Goal: Task Accomplishment & Management: Complete application form

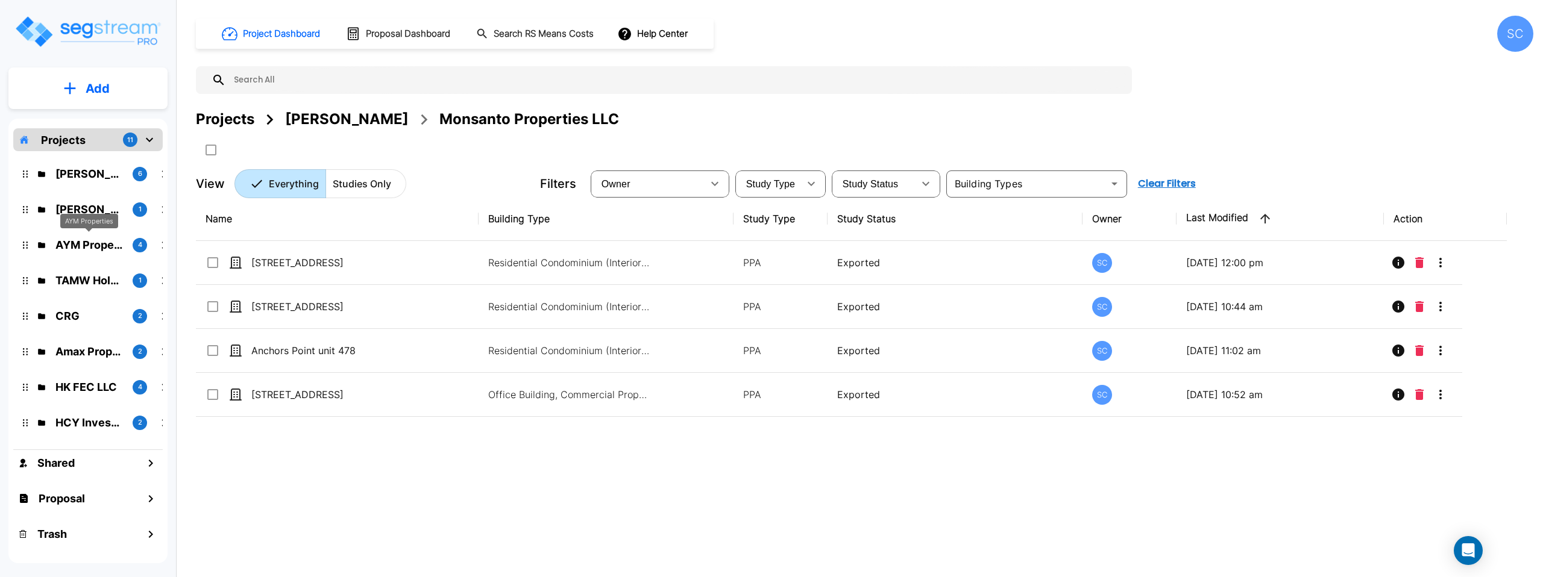
click at [89, 247] on p "AYM Properties" at bounding box center [89, 245] width 68 height 16
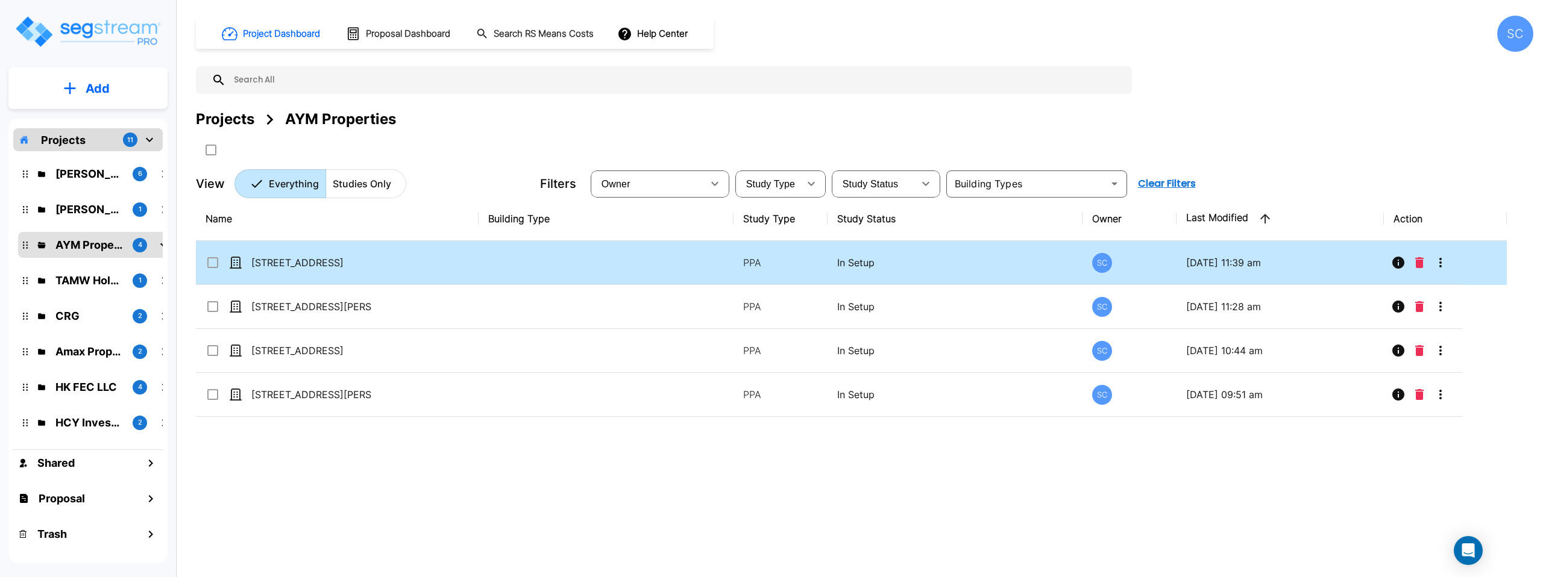
click at [379, 275] on td "444 South Farm Road 97" at bounding box center [337, 263] width 283 height 44
checkbox input "true"
click at [379, 275] on td "444 South Farm Road 97" at bounding box center [337, 263] width 283 height 44
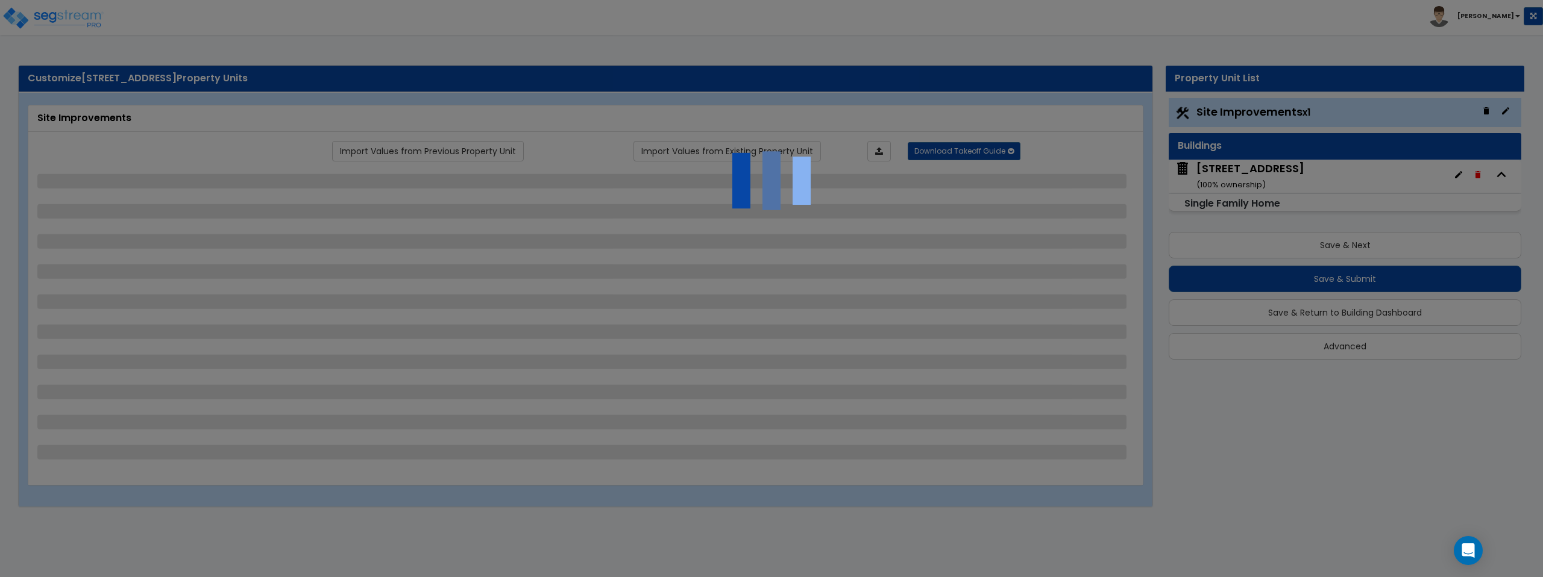
select select "2"
select select "1"
select select "2"
select select "1"
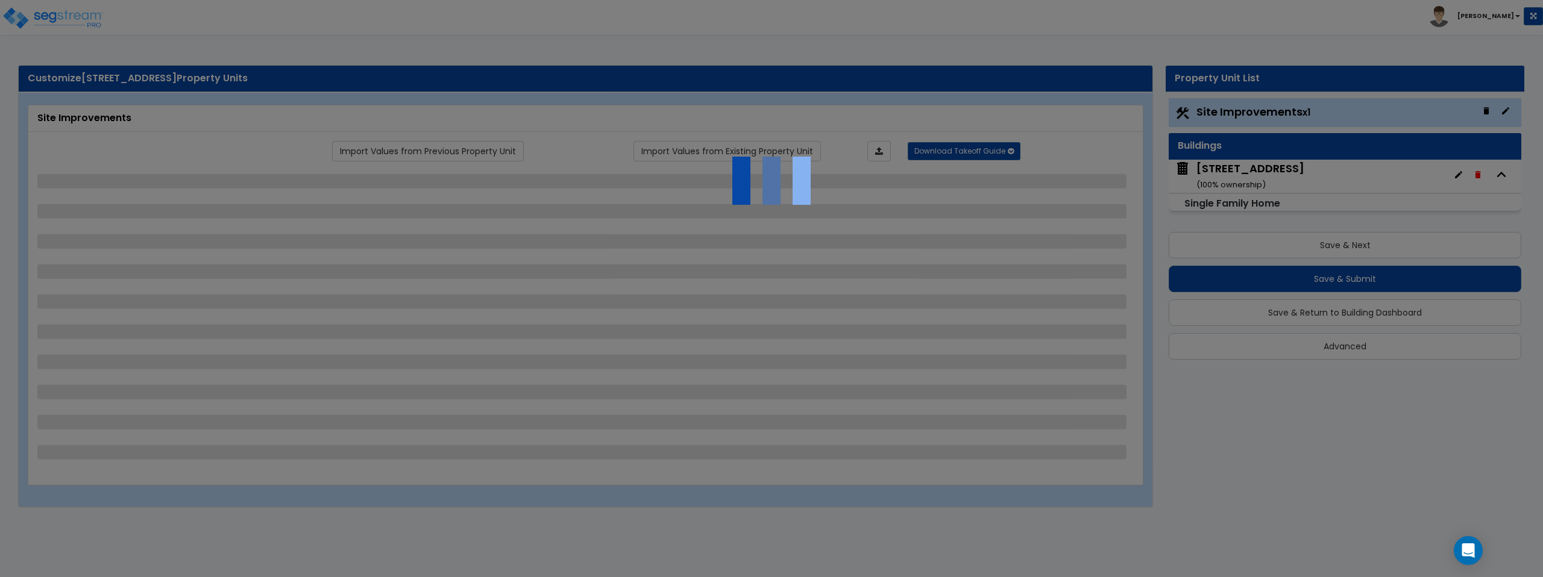
select select "1"
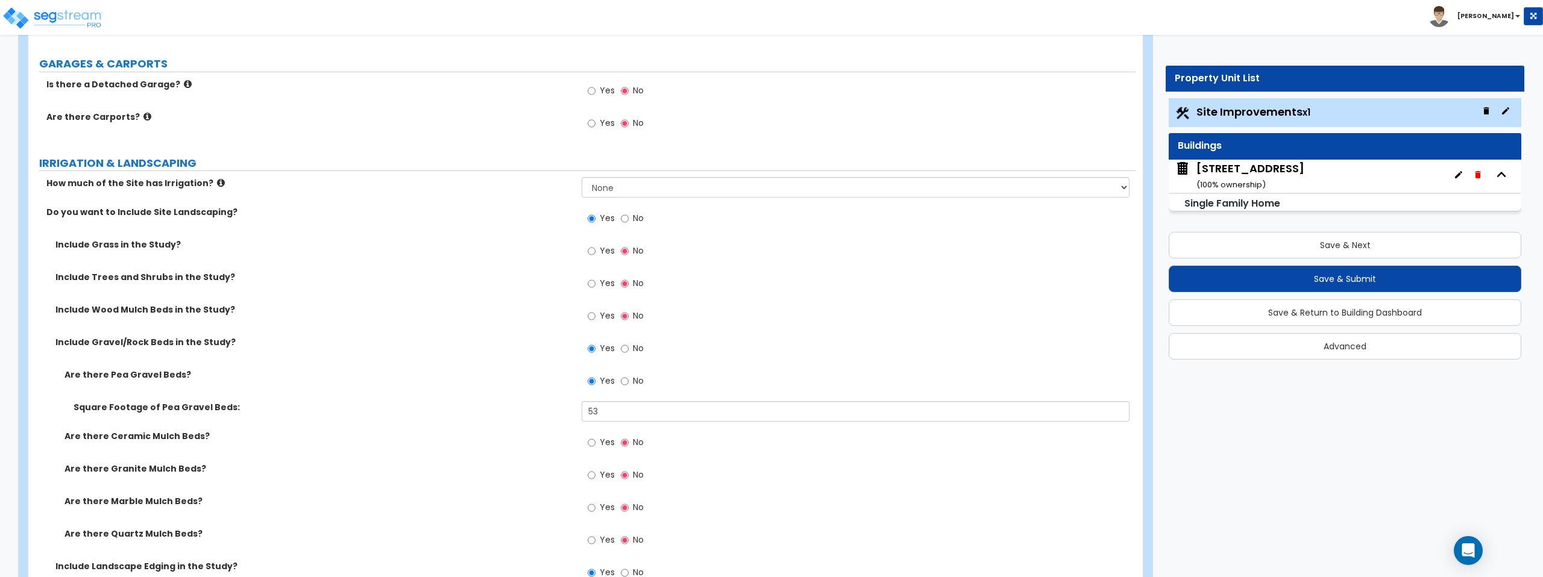
scroll to position [767, 0]
click at [593, 252] on input "Yes" at bounding box center [592, 250] width 8 height 13
radio input "true"
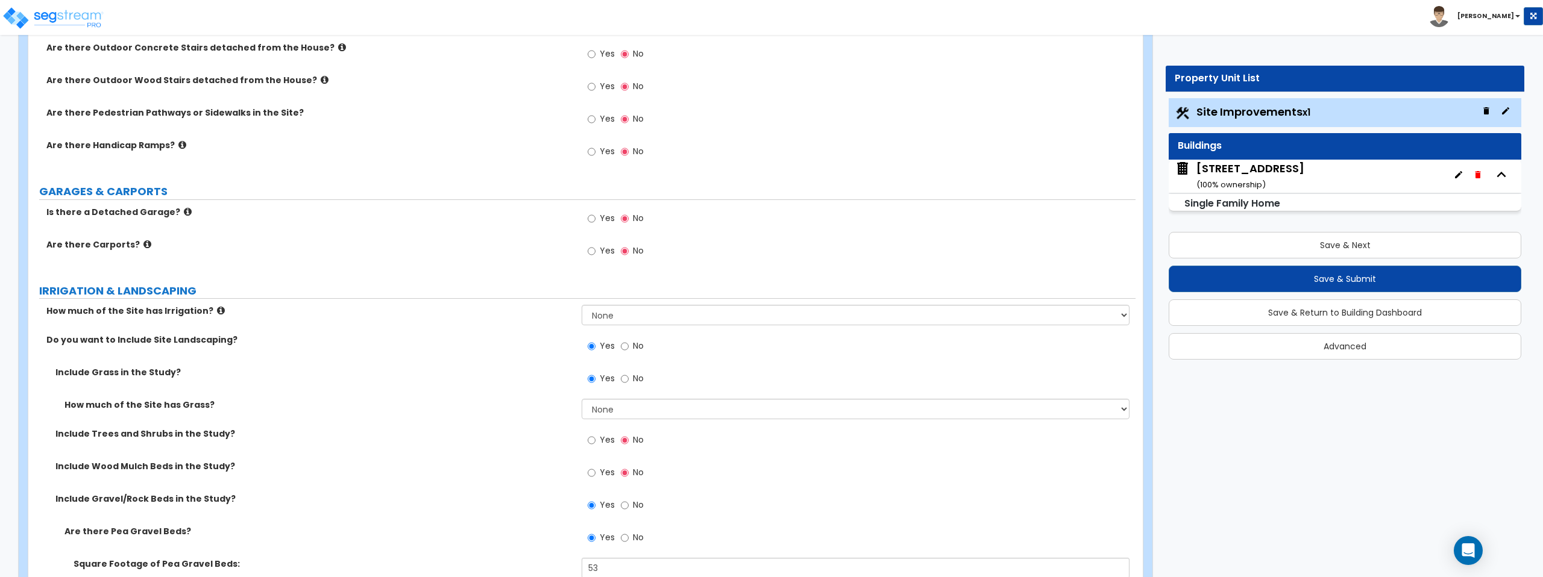
scroll to position [639, 0]
click at [644, 411] on select "None I want to Enter an Approximate Percentage I want to Enter the Square Foota…" at bounding box center [855, 408] width 547 height 20
click at [647, 414] on select "None I want to Enter an Approximate Percentage I want to Enter the Square Foota…" at bounding box center [855, 408] width 547 height 20
select select "2"
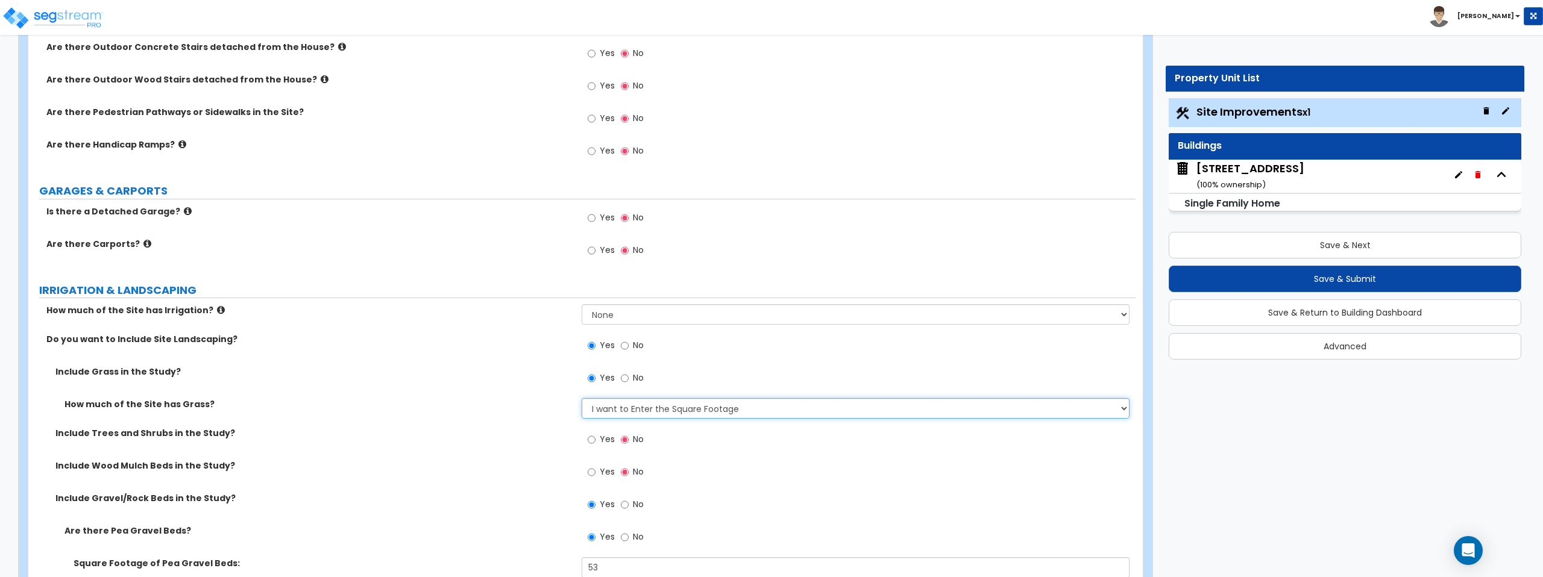
click at [582, 398] on select "None I want to Enter an Approximate Percentage I want to Enter the Square Foota…" at bounding box center [855, 408] width 547 height 20
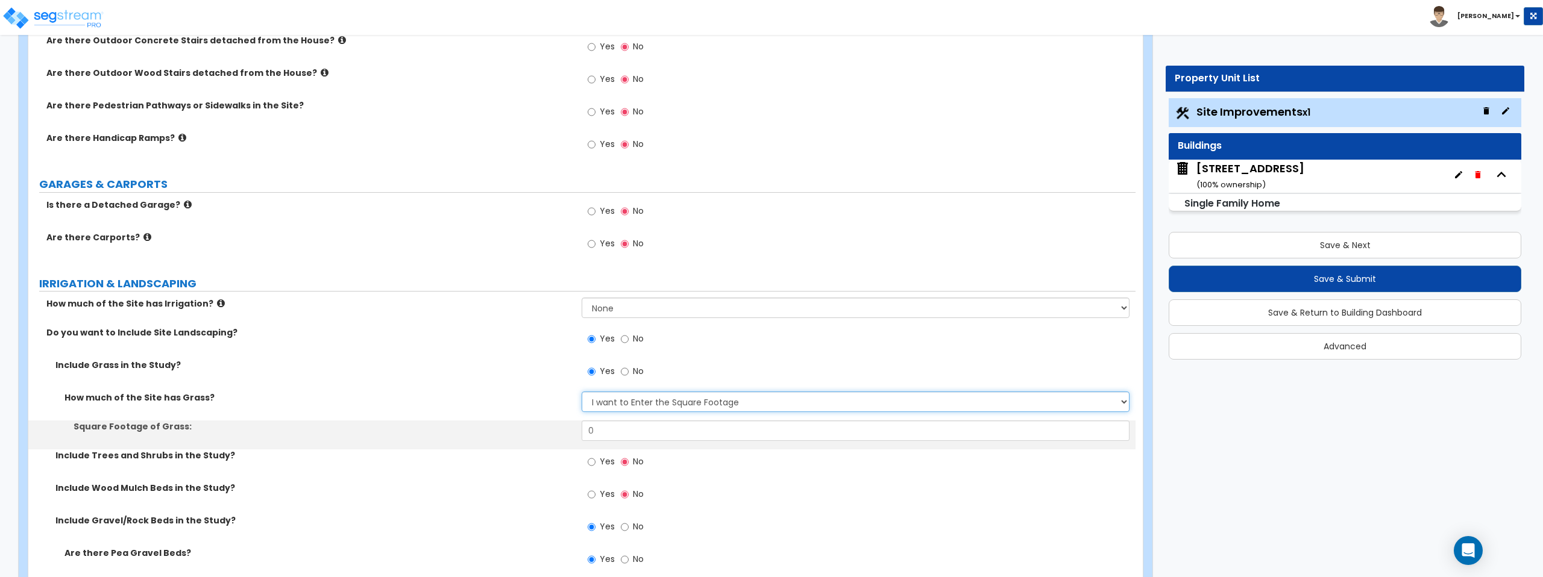
scroll to position [647, 0]
click at [661, 434] on input "0" at bounding box center [855, 429] width 547 height 20
type input "20,574.5"
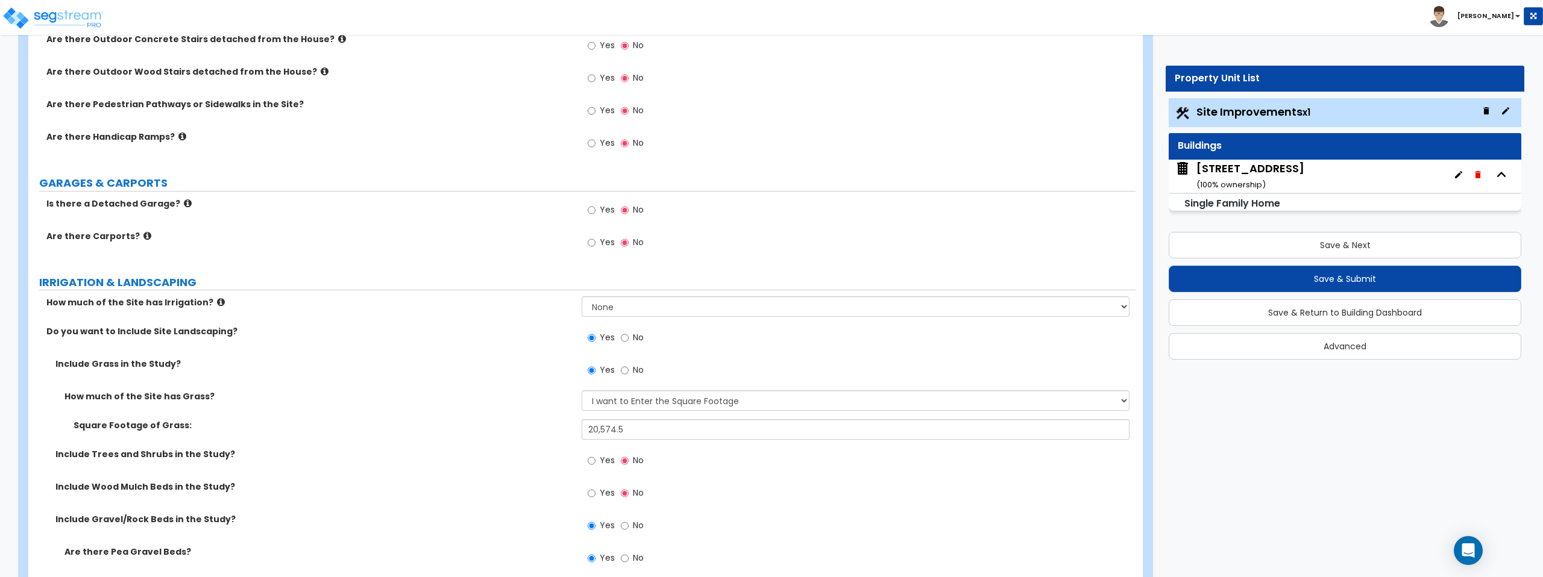
click at [457, 388] on div "Include Grass in the Study? Yes No" at bounding box center [581, 374] width 1107 height 33
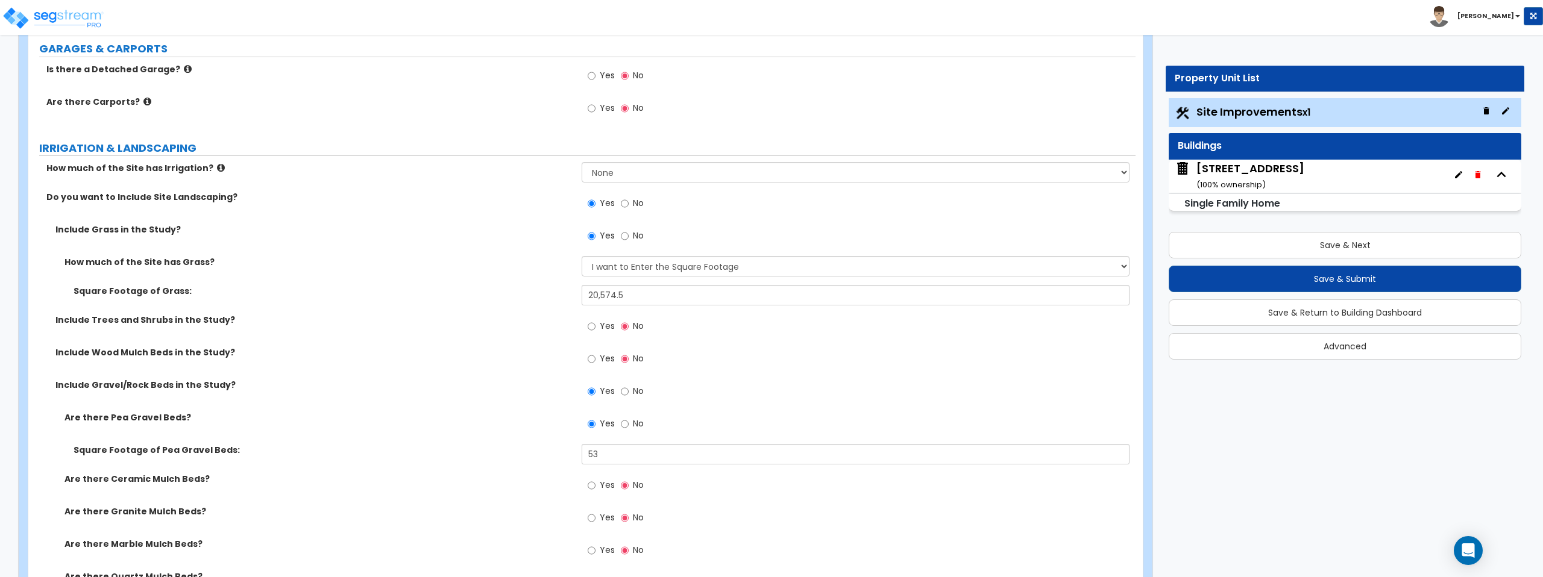
scroll to position [811, 0]
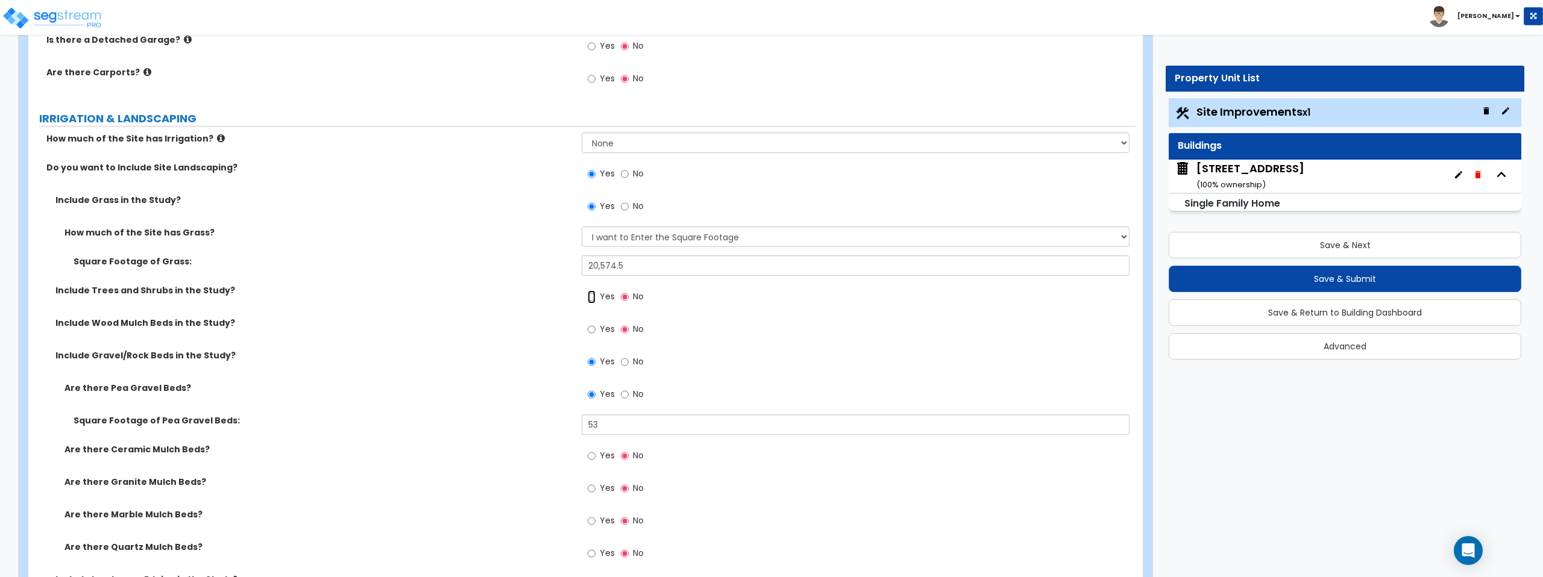
click at [592, 302] on input "Yes" at bounding box center [592, 297] width 8 height 13
radio input "true"
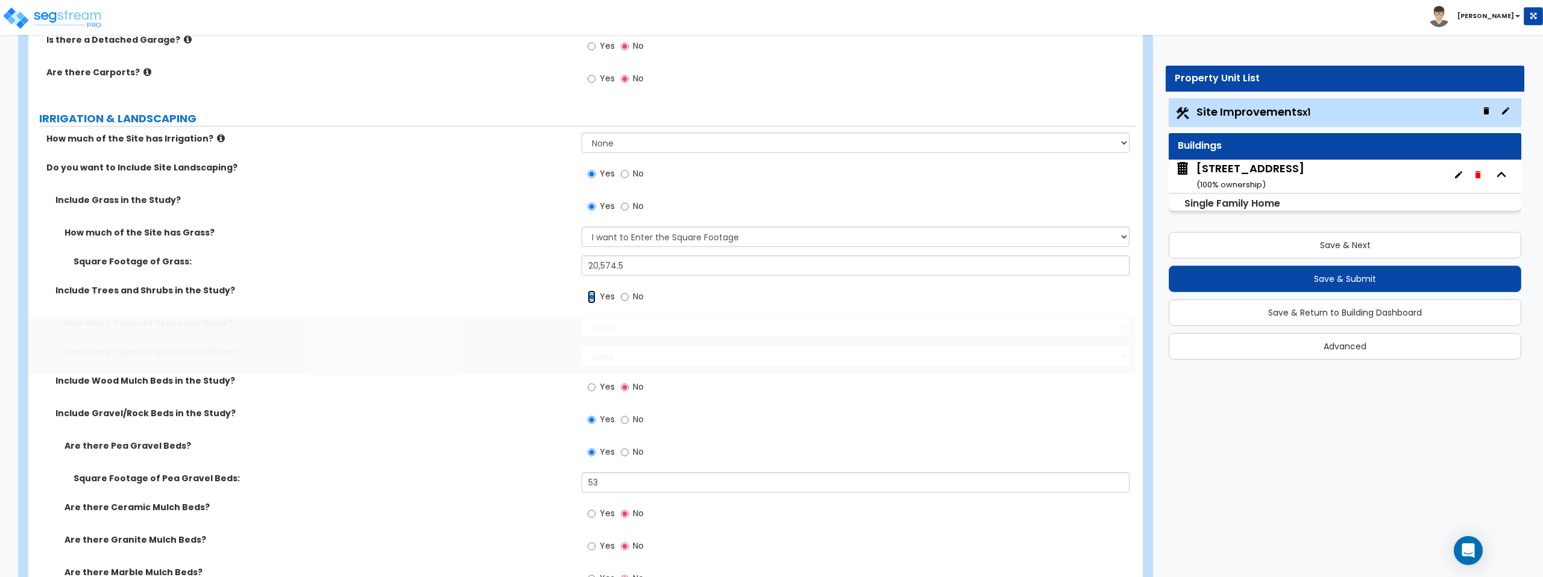
click at [592, 300] on input "Yes" at bounding box center [592, 297] width 8 height 13
click at [624, 313] on div "Yes No" at bounding box center [858, 300] width 553 height 33
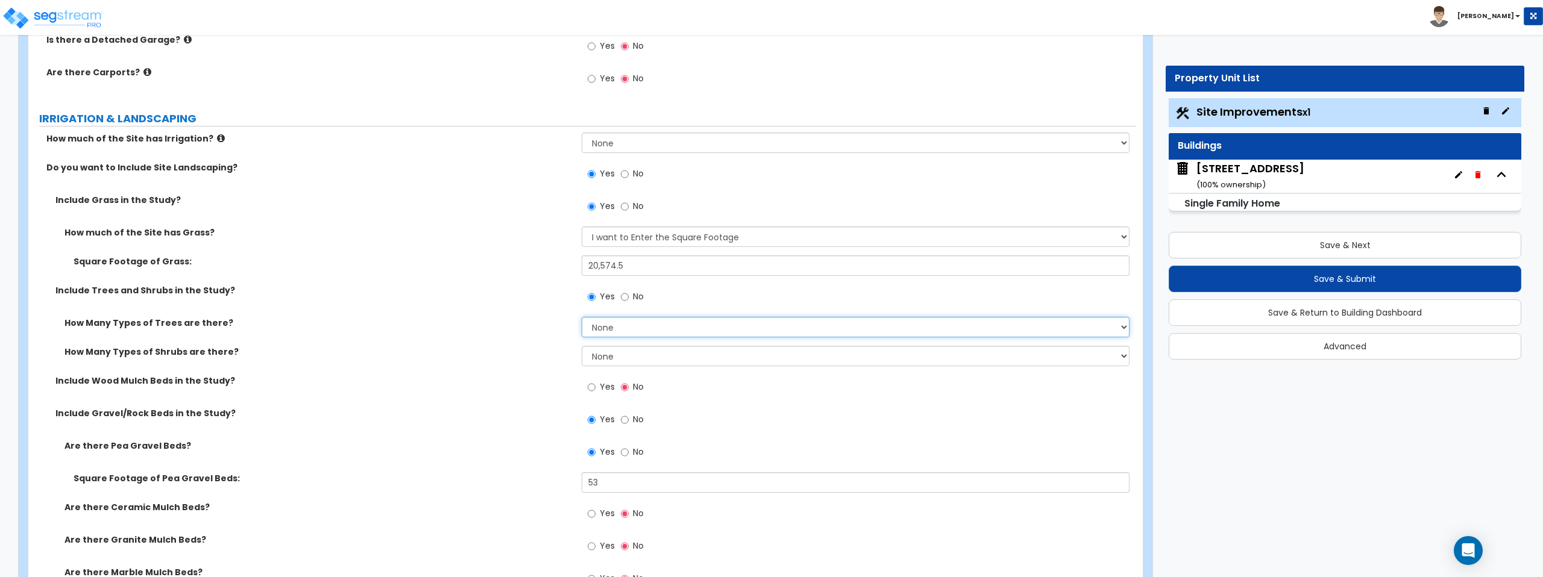
click at [624, 324] on select "None 1 2 3" at bounding box center [855, 327] width 547 height 20
click at [645, 314] on div "Yes No" at bounding box center [858, 300] width 553 height 33
click at [645, 336] on select "None 1 2 3" at bounding box center [855, 327] width 547 height 20
click at [582, 317] on select "None 1 2 3" at bounding box center [855, 327] width 547 height 20
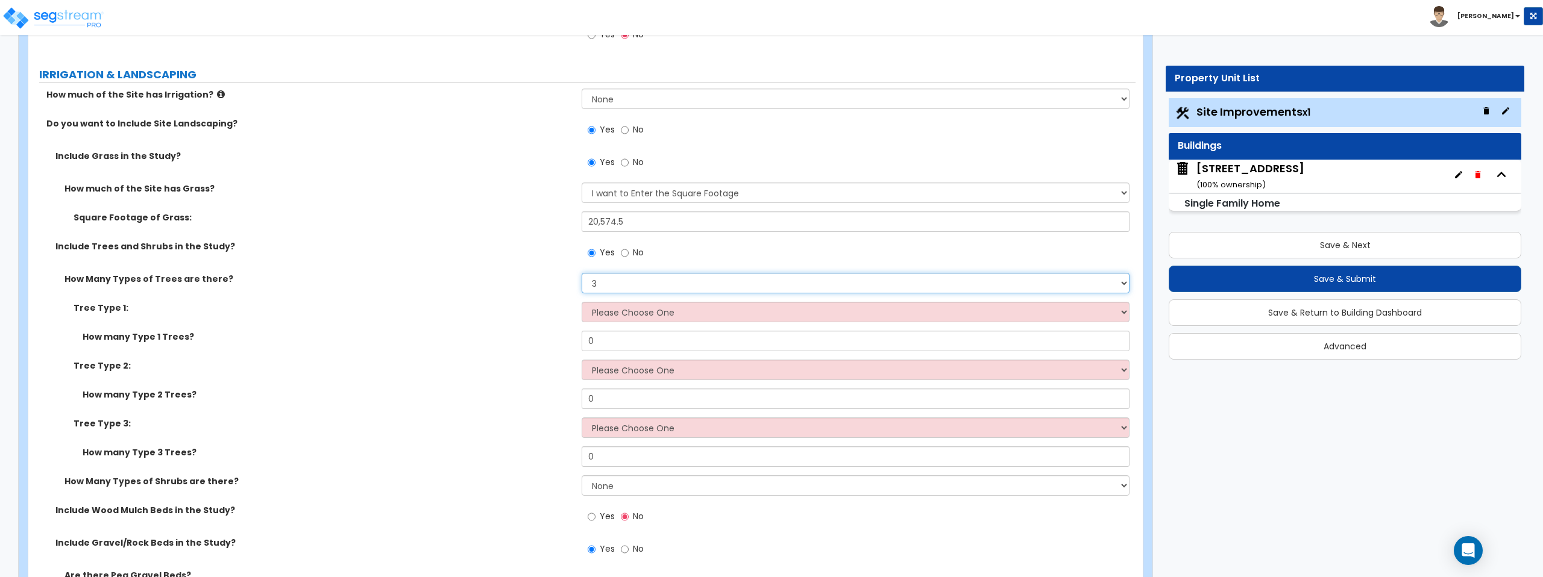
scroll to position [855, 0]
click at [653, 284] on select "None 1 2 3" at bounding box center [855, 282] width 547 height 20
select select "1"
click at [582, 272] on select "None 1 2 3" at bounding box center [855, 282] width 547 height 20
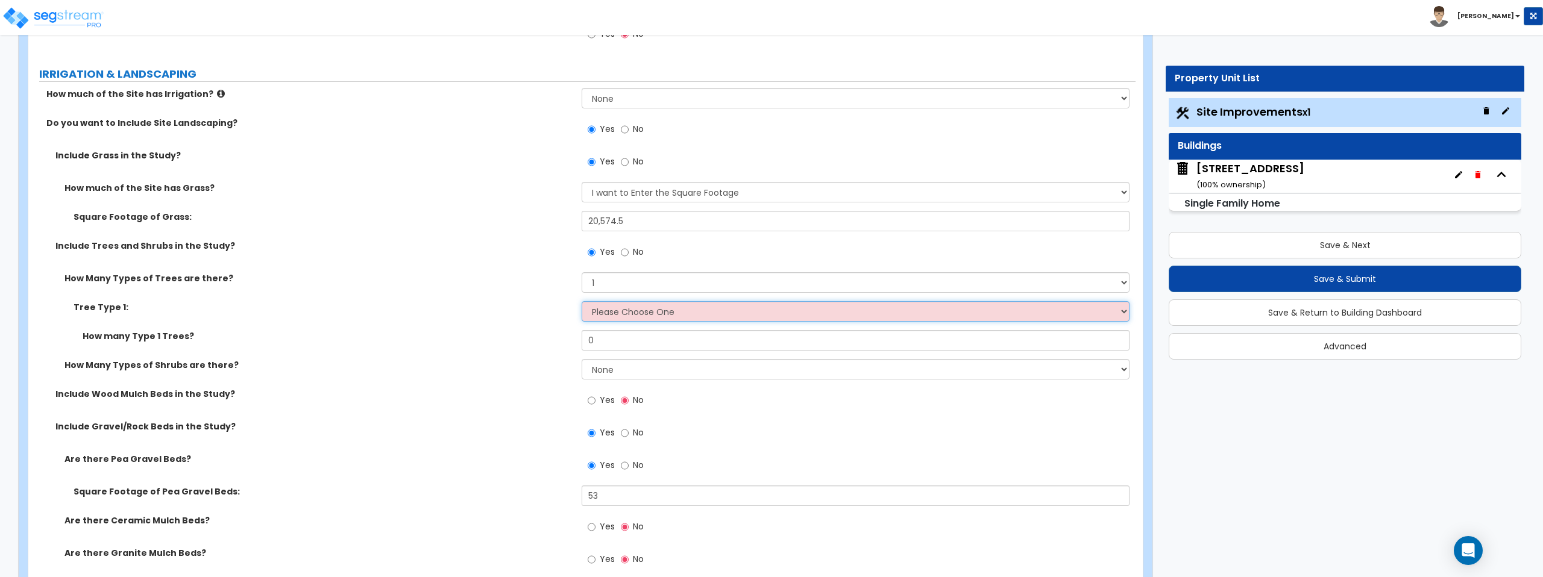
click at [675, 312] on select "Please Choose One Honey Locust Planetree Poplar Elm Hawthorn Linden Maple Red M…" at bounding box center [855, 311] width 547 height 20
click at [641, 319] on select "Please Choose One Honey Locust Planetree Poplar Elm Hawthorn Linden Maple Red M…" at bounding box center [855, 311] width 547 height 20
select select "4"
click at [582, 301] on select "Please Choose One Honey Locust Planetree Poplar Elm Hawthorn Linden Maple Red M…" at bounding box center [855, 311] width 547 height 20
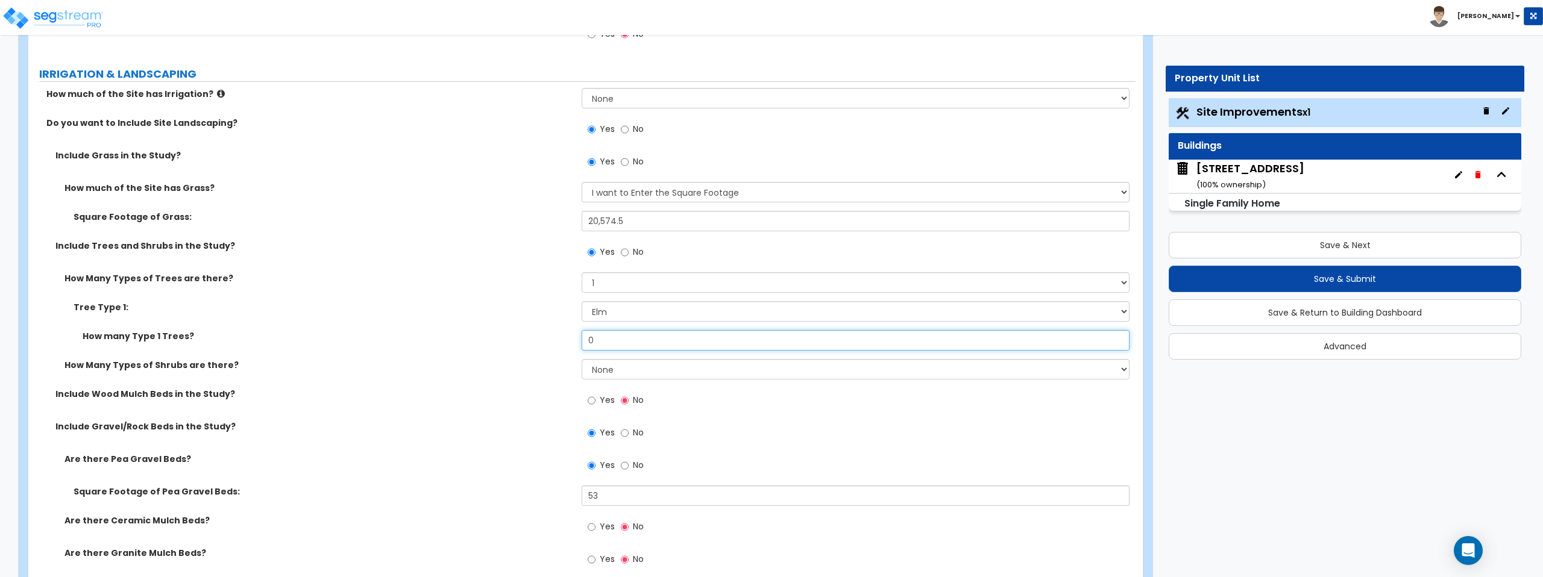
click at [639, 342] on input "0" at bounding box center [855, 340] width 547 height 20
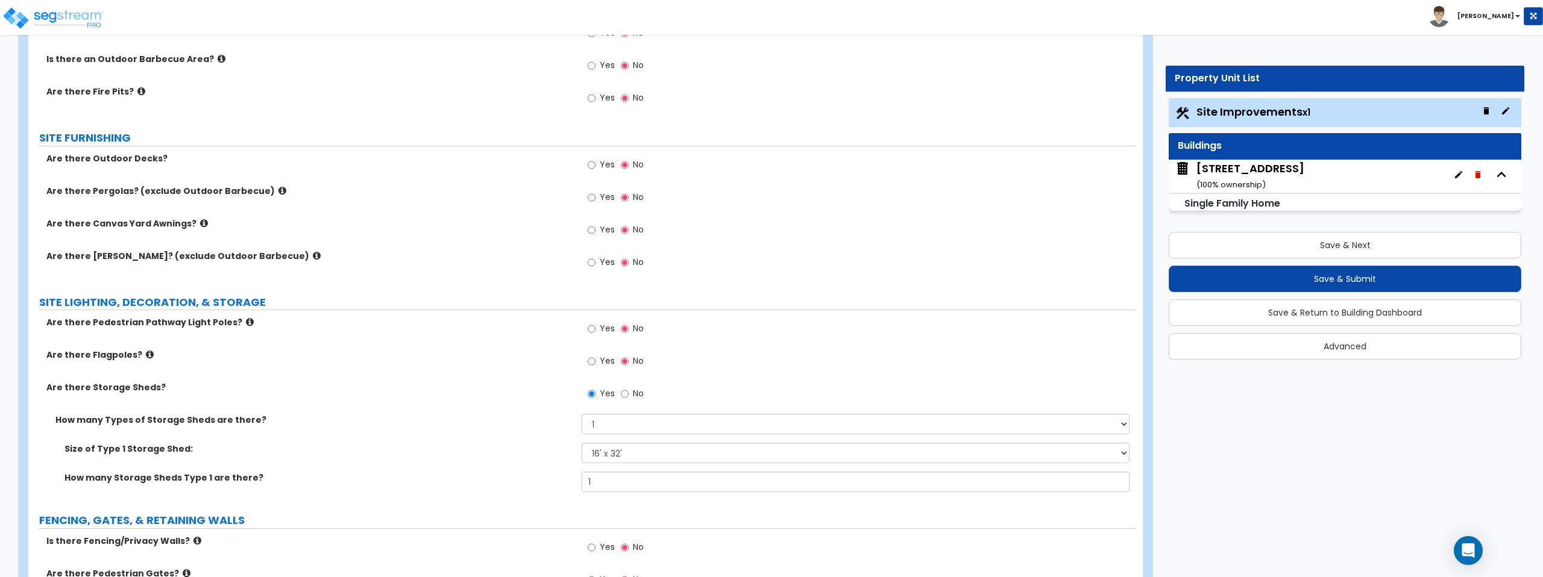
scroll to position [1636, 0]
type input "5"
click at [591, 167] on input "Yes" at bounding box center [592, 166] width 8 height 13
radio input "true"
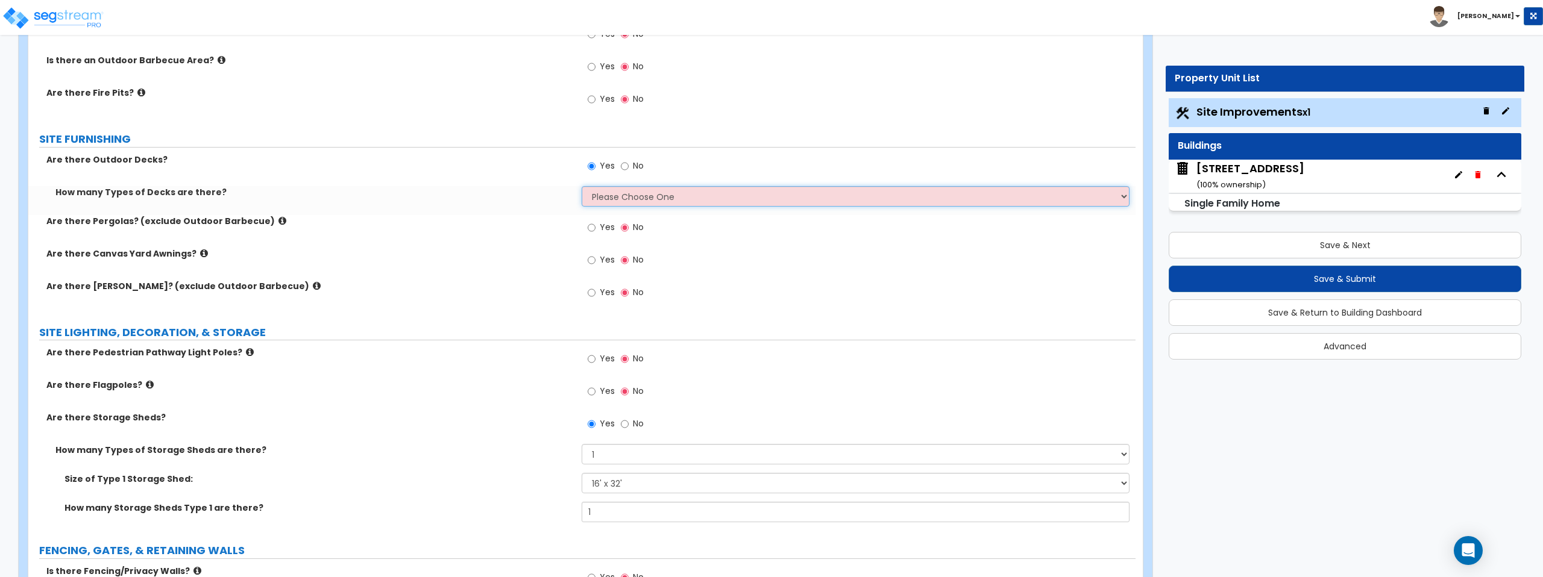
click at [626, 193] on select "Please Choose One 1 2 3 4" at bounding box center [855, 196] width 547 height 20
select select "1"
click at [582, 186] on select "Please Choose One 1 2 3 4" at bounding box center [855, 196] width 547 height 20
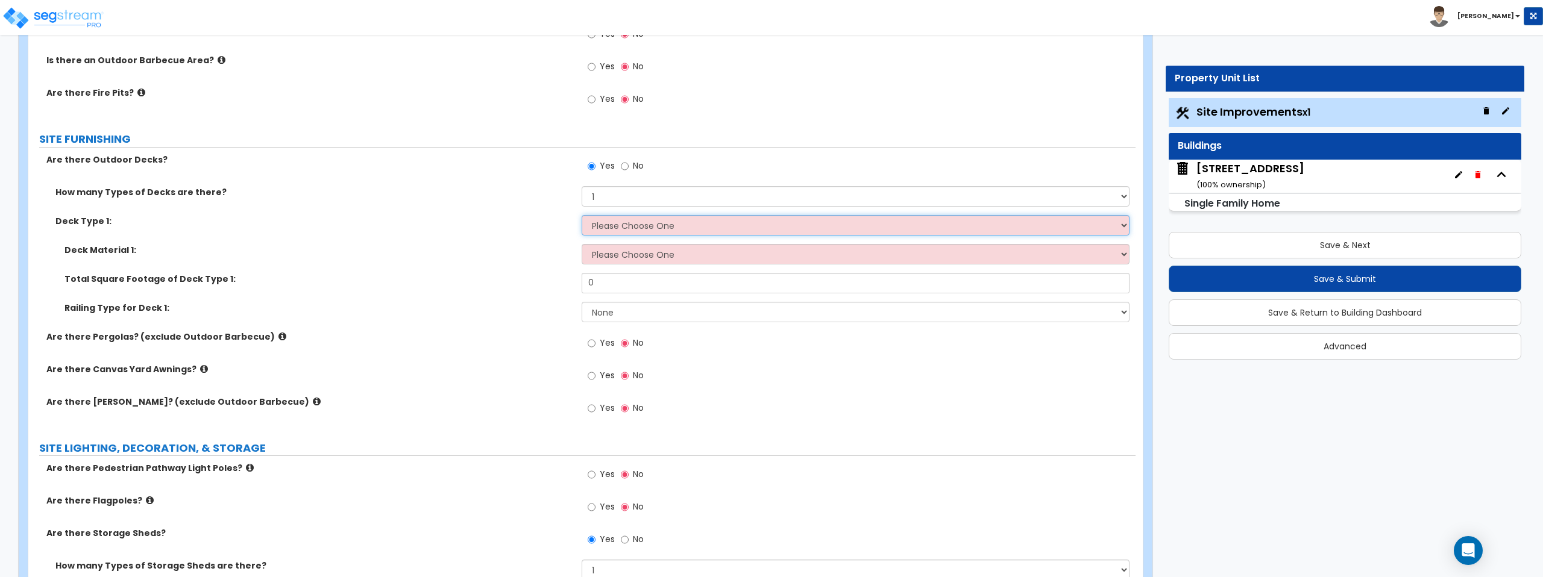
click at [647, 226] on select "Please Choose One Attached to Structure Detached from Structure" at bounding box center [855, 225] width 547 height 20
select select "1"
click at [582, 215] on select "Please Choose One Attached to Structure Detached from Structure" at bounding box center [855, 225] width 547 height 20
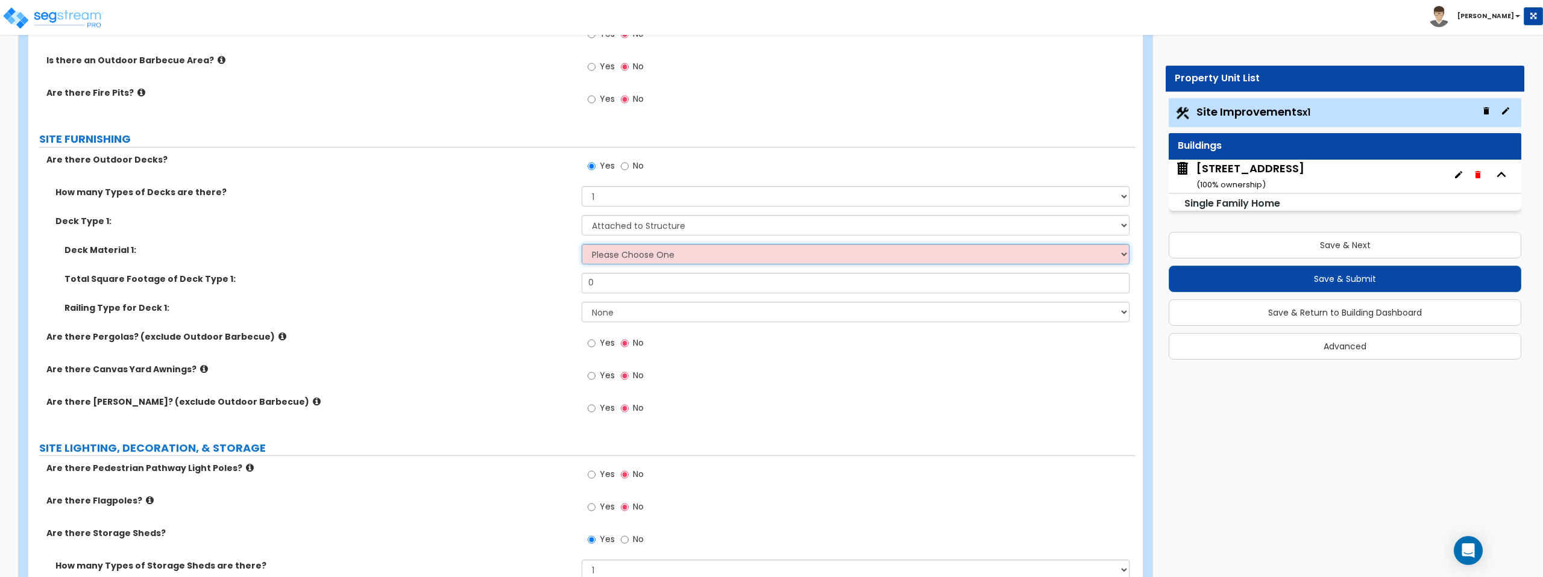
click at [644, 254] on select "Please Choose One Wood Plastic/PVC" at bounding box center [855, 254] width 547 height 20
select select "1"
click at [582, 244] on select "Please Choose One Wood Plastic/PVC" at bounding box center [855, 254] width 547 height 20
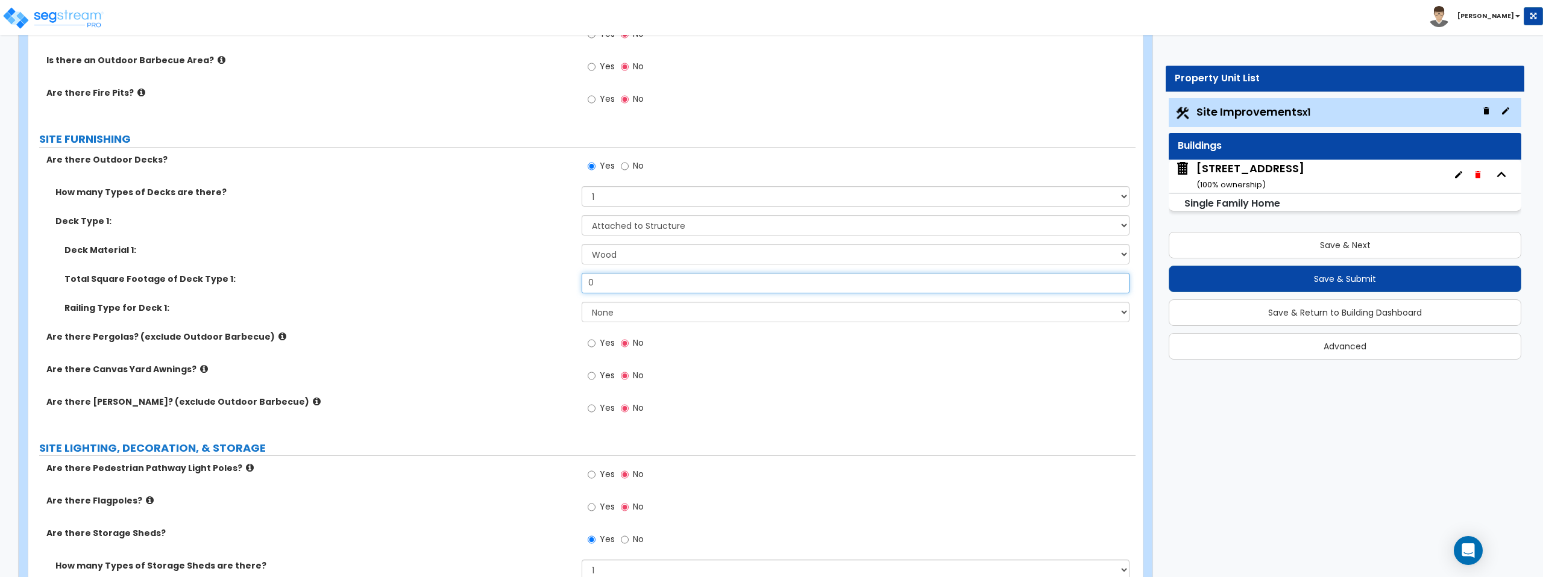
click at [632, 288] on input "0" at bounding box center [855, 283] width 547 height 20
type input "565.75"
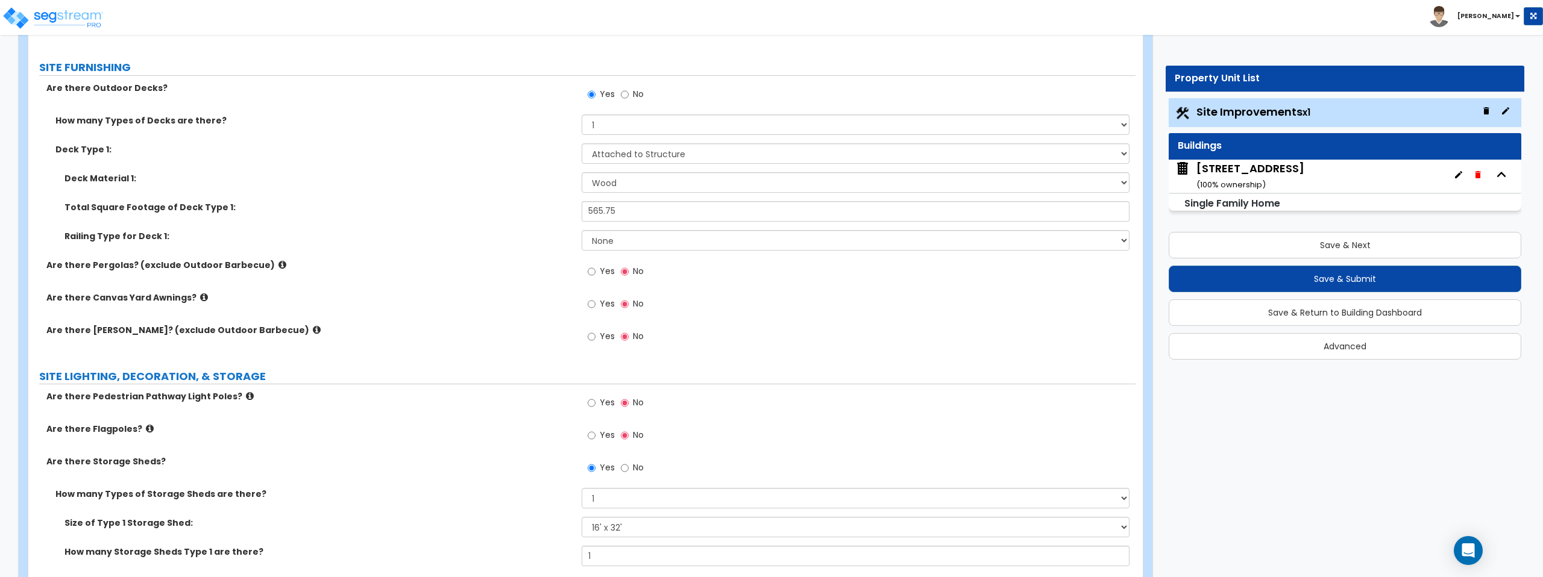
scroll to position [2286, 0]
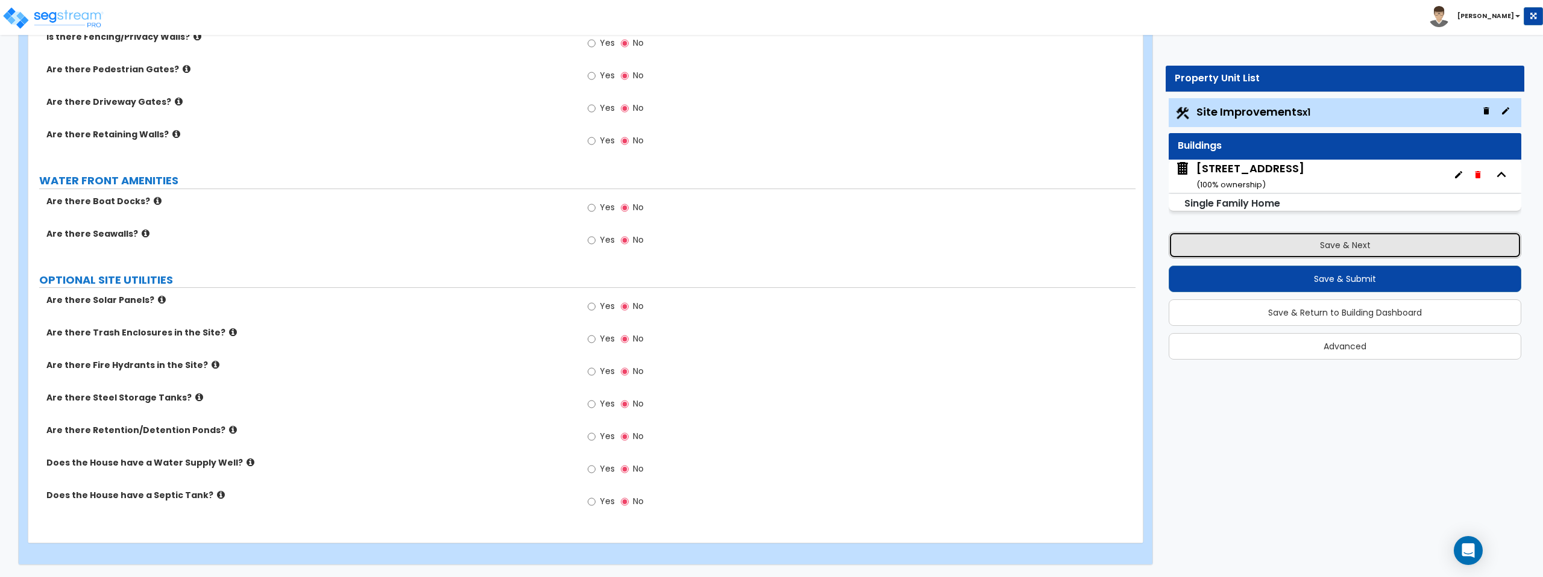
click at [1298, 241] on button "Save & Next" at bounding box center [1345, 245] width 353 height 27
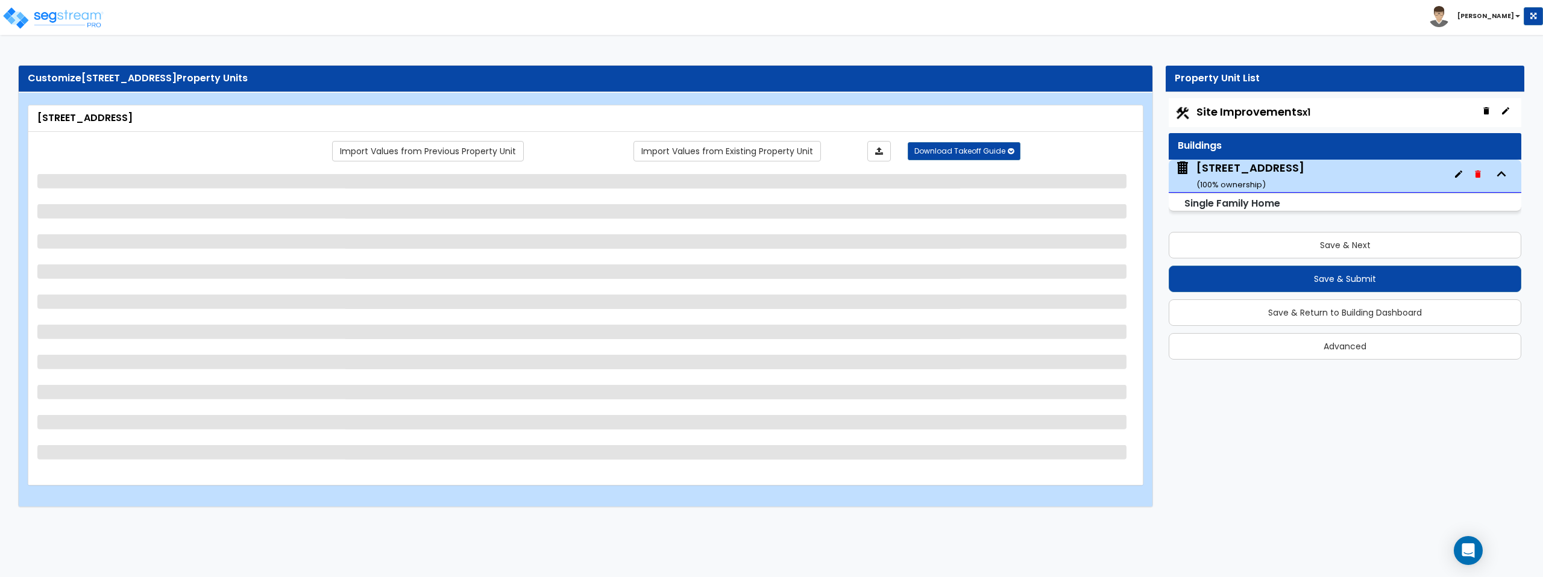
select select "1"
select select "7"
select select "1"
select select "2"
select select "3"
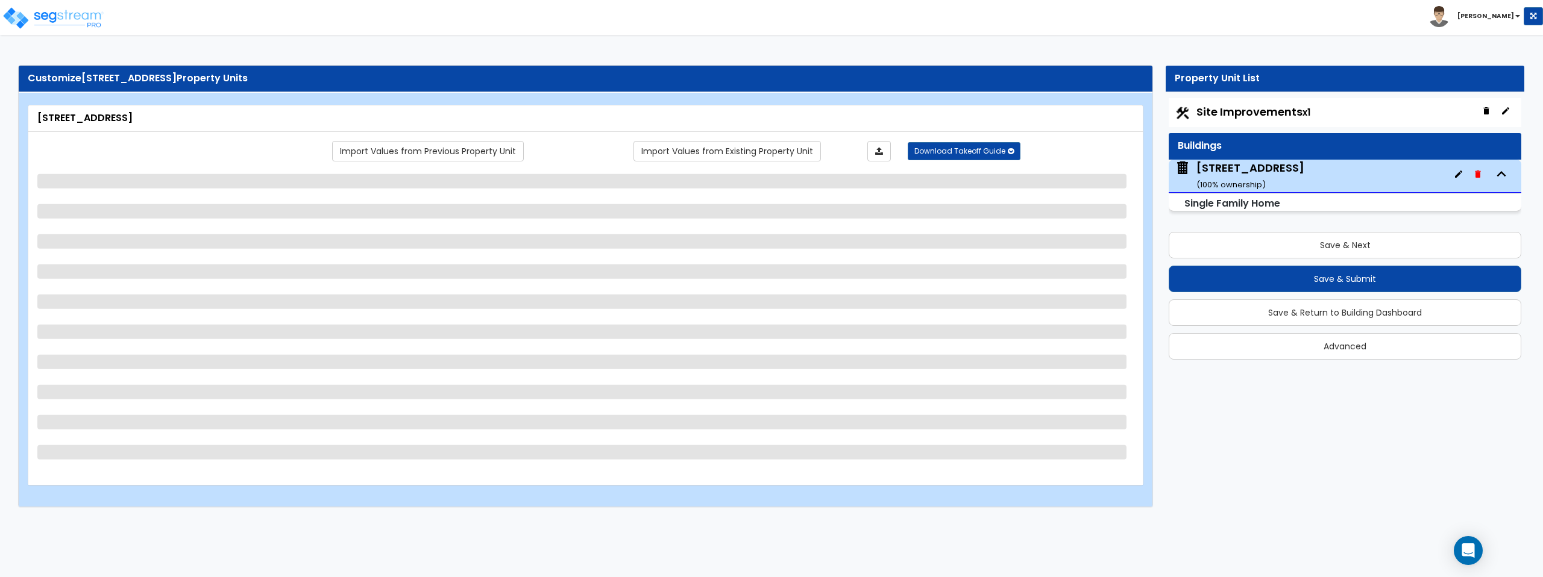
select select "5"
select select "4"
select select "3"
select select "1"
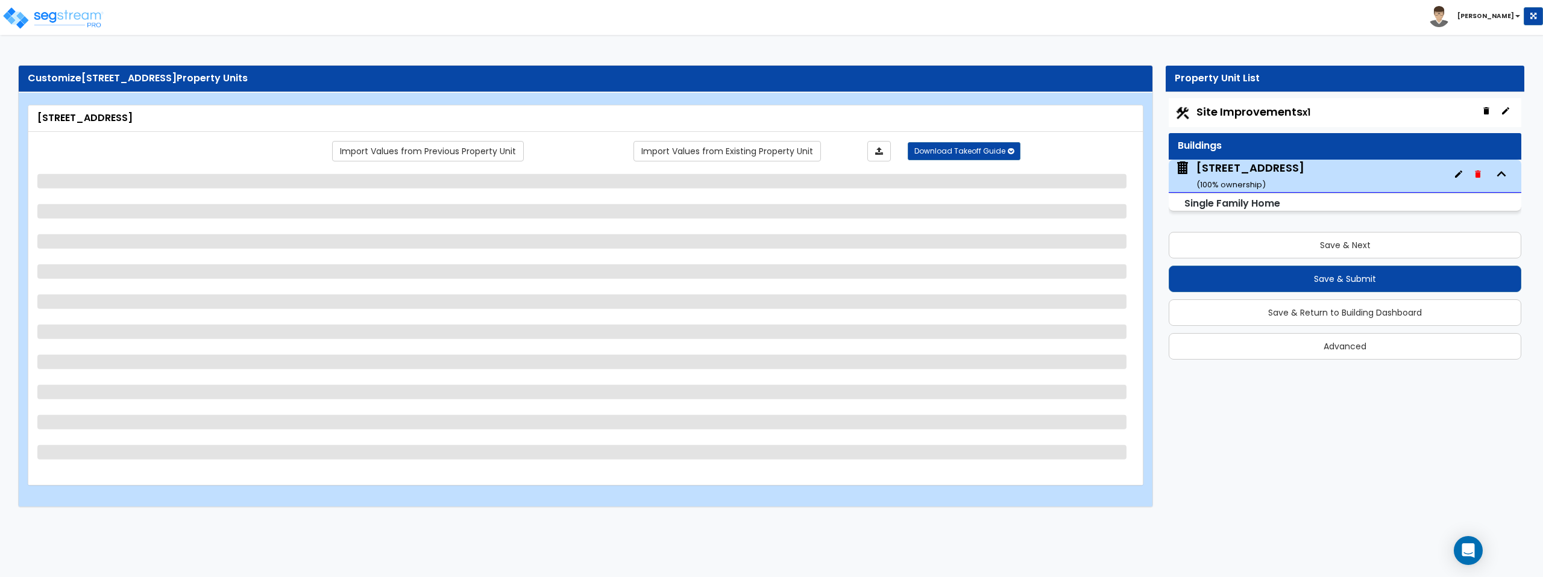
select select "1"
select select "2"
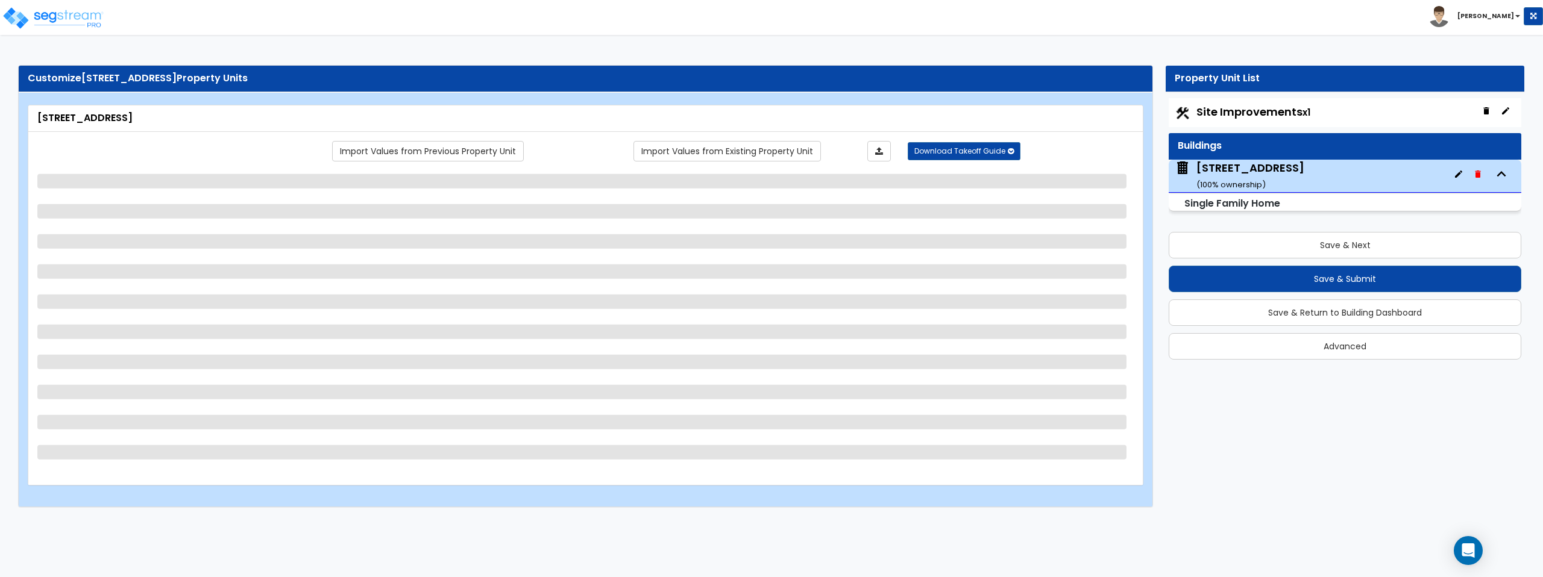
select select "3"
select select "1"
select select "2"
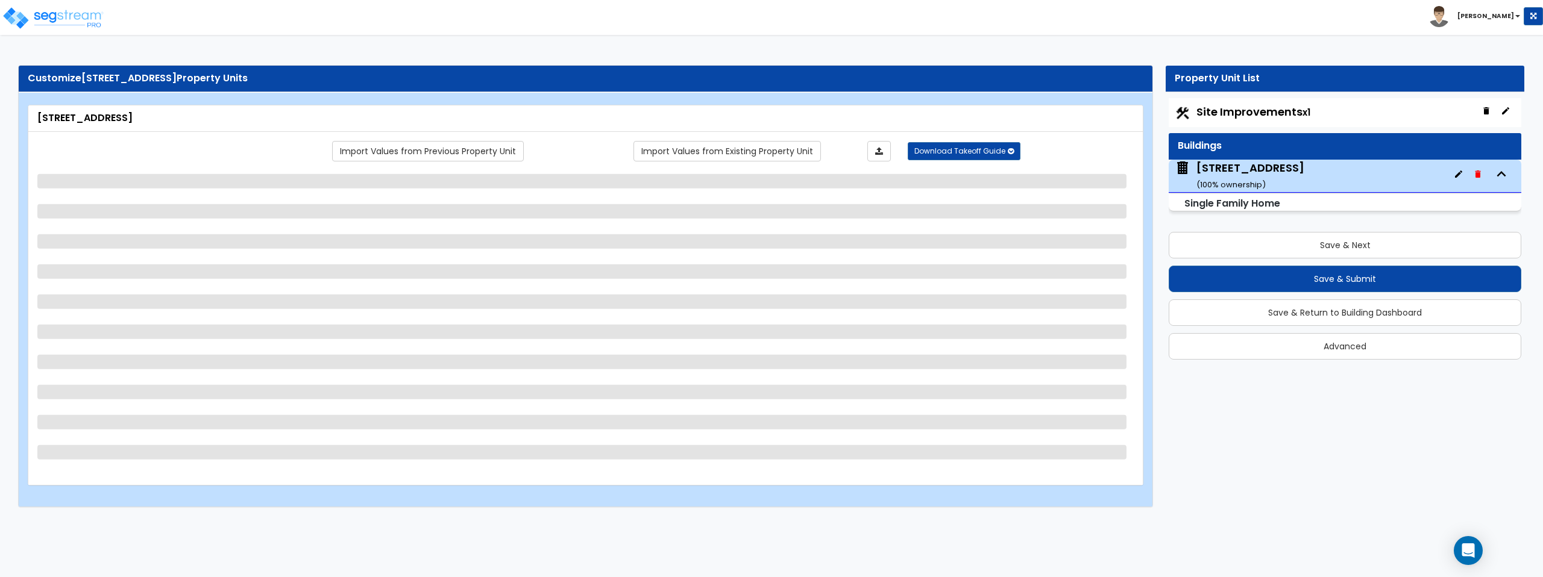
select select "2"
select select "1"
select select "6"
select select "1"
select select "6"
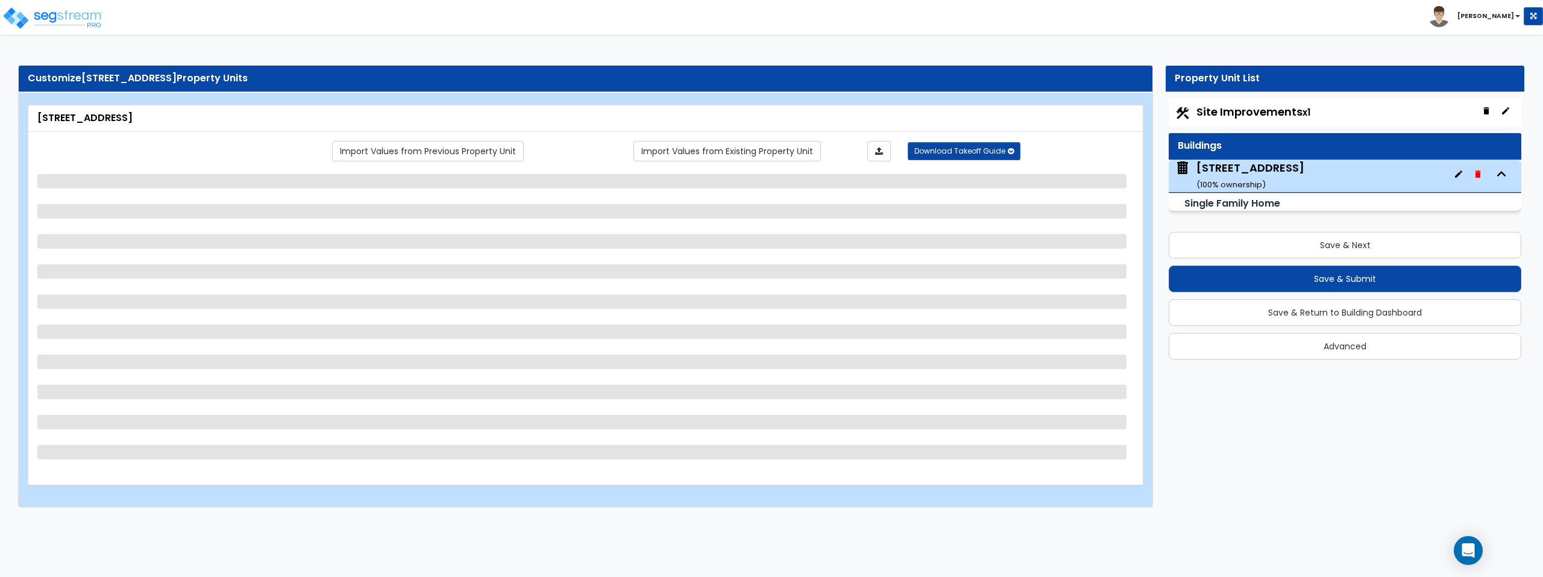
select select "3"
select select "2"
select select "1"
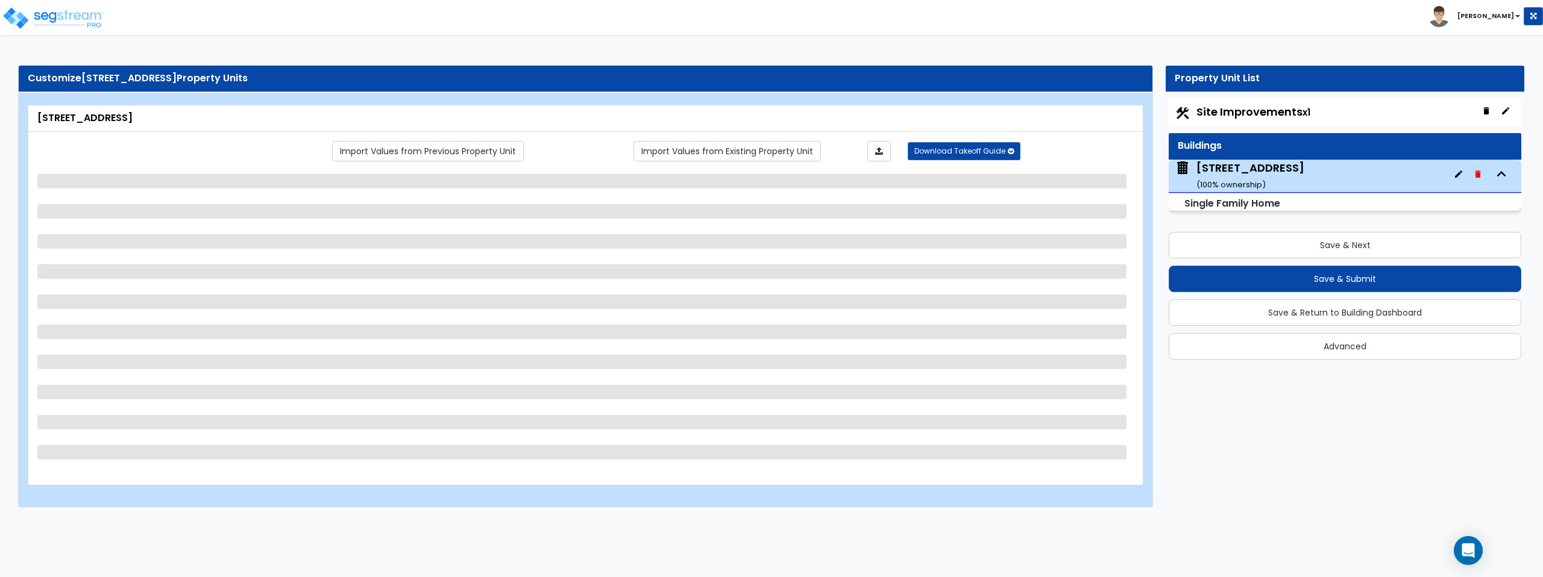
select select "2"
select select "3"
select select "2"
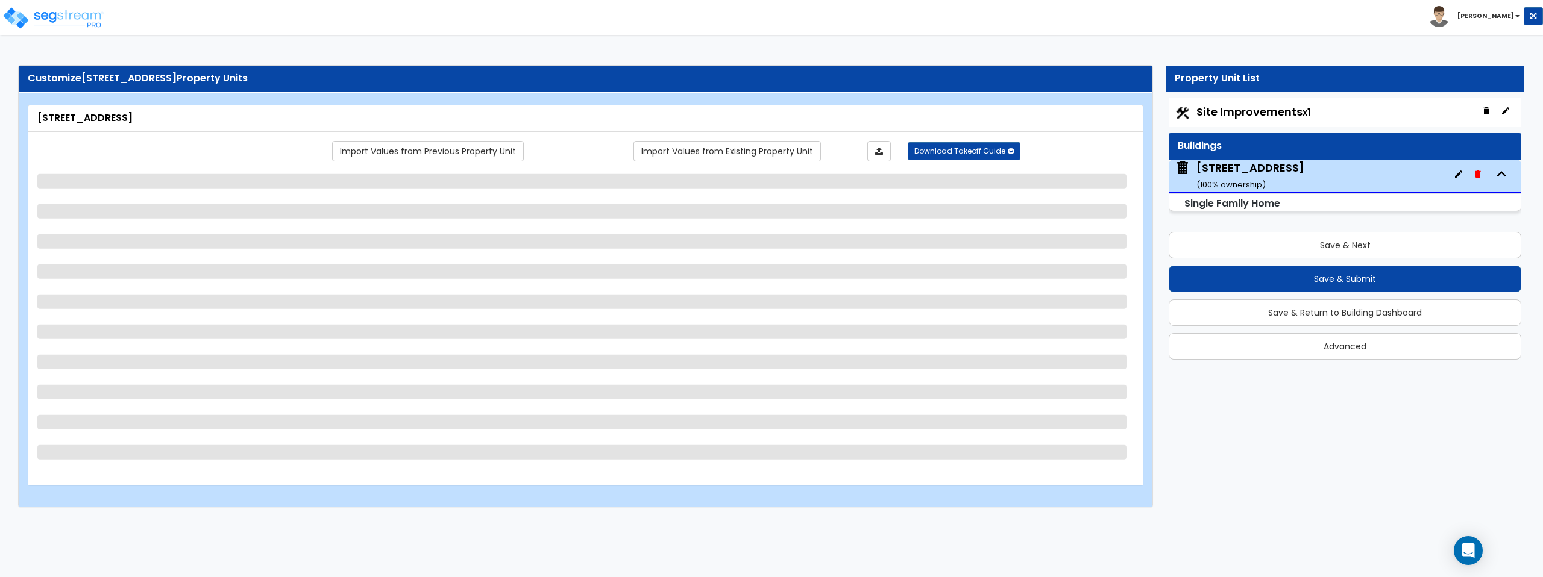
select select "1"
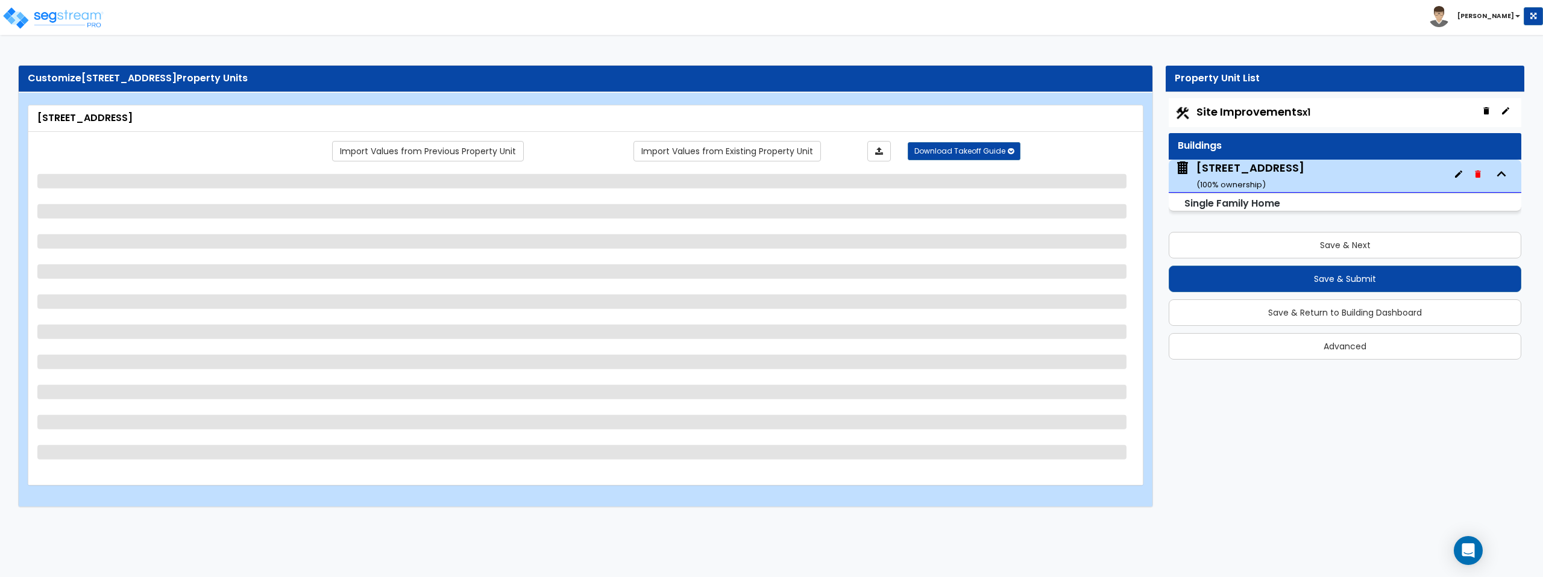
select select "2"
select select "1"
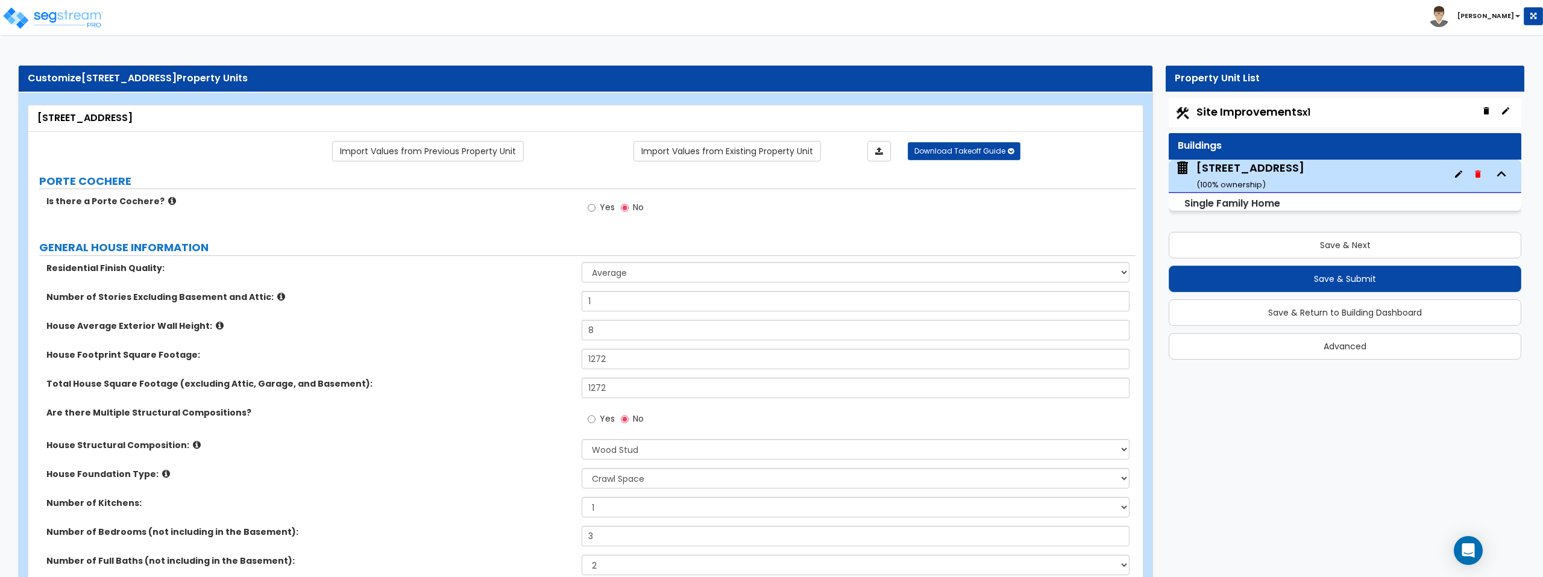
click at [168, 201] on icon at bounding box center [172, 200] width 8 height 9
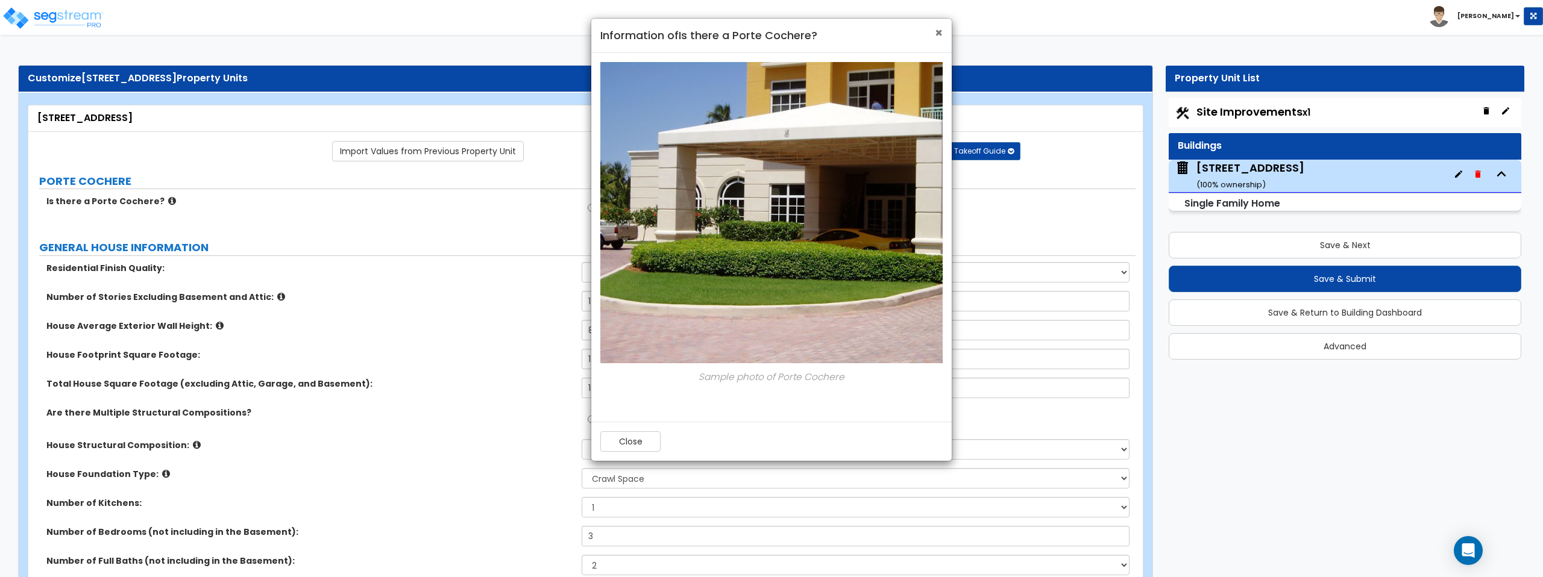
click at [940, 34] on span "×" at bounding box center [939, 32] width 8 height 17
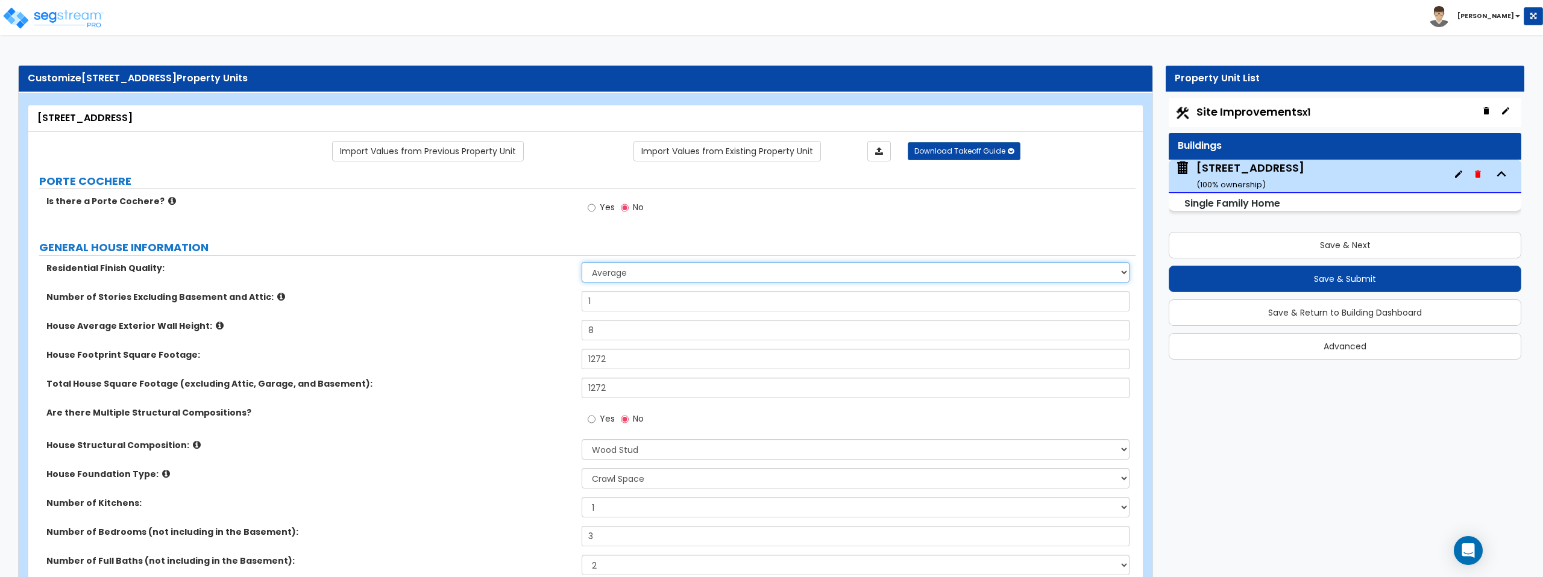
click at [639, 277] on select "Low Average High" at bounding box center [855, 272] width 547 height 20
select select "2"
click at [582, 262] on select "Low Average High" at bounding box center [855, 272] width 547 height 20
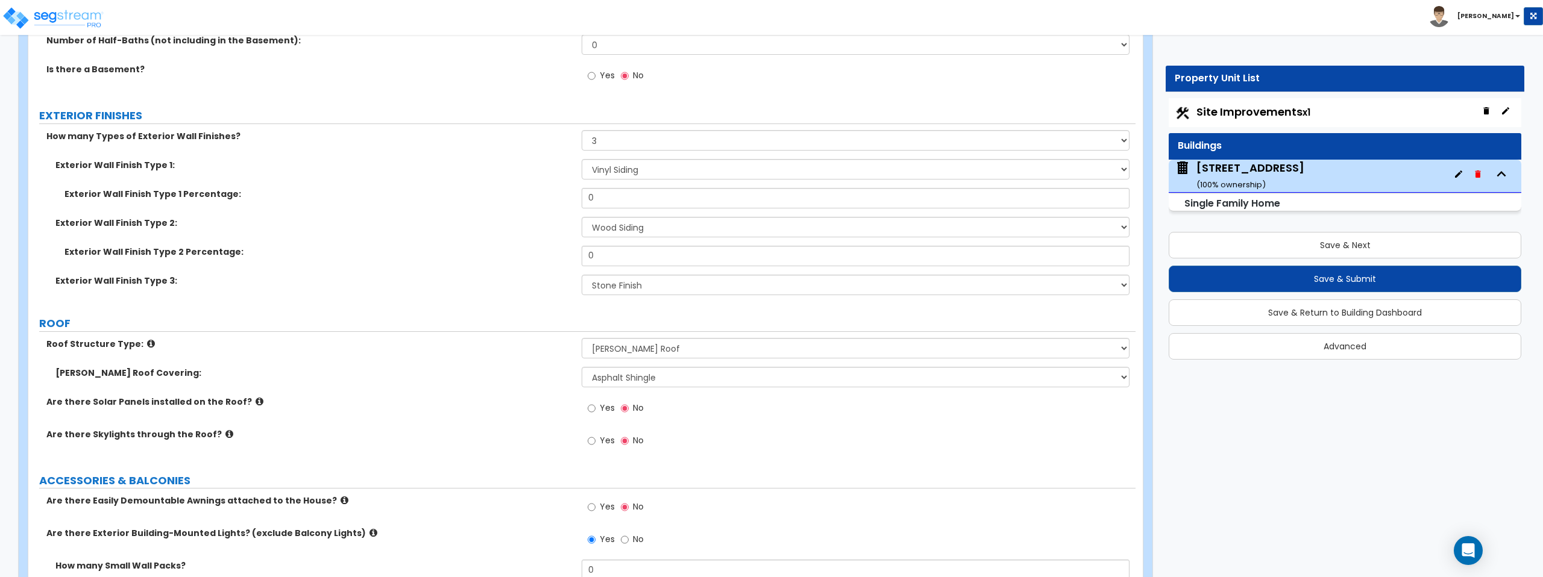
scroll to position [550, 0]
click at [603, 201] on input "0" at bounding box center [855, 197] width 547 height 20
type input "80"
click at [608, 259] on input "0" at bounding box center [855, 255] width 547 height 20
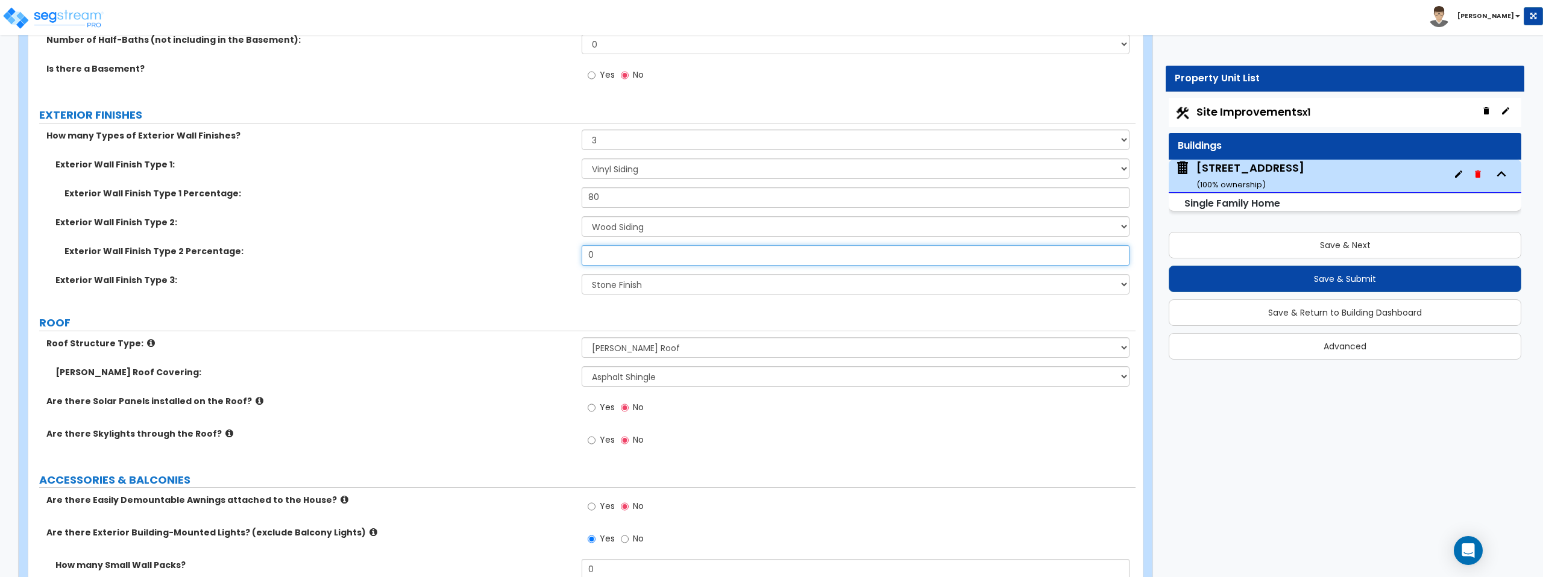
click at [608, 259] on input "0" at bounding box center [855, 255] width 547 height 20
type input "10"
click at [512, 233] on div "Exterior Wall Finish Type 2: Please Choose One No Finish/Shared Wall No Wall Br…" at bounding box center [581, 230] width 1107 height 29
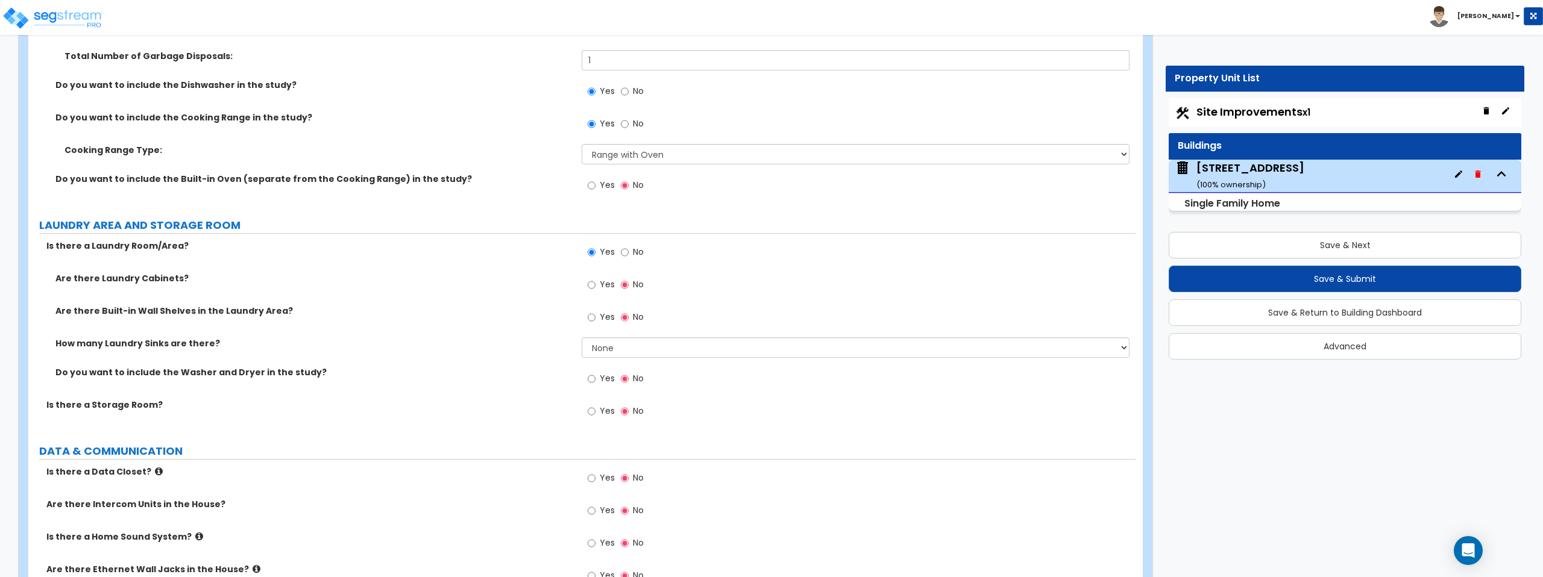
scroll to position [4973, 0]
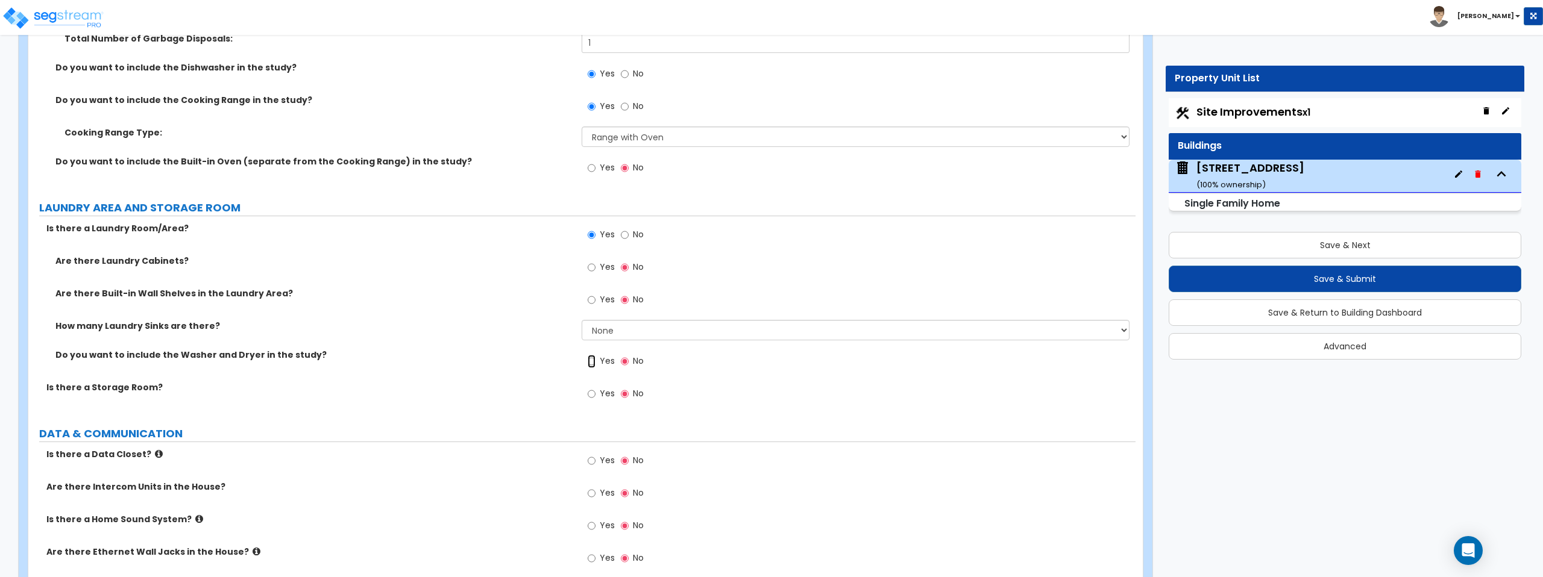
click at [592, 362] on input "Yes" at bounding box center [592, 361] width 8 height 13
radio input "true"
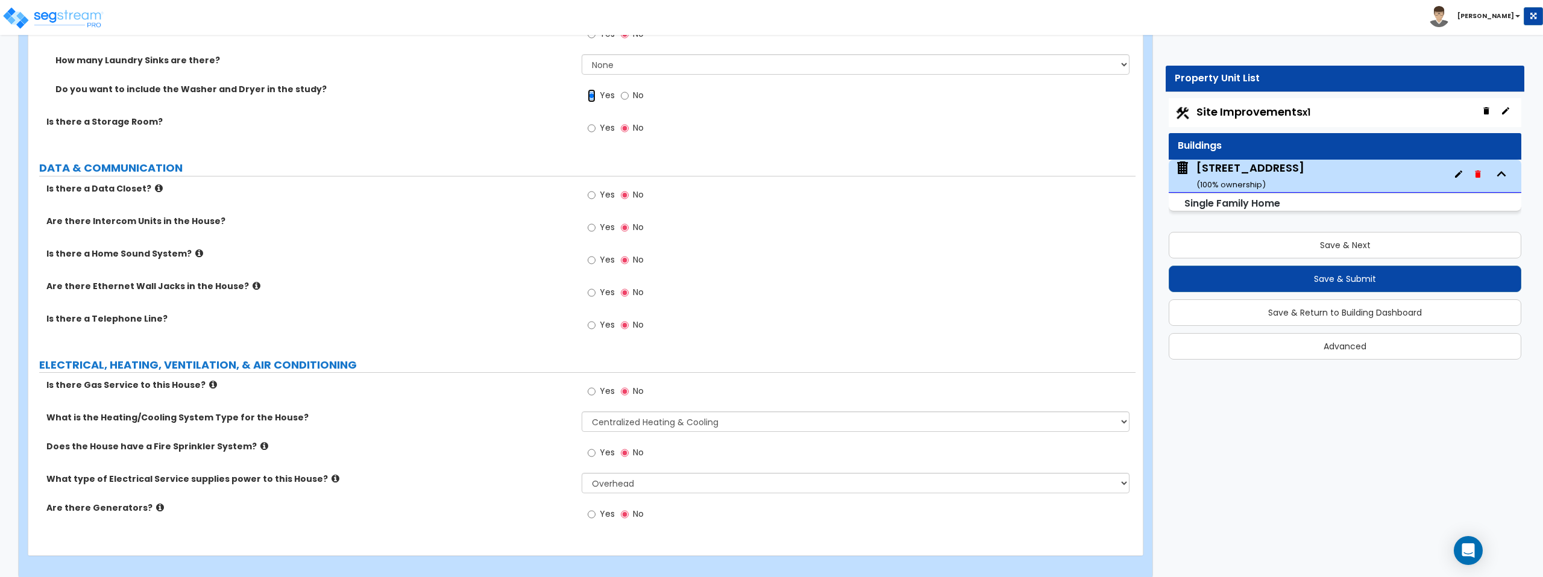
scroll to position [5251, 0]
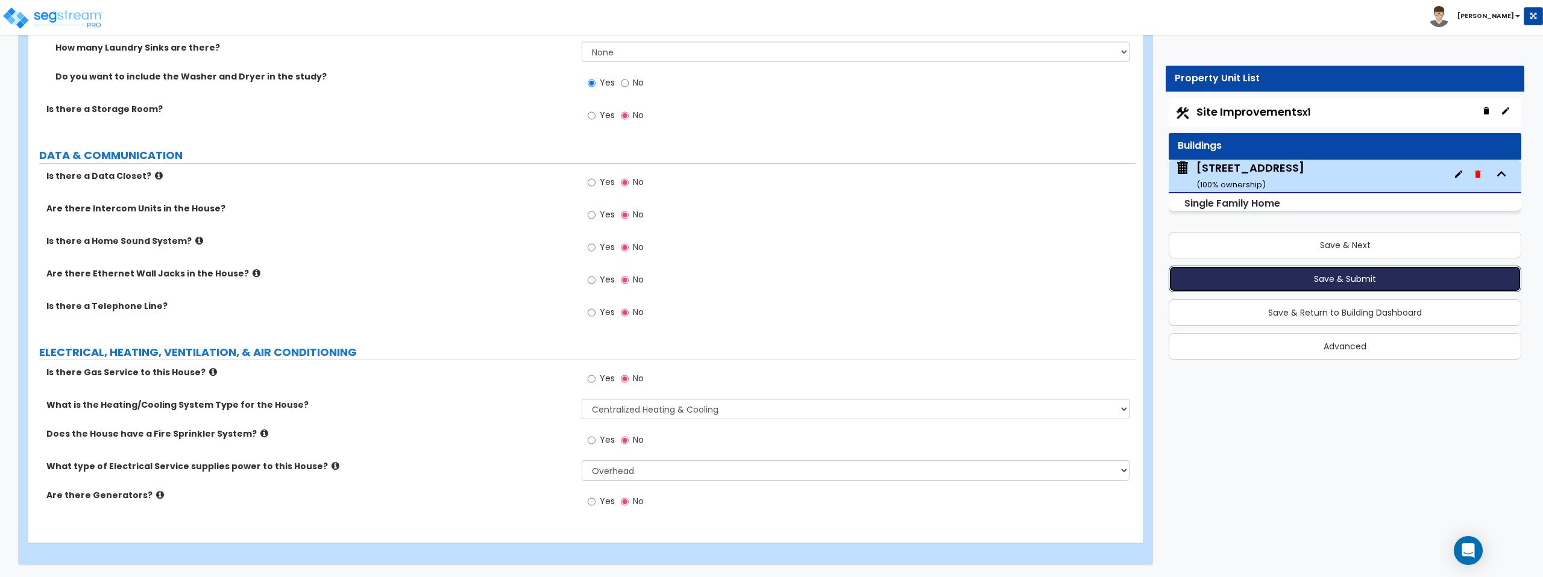
click at [1308, 278] on button "Save & Submit" at bounding box center [1345, 279] width 353 height 27
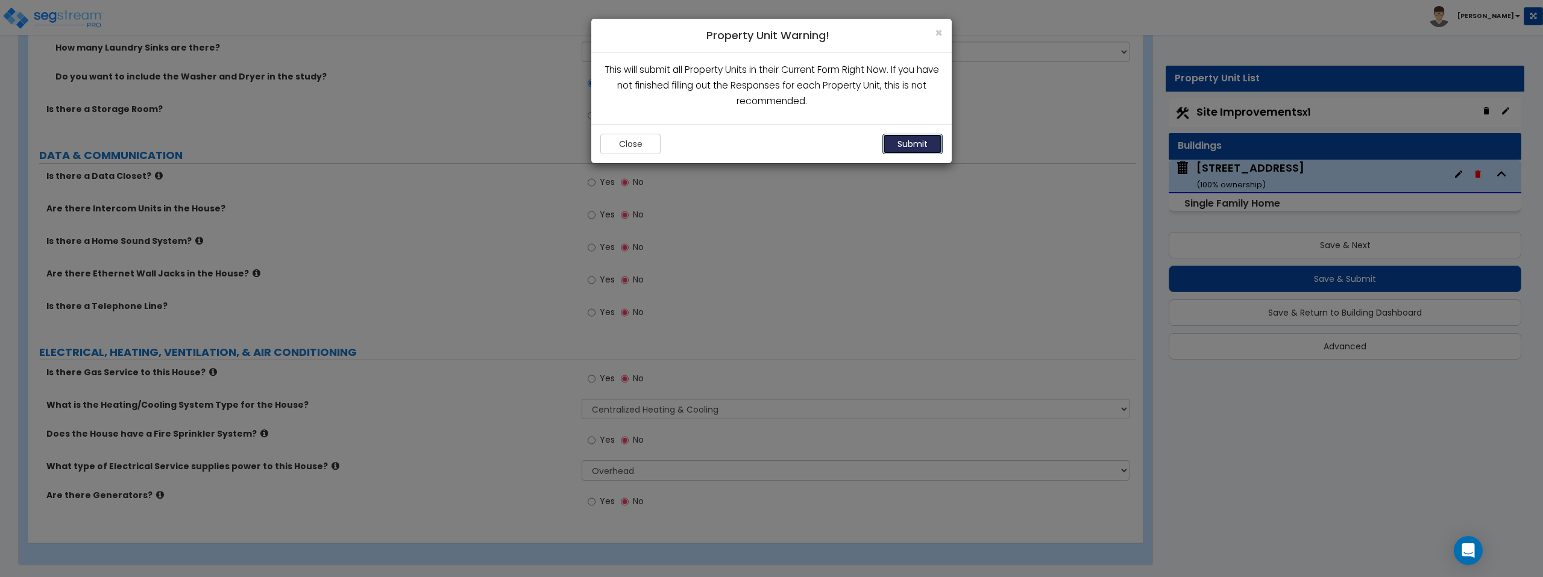
click at [917, 148] on button "Submit" at bounding box center [912, 144] width 60 height 20
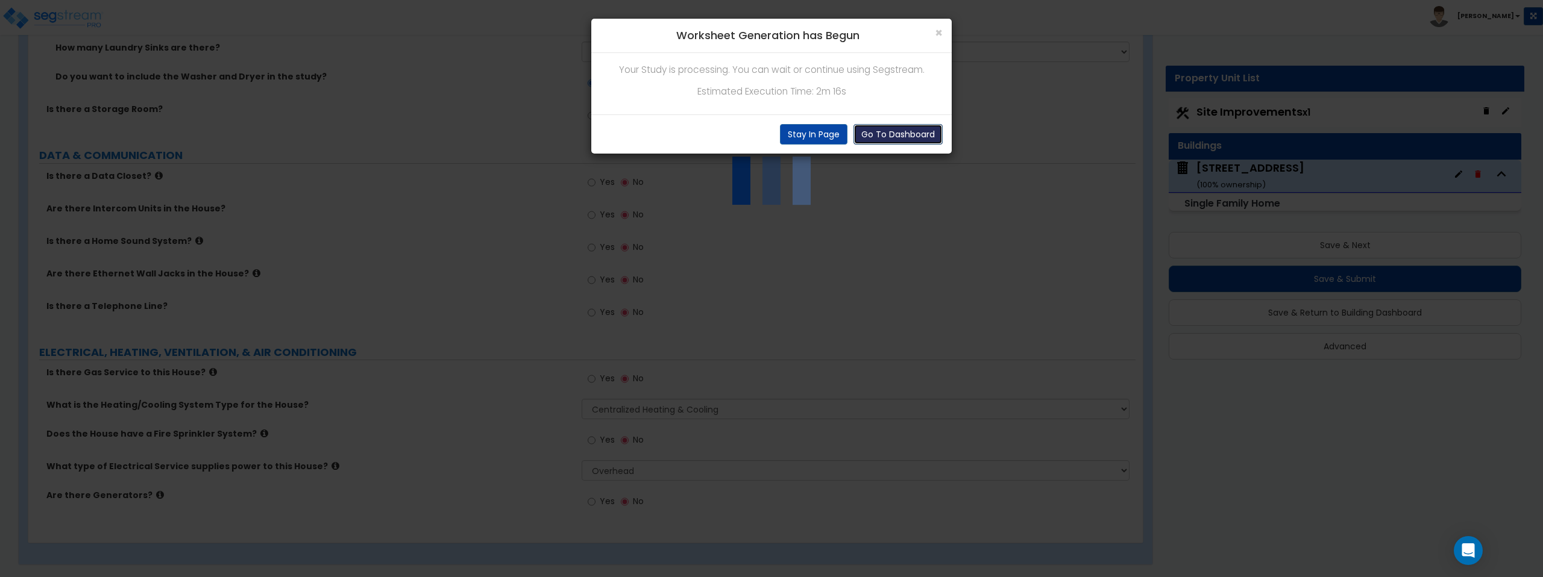
click at [916, 137] on button "Go To Dashboard" at bounding box center [897, 134] width 89 height 20
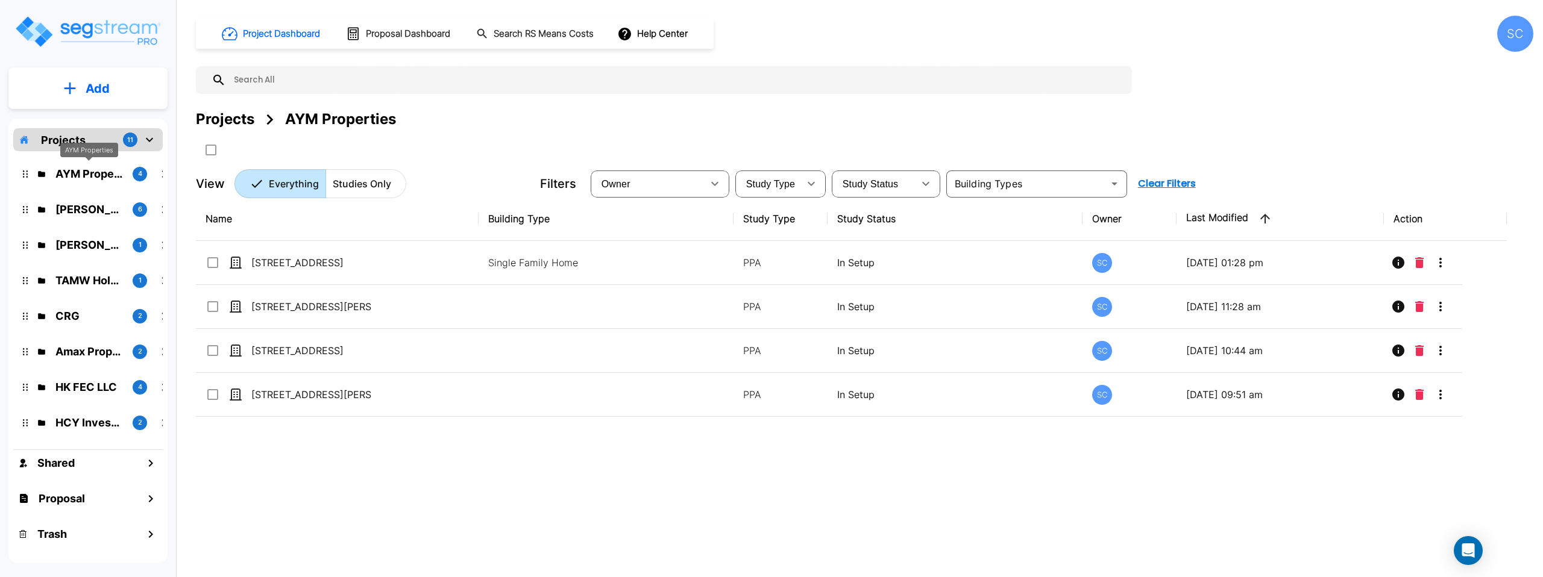
click at [102, 171] on p "AYM Properties" at bounding box center [89, 174] width 68 height 16
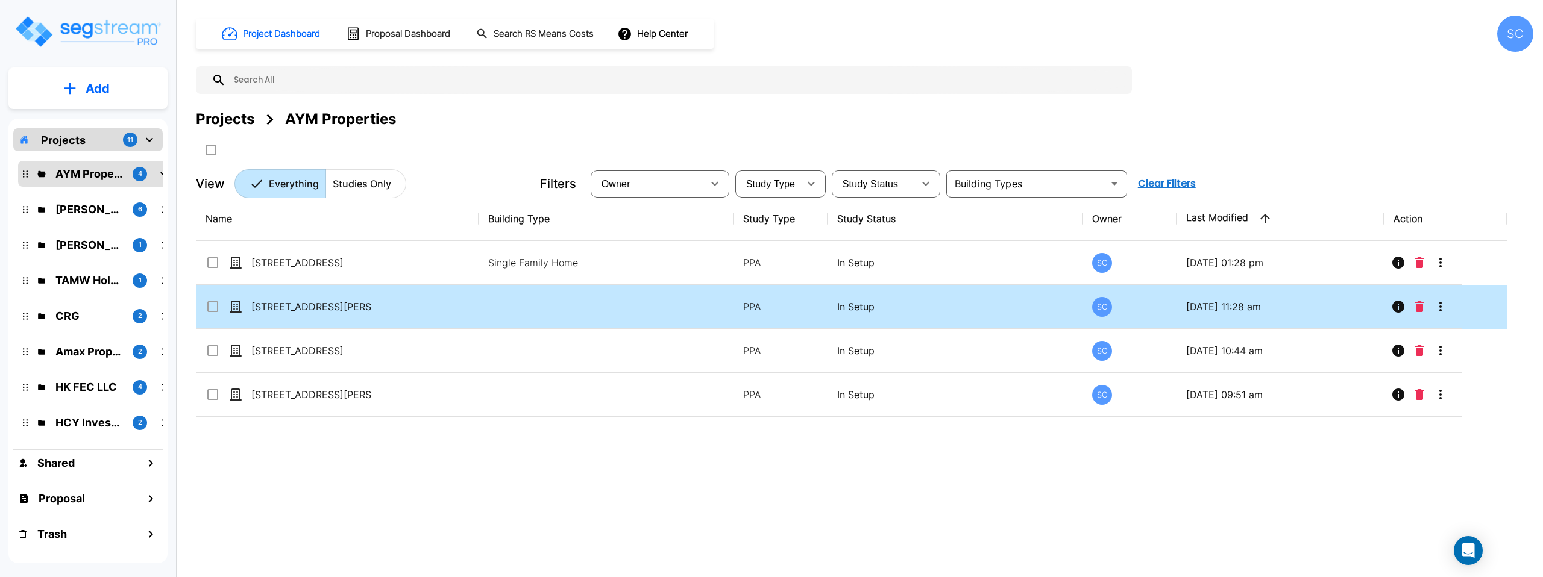
click at [648, 309] on td at bounding box center [606, 307] width 254 height 44
checkbox input "true"
click at [648, 309] on td at bounding box center [606, 307] width 254 height 44
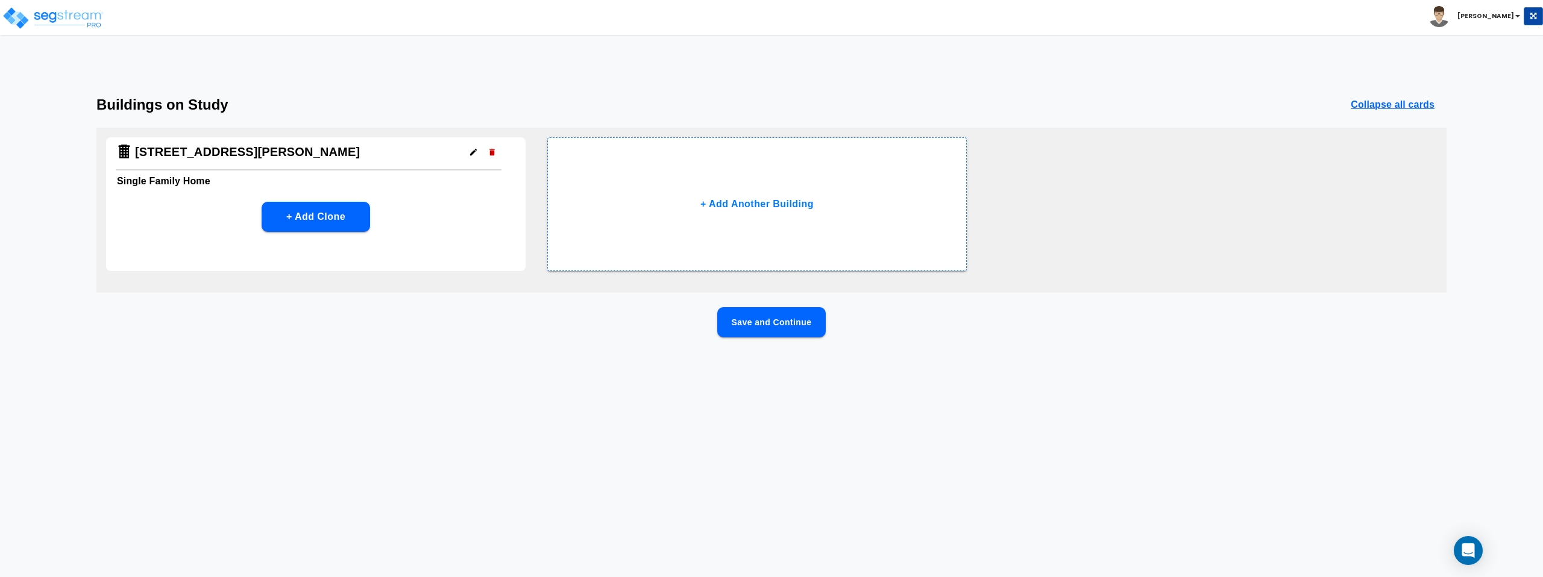
click at [765, 326] on button "Save and Continue" at bounding box center [771, 322] width 108 height 30
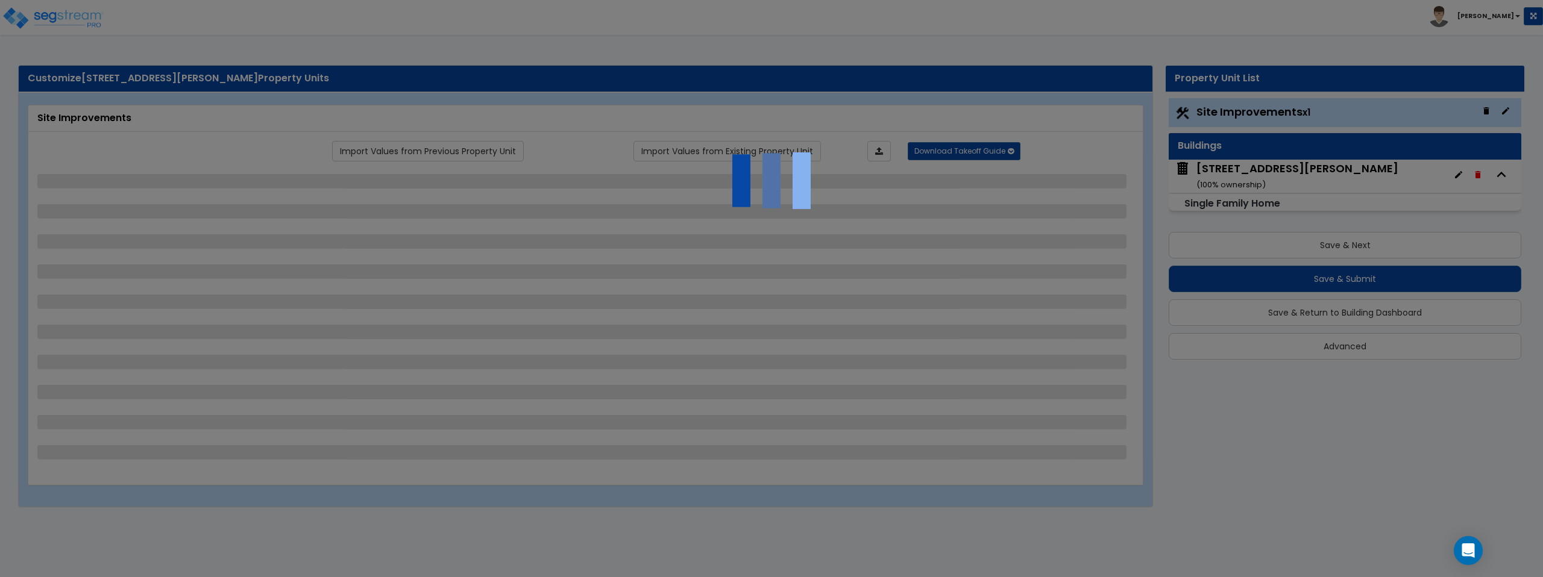
select select "2"
select select "1"
select select "2"
select select "1"
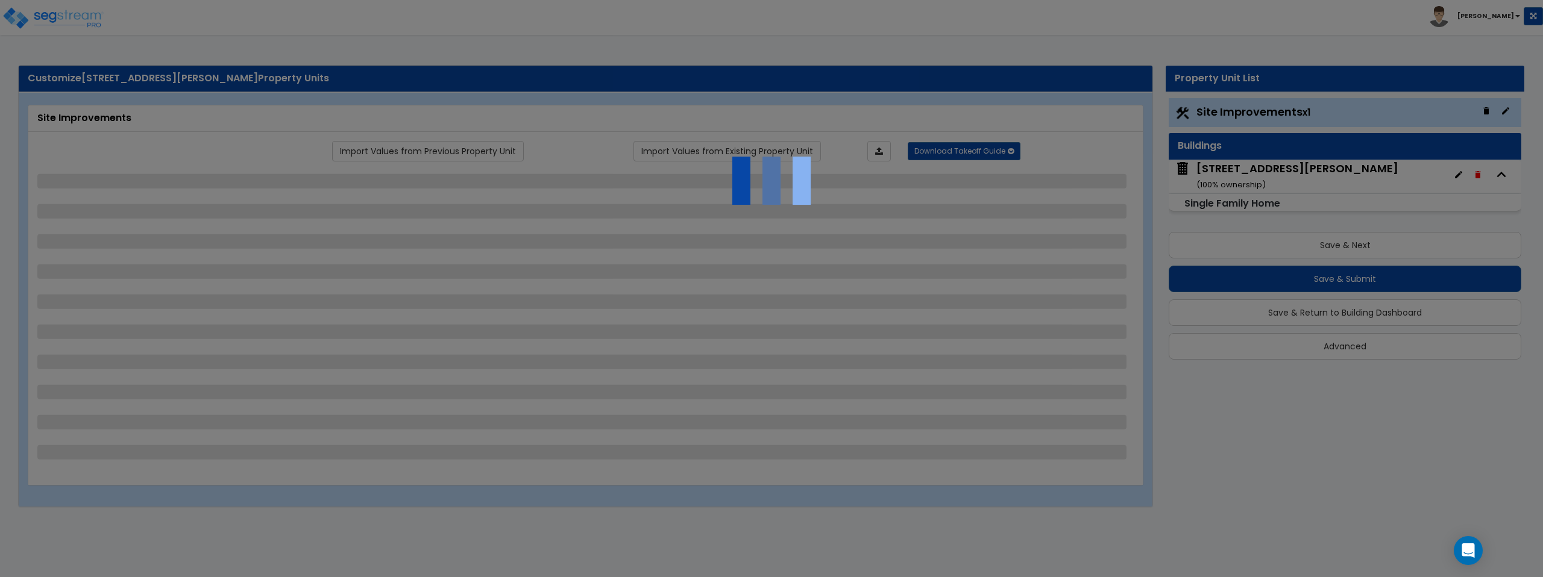
select select "1"
select select "2"
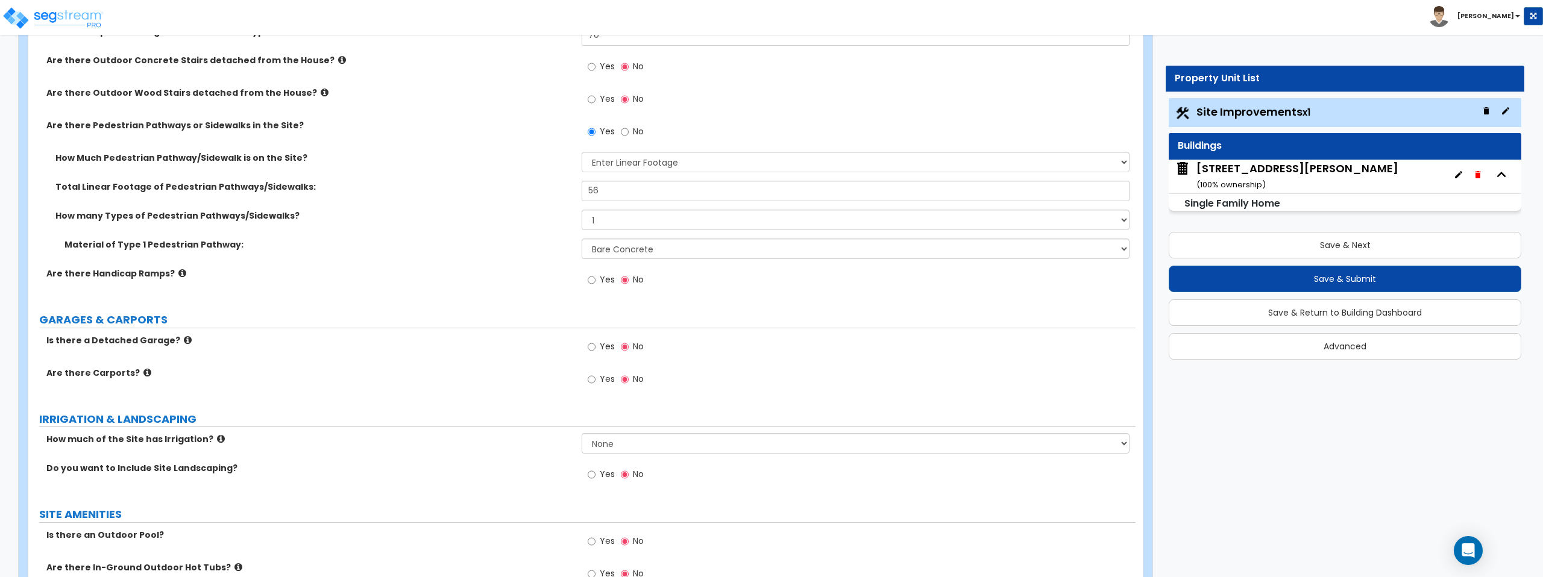
scroll to position [630, 0]
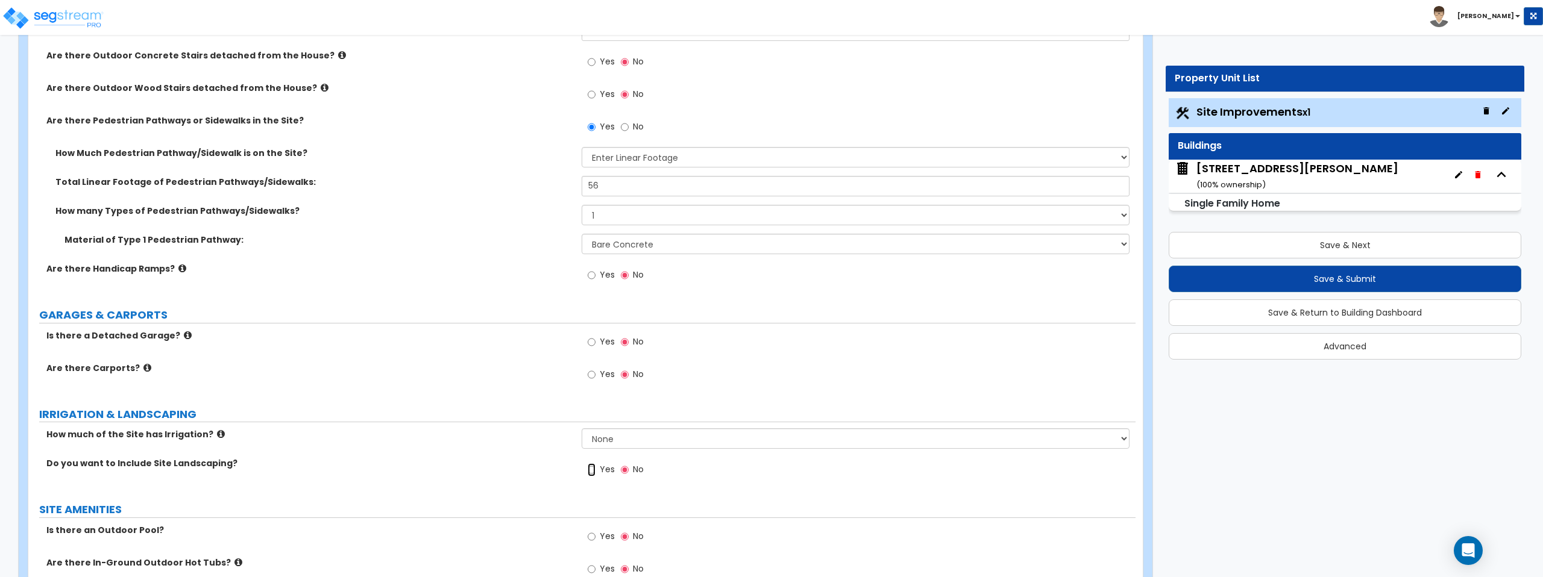
click at [589, 471] on input "Yes" at bounding box center [592, 469] width 8 height 13
radio input "true"
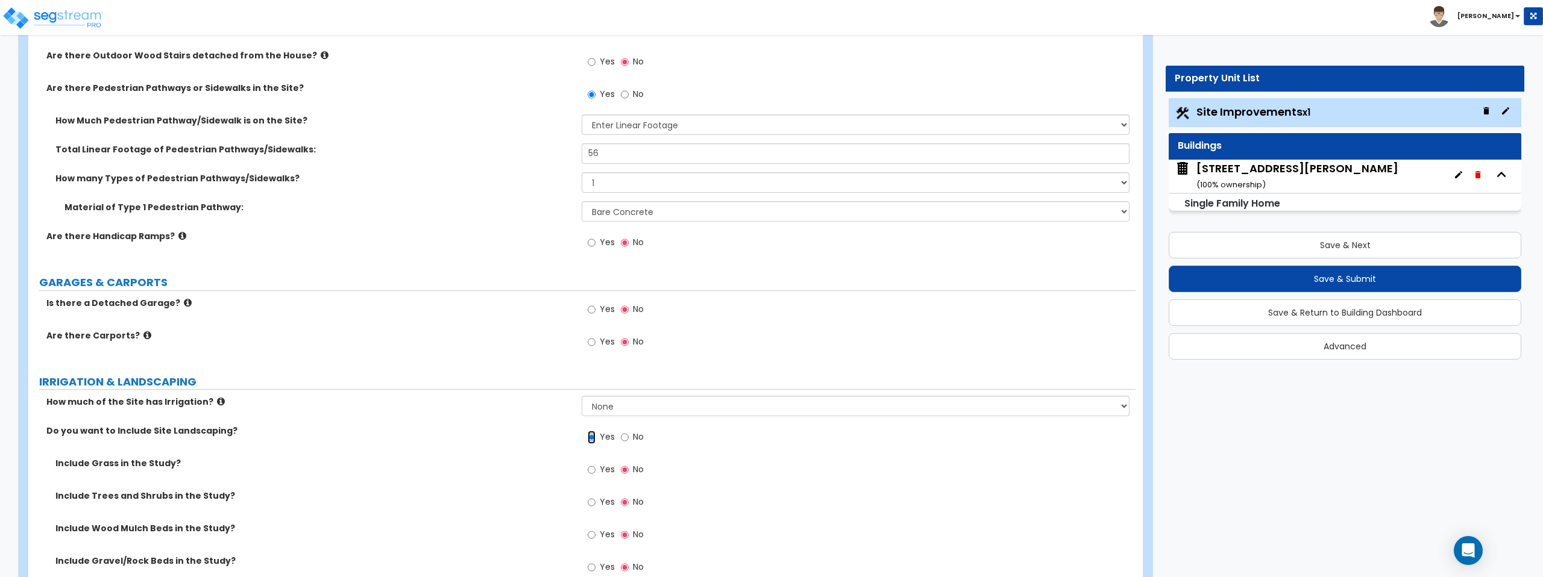
scroll to position [752, 0]
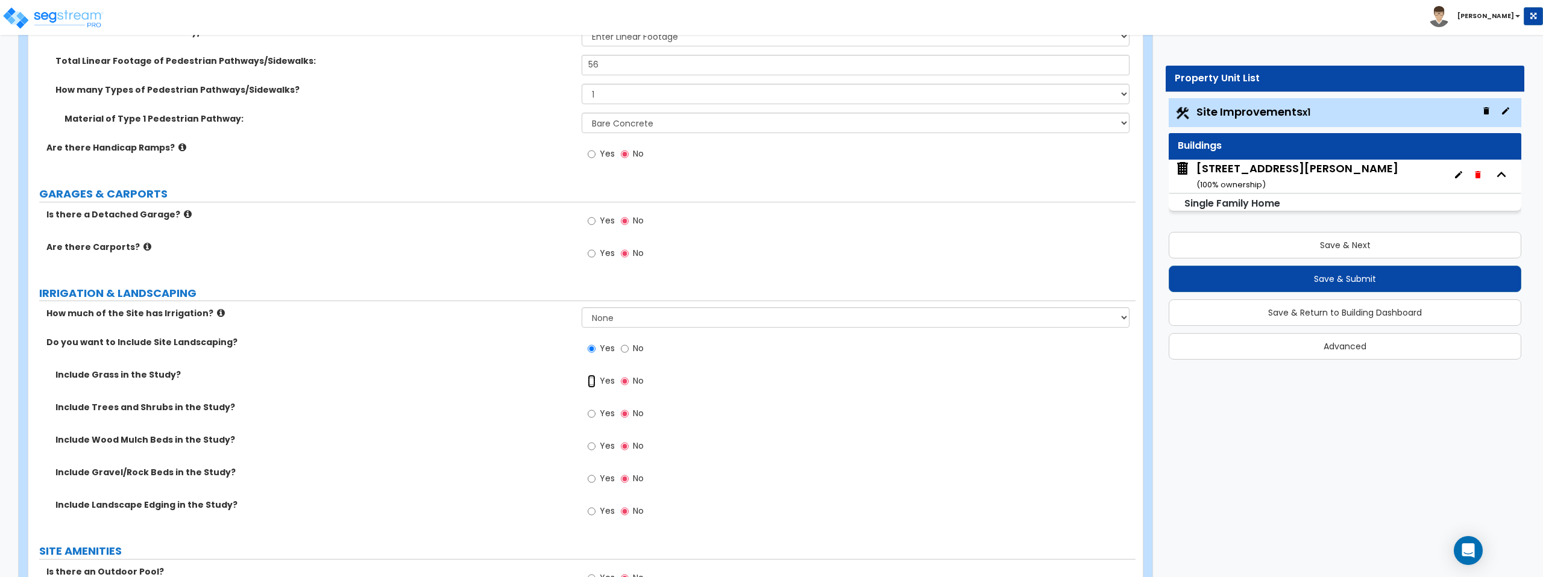
click at [595, 383] on input "Yes" at bounding box center [592, 381] width 8 height 13
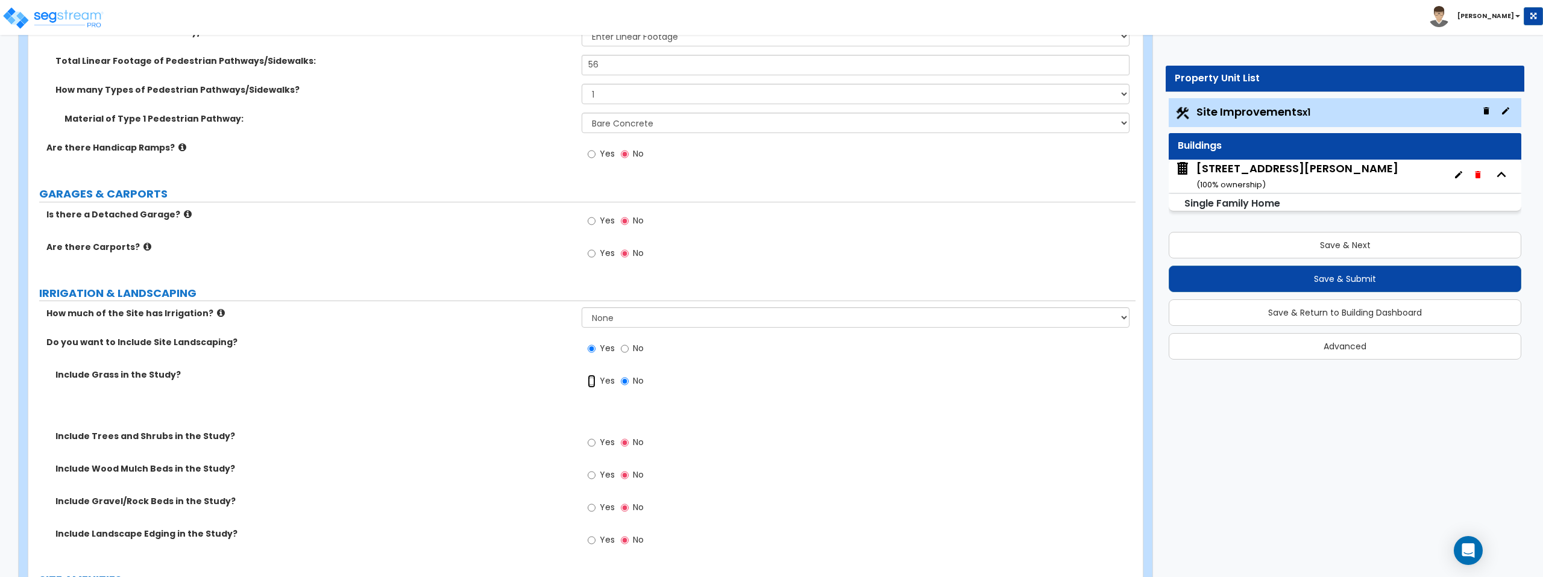
radio input "true"
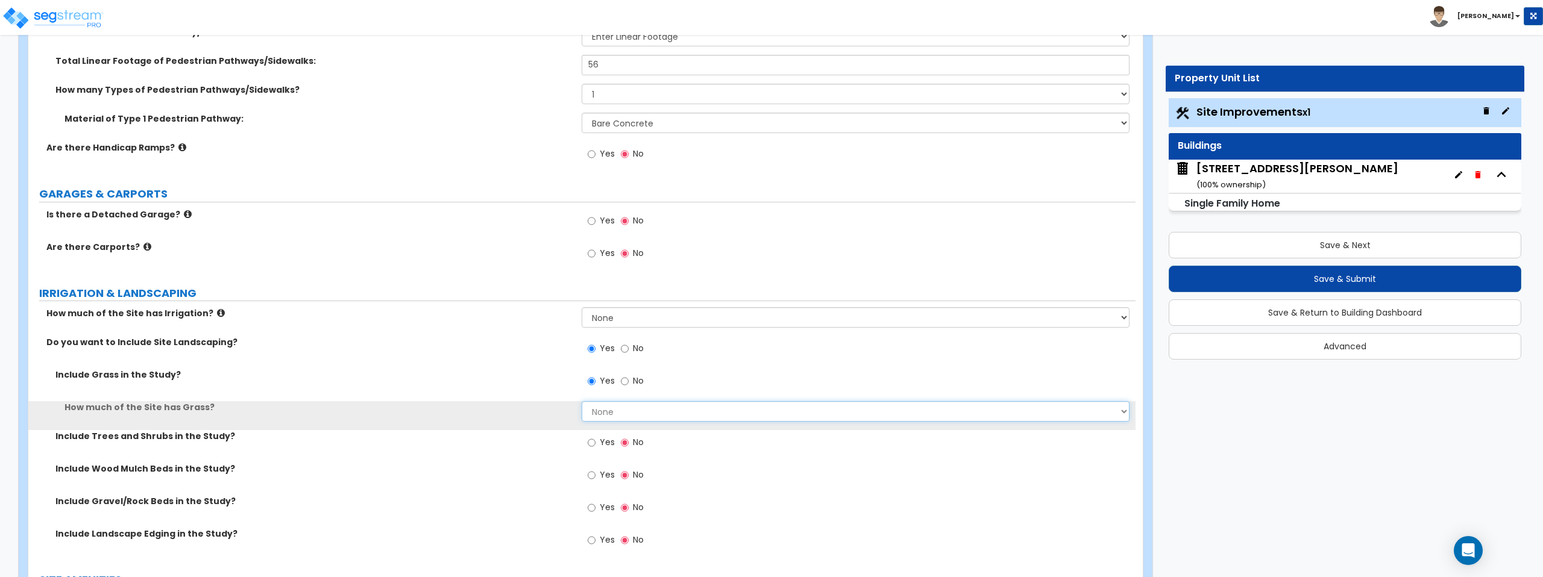
click at [630, 408] on select "None I want to Enter an Approximate Percentage I want to Enter the Square Foota…" at bounding box center [855, 411] width 547 height 20
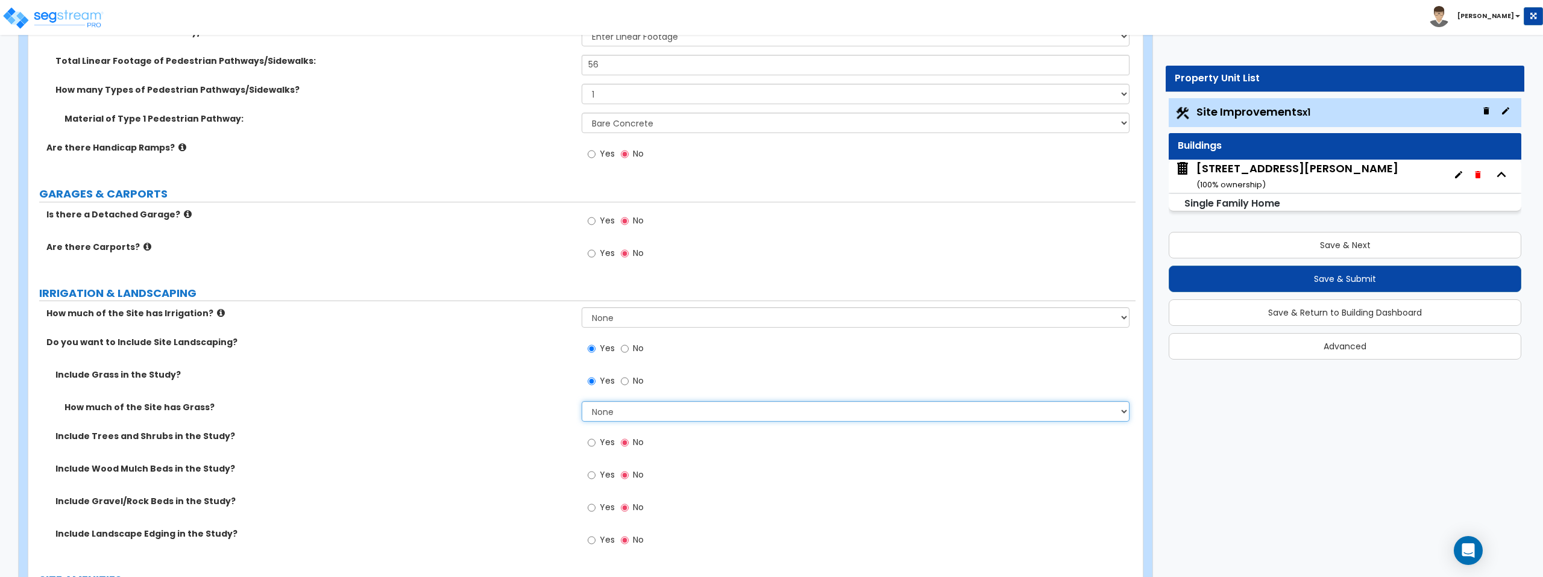
select select "2"
click at [582, 401] on select "None I want to Enter an Approximate Percentage I want to Enter the Square Foota…" at bounding box center [855, 411] width 547 height 20
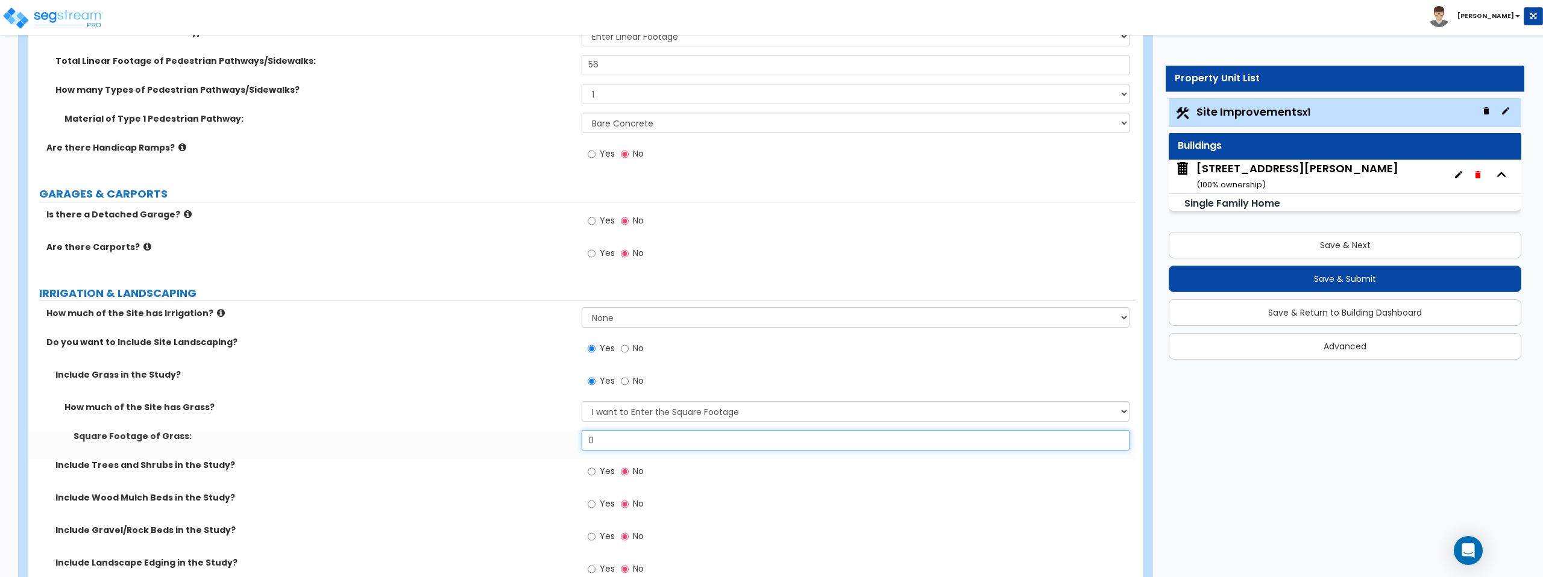
click at [647, 441] on input "0" at bounding box center [855, 440] width 547 height 20
type input "6,449.94"
click at [442, 429] on div "How much of the Site has Grass? None I want to Enter an Approximate Percentage …" at bounding box center [581, 415] width 1107 height 29
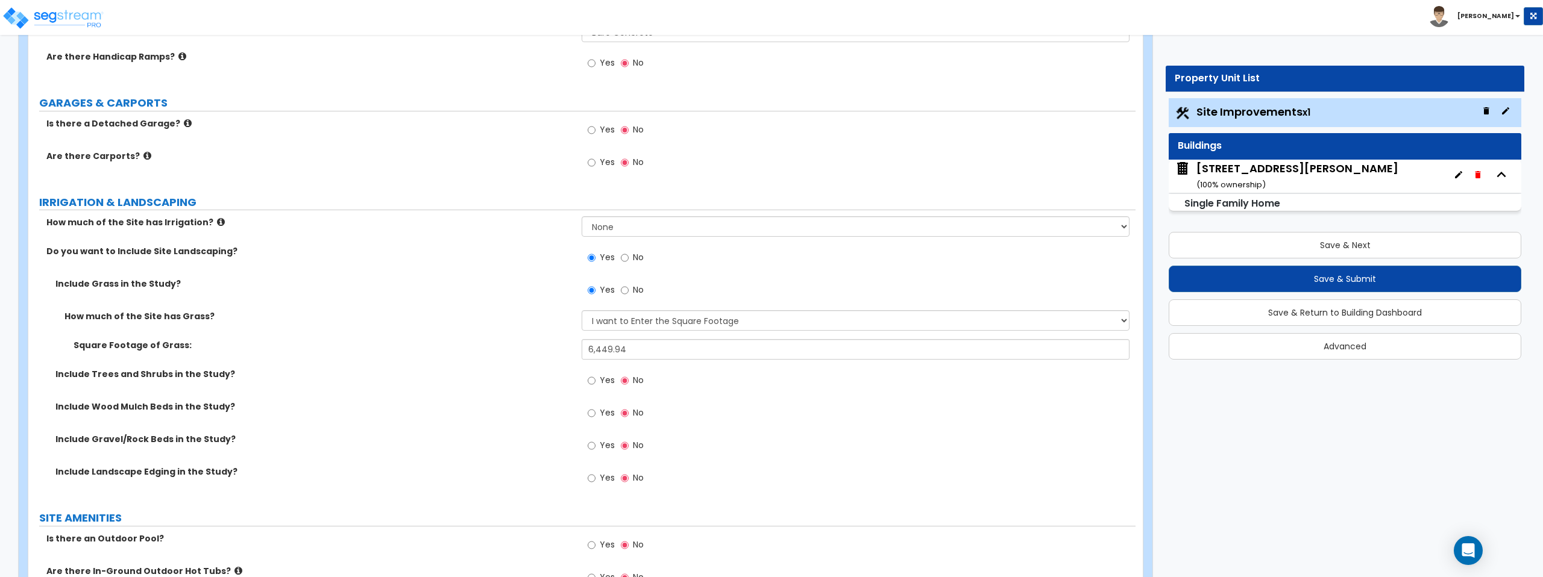
scroll to position [845, 0]
click at [591, 378] on input "Yes" at bounding box center [592, 378] width 8 height 13
radio input "true"
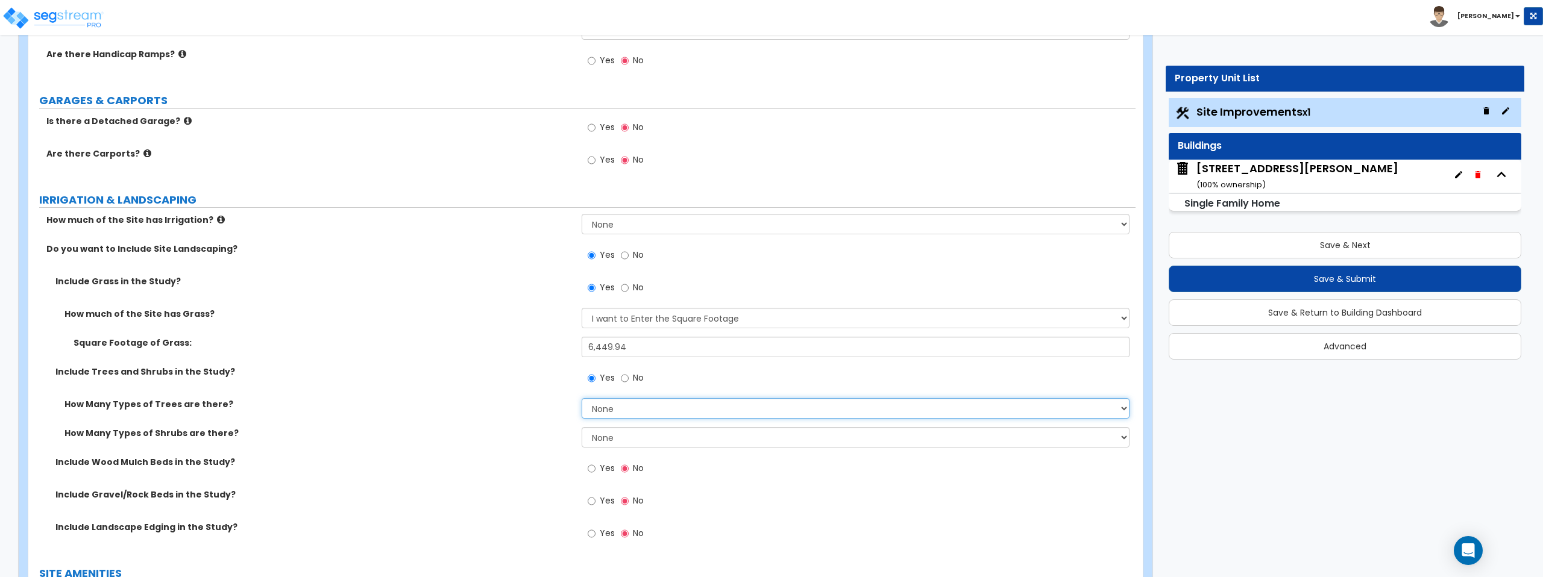
click at [605, 409] on select "None 1 2 3" at bounding box center [855, 408] width 547 height 20
select select "1"
click at [582, 398] on select "None 1 2 3" at bounding box center [855, 408] width 547 height 20
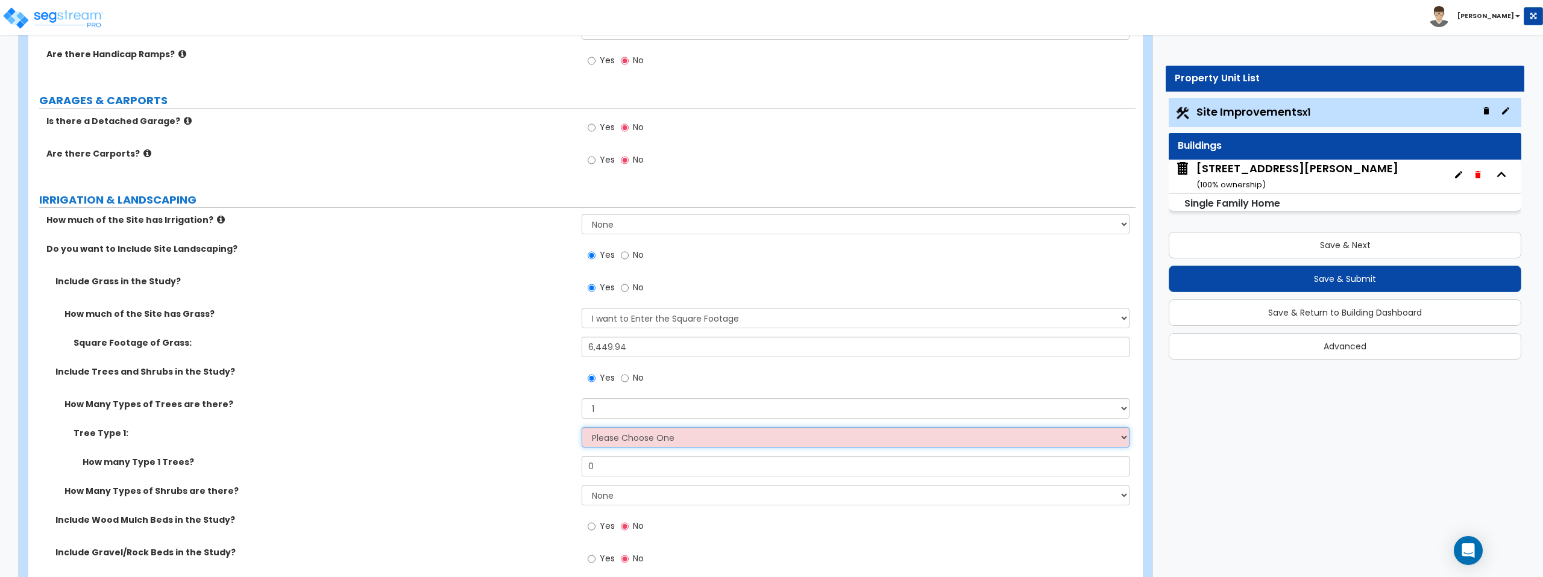
click at [626, 443] on select "Please Choose One Honey Locust Planetree Poplar Elm Hawthorn Linden Maple Red M…" at bounding box center [855, 437] width 547 height 20
select select "4"
click at [582, 427] on select "Please Choose One Honey Locust Planetree Poplar Elm Hawthorn Linden Maple Red M…" at bounding box center [855, 437] width 547 height 20
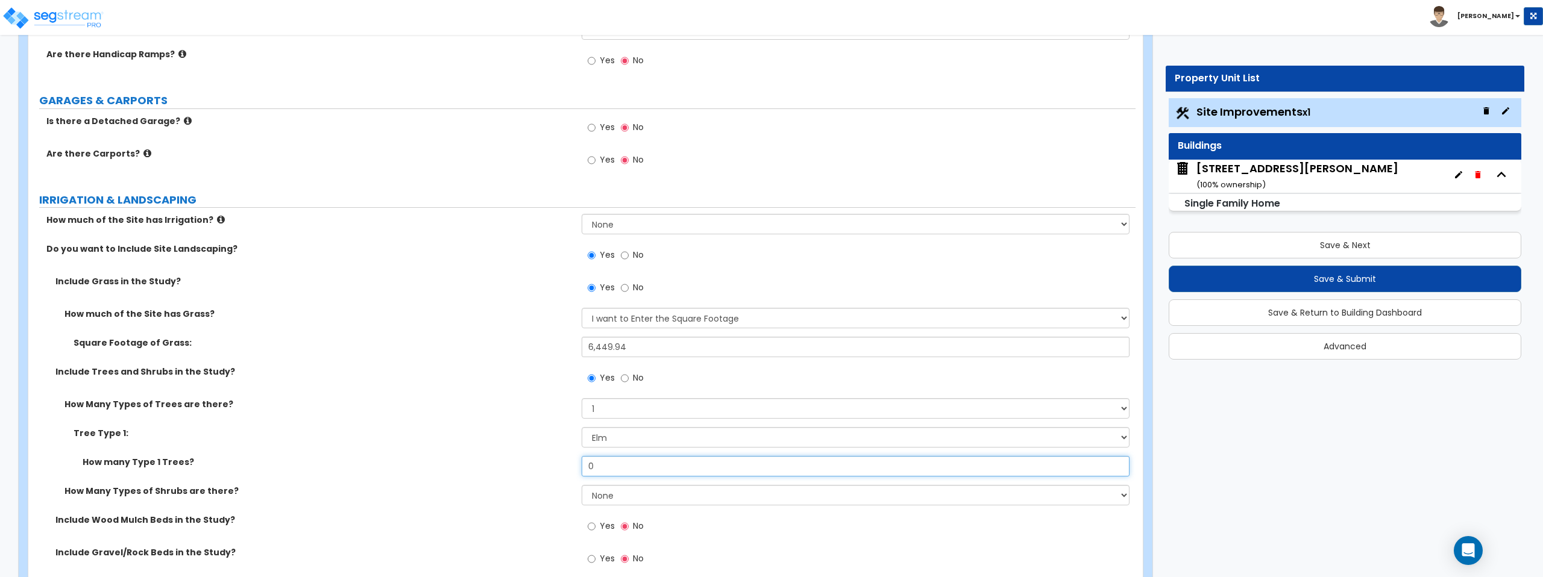
click at [629, 465] on input "0" at bounding box center [855, 466] width 547 height 20
type input "2"
click at [478, 408] on label "How Many Types of Trees are there?" at bounding box center [318, 404] width 508 height 12
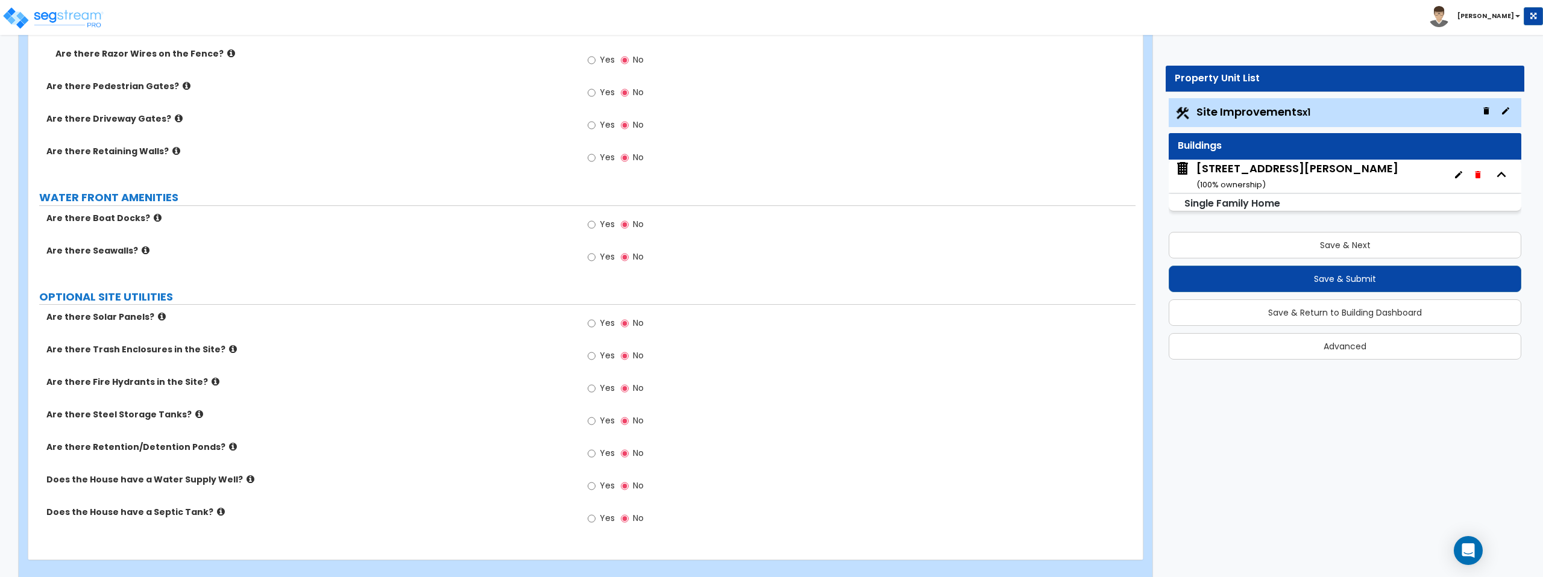
scroll to position [2420, 0]
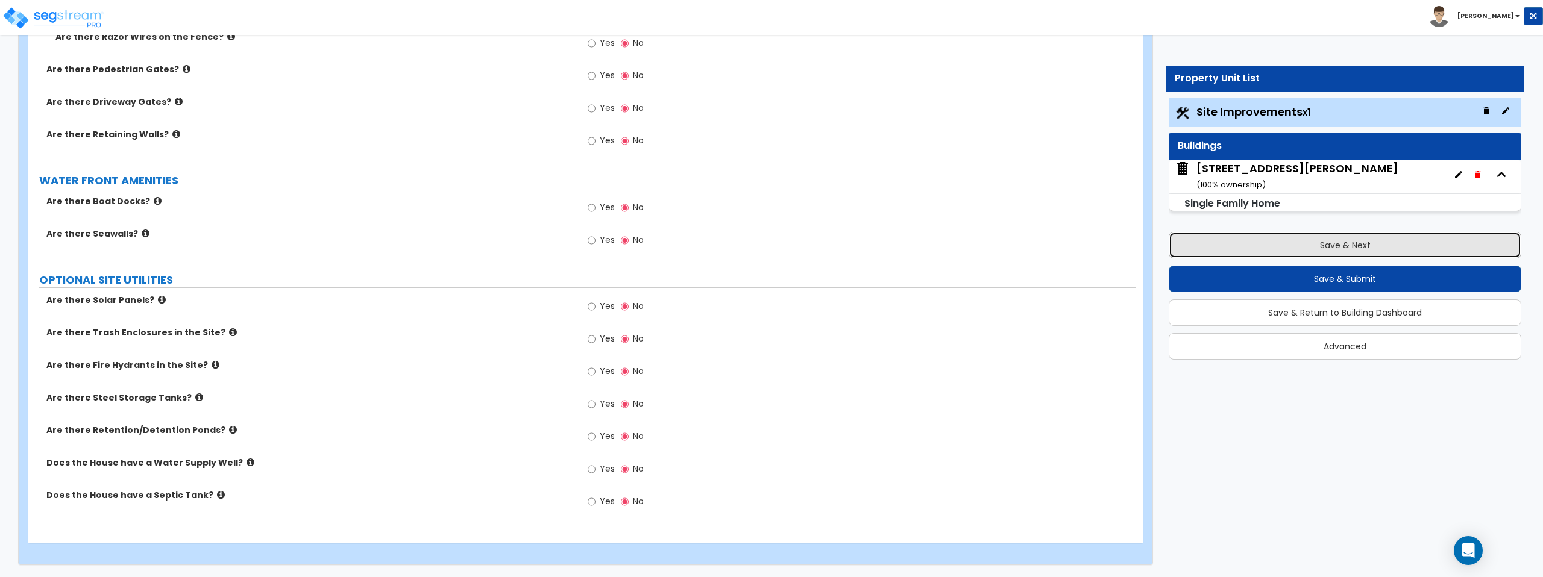
click at [1266, 240] on button "Save & Next" at bounding box center [1345, 245] width 353 height 27
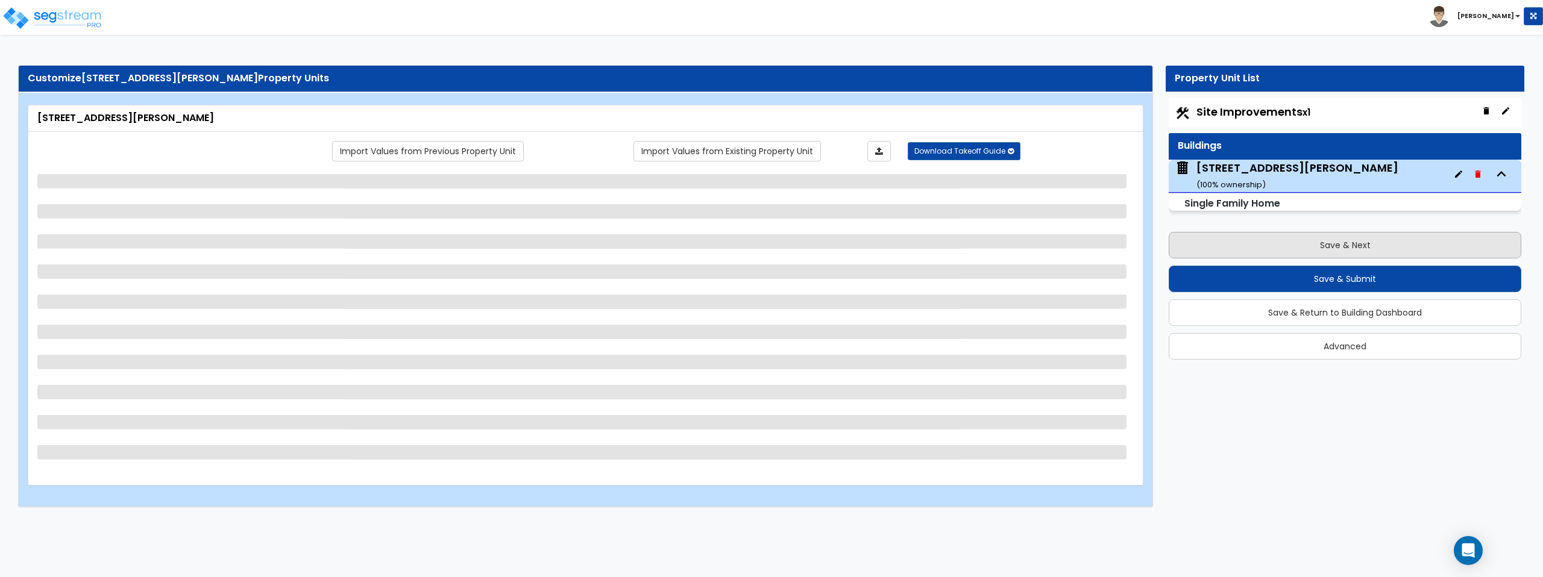
scroll to position [0, 0]
select select "1"
select select "7"
select select "1"
select select "2"
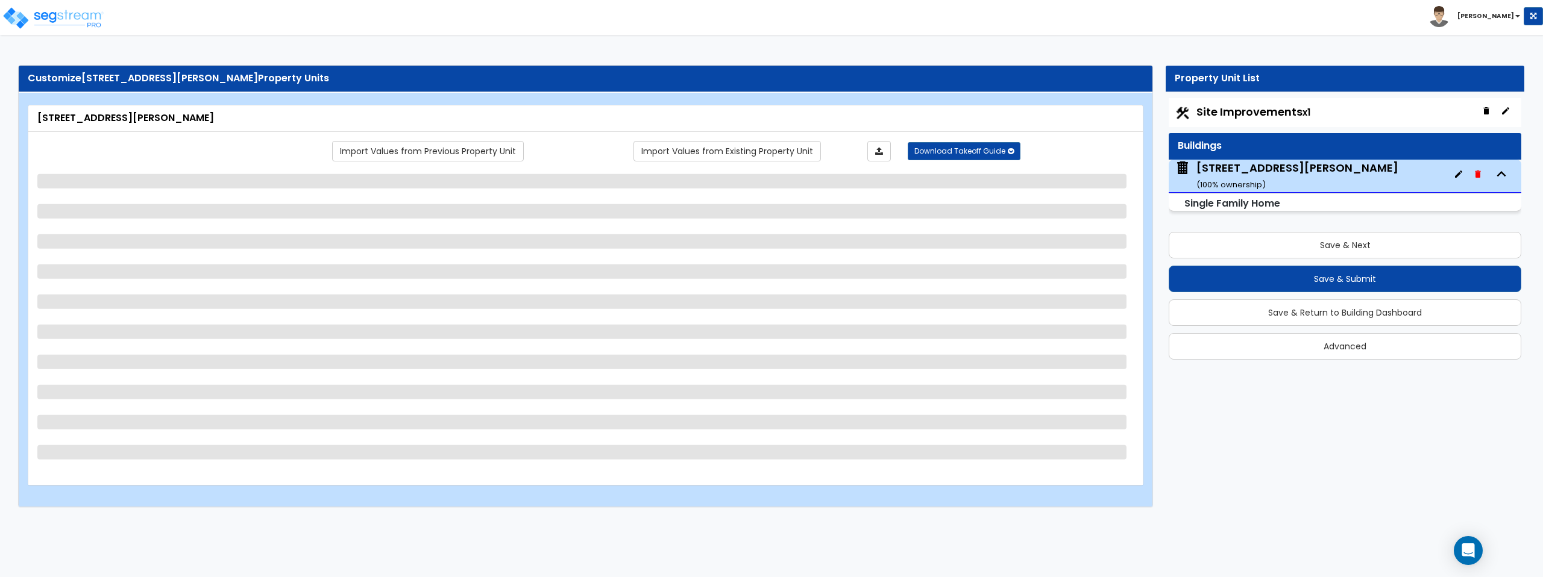
select select "1"
select select "5"
select select "1"
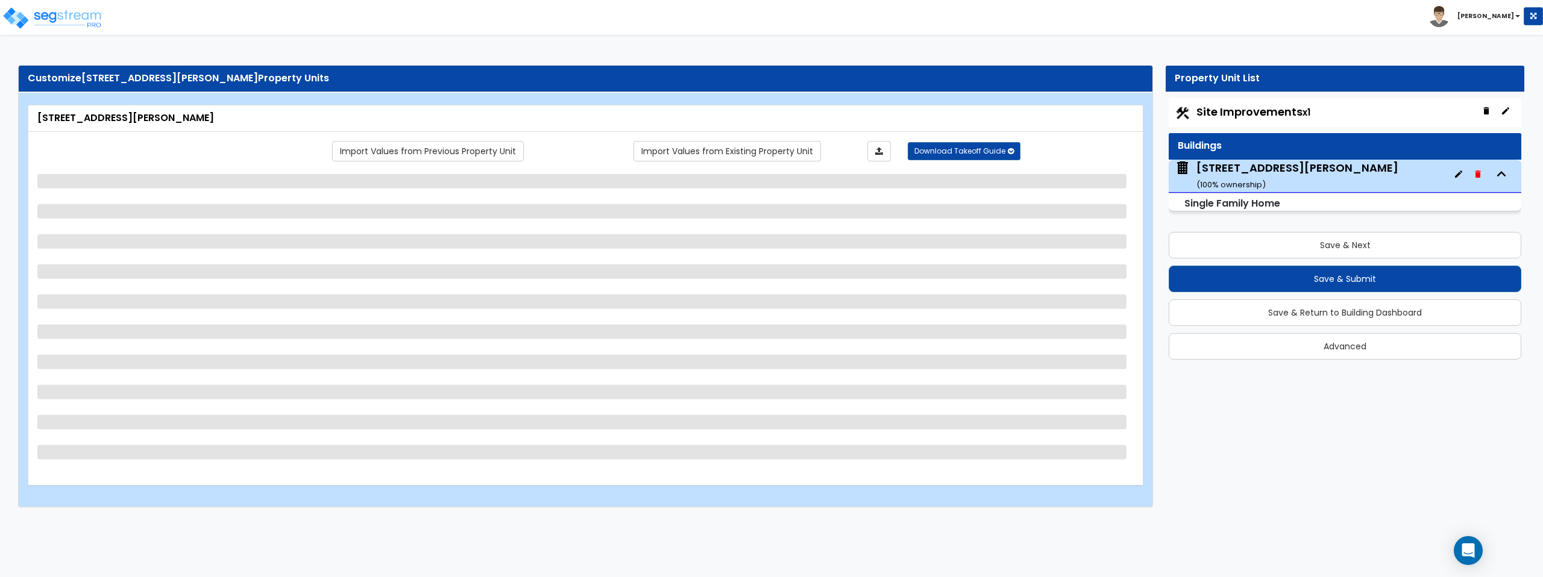
select select "1"
select select "3"
select select "1"
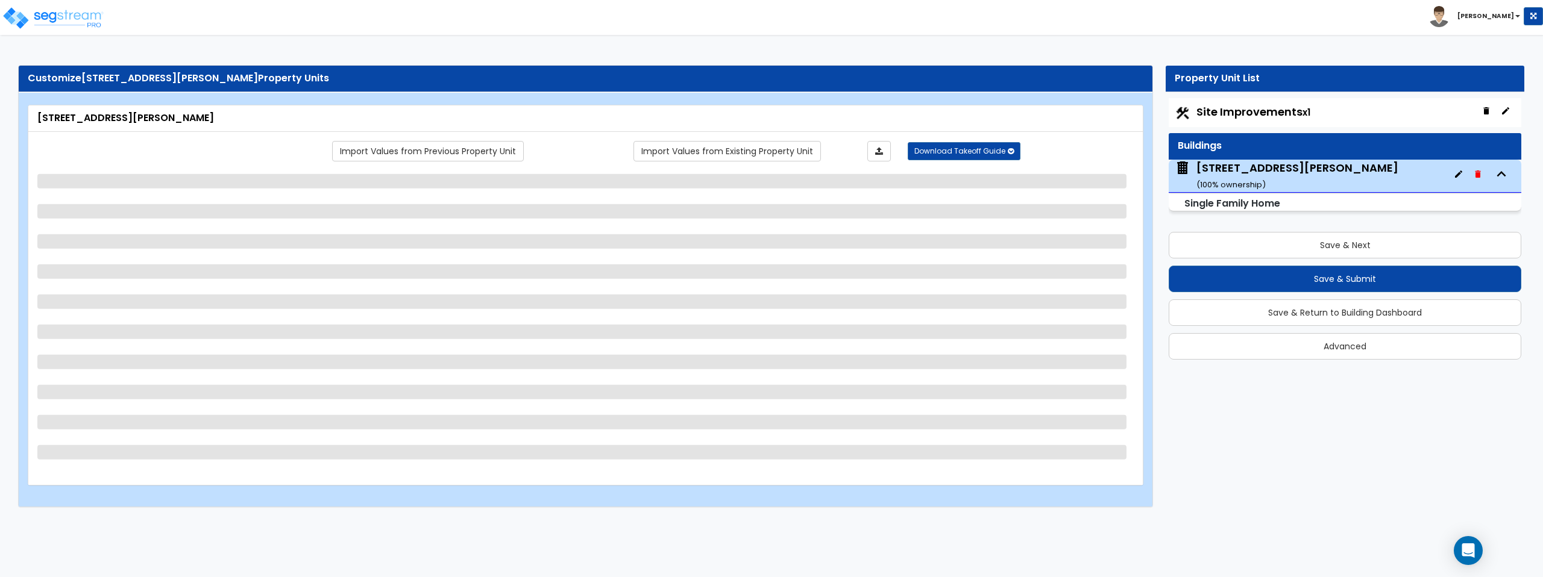
select select "2"
select select "3"
select select "6"
select select "1"
select select "2"
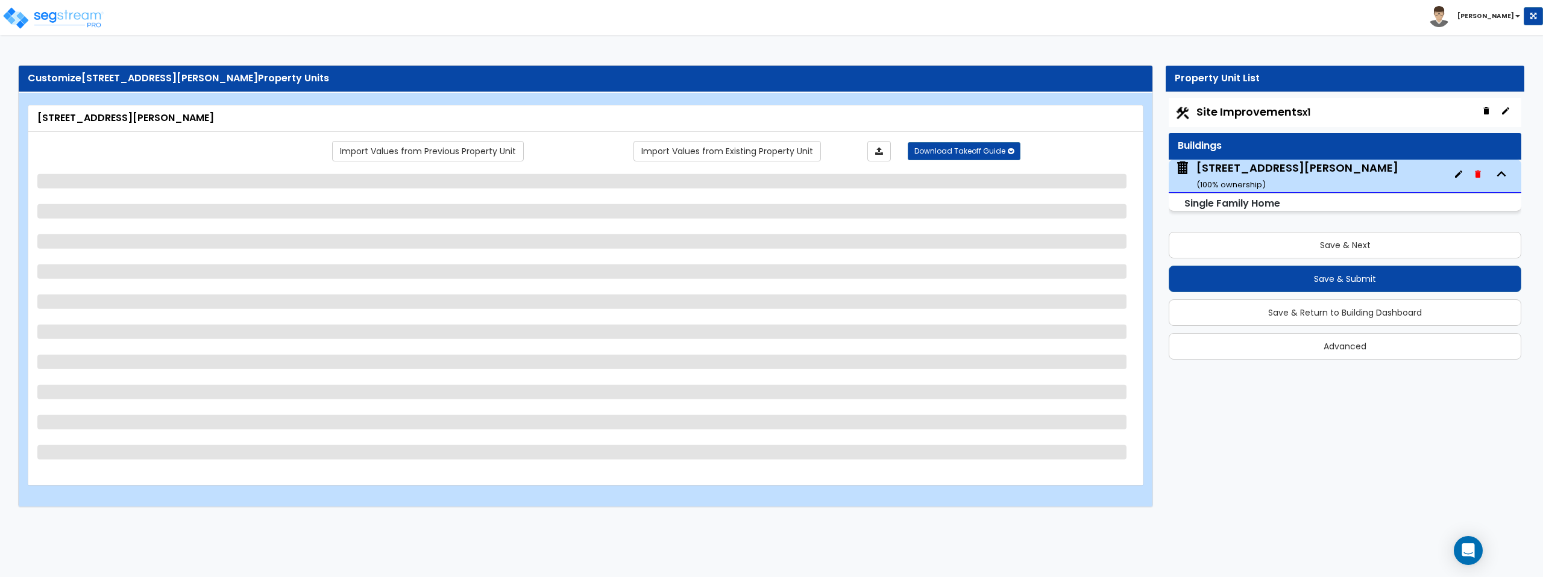
select select "1"
select select "6"
select select "3"
select select "2"
select select "3"
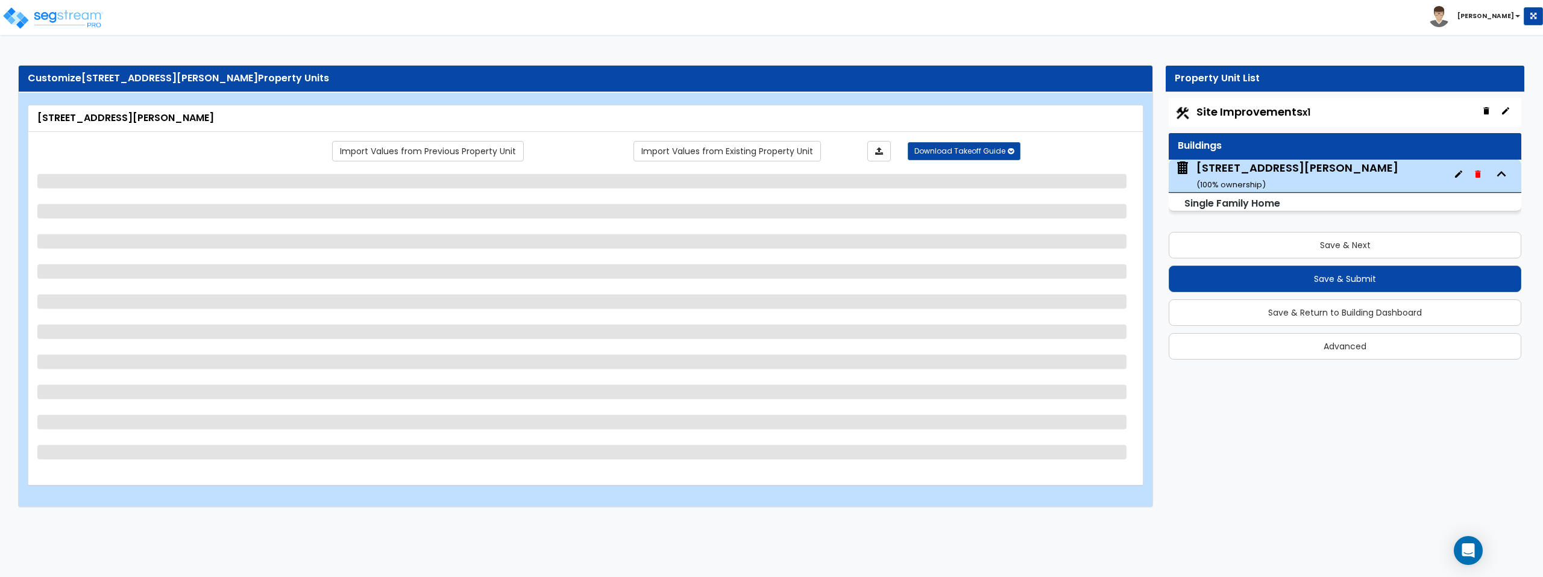
select select "2"
select select "1"
select select "2"
select select "3"
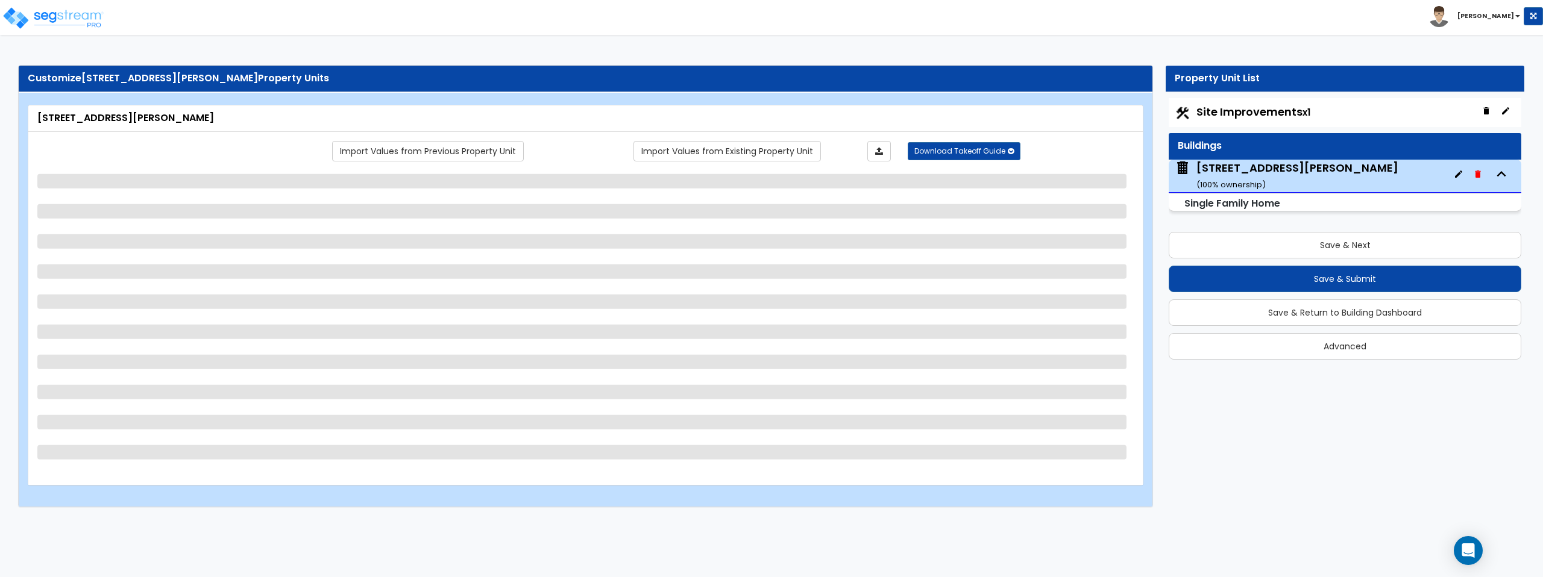
select select "2"
select select "1"
select select "2"
select select "1"
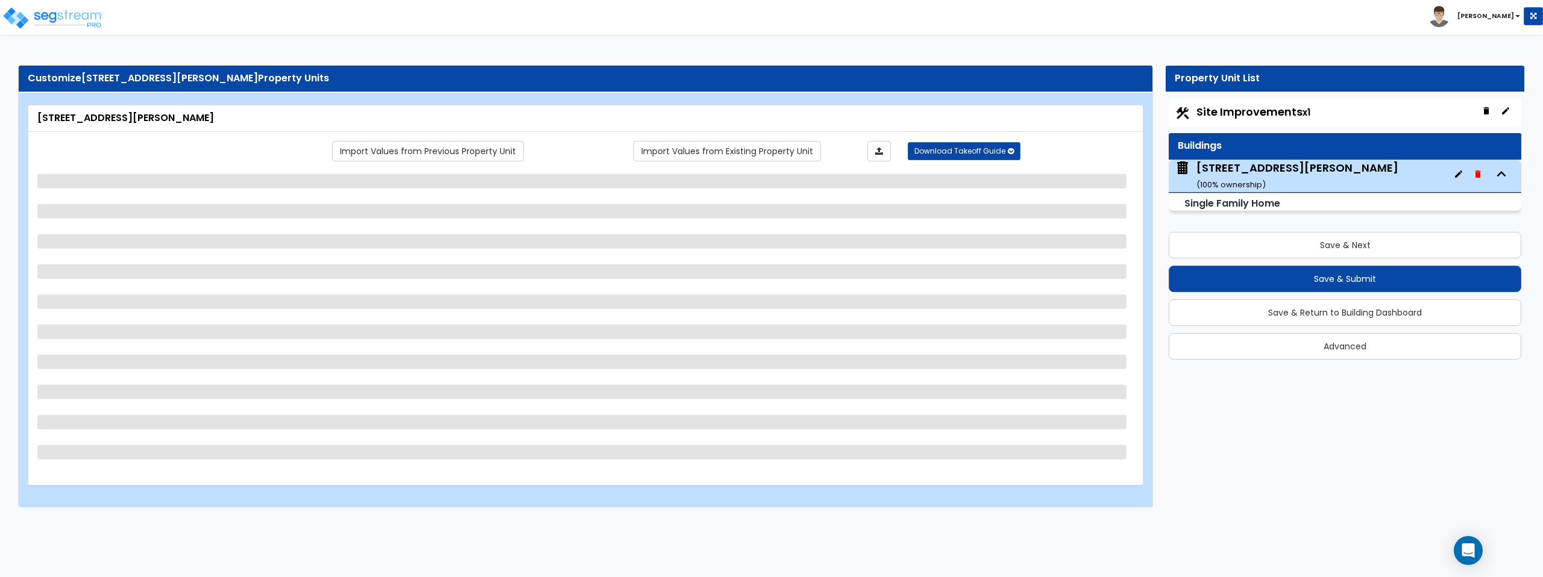
select select "1"
select select "2"
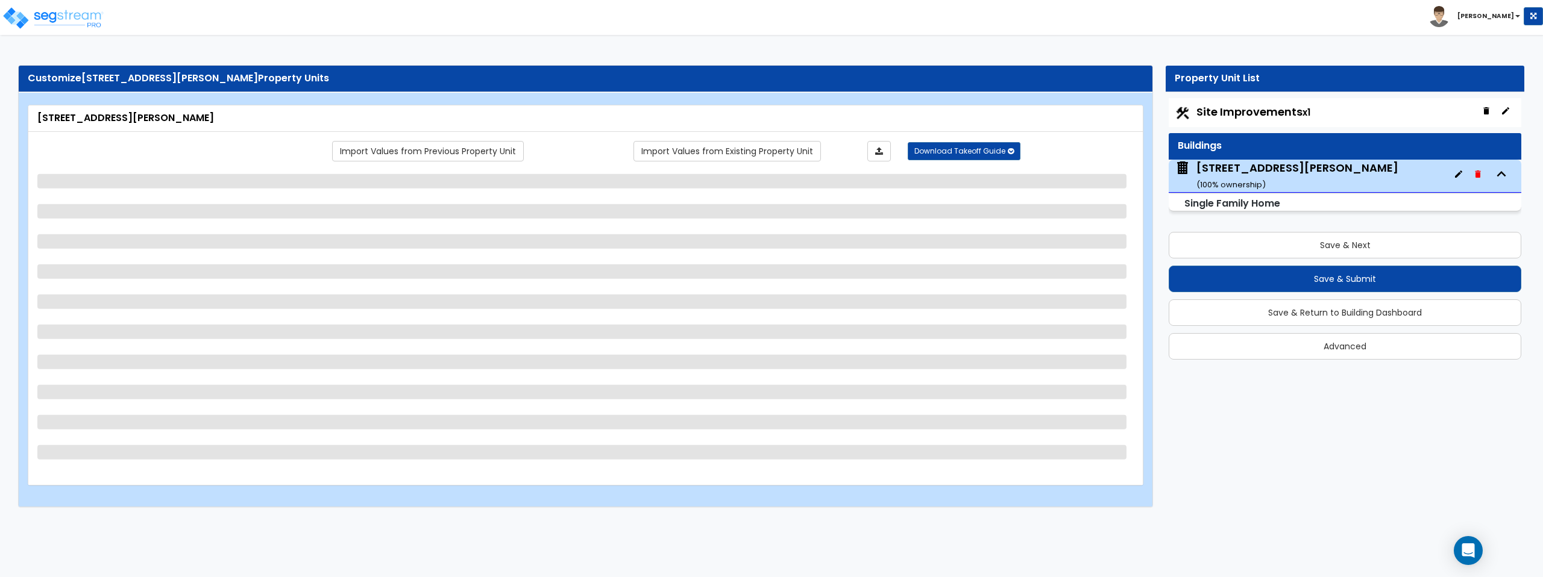
select select "1"
select select "2"
select select "1"
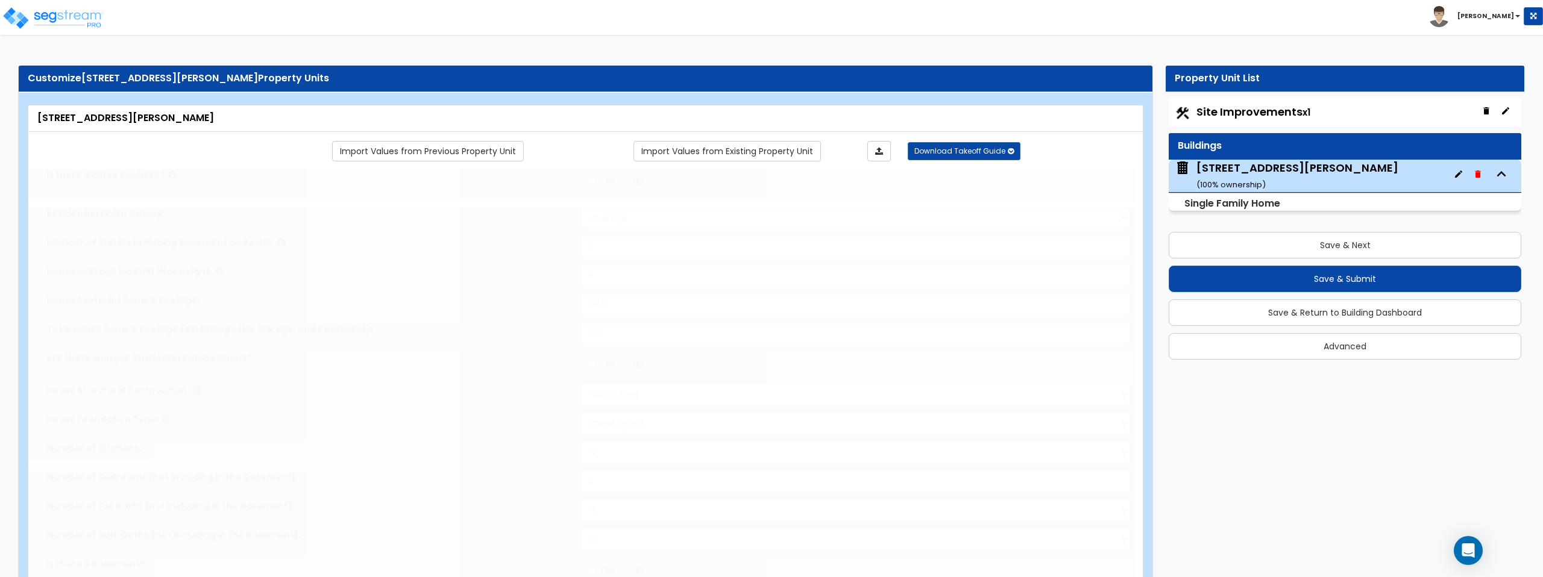
type input "3"
type input "2"
select select "2"
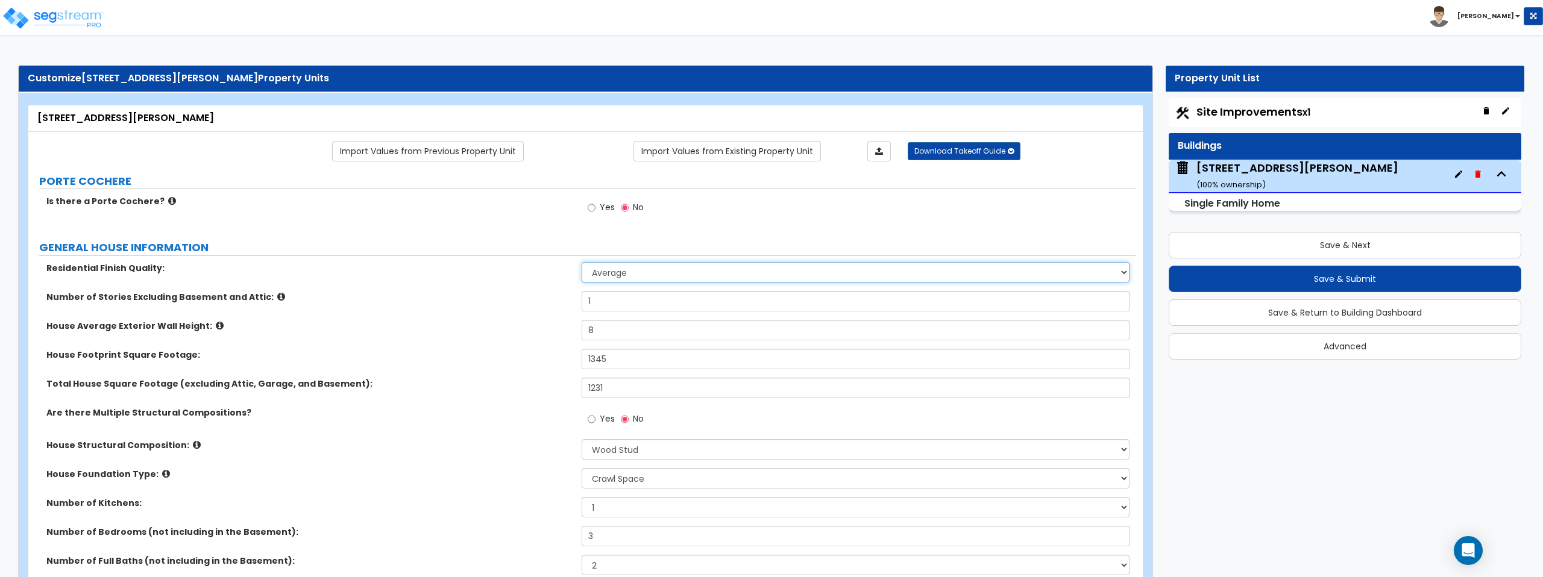
click at [650, 269] on select "Low Average High" at bounding box center [855, 272] width 547 height 20
select select "2"
click at [582, 262] on select "Low Average High" at bounding box center [855, 272] width 547 height 20
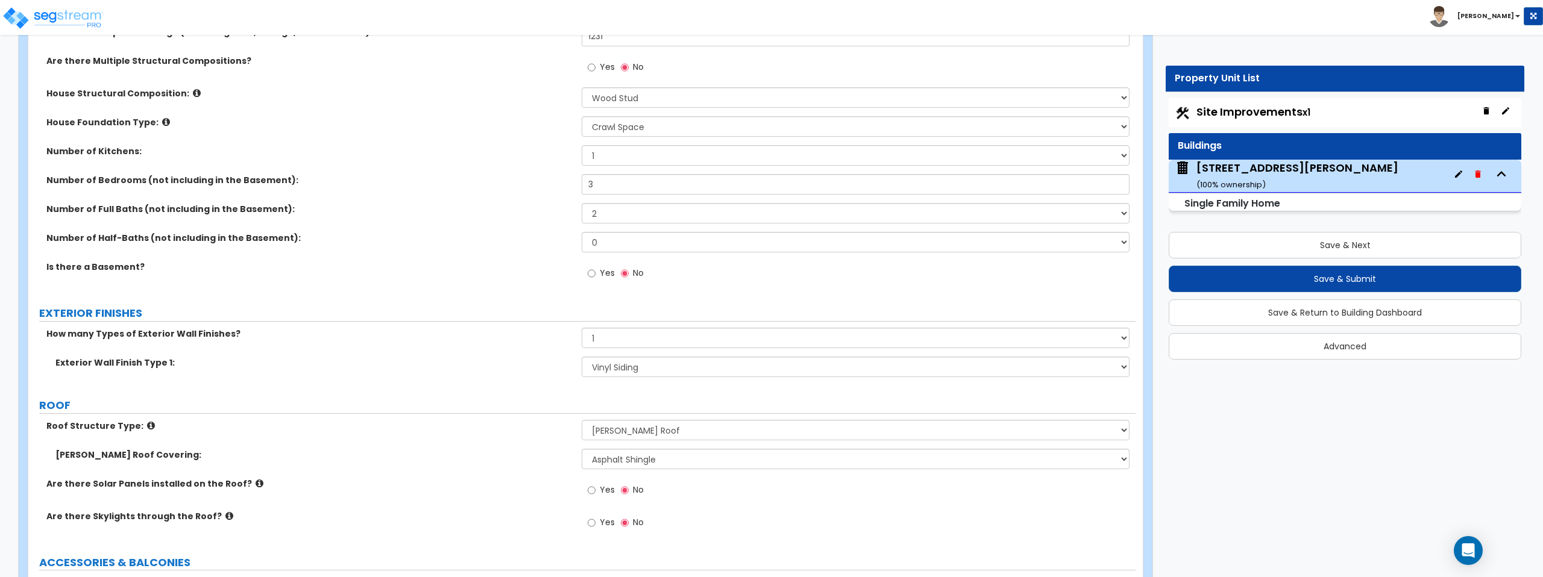
scroll to position [353, 0]
click at [592, 272] on input "Yes" at bounding box center [592, 272] width 8 height 13
radio input "true"
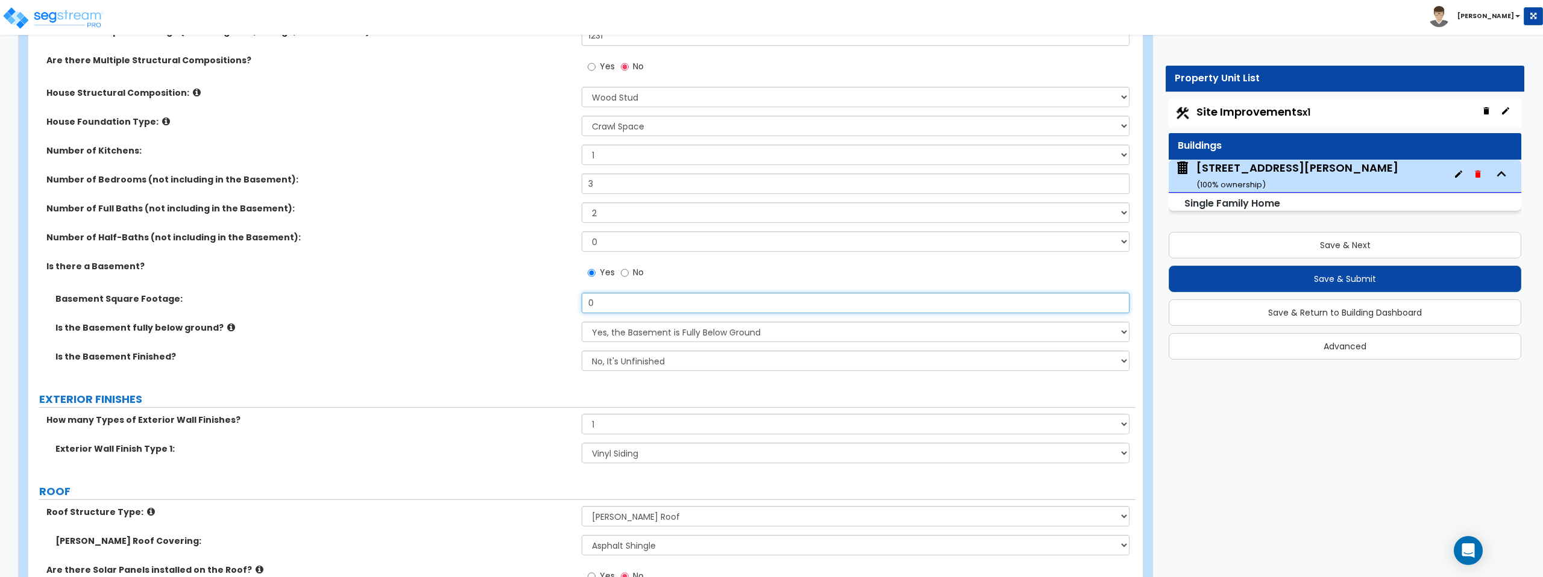
click at [620, 300] on input "0" at bounding box center [855, 303] width 547 height 20
type input "114.06"
click at [709, 365] on select "No, It's Unfinished Yes, It's Finished" at bounding box center [855, 361] width 547 height 20
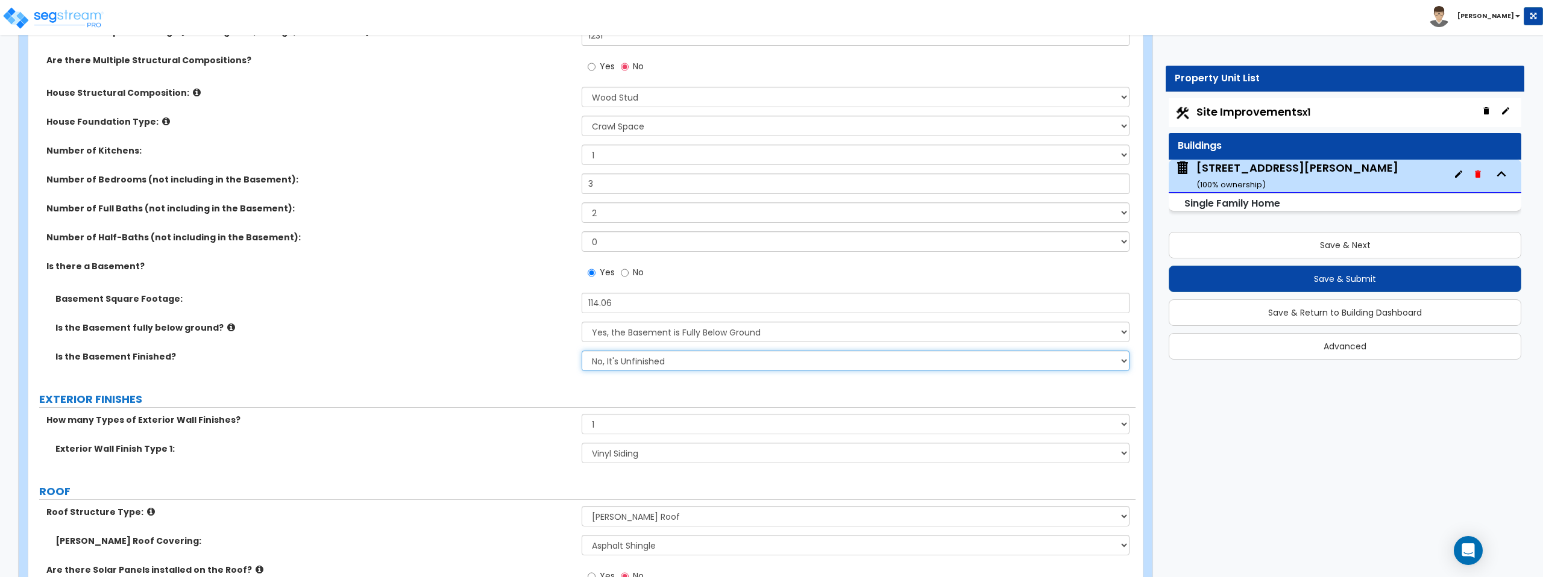
click at [711, 365] on select "No, It's Unfinished Yes, It's Finished" at bounding box center [855, 361] width 547 height 20
click at [582, 351] on select "No, It's Unfinished Yes, It's Finished" at bounding box center [855, 361] width 547 height 20
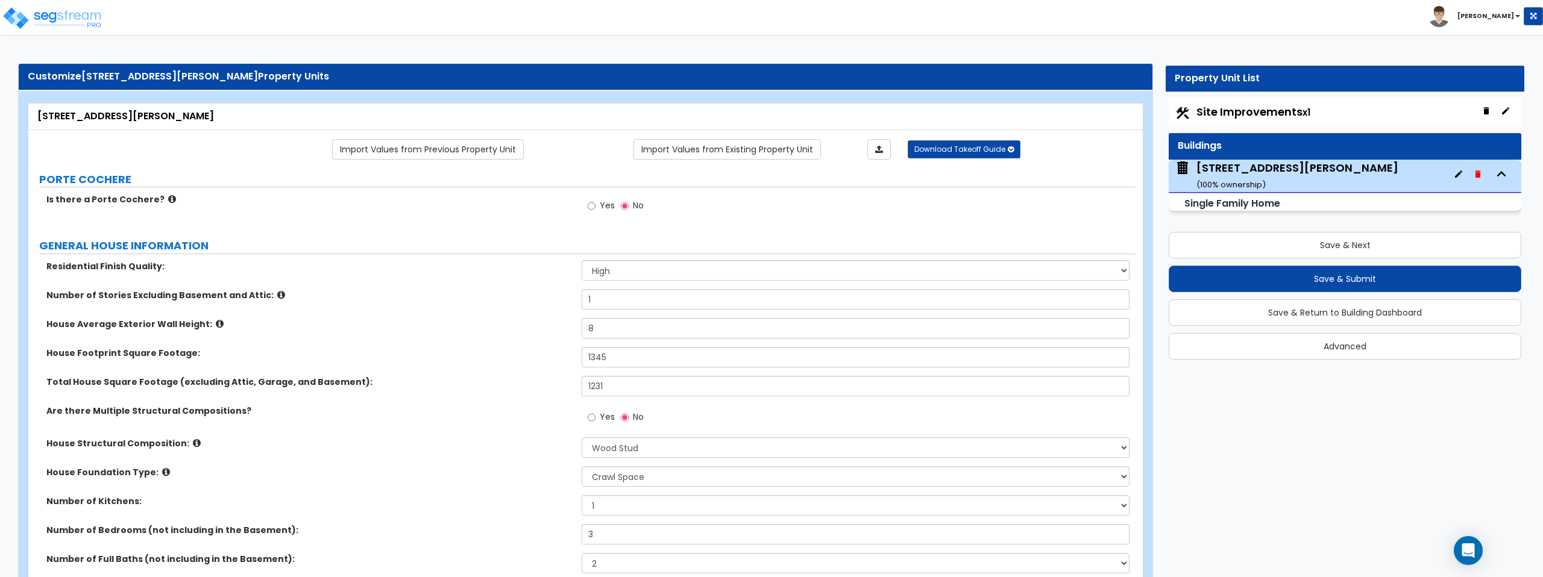
scroll to position [0, 0]
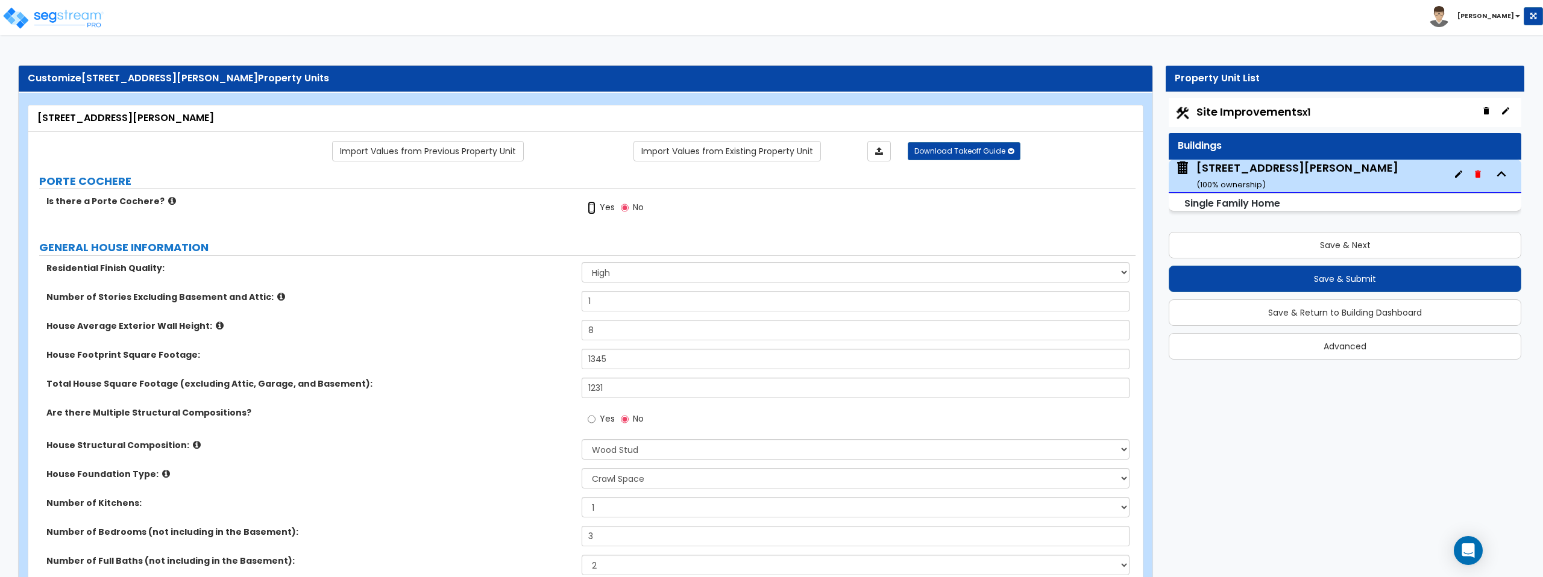
click at [591, 208] on input "Yes" at bounding box center [592, 207] width 8 height 13
radio input "true"
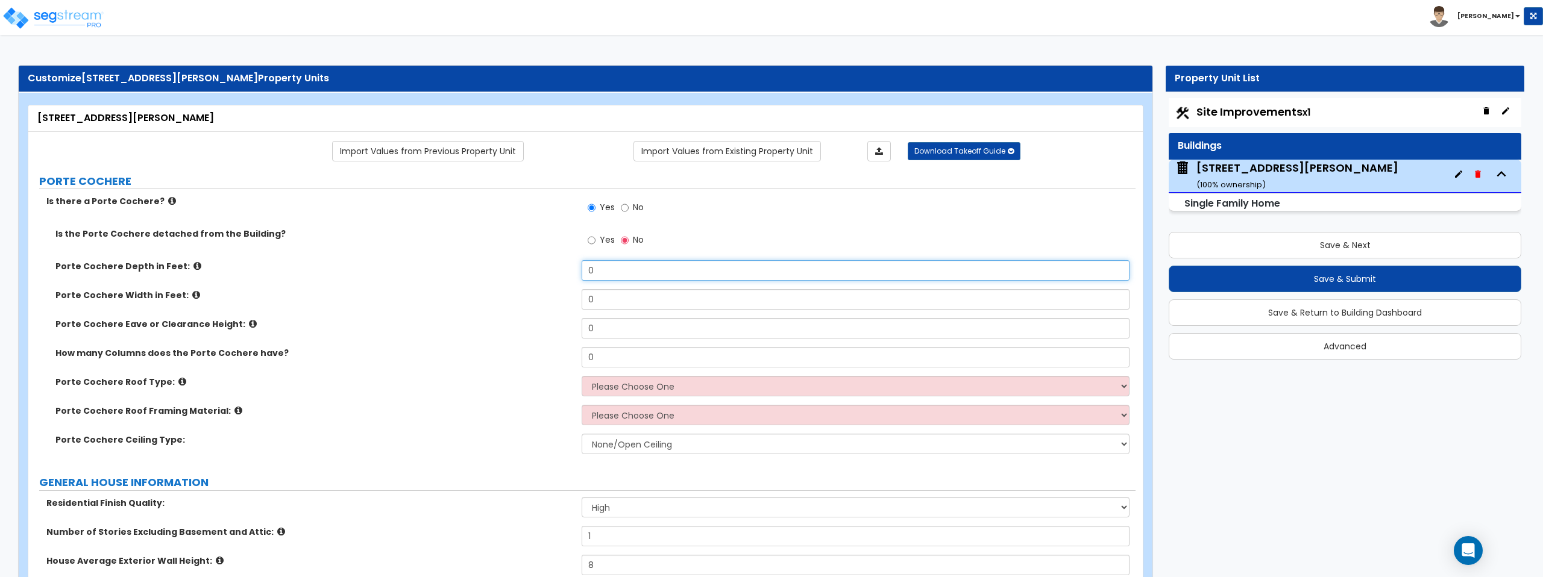
click at [614, 267] on input "0" at bounding box center [855, 270] width 547 height 20
type input "7"
click at [597, 299] on input "0" at bounding box center [855, 299] width 547 height 20
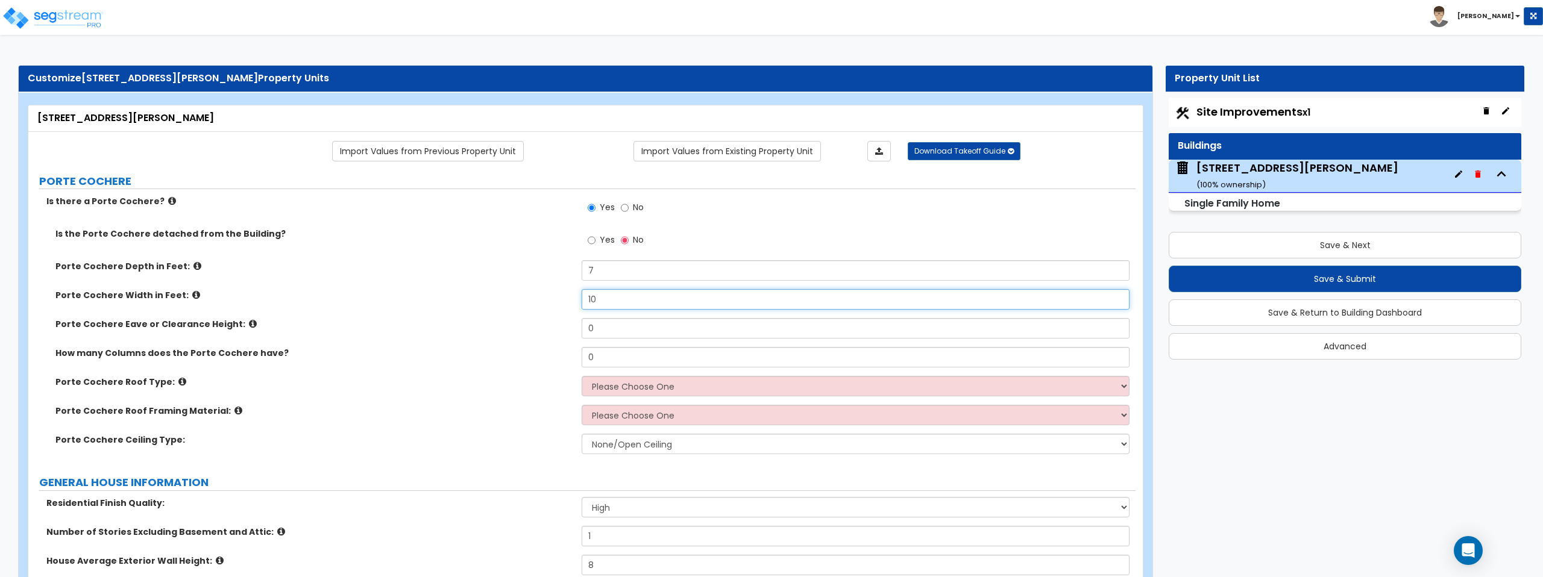
type input "10"
click at [599, 330] on input "0" at bounding box center [855, 328] width 547 height 20
type input "8"
click at [606, 360] on input "0" at bounding box center [855, 357] width 547 height 20
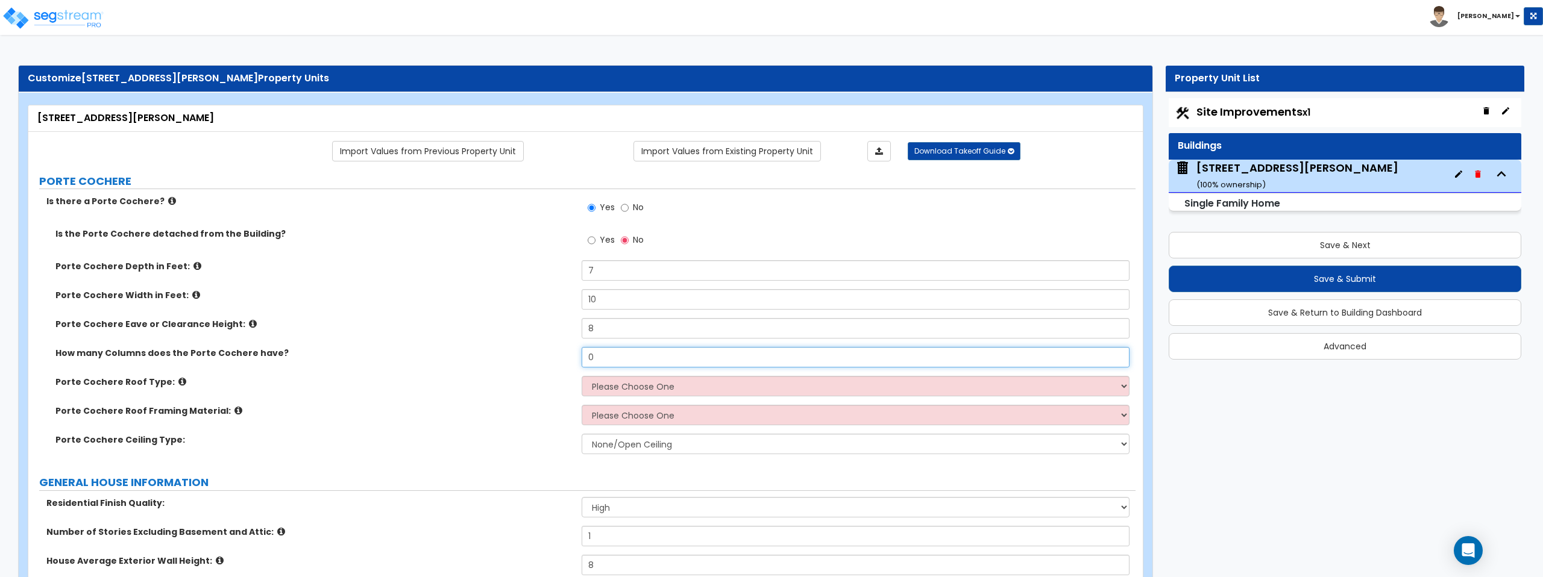
click at [606, 360] on input "0" at bounding box center [855, 357] width 547 height 20
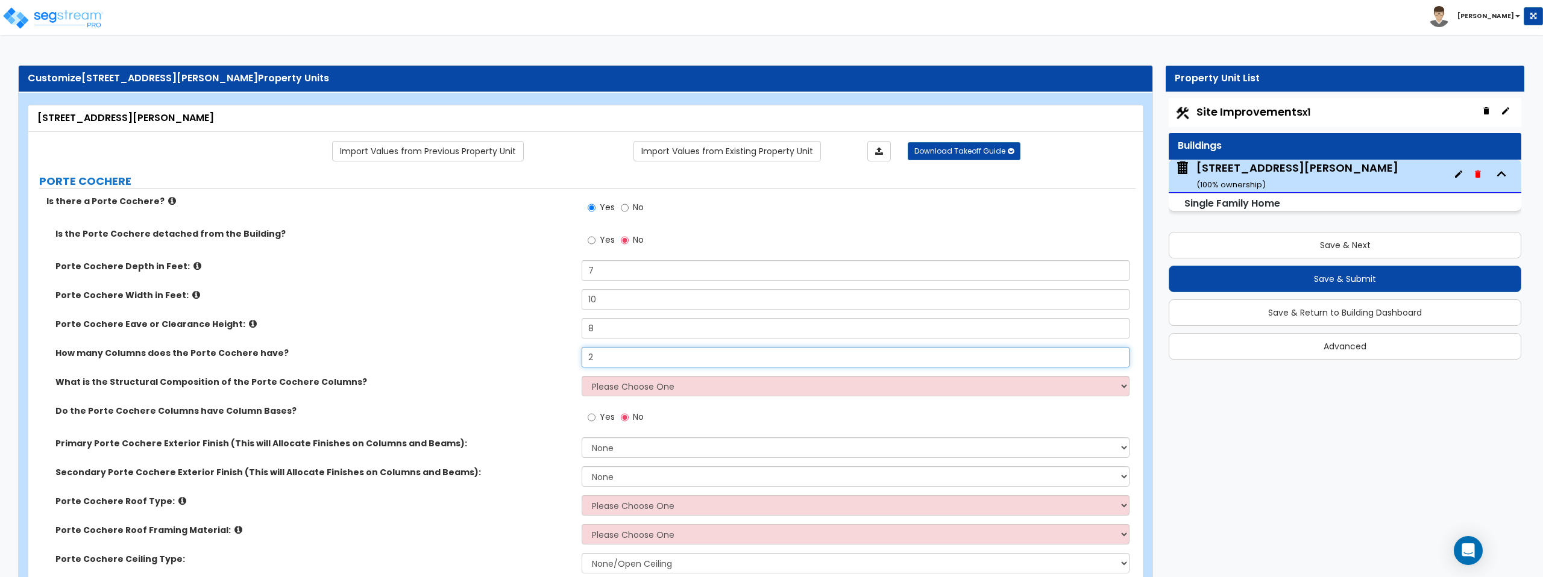
type input "2"
click at [636, 379] on select "Please Choose One Wood Steel Concrete" at bounding box center [855, 386] width 547 height 20
select select "1"
click at [582, 376] on select "Please Choose One Wood Steel Concrete" at bounding box center [855, 386] width 547 height 20
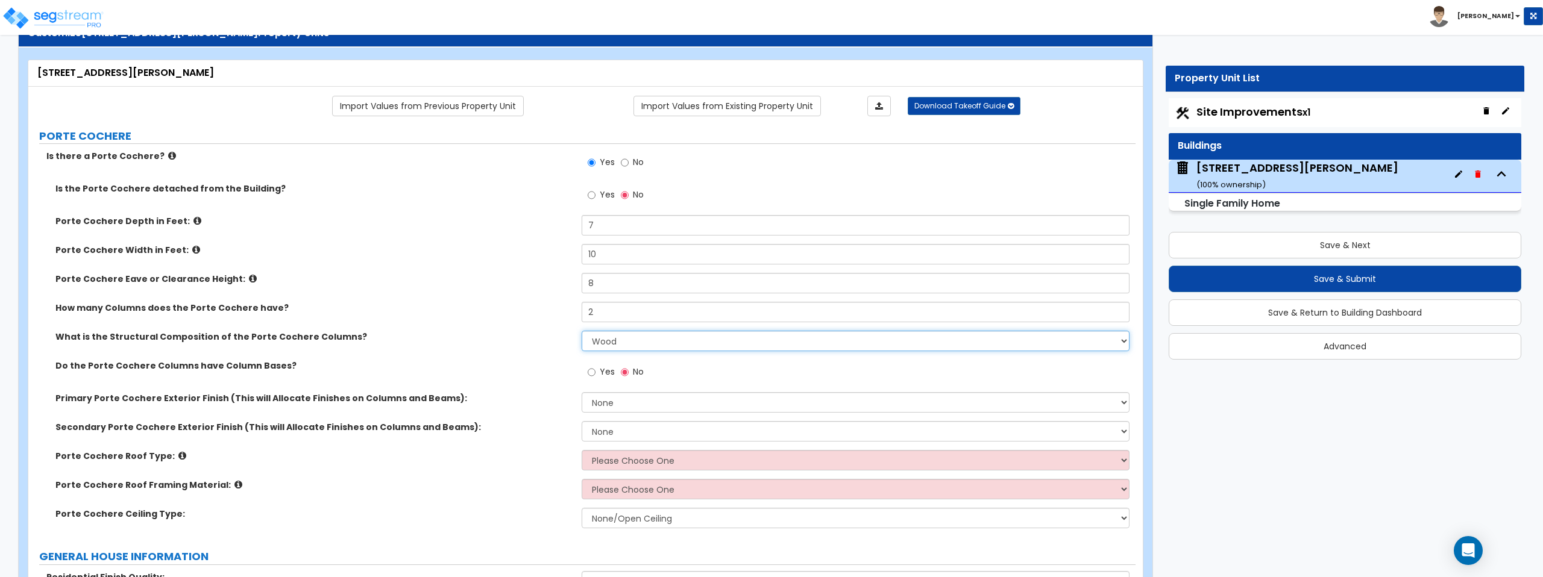
scroll to position [46, 0]
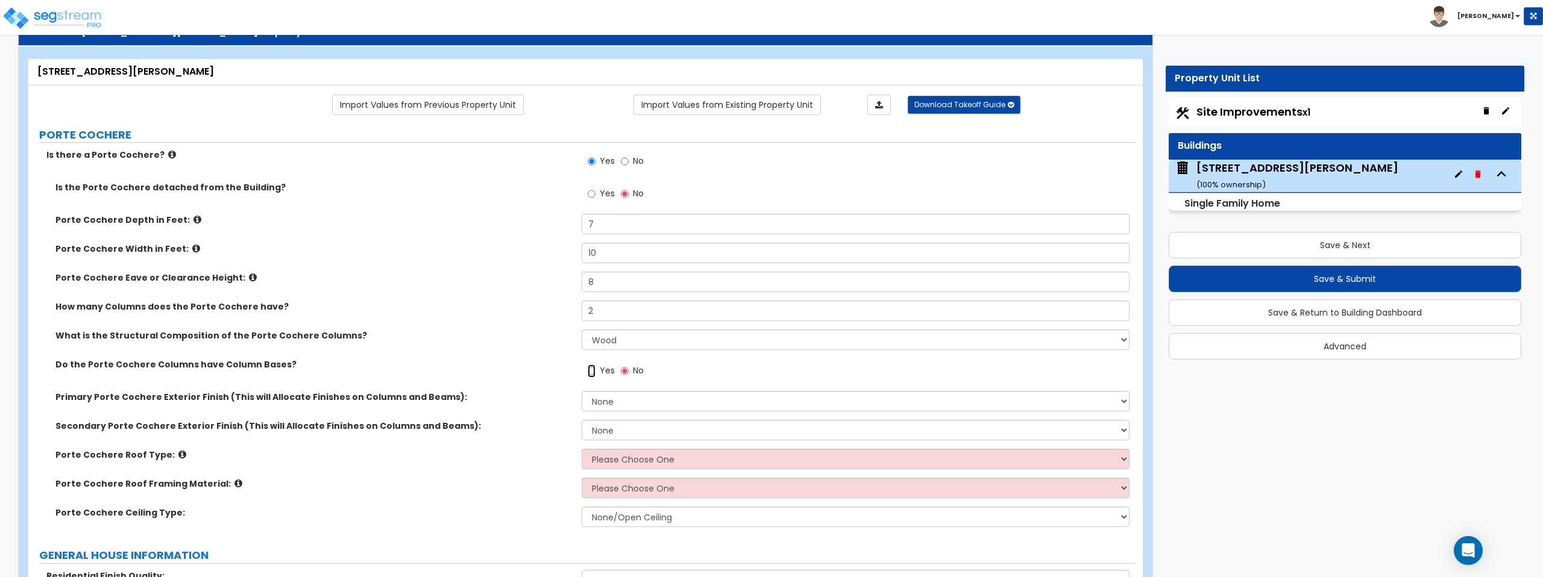
click at [589, 372] on input "Yes" at bounding box center [592, 371] width 8 height 13
radio input "true"
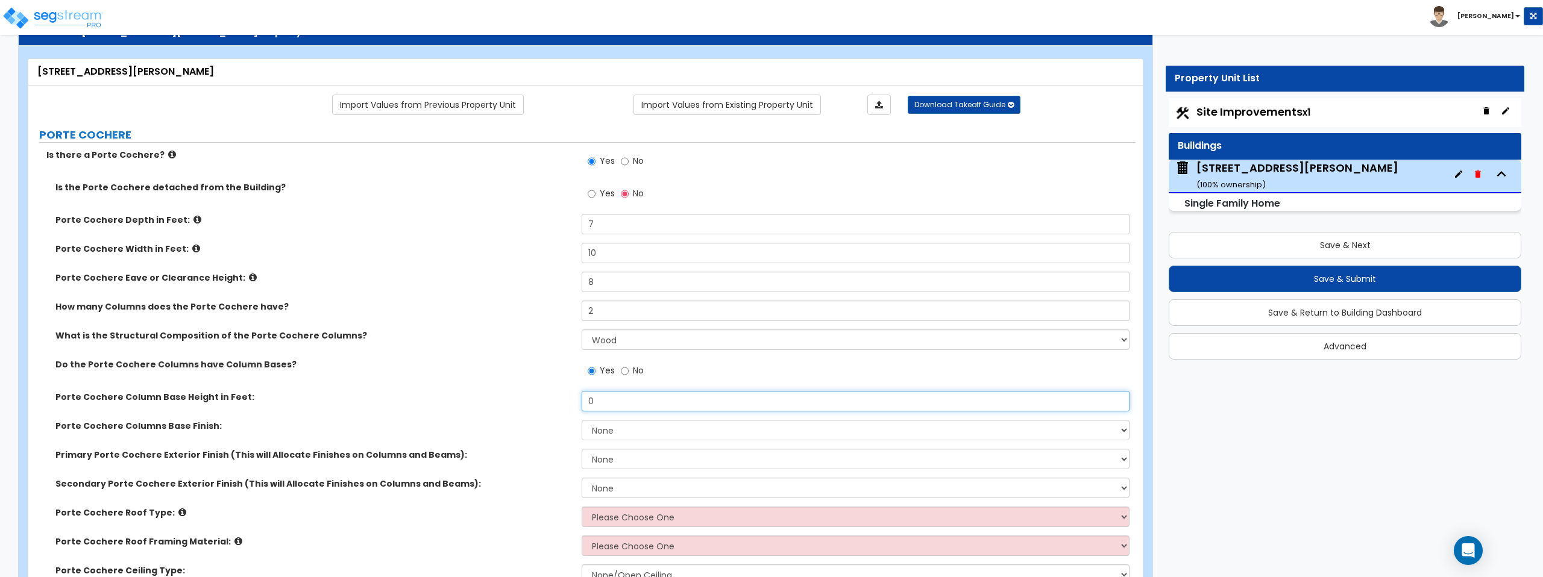
click at [614, 401] on input "0" at bounding box center [855, 401] width 547 height 20
click at [615, 407] on input "6" at bounding box center [855, 401] width 547 height 20
click at [613, 406] on input "1" at bounding box center [855, 401] width 547 height 20
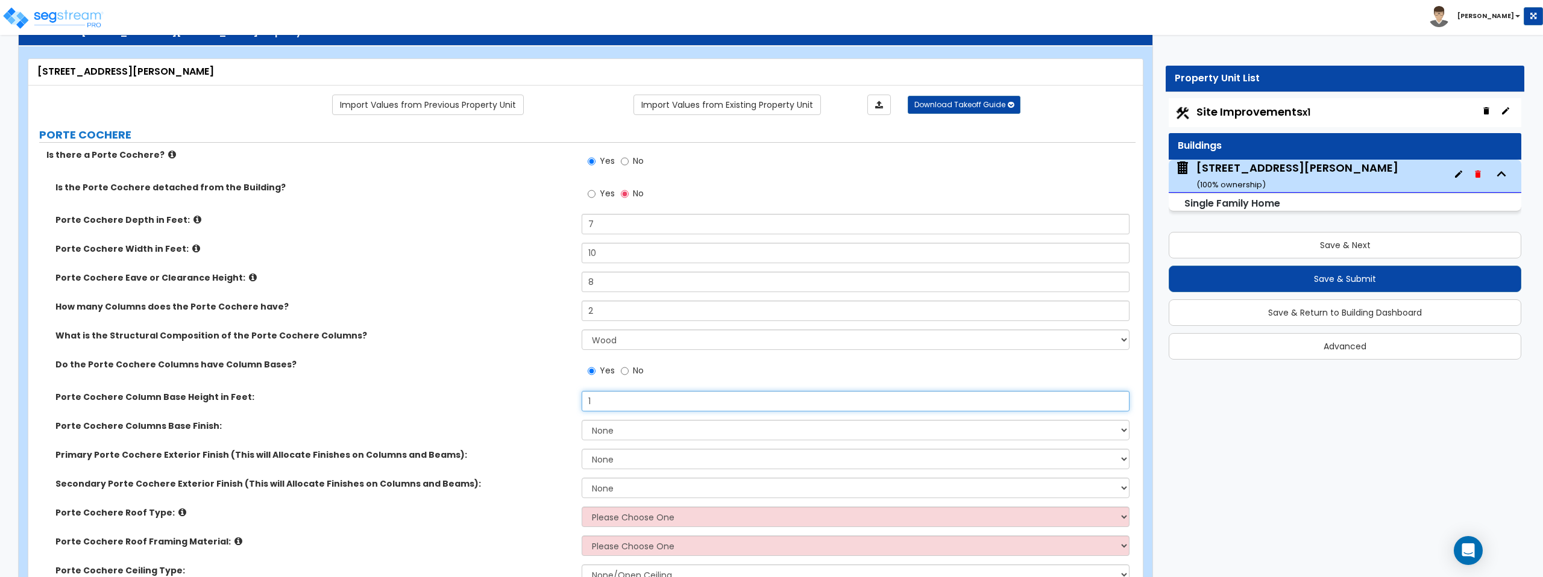
type input "1"
click at [614, 431] on select "None Paint Finish Stucco Finish Tile Finish Brick Veneer Stone Veneer Metal Com…" at bounding box center [855, 430] width 547 height 20
click at [621, 370] on input "No" at bounding box center [625, 371] width 8 height 13
radio input "false"
radio input "true"
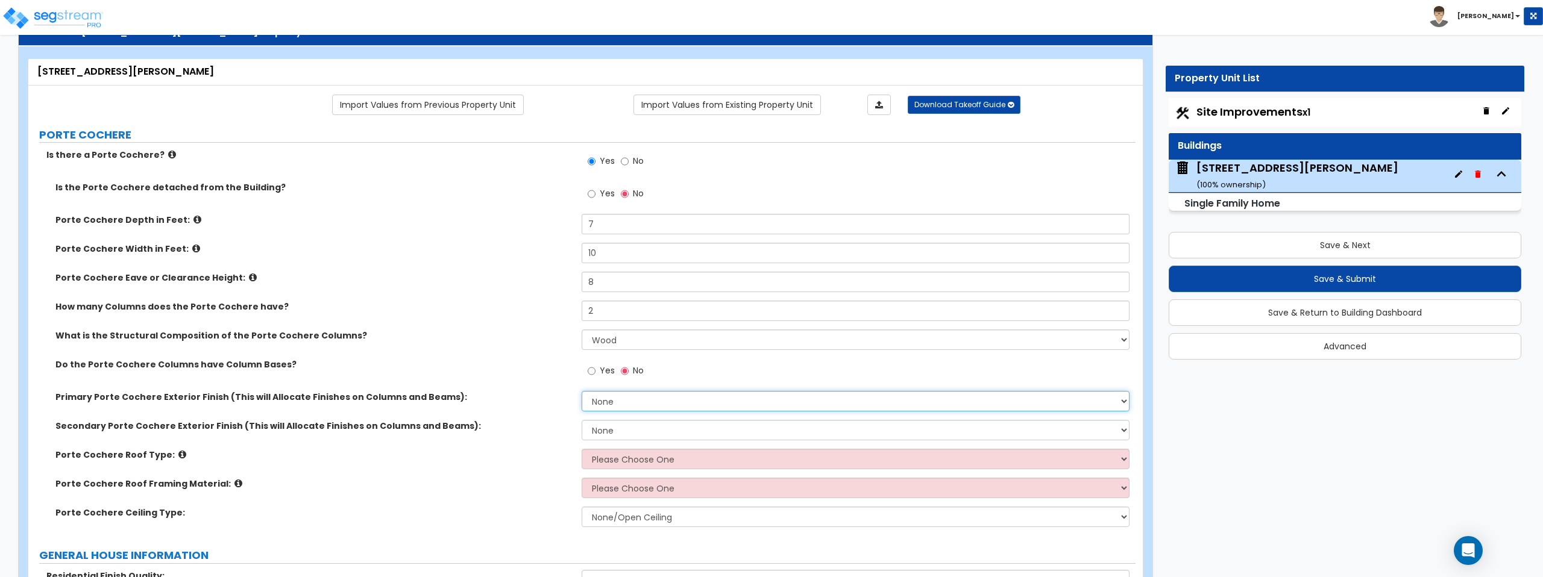
click at [618, 397] on select "None Paint Finish Stucco Finish Tile Finish Brick Veneer Stone Veneer Metal Com…" at bounding box center [855, 401] width 547 height 20
click at [582, 391] on select "None Paint Finish Stucco Finish Tile Finish Brick Veneer Stone Veneer Metal Com…" at bounding box center [855, 401] width 547 height 20
click at [617, 398] on select "None Paint Finish Stucco Finish Tile Finish Brick Veneer Stone Veneer Metal Com…" at bounding box center [855, 401] width 547 height 20
click at [621, 458] on select "Please Choose One Gabled Roof Flat Roof" at bounding box center [855, 459] width 547 height 20
select select "1"
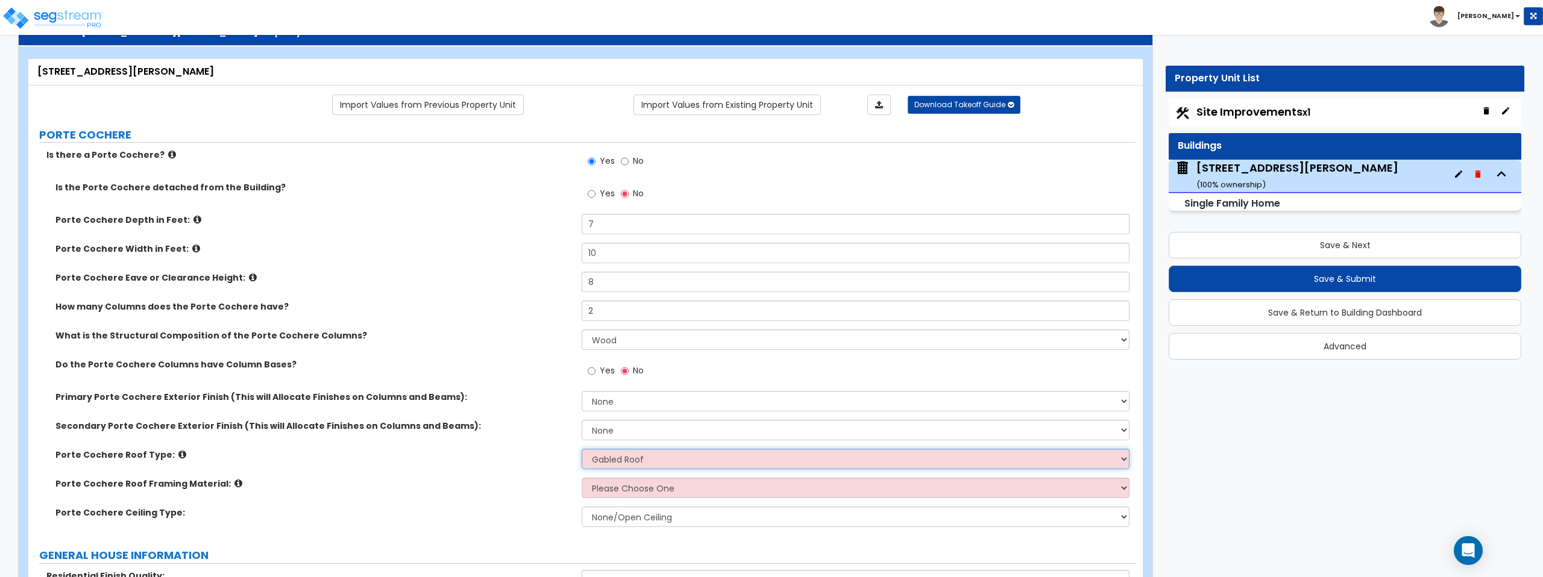
click at [582, 449] on select "Please Choose One Gabled Roof Flat Roof" at bounding box center [855, 459] width 547 height 20
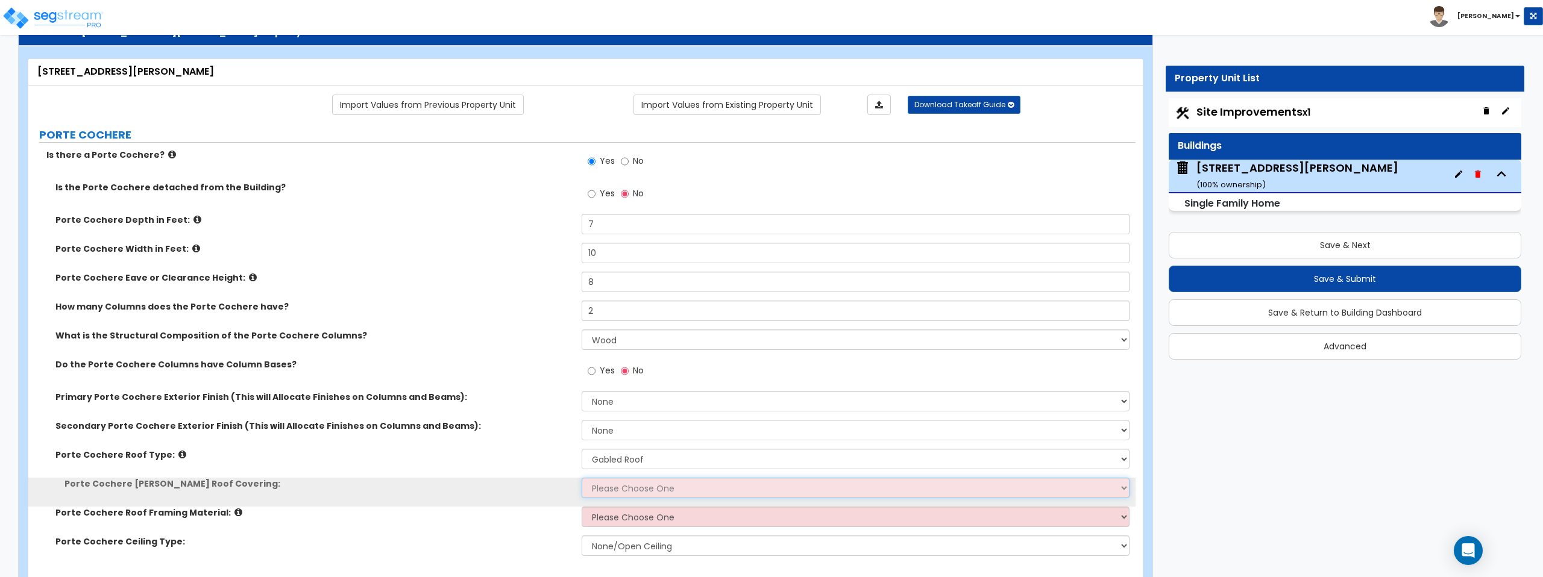
click at [627, 485] on select "Please Choose One Asphalt Shingle Clay Tile Wood Shingle Metal Shingle Standing…" at bounding box center [855, 488] width 547 height 20
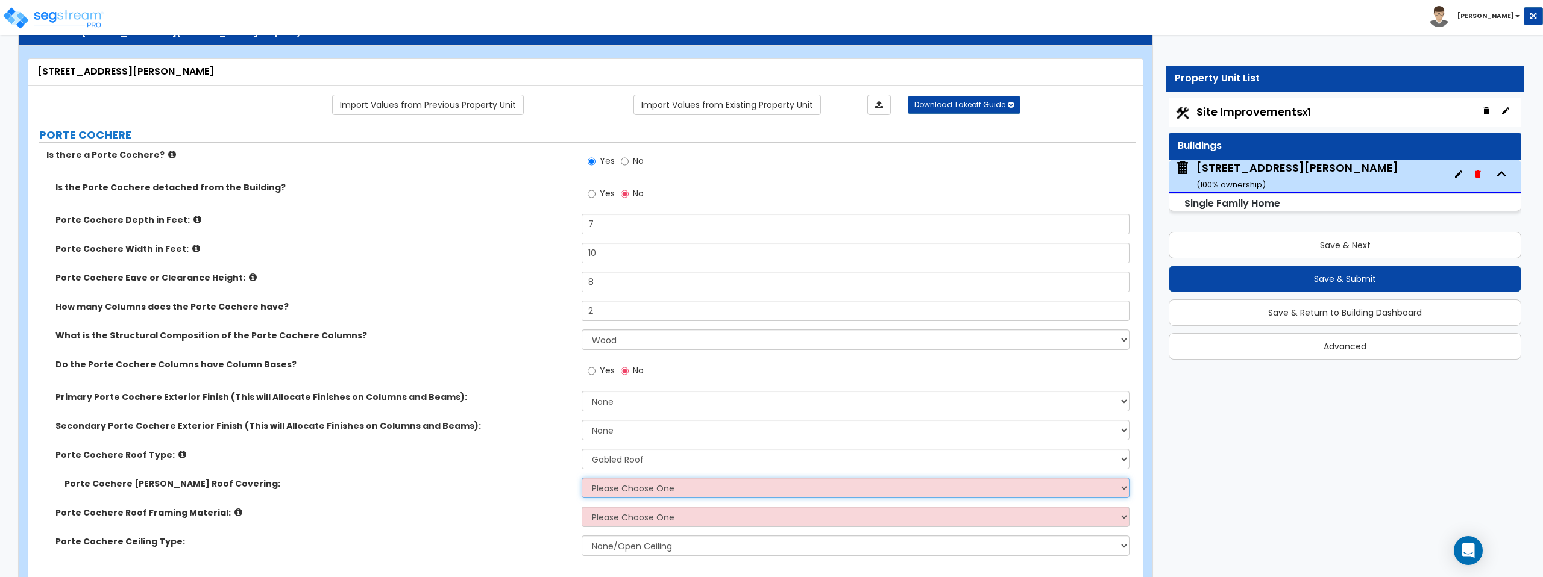
select select "1"
click at [582, 478] on select "Please Choose One Asphalt Shingle Clay Tile Wood Shingle Metal Shingle Standing…" at bounding box center [855, 488] width 547 height 20
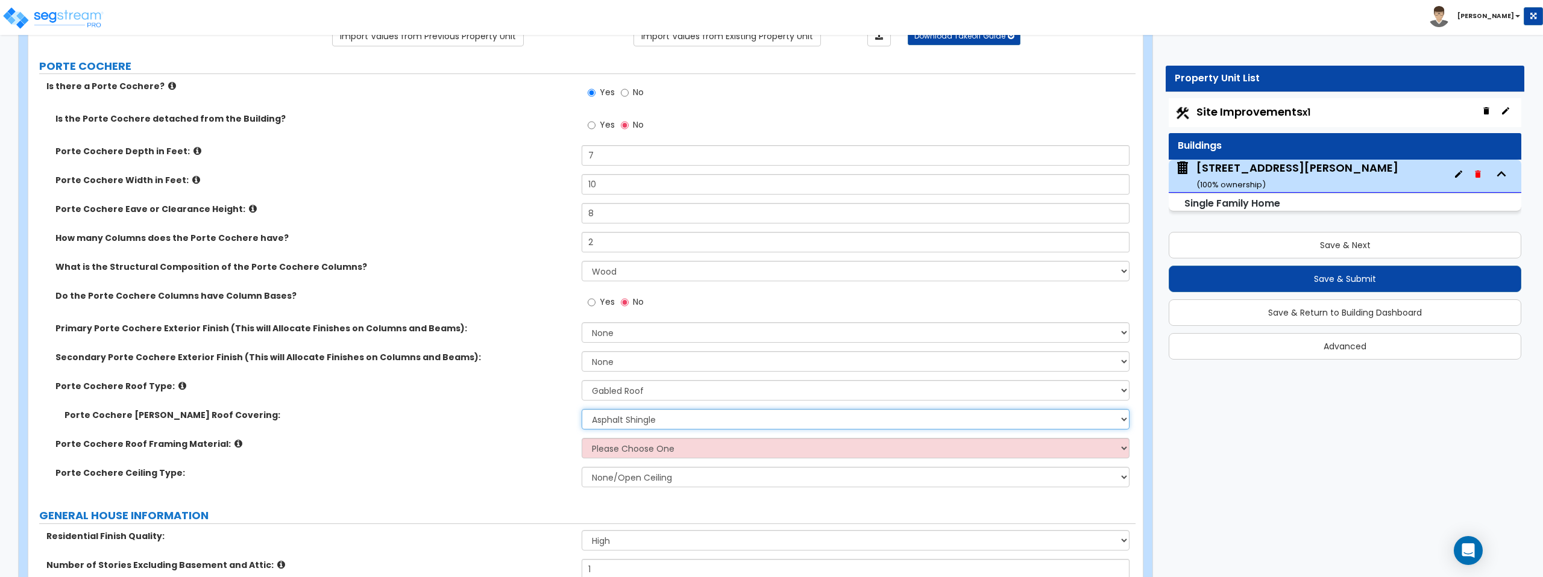
scroll to position [147, 0]
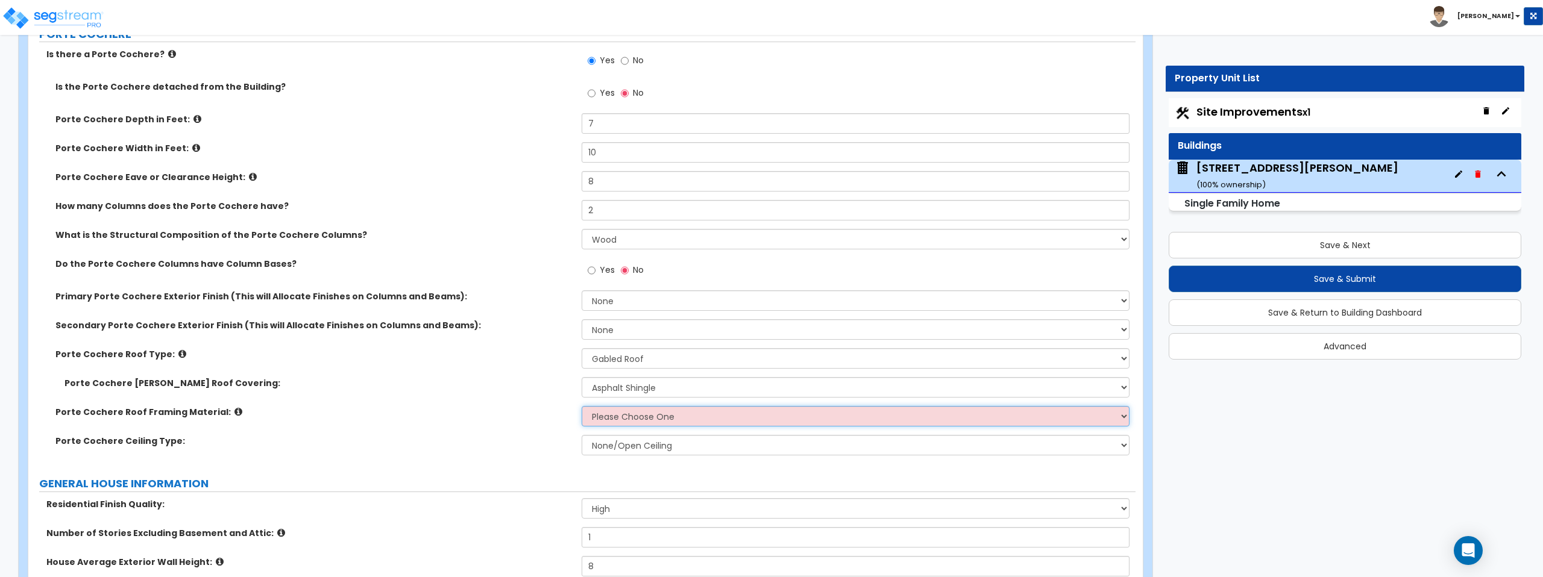
click at [656, 416] on select "Please Choose One Wood Metal" at bounding box center [855, 416] width 547 height 20
select select "1"
click at [582, 406] on select "Please Choose One Wood Metal" at bounding box center [855, 416] width 547 height 20
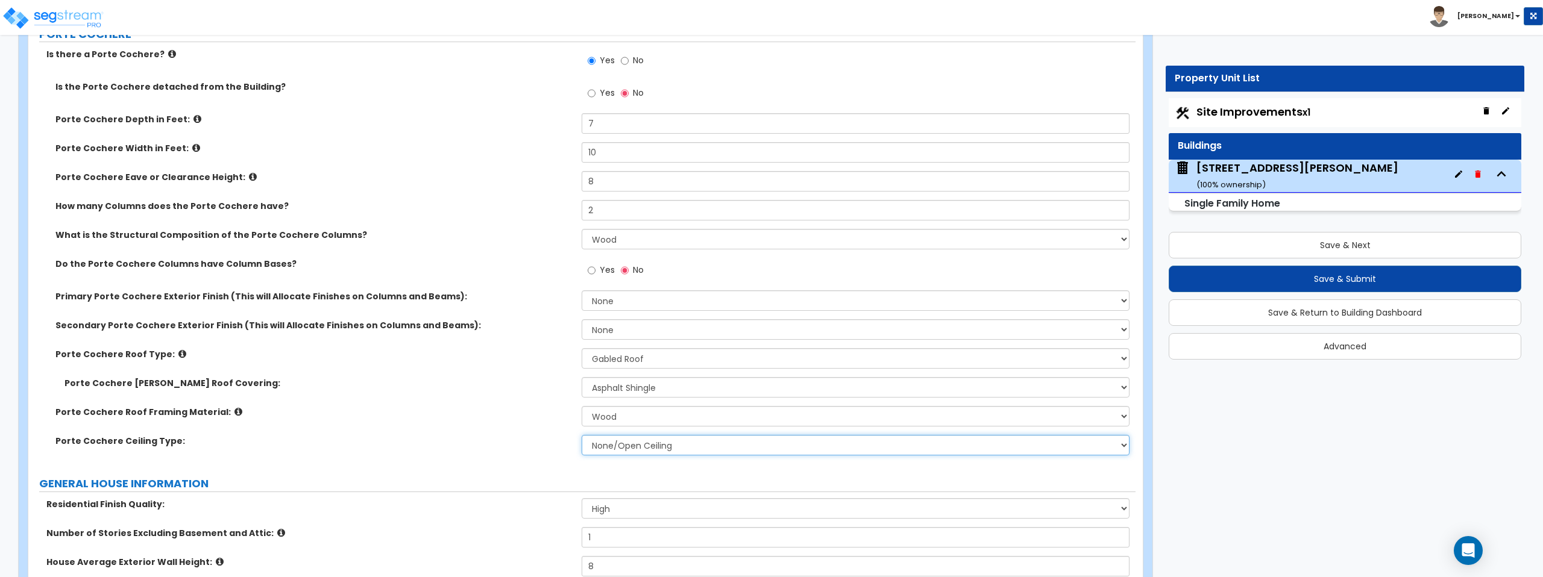
click at [658, 447] on select "None/Open Ceiling Drywall Ceiling Suspended Metal Ceiling" at bounding box center [855, 445] width 547 height 20
select select "1"
click at [582, 435] on select "None/Open Ceiling Drywall Ceiling Suspended Metal Ceiling" at bounding box center [855, 445] width 547 height 20
click at [643, 441] on select "None/Open Ceiling Drywall Ceiling Suspended Metal Ceiling" at bounding box center [855, 445] width 547 height 20
click at [582, 435] on select "None/Open Ceiling Drywall Ceiling Suspended Metal Ceiling" at bounding box center [855, 445] width 547 height 20
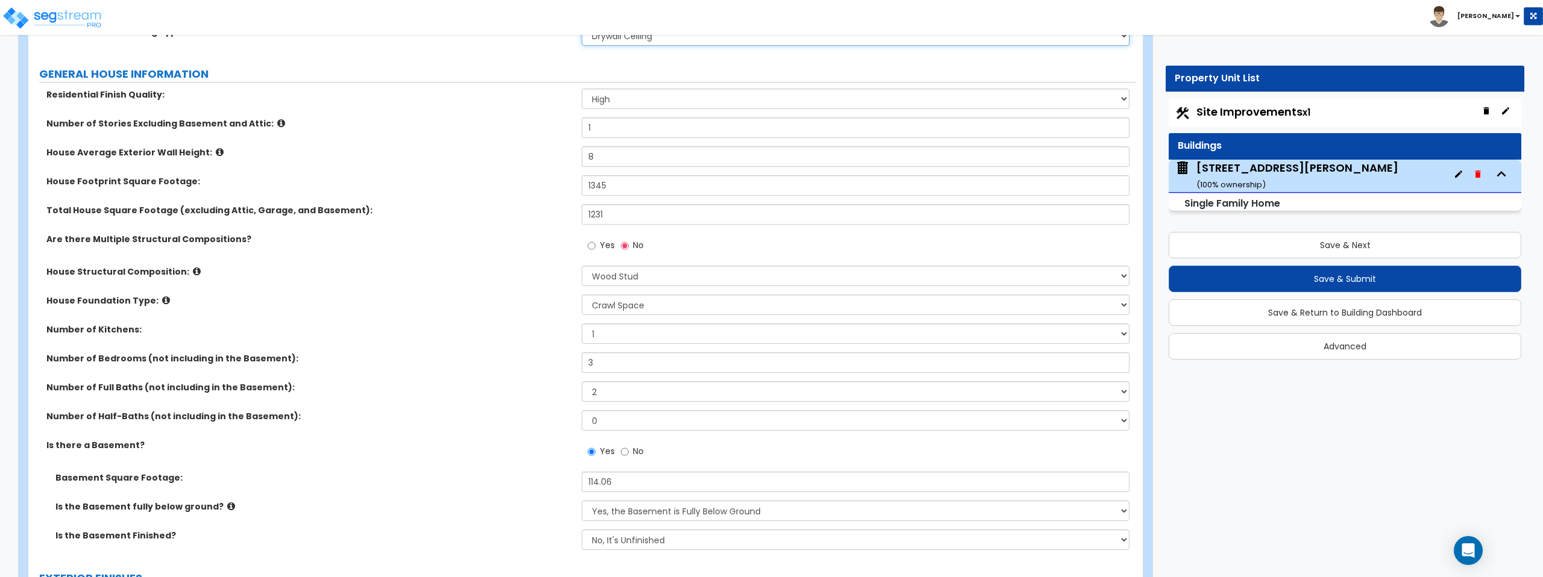
scroll to position [559, 0]
click at [644, 307] on select "Please Choose One Crawl Space Pier-Elevated First floor Slab on Grade" at bounding box center [855, 302] width 547 height 20
click at [582, 292] on select "Please Choose One Crawl Space Pier-Elevated First floor Slab on Grade" at bounding box center [855, 302] width 547 height 20
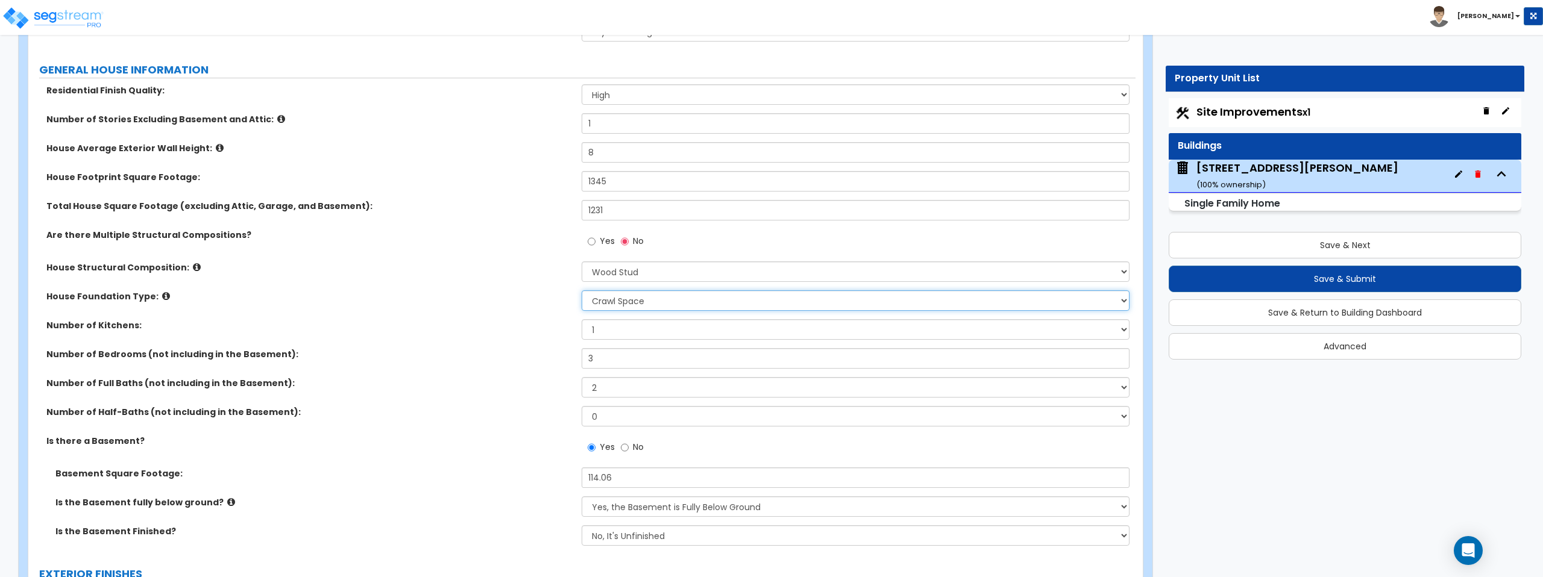
scroll to position [562, 0]
click at [627, 300] on select "Please Choose One Crawl Space Pier-Elevated First floor Slab on Grade" at bounding box center [855, 300] width 547 height 20
click at [582, 290] on select "Please Choose One Crawl Space Pier-Elevated First floor Slab on Grade" at bounding box center [855, 300] width 547 height 20
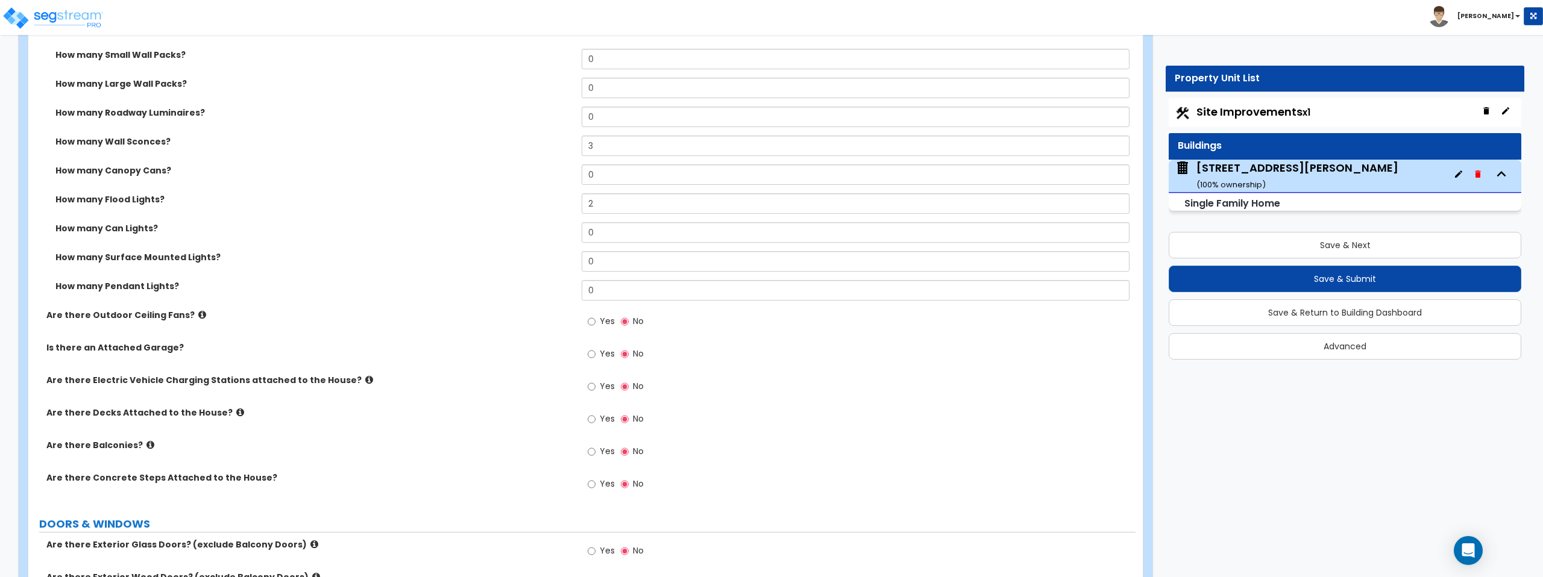
scroll to position [1435, 0]
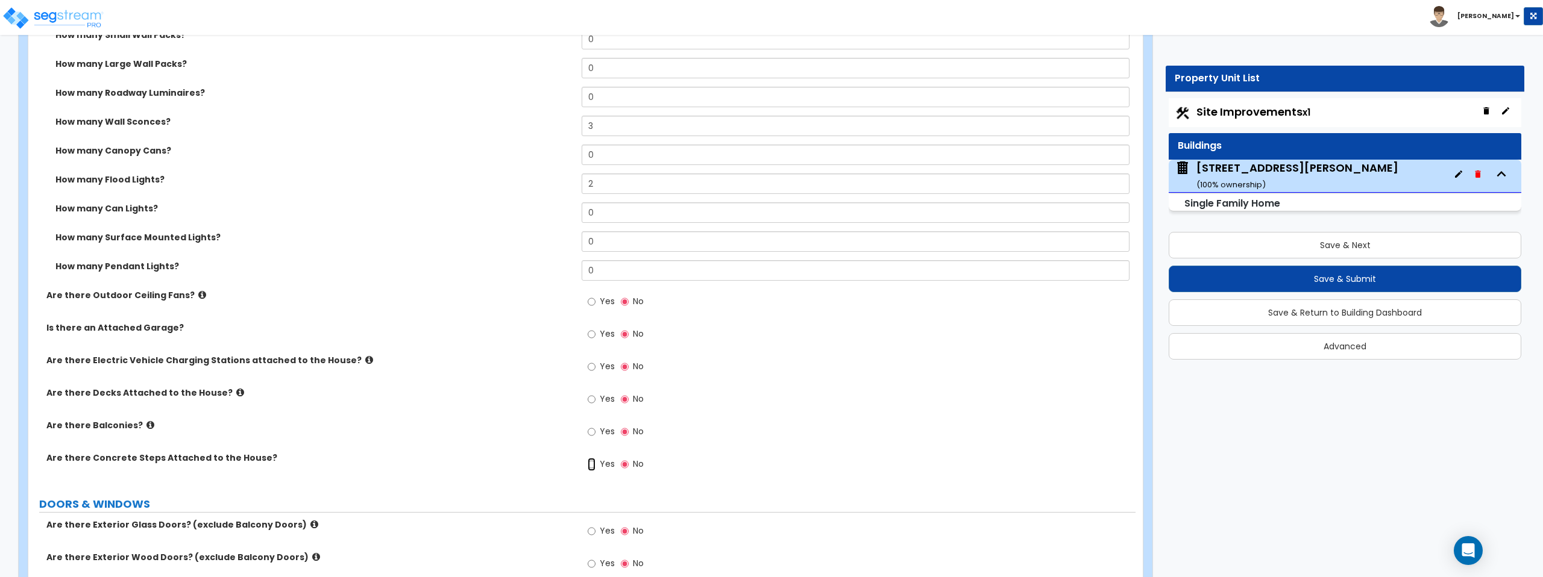
click at [593, 463] on input "Yes" at bounding box center [592, 464] width 8 height 13
radio input "true"
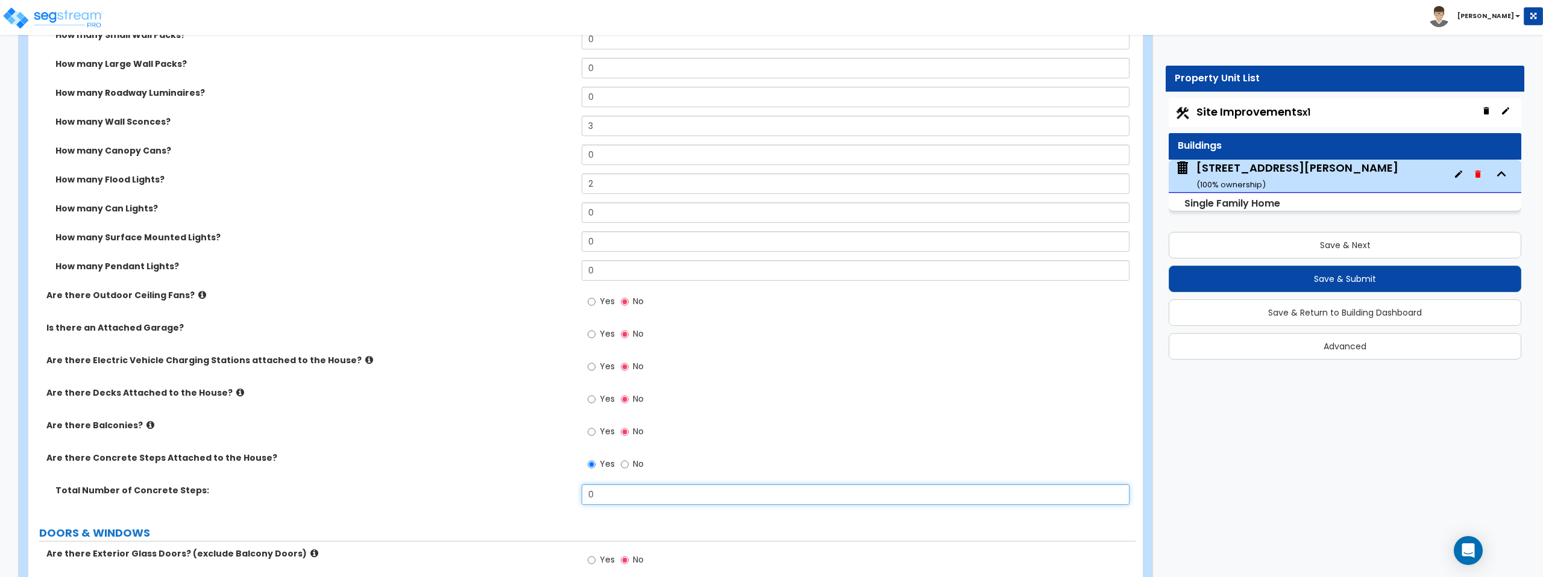
click at [597, 496] on input "0" at bounding box center [855, 495] width 547 height 20
type input "2"
click at [520, 440] on div "Are there Balconies? Yes No" at bounding box center [581, 435] width 1107 height 33
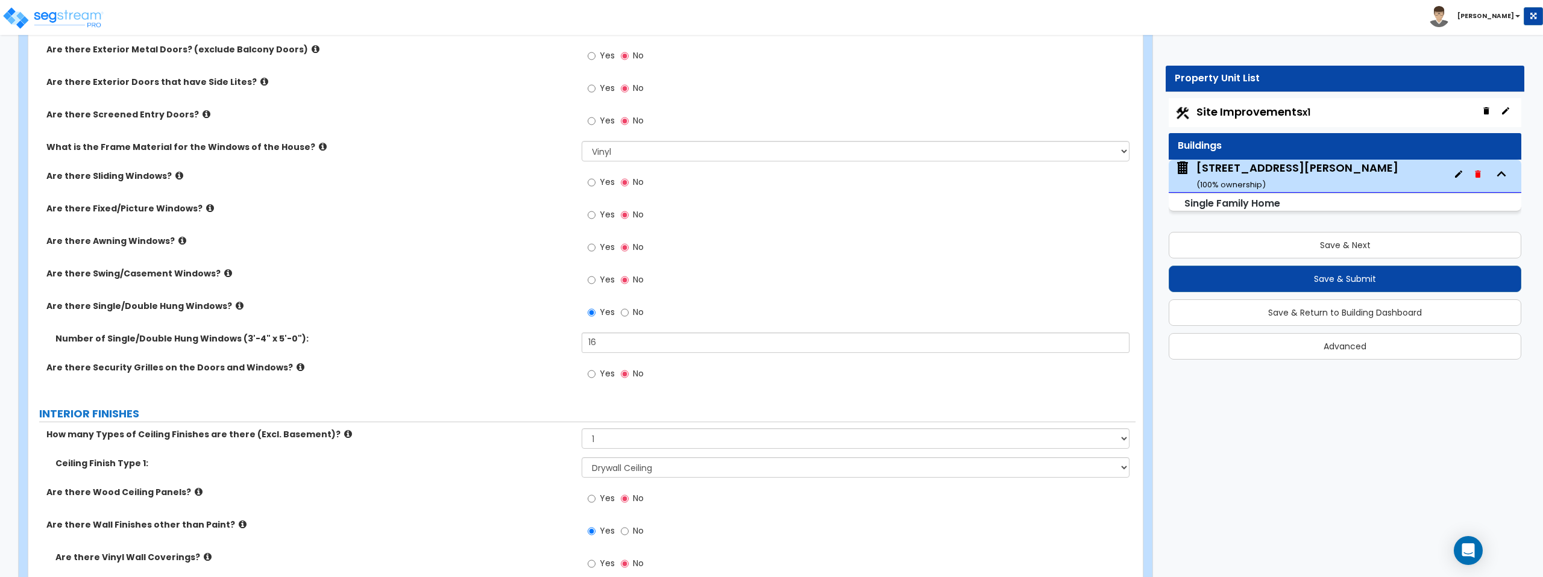
scroll to position [1905, 0]
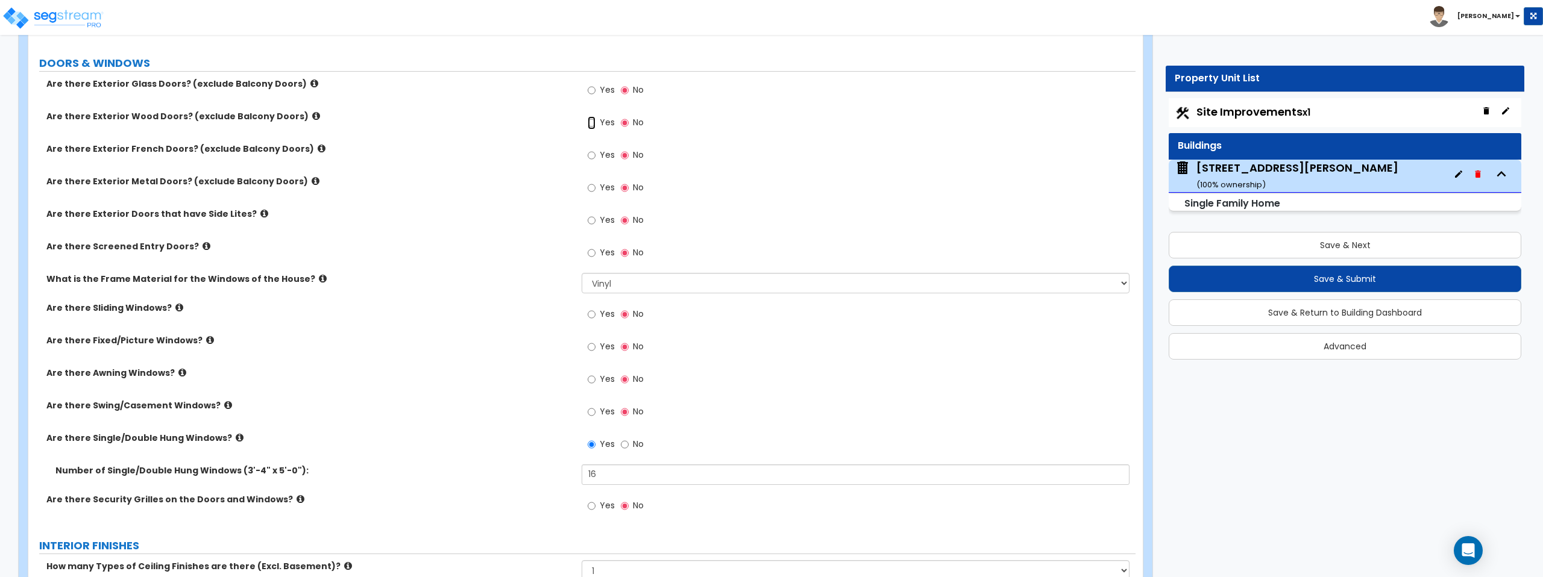
click at [592, 122] on input "Yes" at bounding box center [592, 122] width 8 height 13
radio input "true"
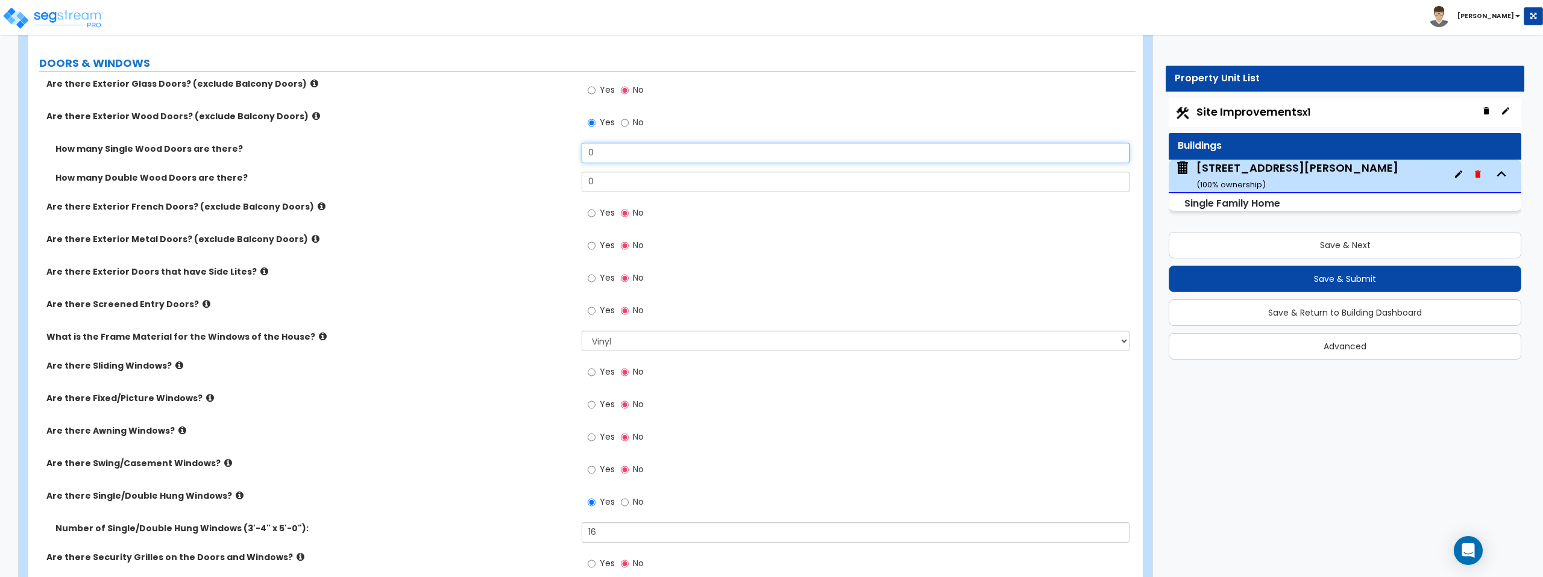
click at [599, 149] on input "0" at bounding box center [855, 153] width 547 height 20
click at [454, 167] on div "How many Single Wood Doors are there? 1" at bounding box center [581, 157] width 1107 height 29
click at [609, 155] on input "1" at bounding box center [855, 153] width 547 height 20
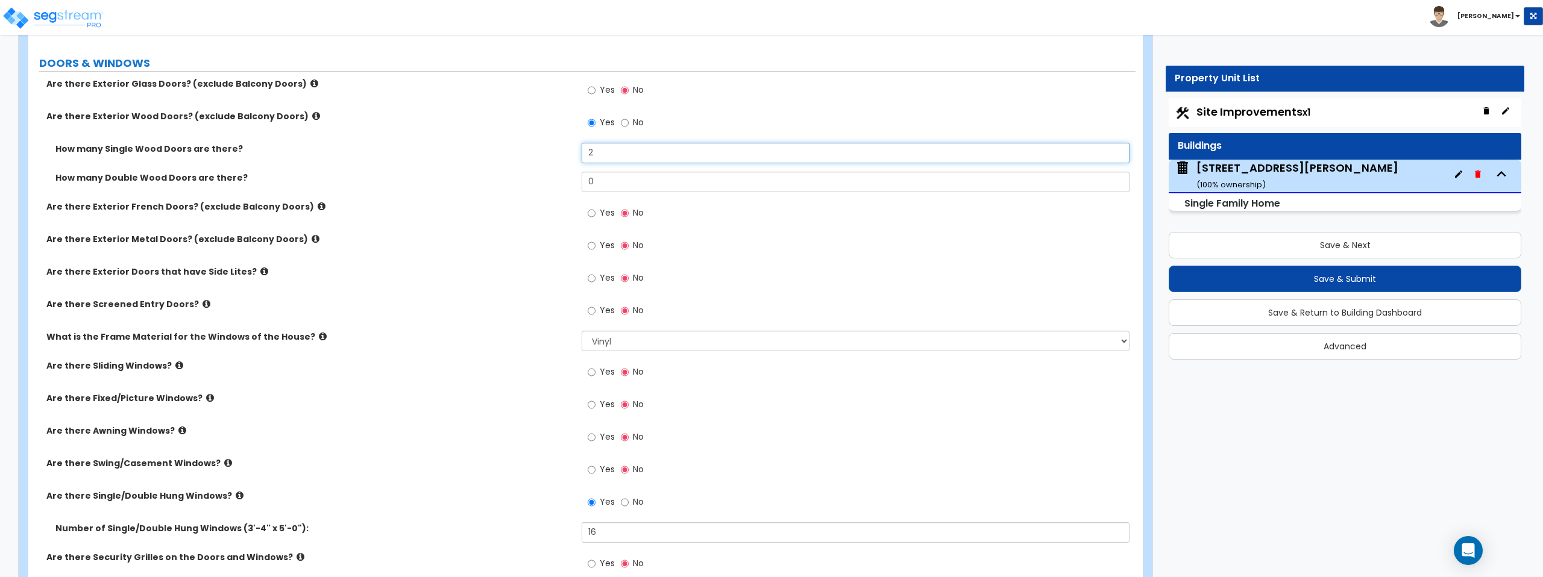
type input "2"
click at [470, 165] on div "How many Single Wood Doors are there? 2" at bounding box center [581, 157] width 1107 height 29
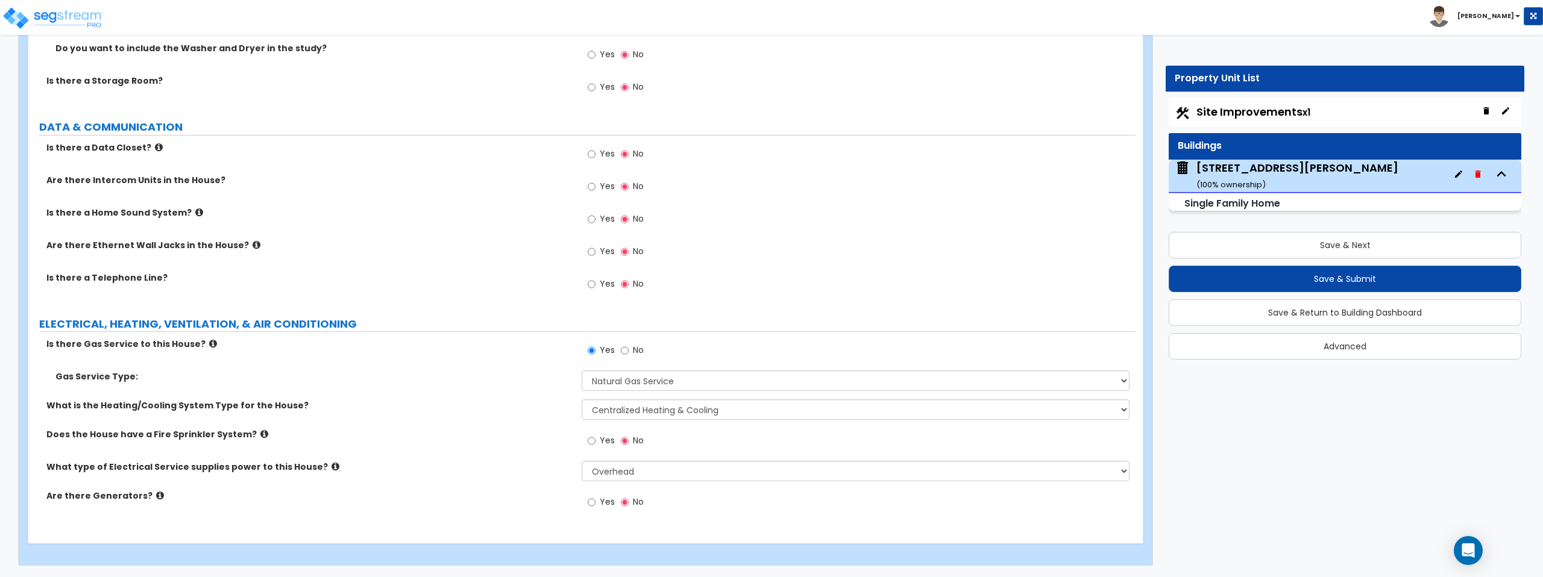
scroll to position [5707, 0]
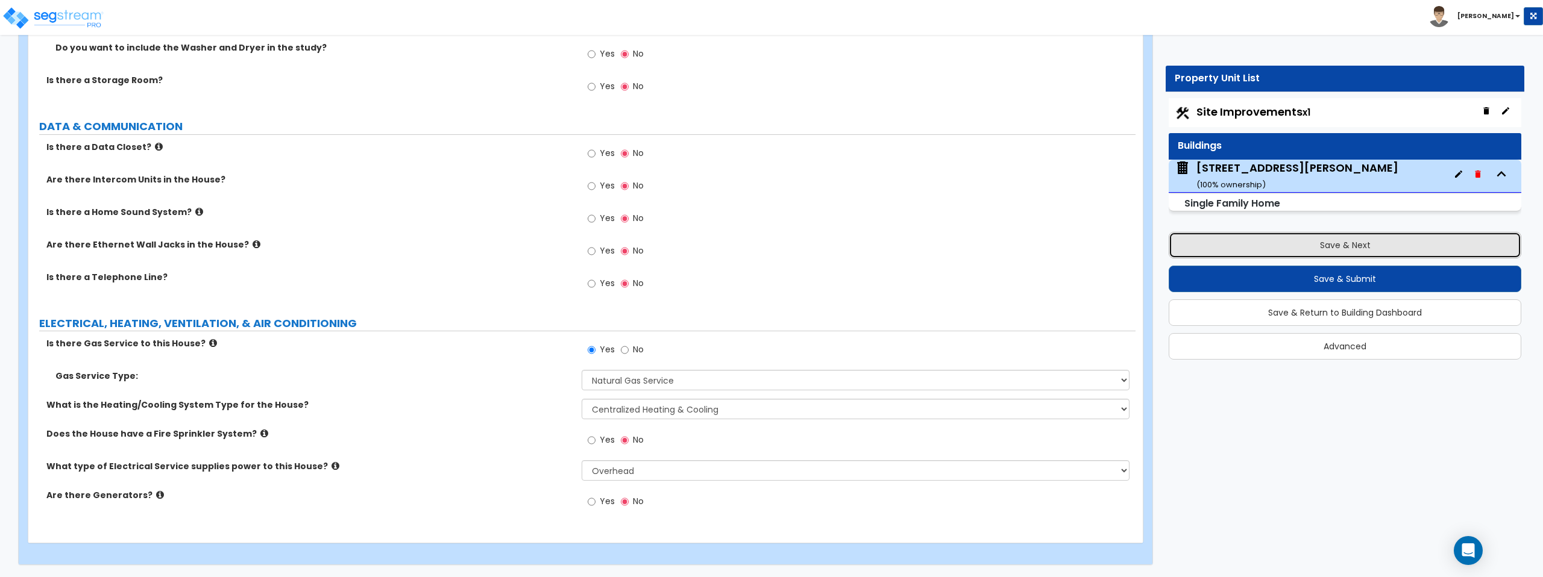
click at [1246, 239] on button "Save & Next" at bounding box center [1345, 245] width 353 height 27
select select "2"
select select "1"
select select "2"
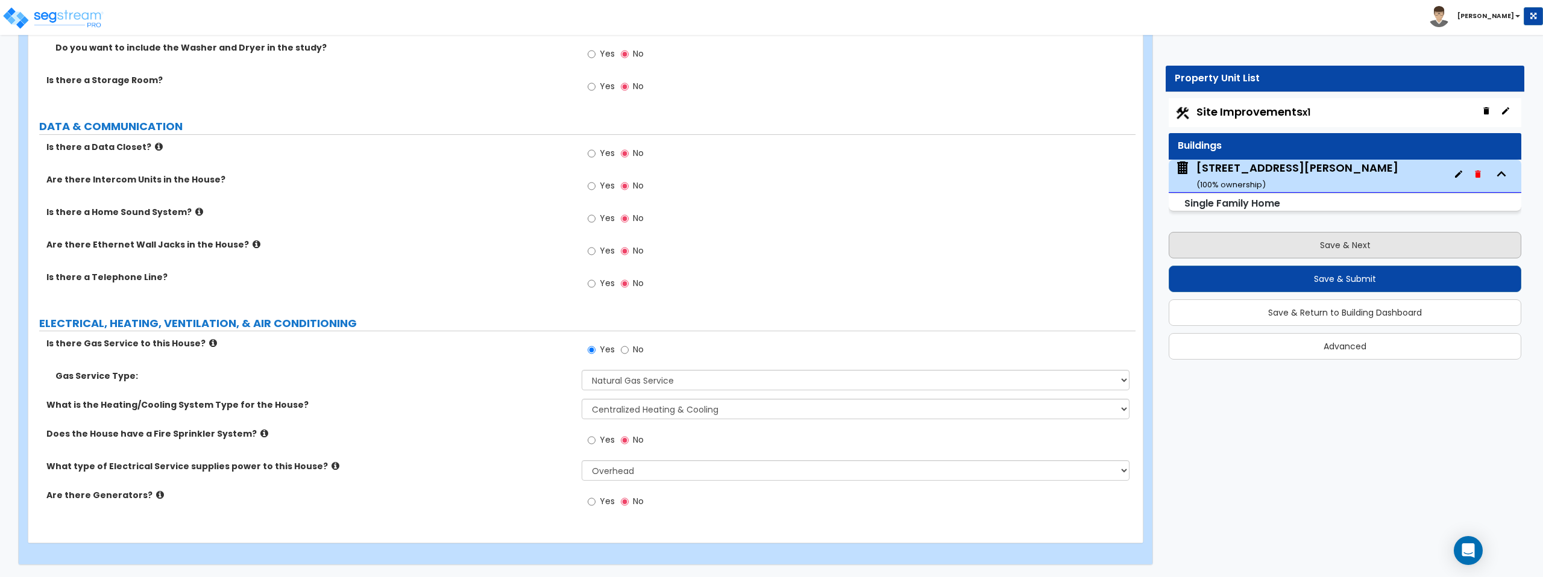
select select "1"
select select "2"
select select "1"
select select "4"
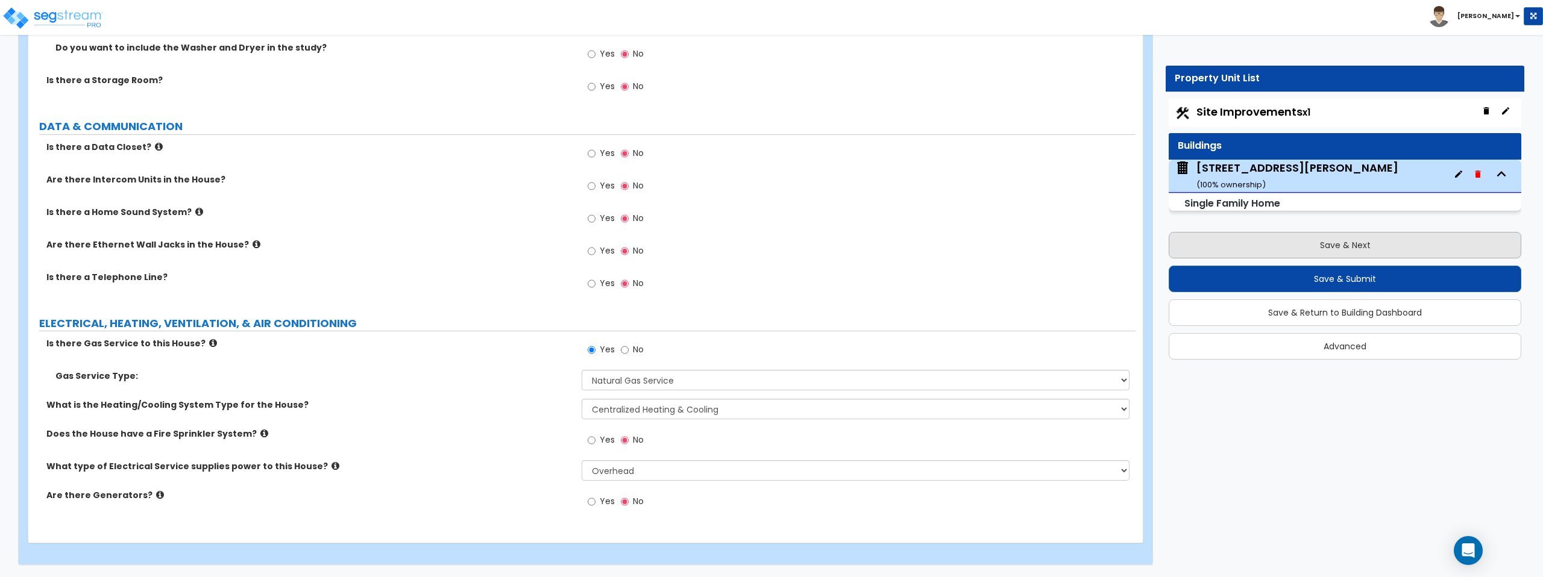
select select "1"
select select "2"
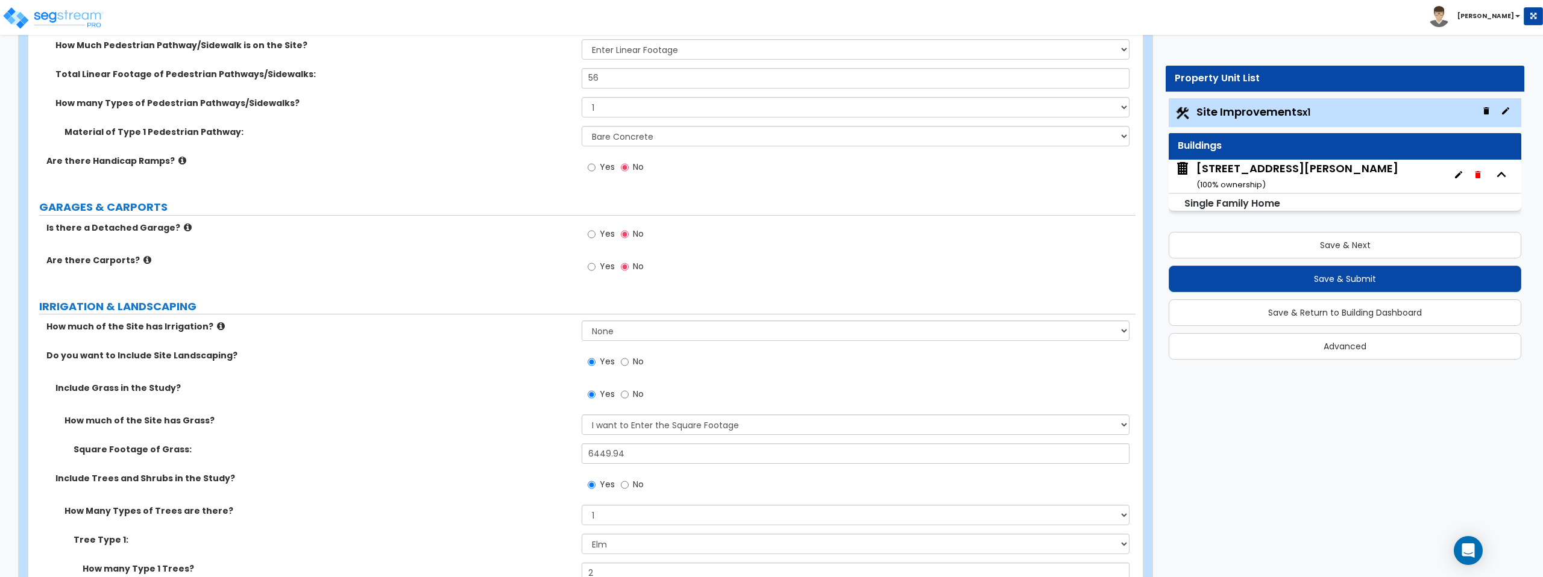
scroll to position [740, 0]
click at [655, 457] on input "6449.94" at bounding box center [855, 452] width 547 height 20
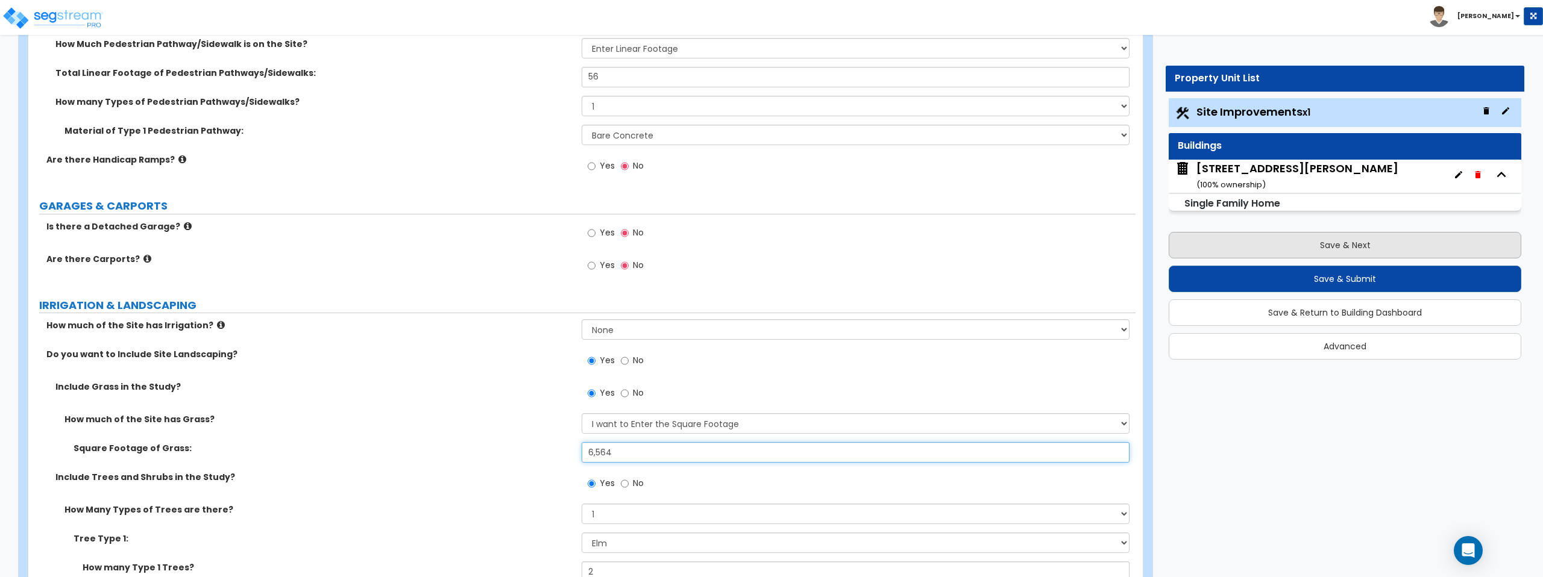
type input "6,564"
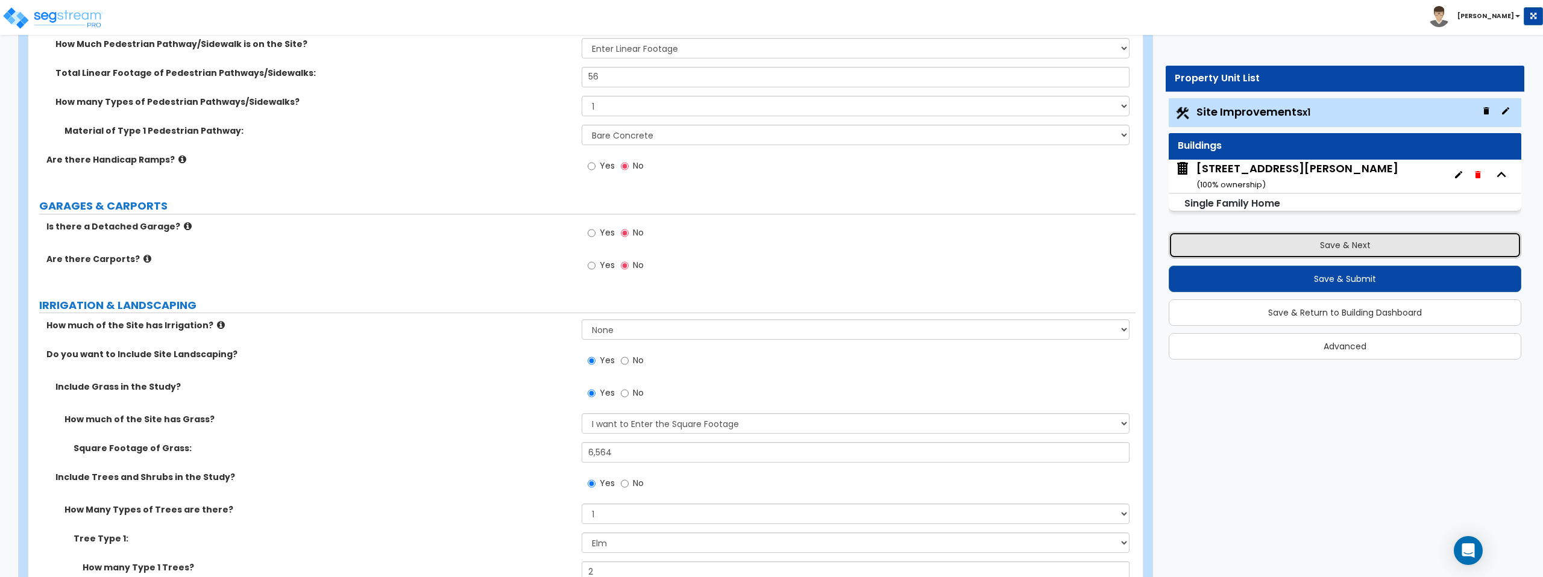
click at [1341, 240] on button "Save & Next" at bounding box center [1345, 245] width 353 height 27
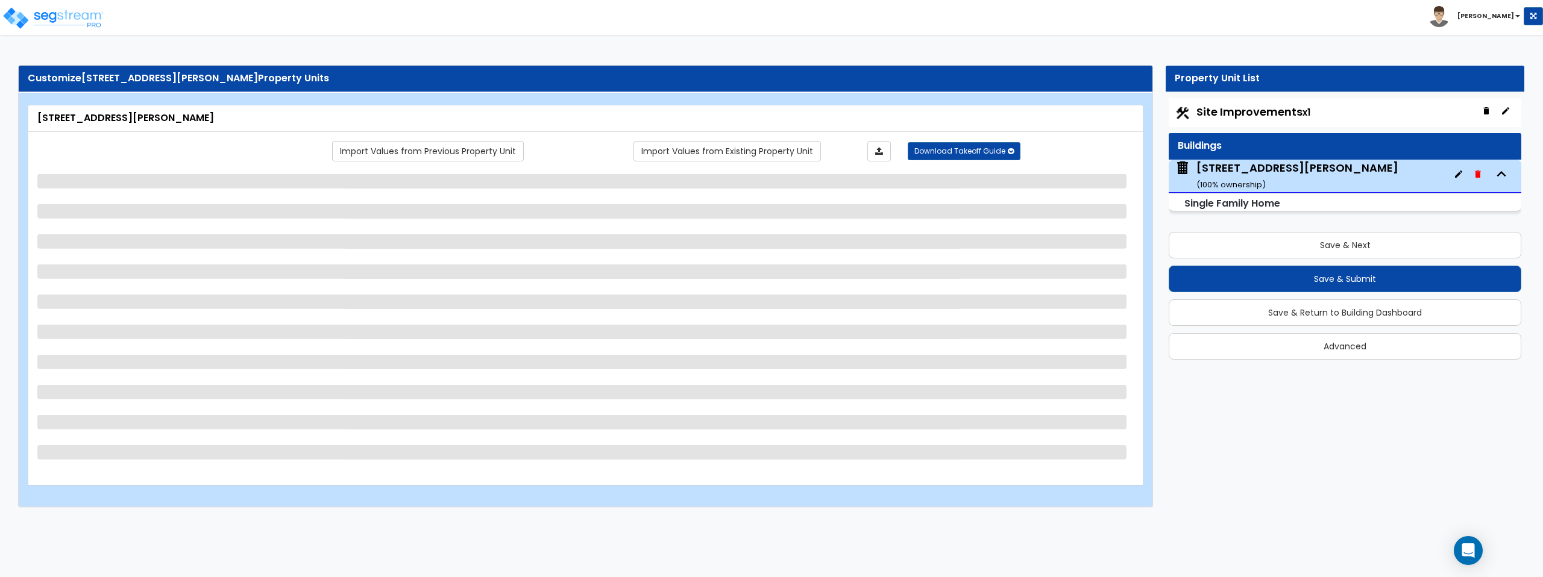
select select "1"
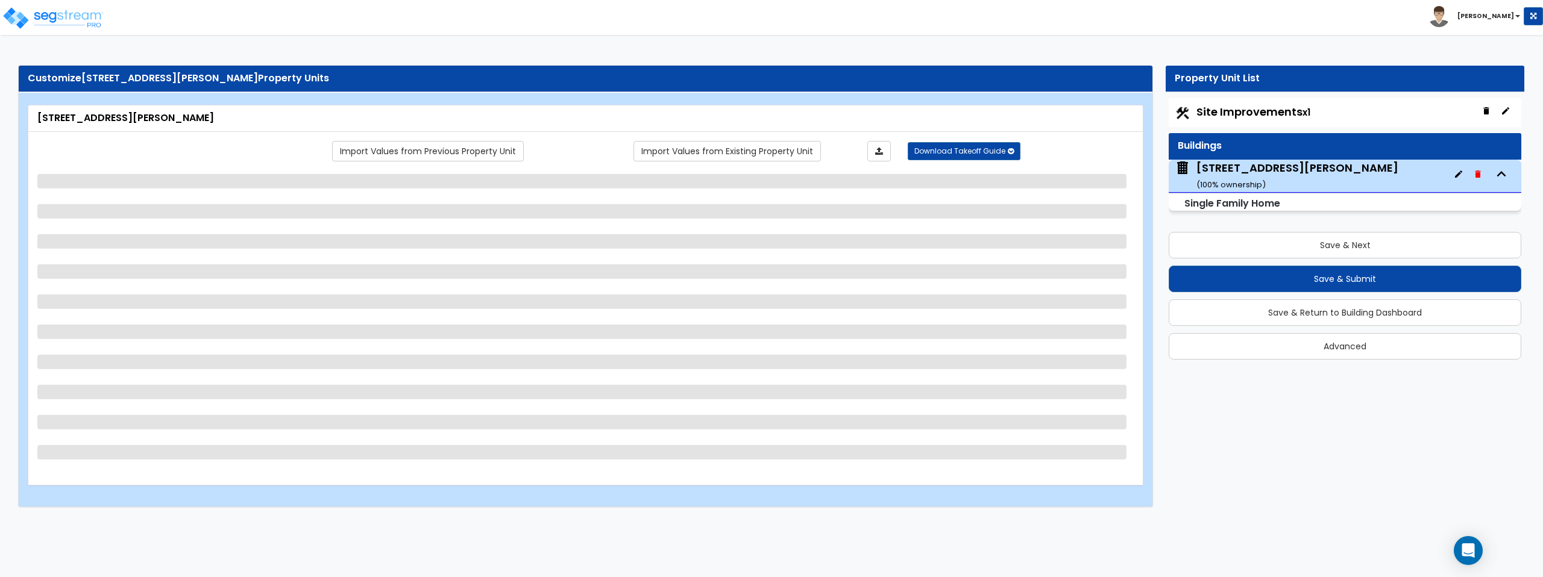
select select "2"
select select "7"
select select "1"
select select "2"
select select "1"
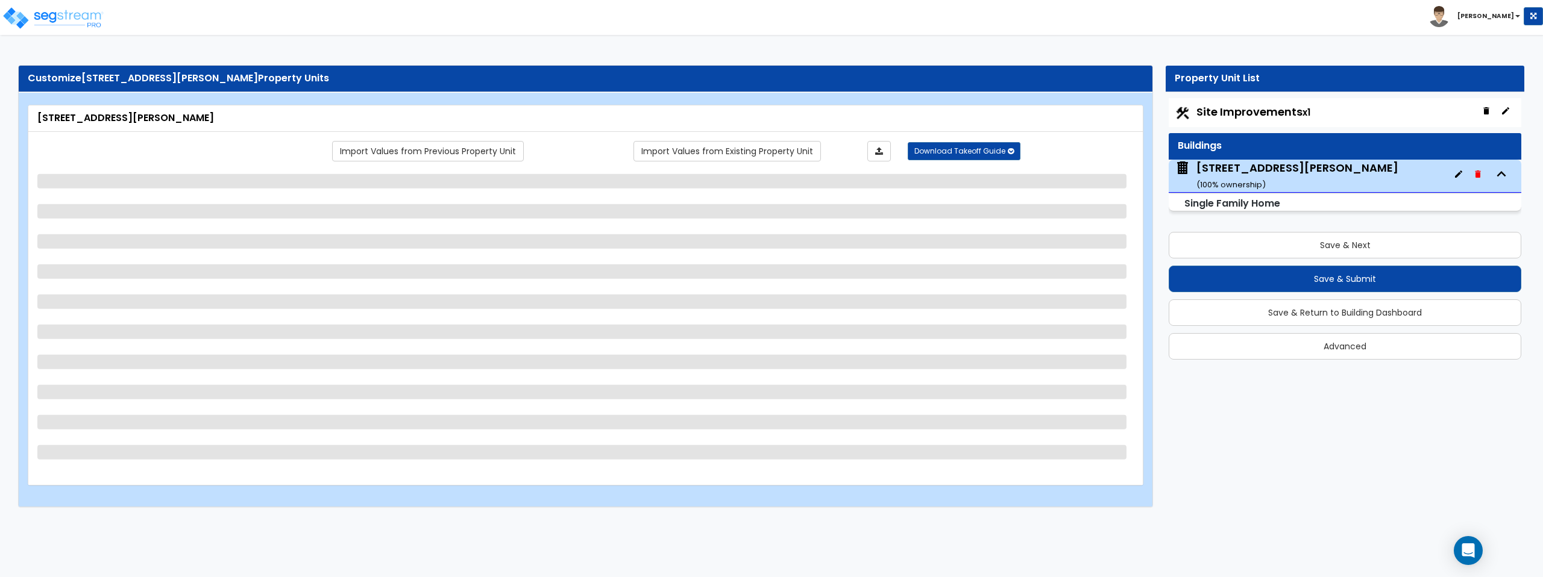
select select "5"
select select "1"
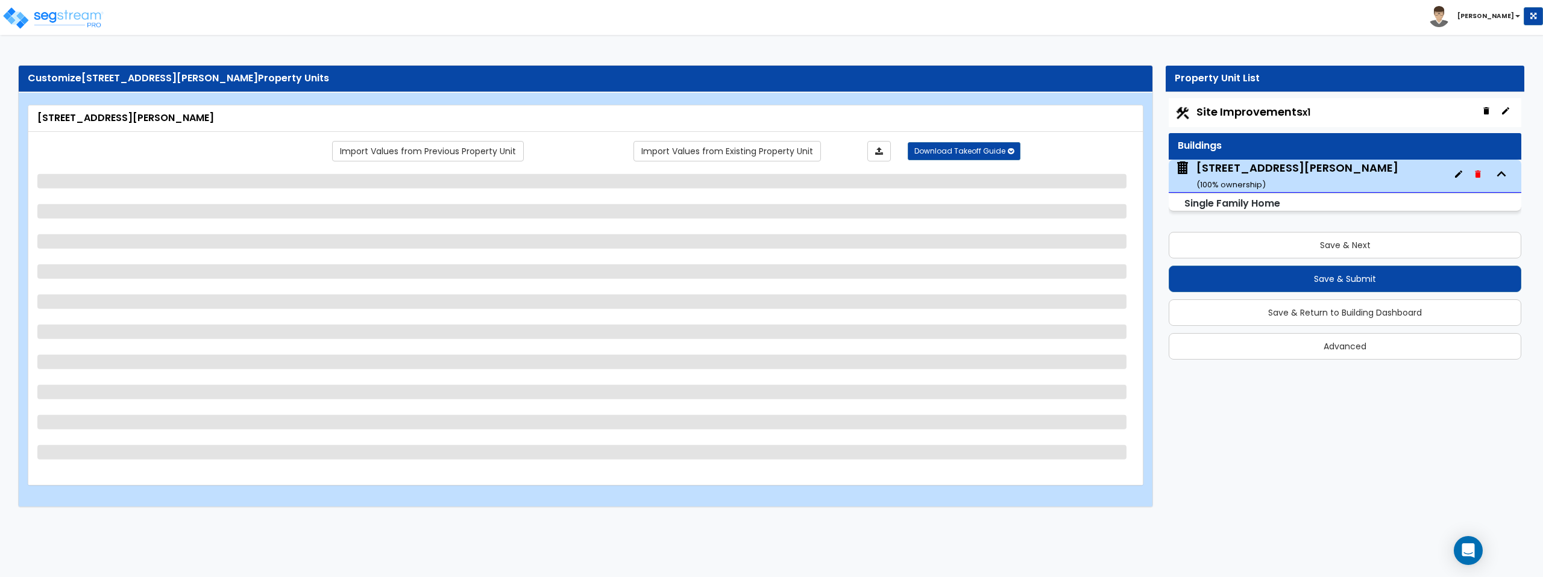
select select "3"
select select "1"
select select "2"
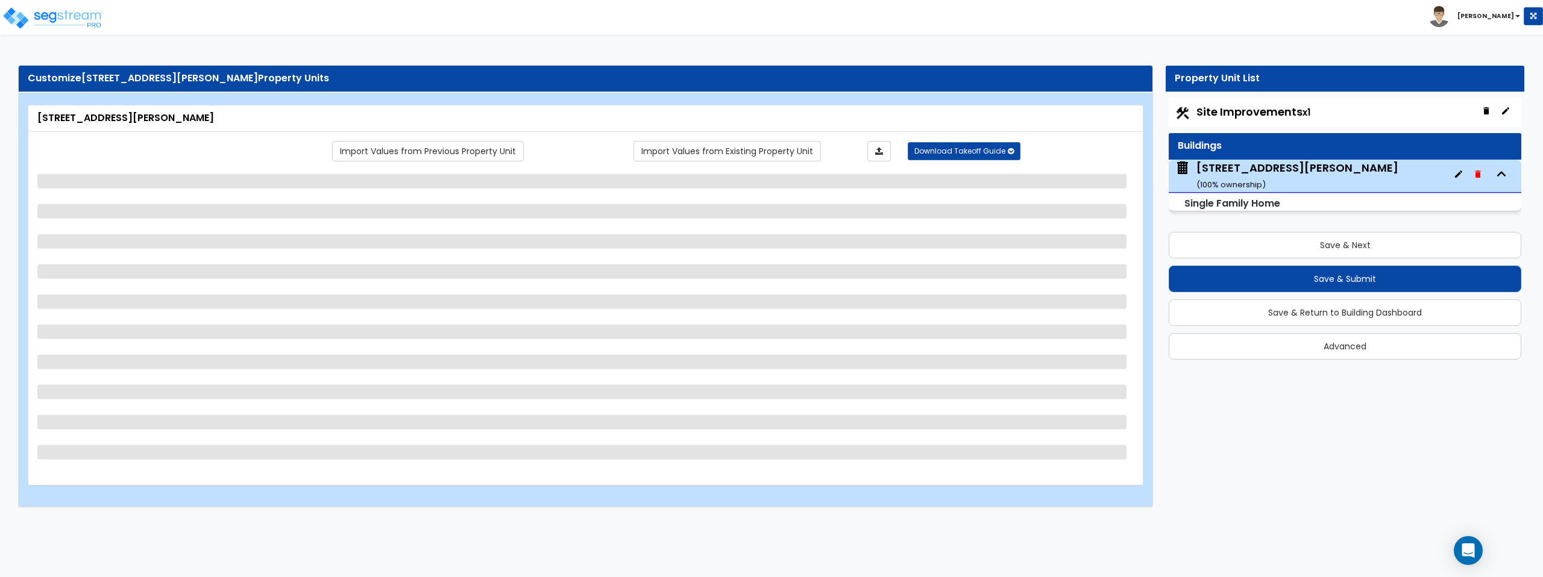
select select "3"
select select "6"
select select "1"
select select "2"
select select "1"
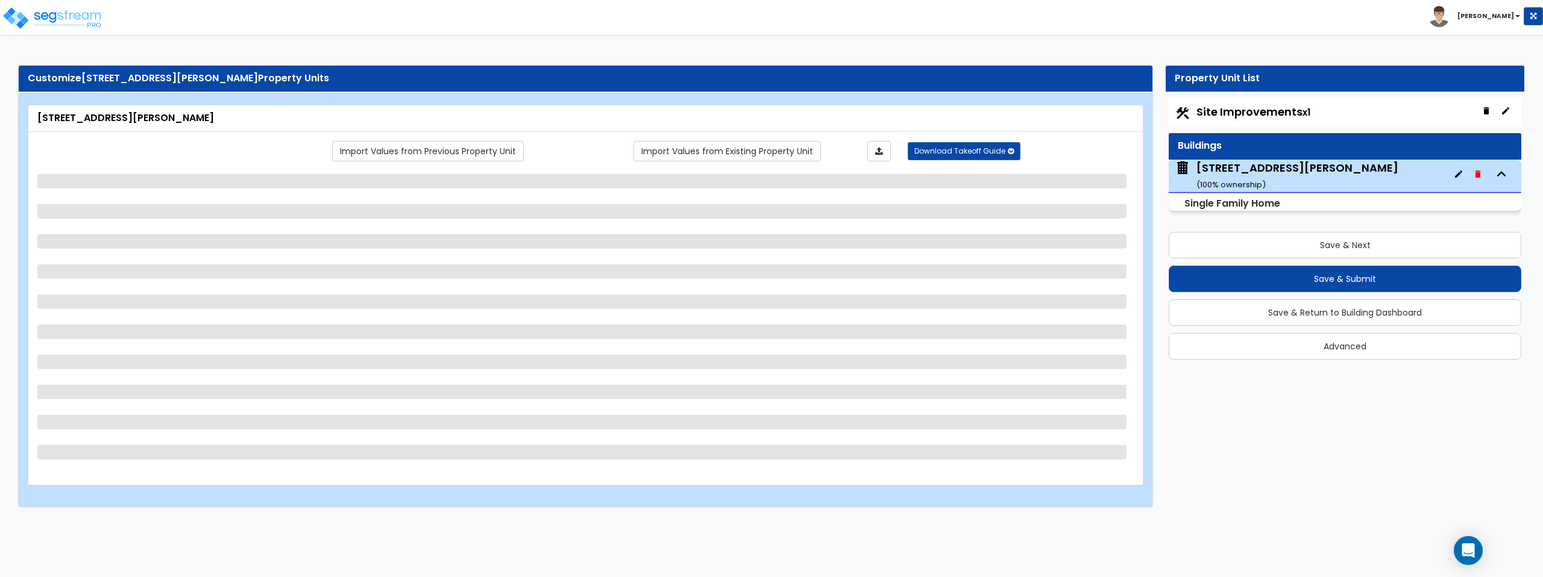
select select "6"
select select "3"
select select "2"
select select "3"
select select "2"
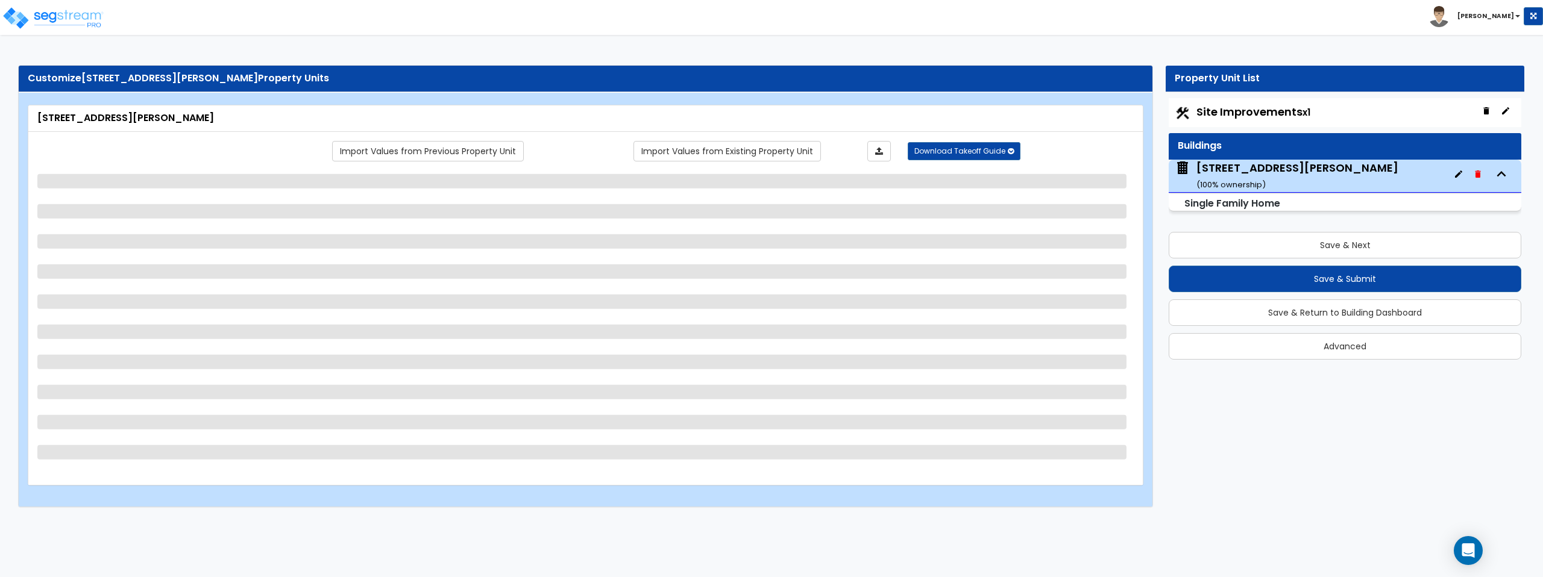
select select "1"
select select "2"
select select "3"
select select "2"
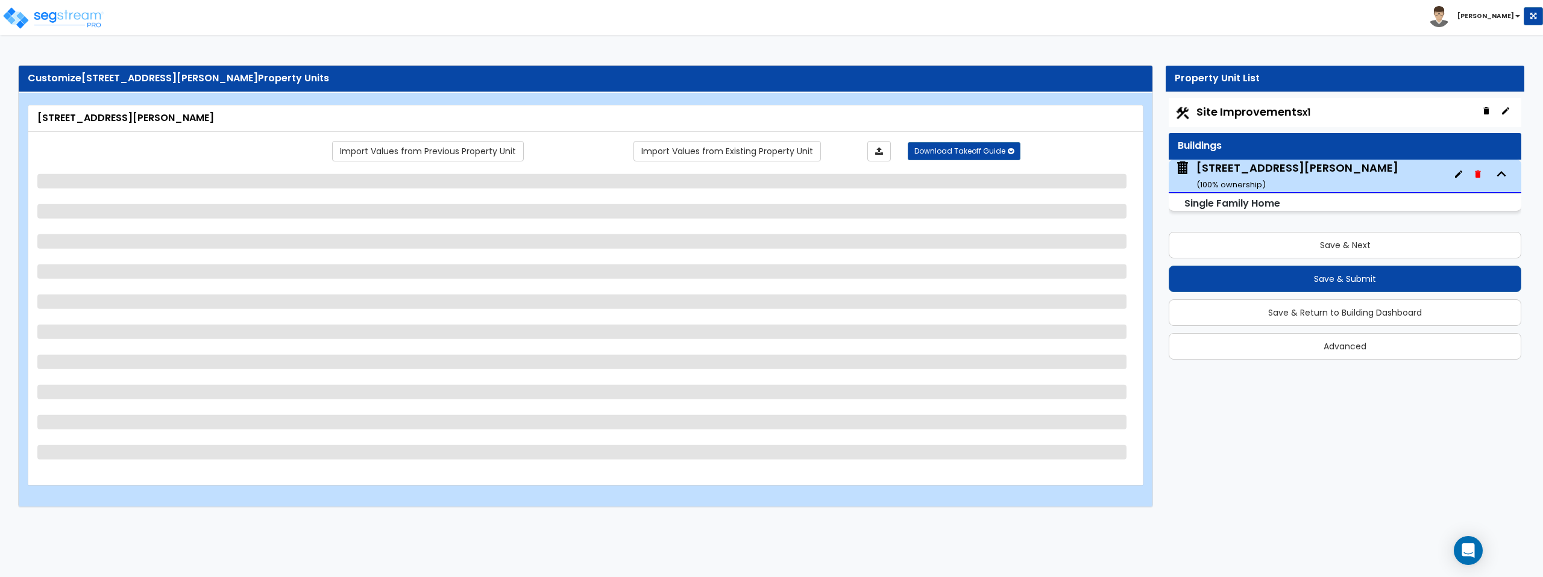
select select "1"
select select "2"
select select "1"
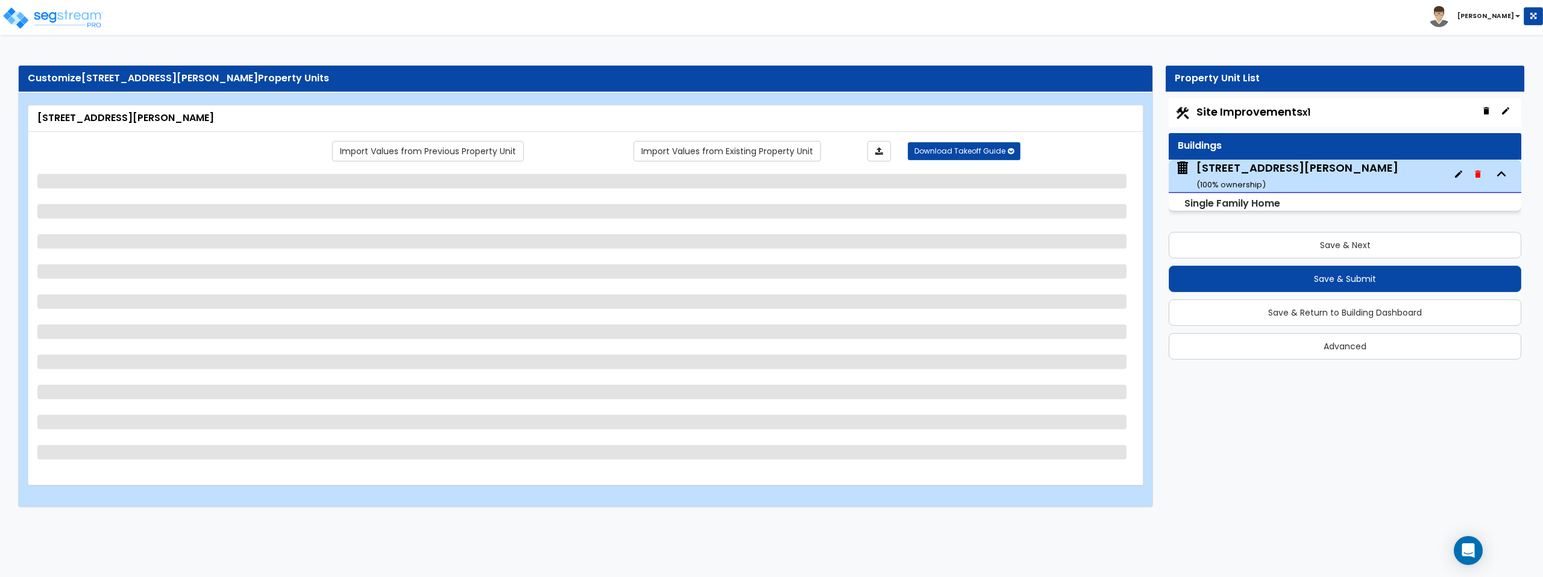
select select "1"
select select "2"
select select "1"
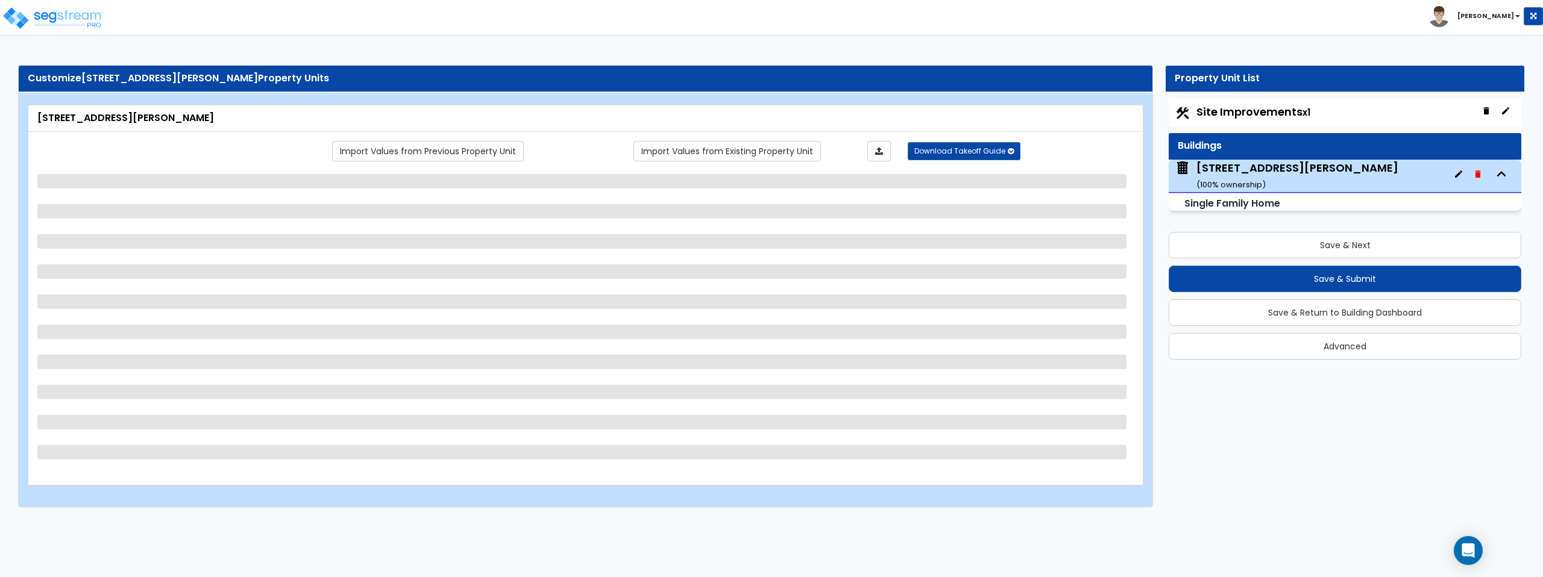
select select "2"
select select "1"
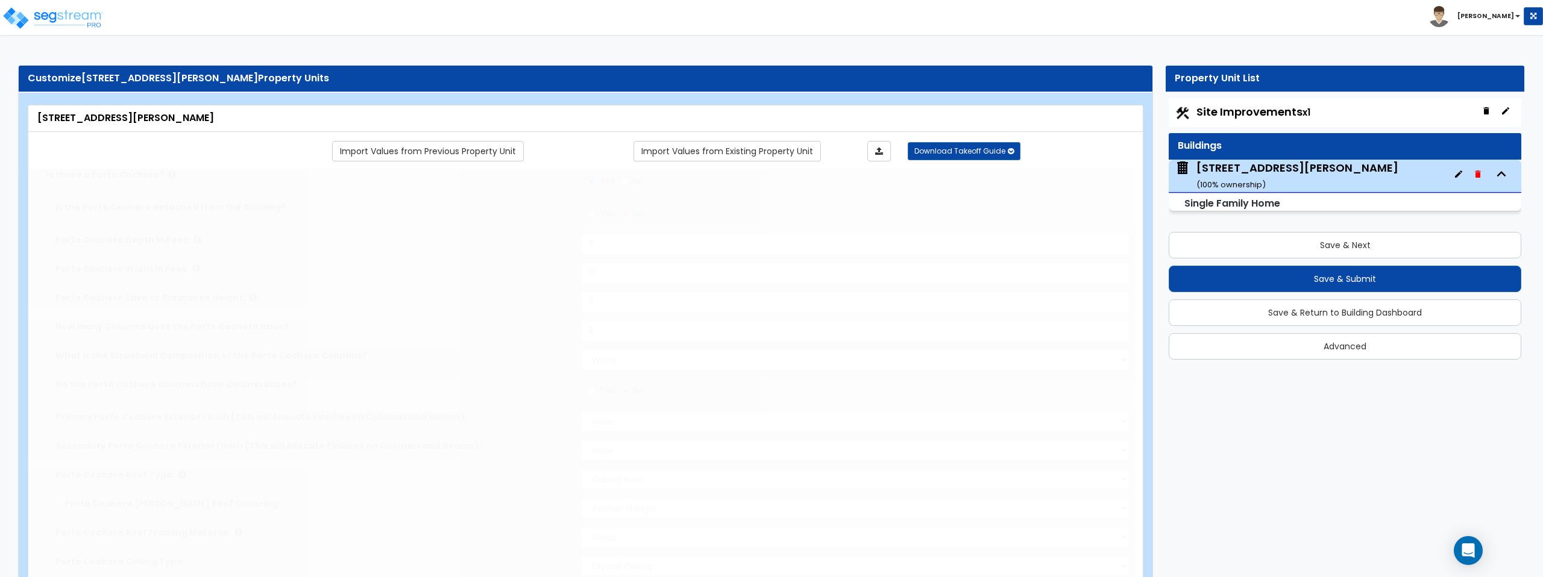
type input "3"
type input "2"
select select "2"
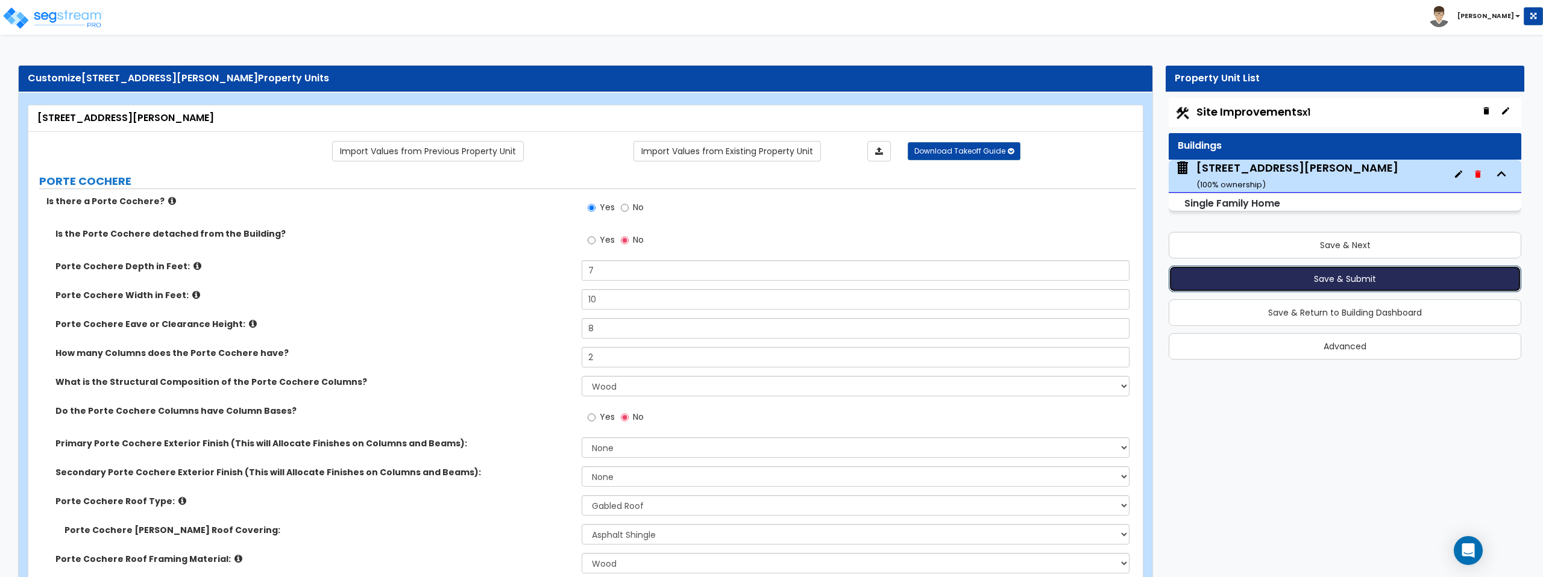
click at [1332, 280] on button "Save & Submit" at bounding box center [1345, 279] width 353 height 27
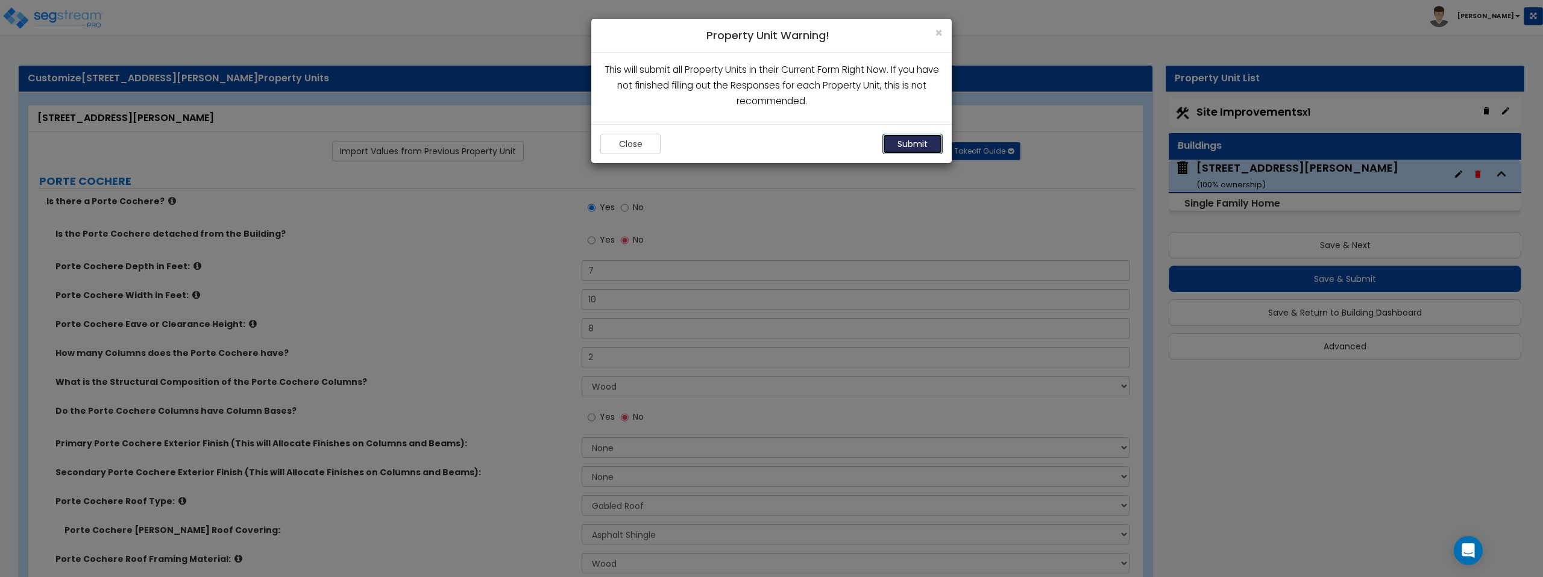
click at [919, 139] on button "Submit" at bounding box center [912, 144] width 60 height 20
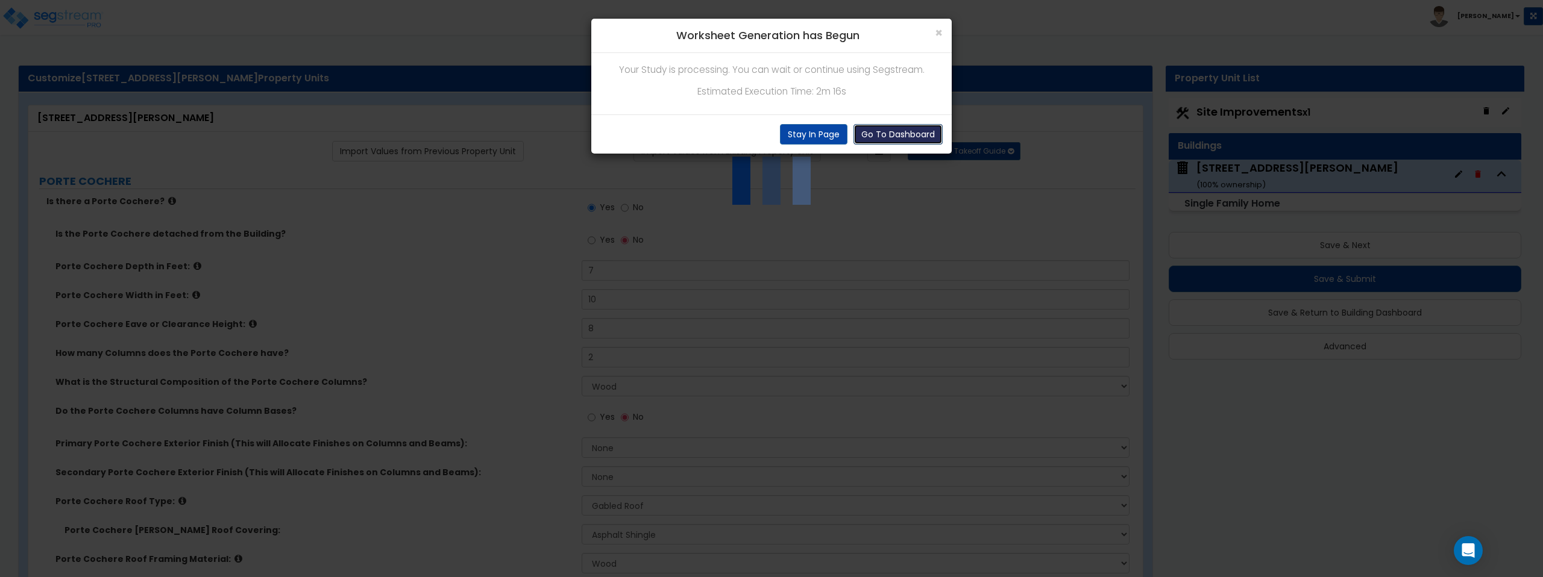
click at [884, 132] on button "Go To Dashboard" at bounding box center [897, 134] width 89 height 20
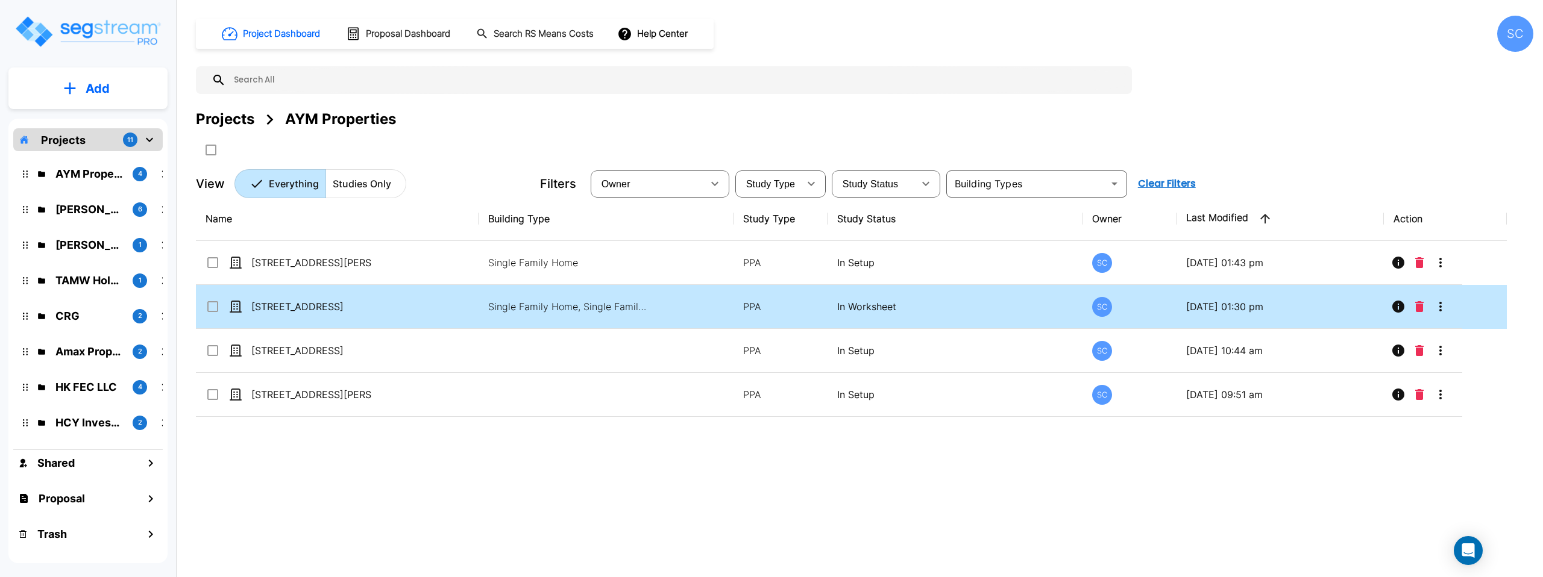
click at [636, 320] on td "Single Family Home, Single Family Home Site" at bounding box center [606, 307] width 254 height 44
checkbox input "true"
click at [636, 320] on td "Single Family Home, Single Family Home Site" at bounding box center [606, 307] width 254 height 44
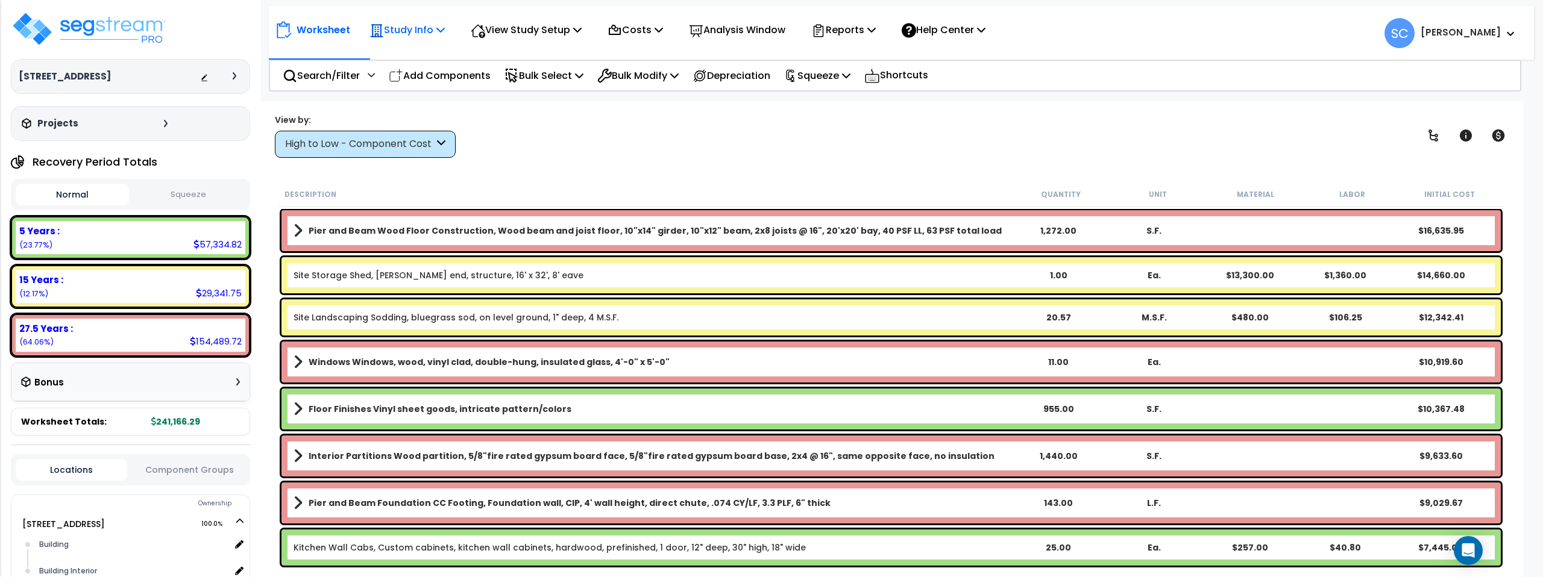
click at [406, 27] on p "Study Info" at bounding box center [406, 30] width 75 height 16
click at [412, 57] on link "Study Setup" at bounding box center [422, 57] width 119 height 24
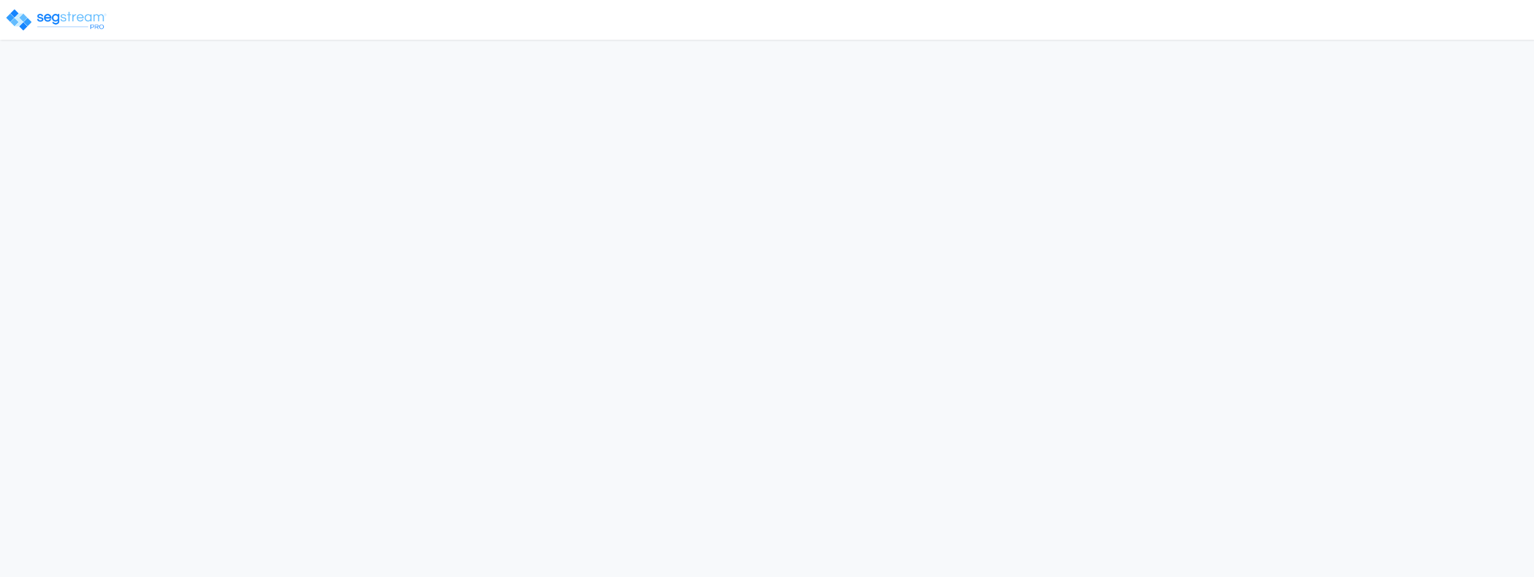
select select "2023"
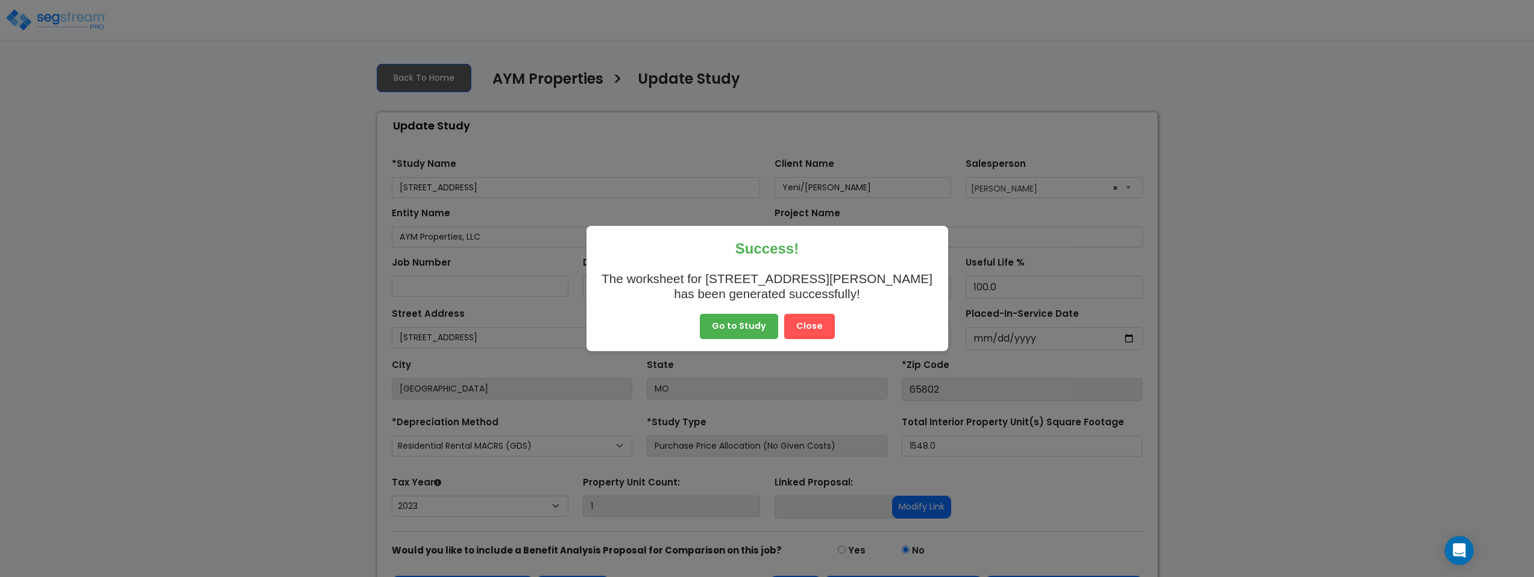
click at [814, 327] on button "Close" at bounding box center [809, 326] width 51 height 25
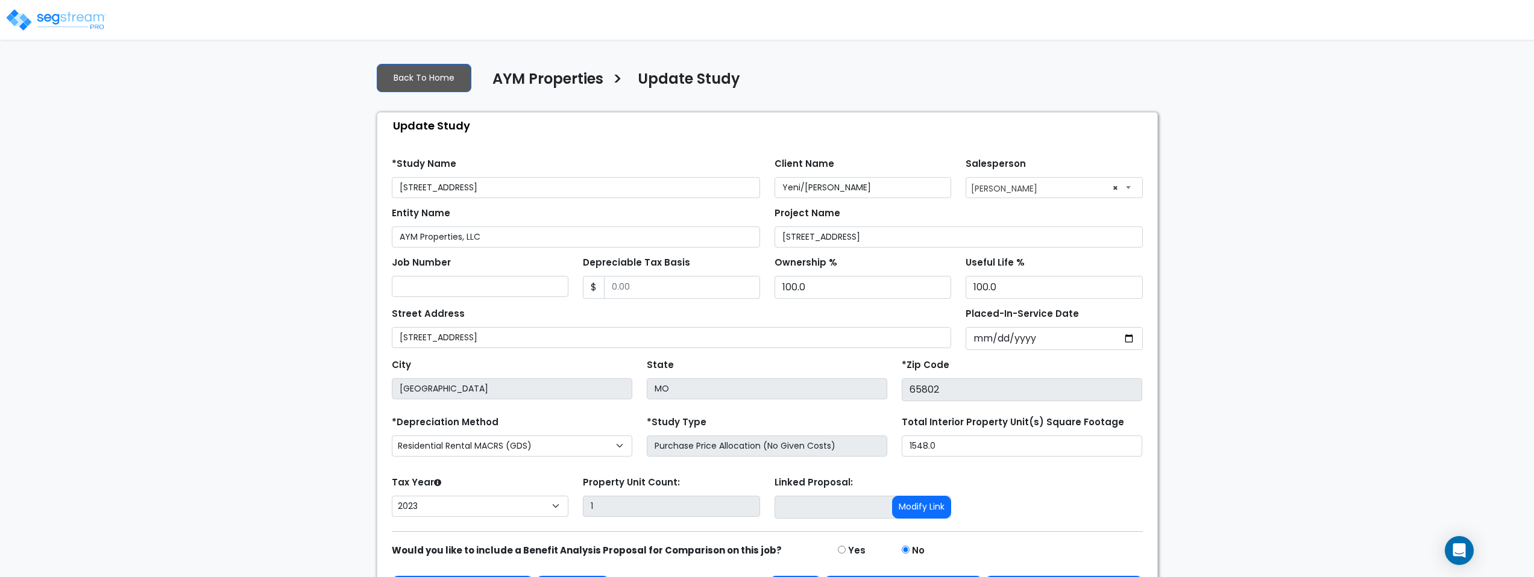
click at [637, 272] on div "Depreciable Tax Basis $" at bounding box center [671, 276] width 177 height 45
click at [635, 292] on input "Depreciable Tax Basis" at bounding box center [682, 287] width 156 height 23
click at [653, 288] on input "175,000" at bounding box center [682, 287] width 156 height 23
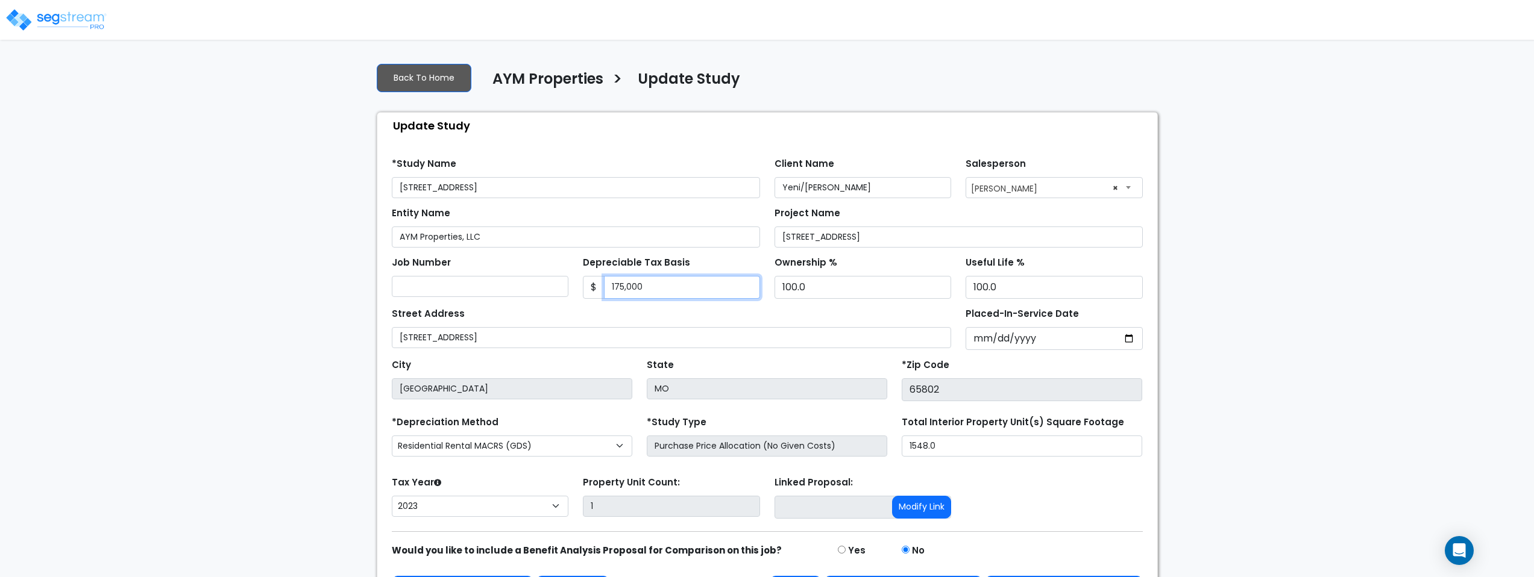
click at [653, 288] on input "175,000" at bounding box center [682, 287] width 156 height 23
click at [692, 269] on div "Depreciable Tax Basis $ 178,298.75" at bounding box center [671, 276] width 177 height 45
click at [693, 291] on input "178,298.75" at bounding box center [682, 287] width 156 height 23
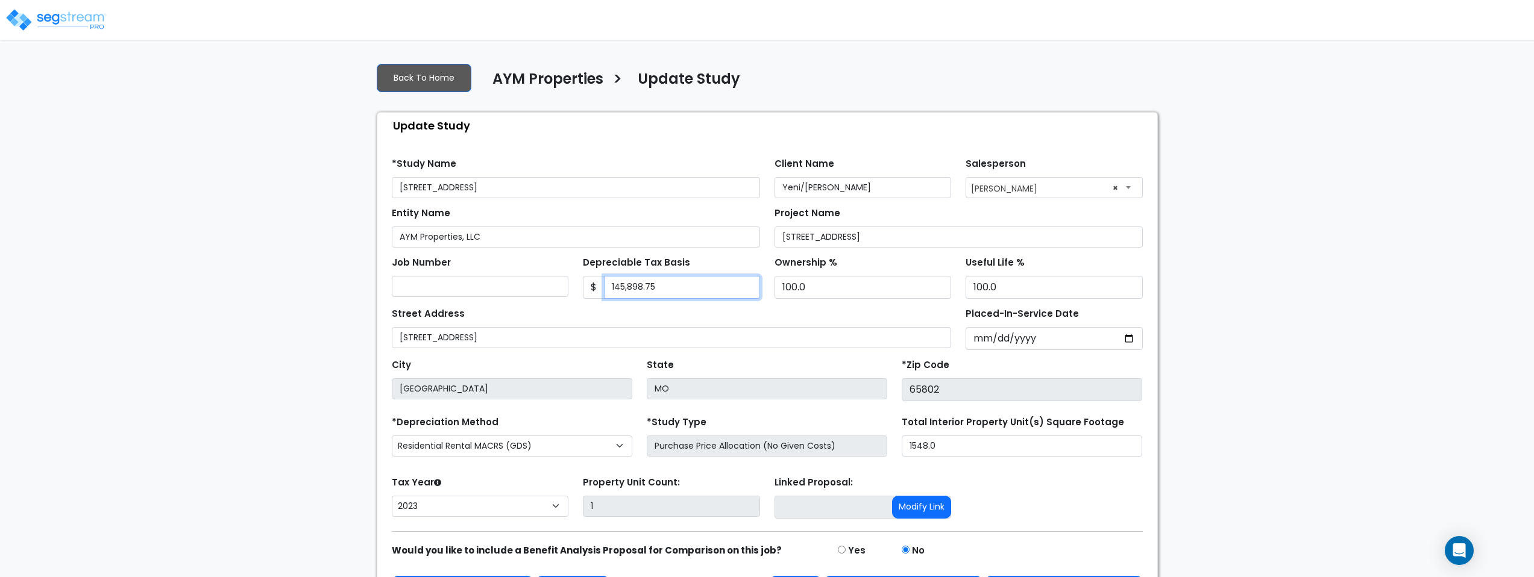
type input "145,898.75"
click at [741, 259] on div "Depreciable Tax Basis $ 145,898.75" at bounding box center [671, 276] width 177 height 45
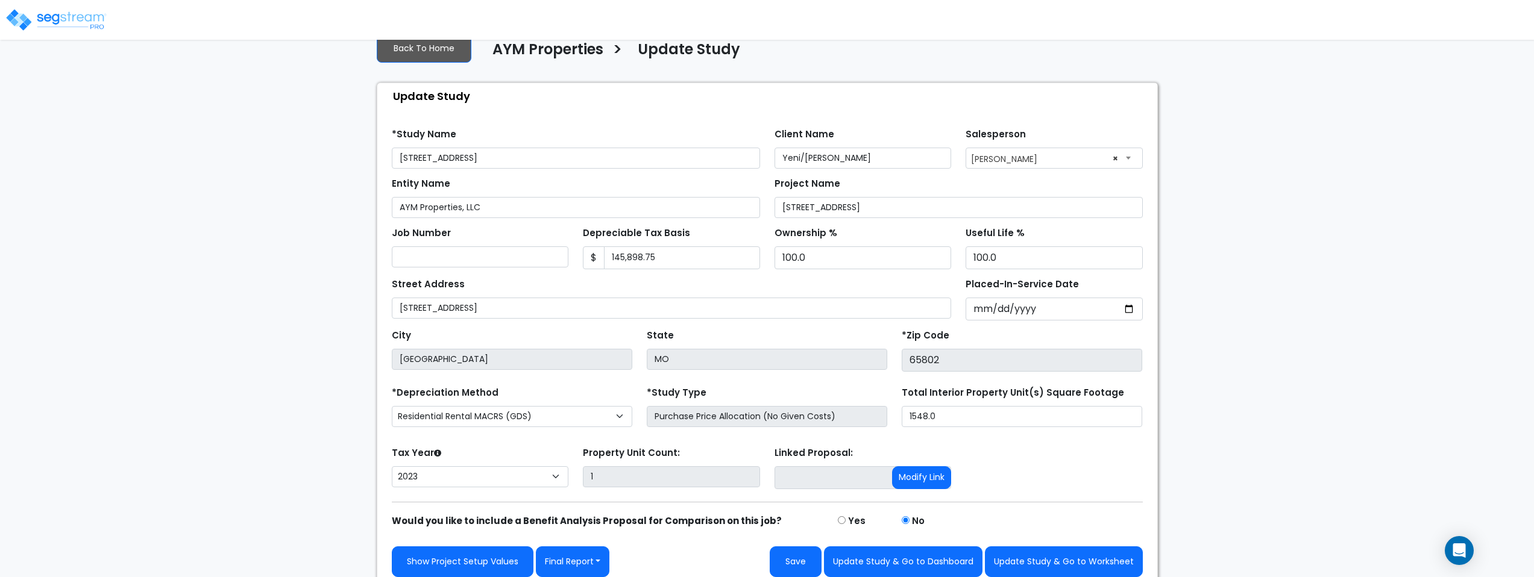
scroll to position [40, 0]
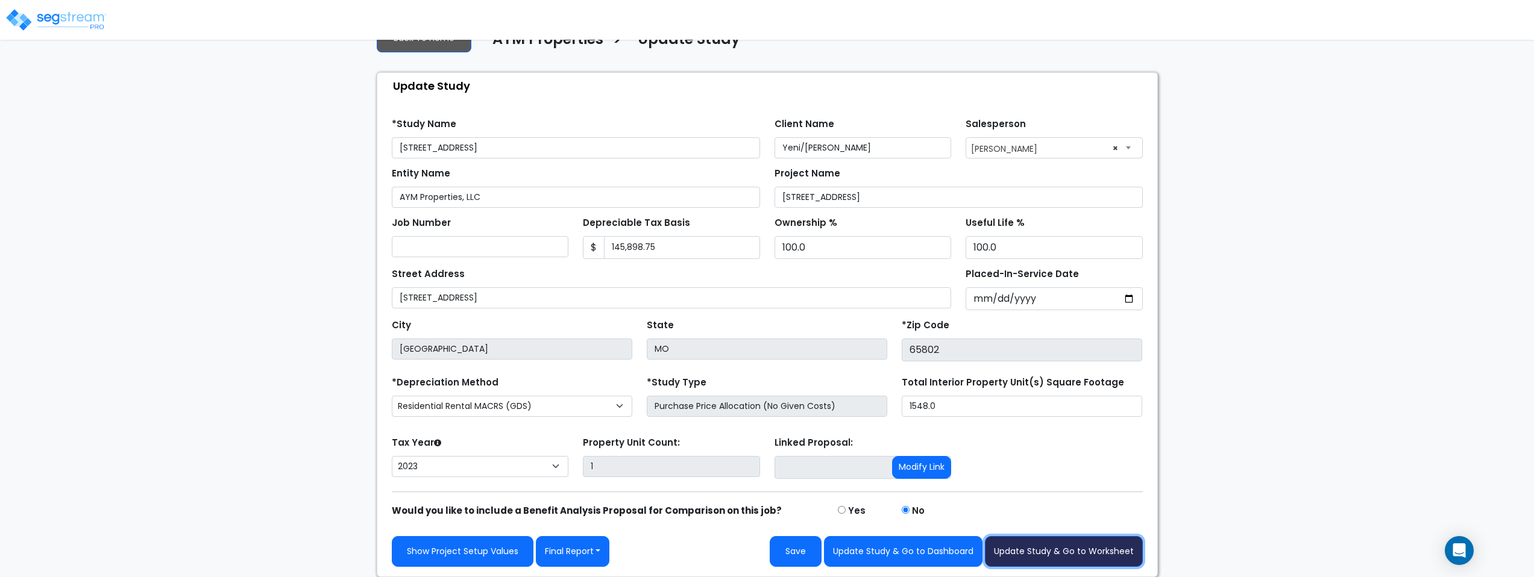
click at [1052, 557] on button "Update Study & Go to Worksheet" at bounding box center [1064, 551] width 158 height 31
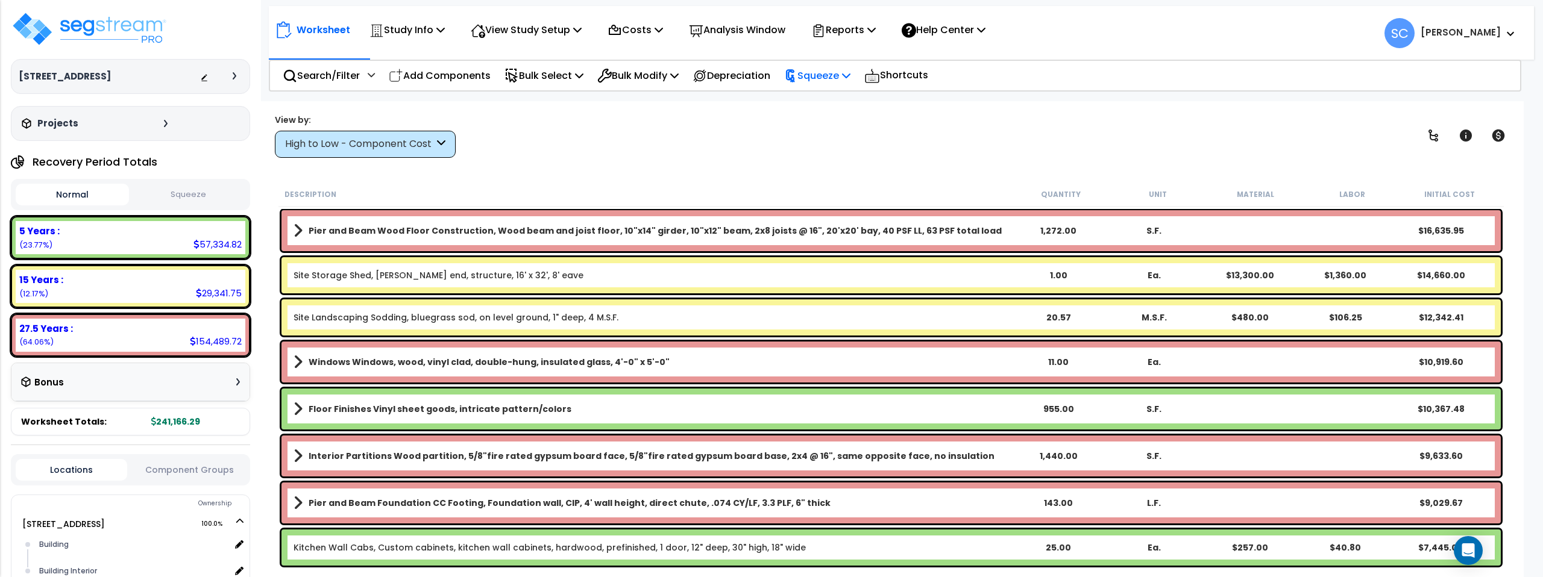
click at [817, 78] on p "Squeeze" at bounding box center [817, 76] width 66 height 16
click at [830, 93] on link "Squeeze" at bounding box center [837, 102] width 119 height 24
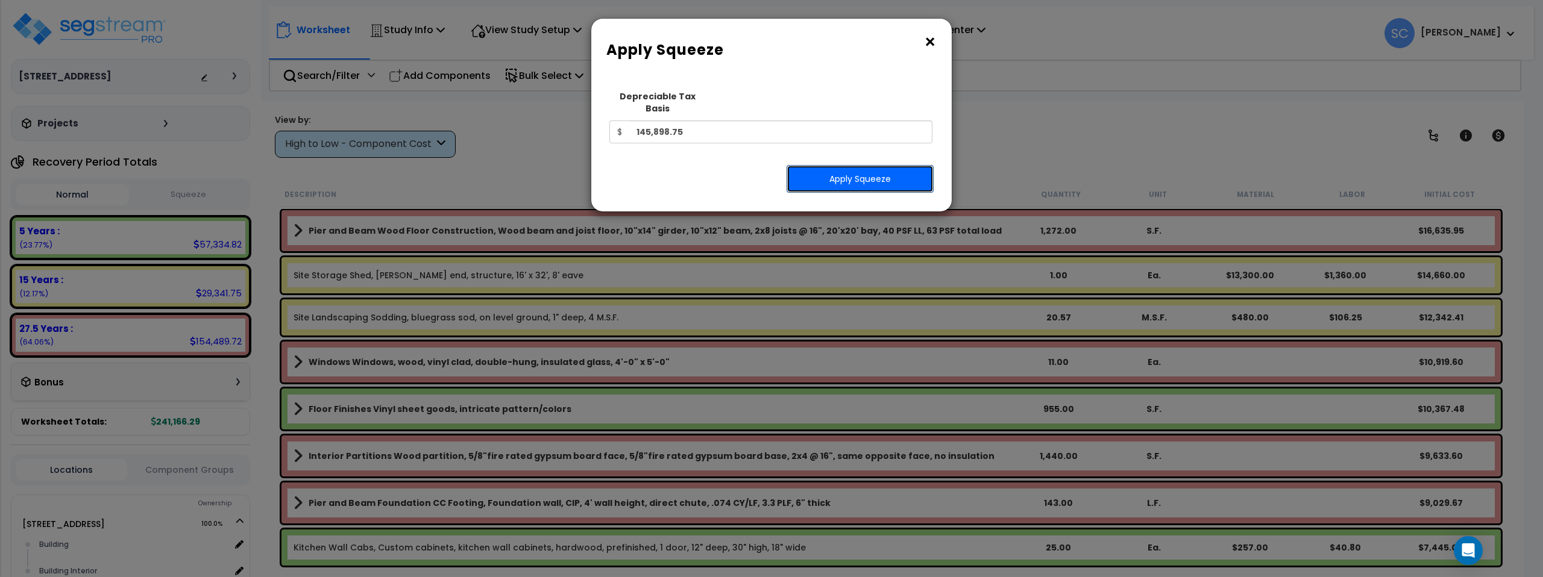
click at [856, 174] on button "Apply Squeeze" at bounding box center [860, 179] width 147 height 28
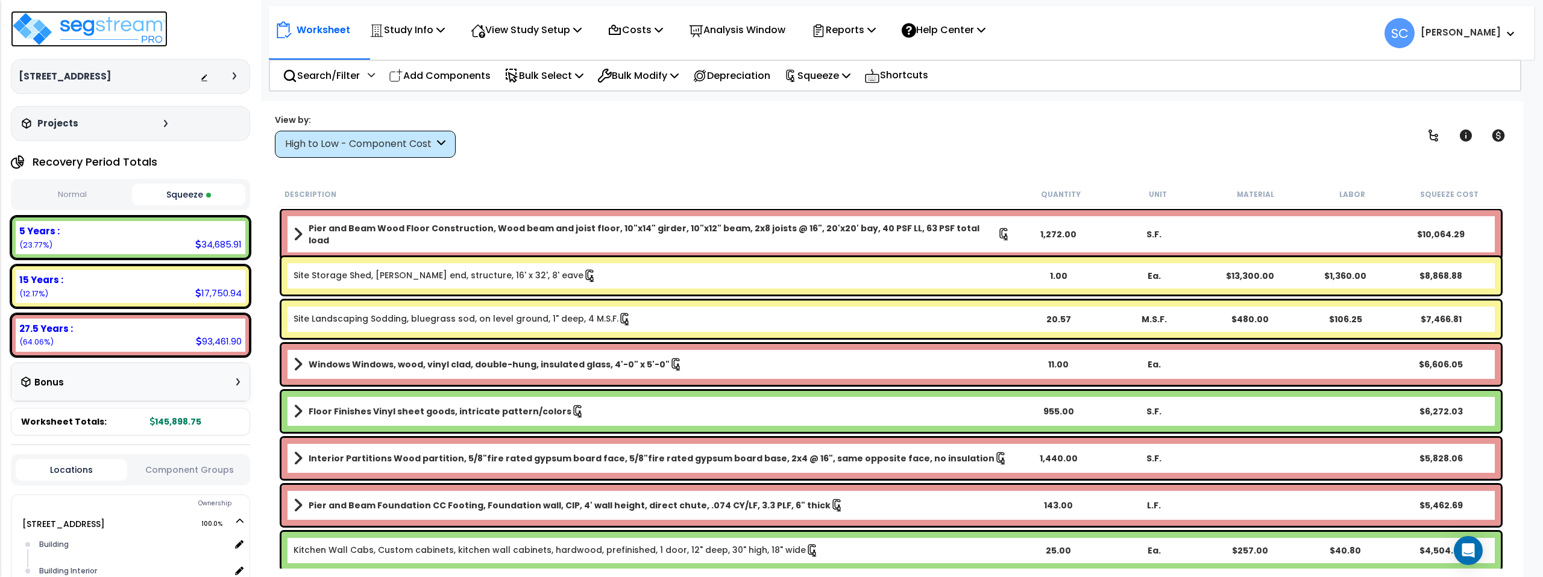
click at [140, 30] on img at bounding box center [89, 29] width 157 height 36
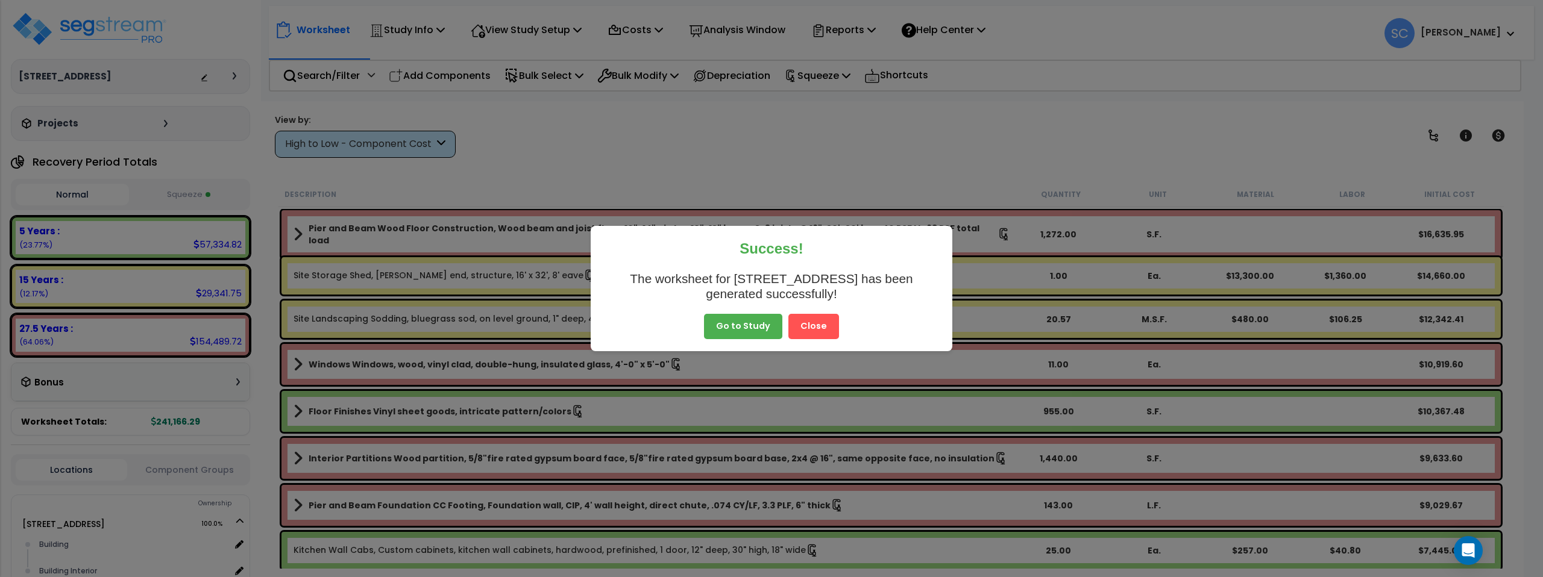
click at [817, 323] on button "Close" at bounding box center [813, 326] width 51 height 25
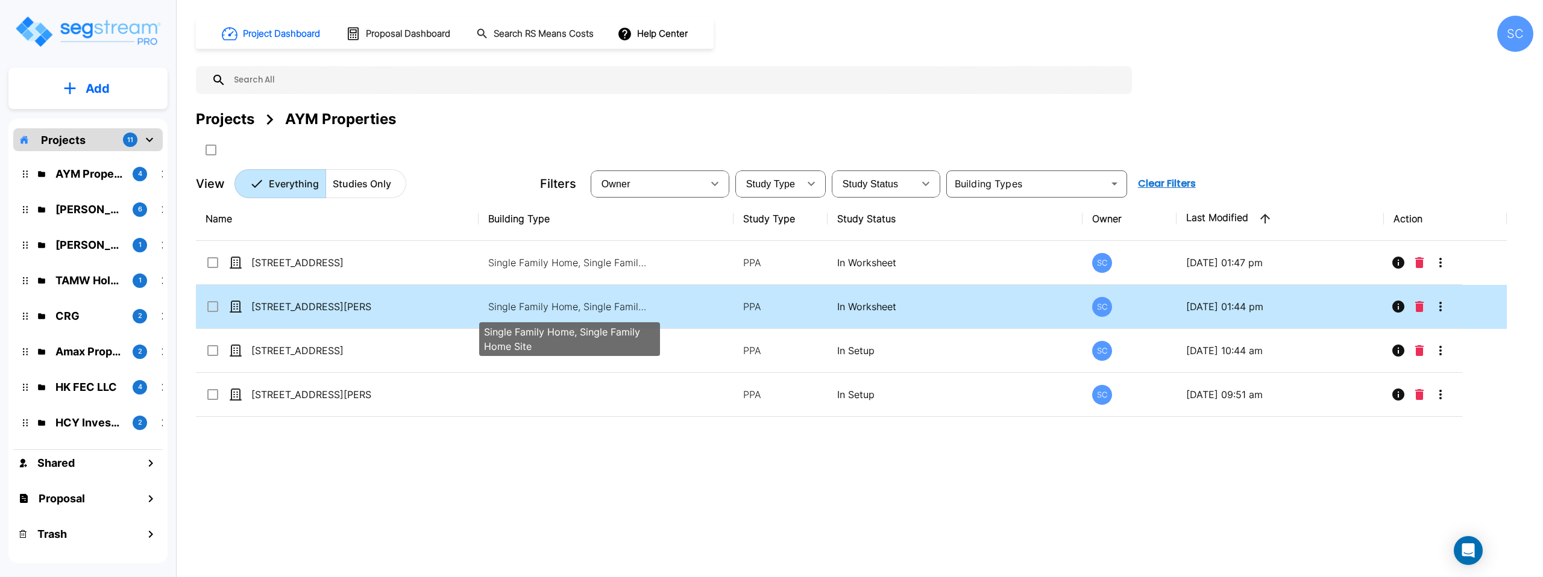
click at [595, 305] on p "Single Family Home, Single Family Home Site" at bounding box center [569, 307] width 163 height 14
checkbox input "true"
click at [595, 305] on p "Single Family Home, Single Family Home Site" at bounding box center [569, 307] width 163 height 14
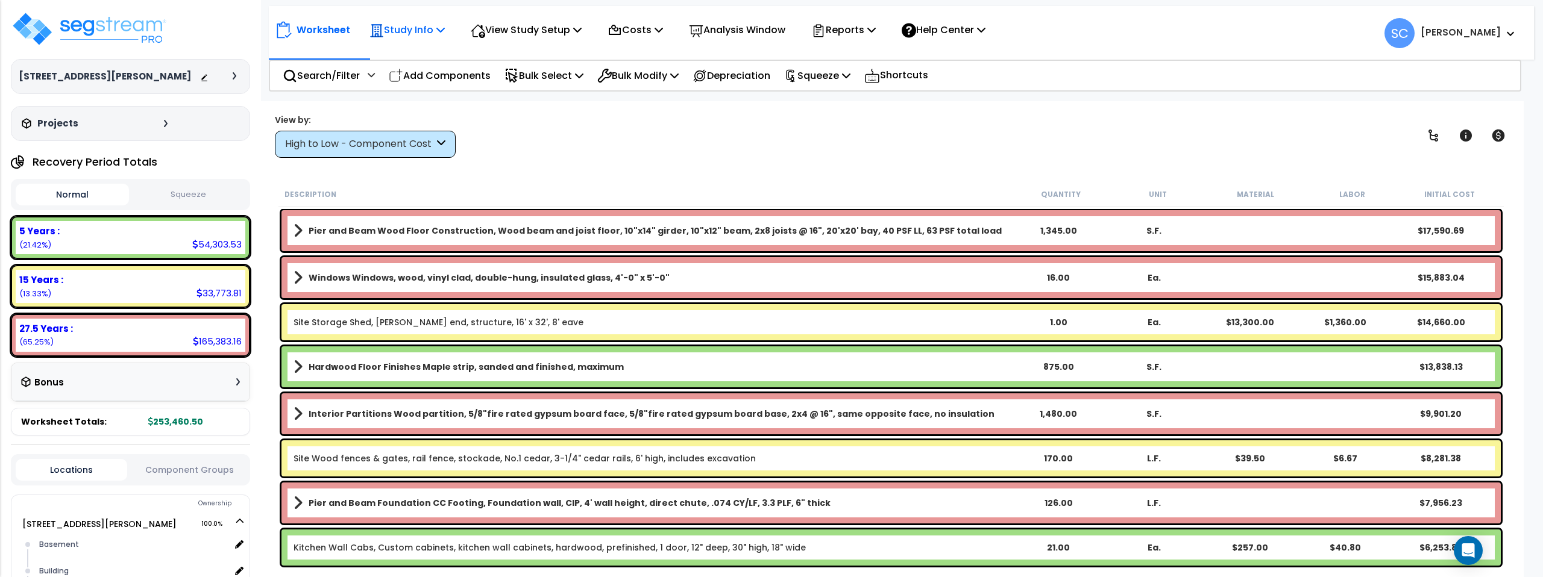
click at [433, 34] on p "Study Info" at bounding box center [406, 30] width 75 height 16
click at [433, 52] on link "Study Setup" at bounding box center [422, 57] width 119 height 24
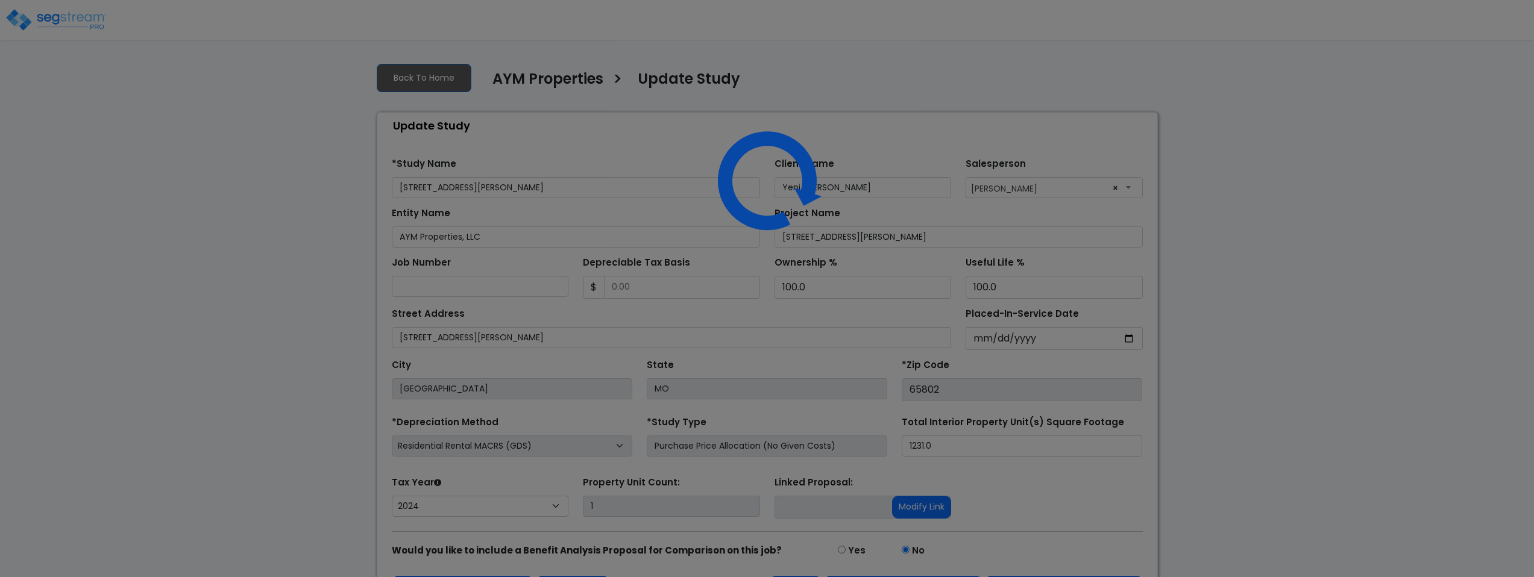
select select "2024"
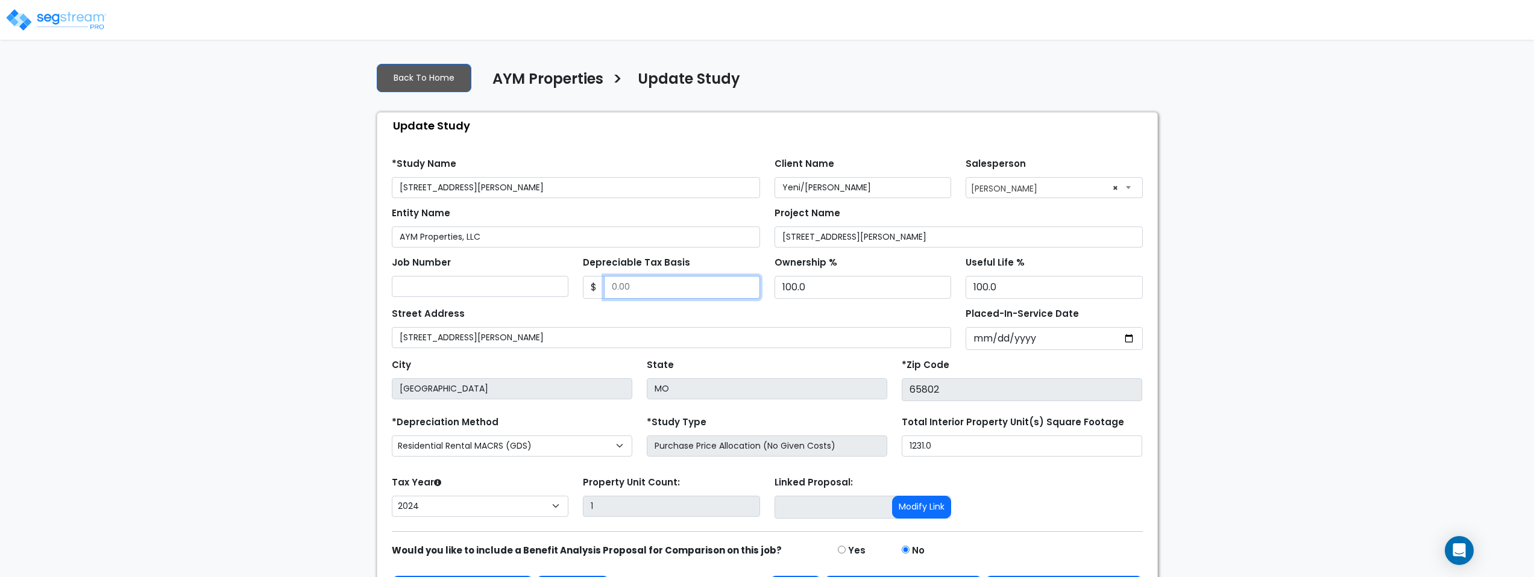
click at [661, 291] on input "Depreciable Tax Basis" at bounding box center [682, 287] width 156 height 23
click at [734, 271] on div "Depreciable Tax Basis $ 148,700" at bounding box center [671, 276] width 177 height 45
click at [668, 286] on input "148,700" at bounding box center [682, 287] width 156 height 23
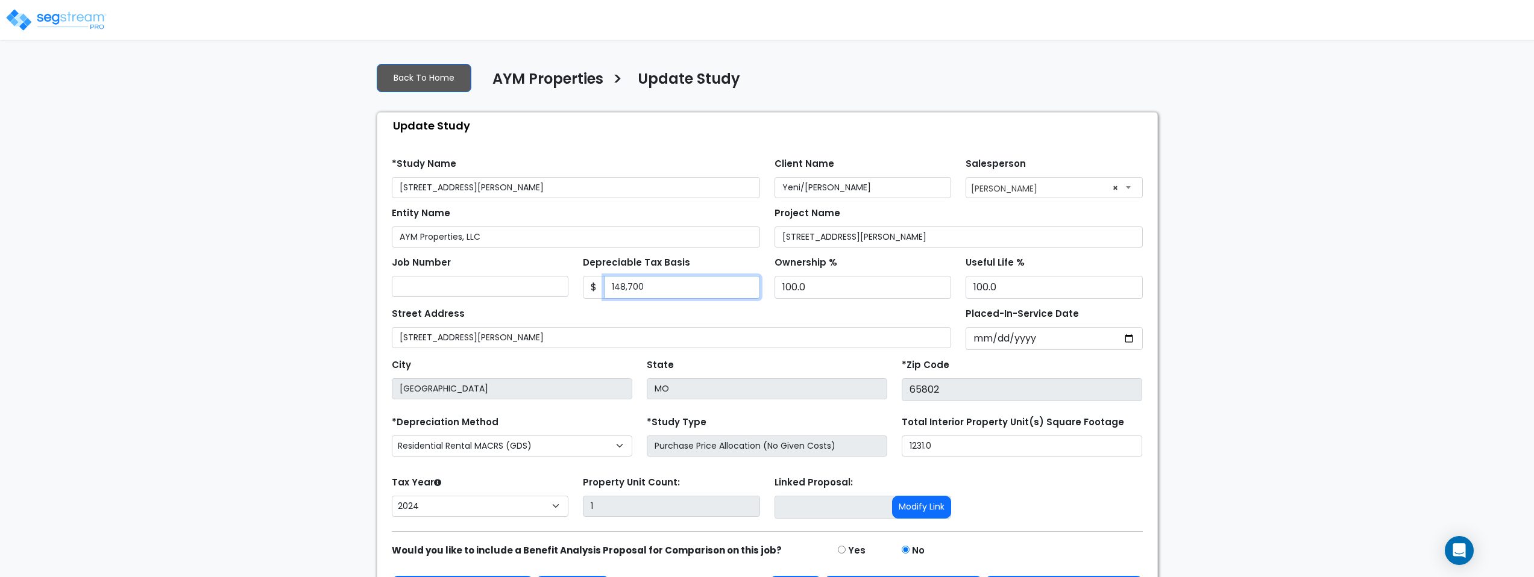
click at [668, 286] on input "148,700" at bounding box center [682, 287] width 156 height 23
type input "111,816.19"
click at [703, 254] on div "Depreciable Tax Basis $ 111,816.19" at bounding box center [671, 276] width 177 height 45
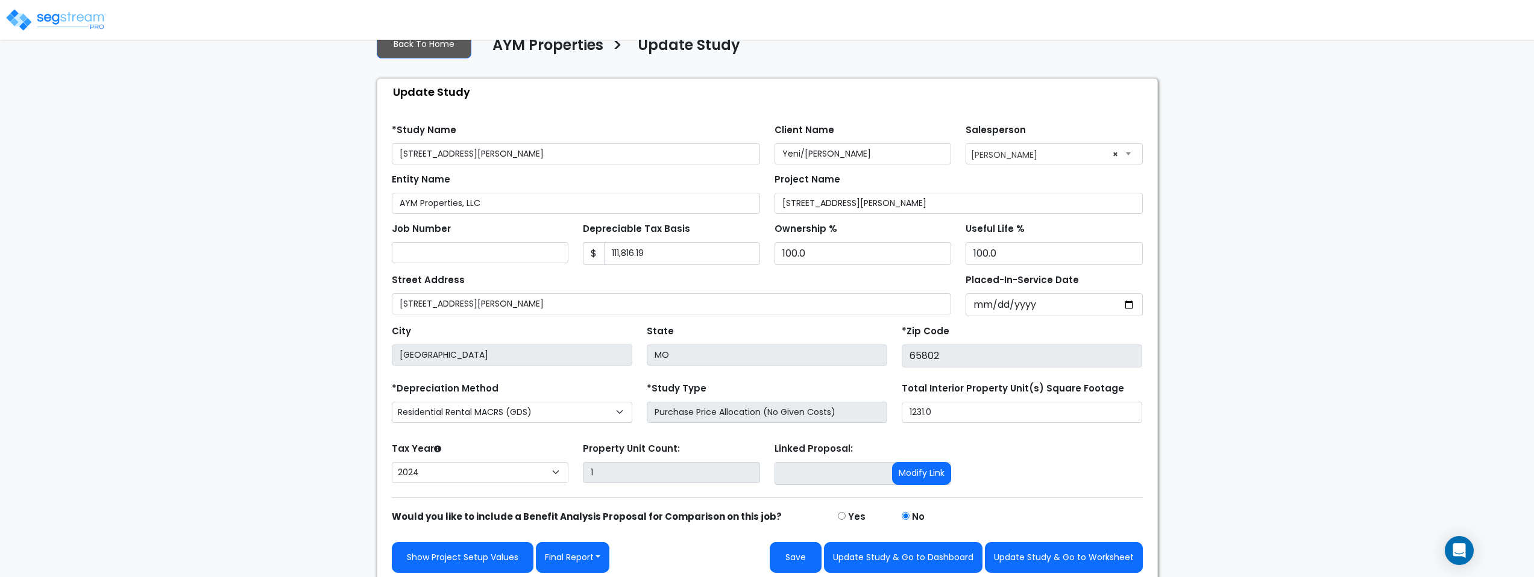
scroll to position [40, 0]
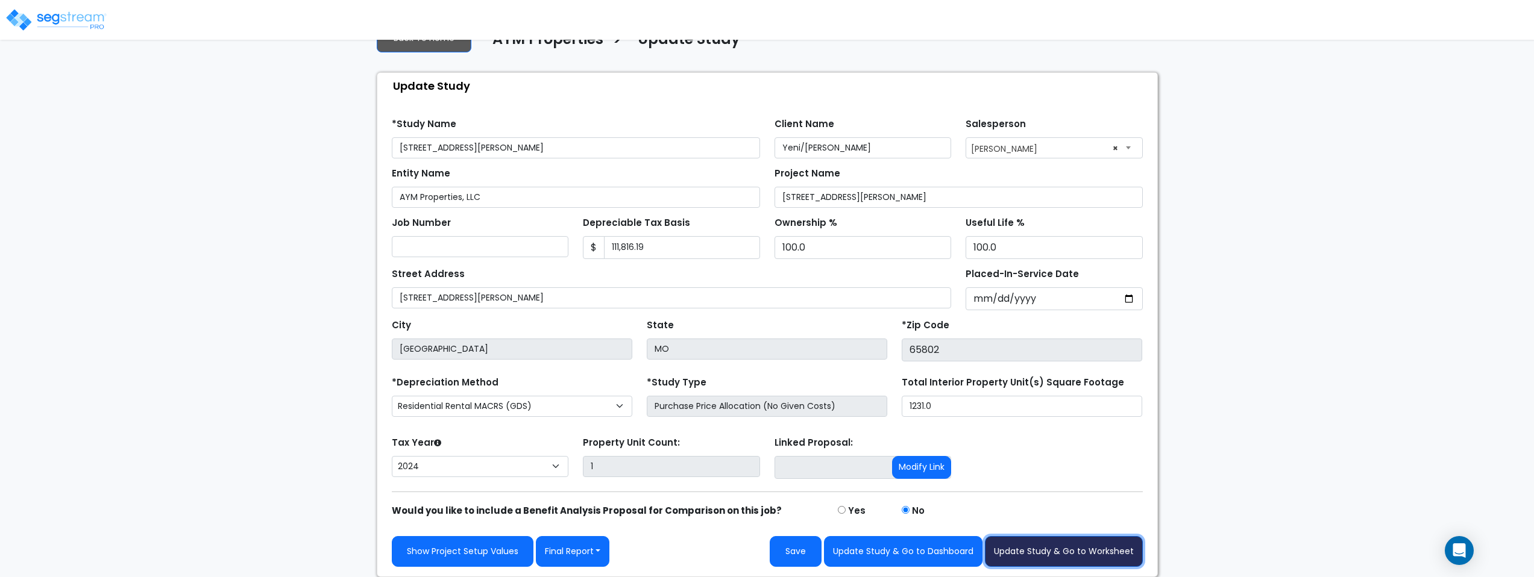
click at [1069, 553] on button "Update Study & Go to Worksheet" at bounding box center [1064, 551] width 158 height 31
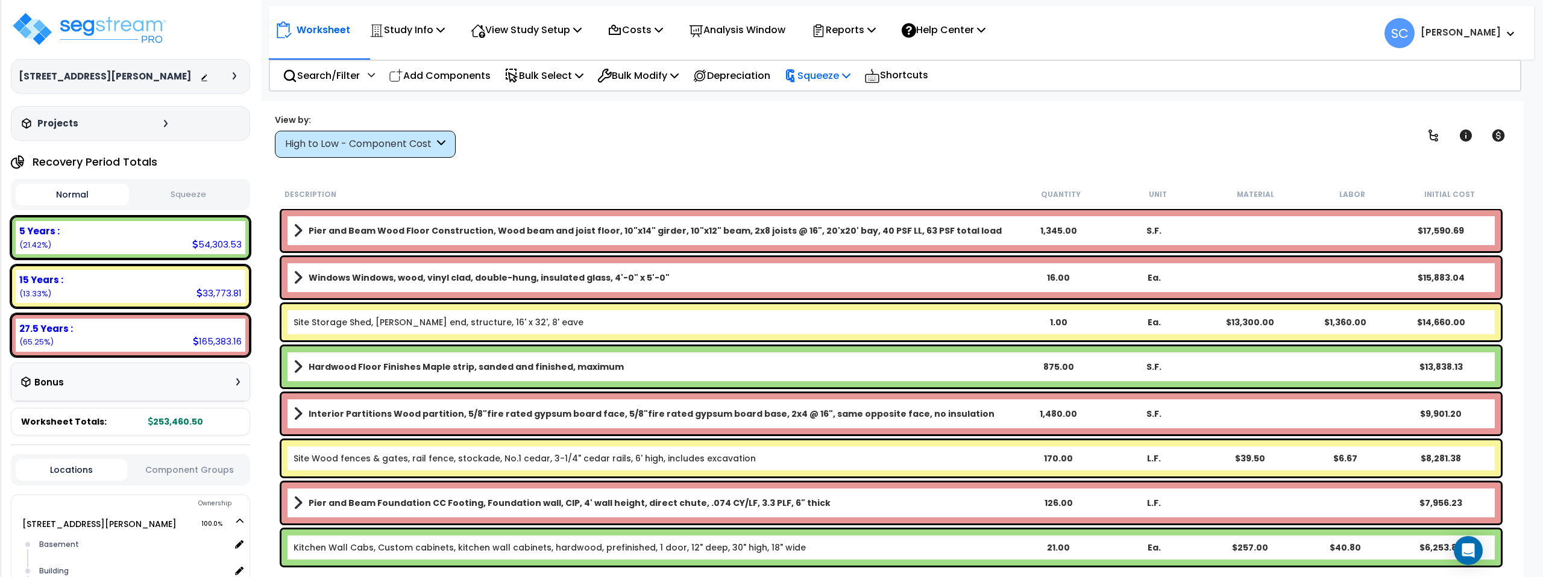
click at [834, 76] on p "Squeeze" at bounding box center [817, 76] width 66 height 16
click at [834, 95] on link "Squeeze" at bounding box center [837, 102] width 119 height 24
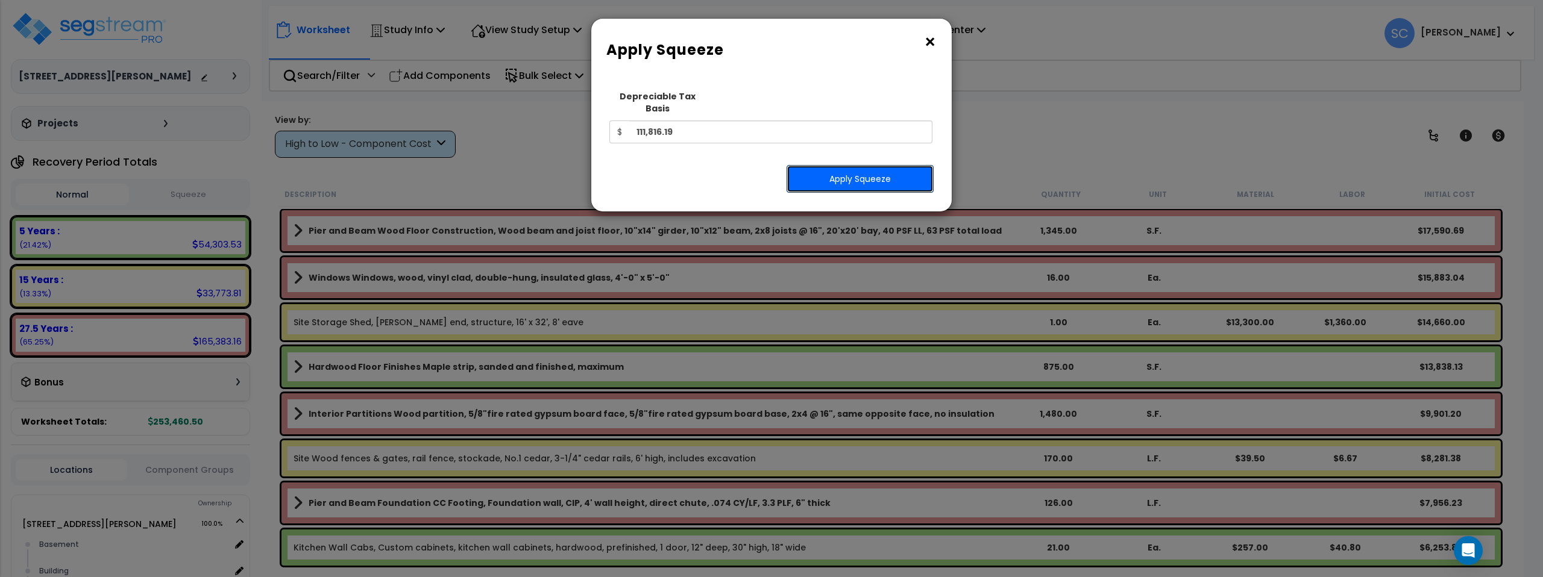
click at [853, 169] on button "Apply Squeeze" at bounding box center [860, 179] width 147 height 28
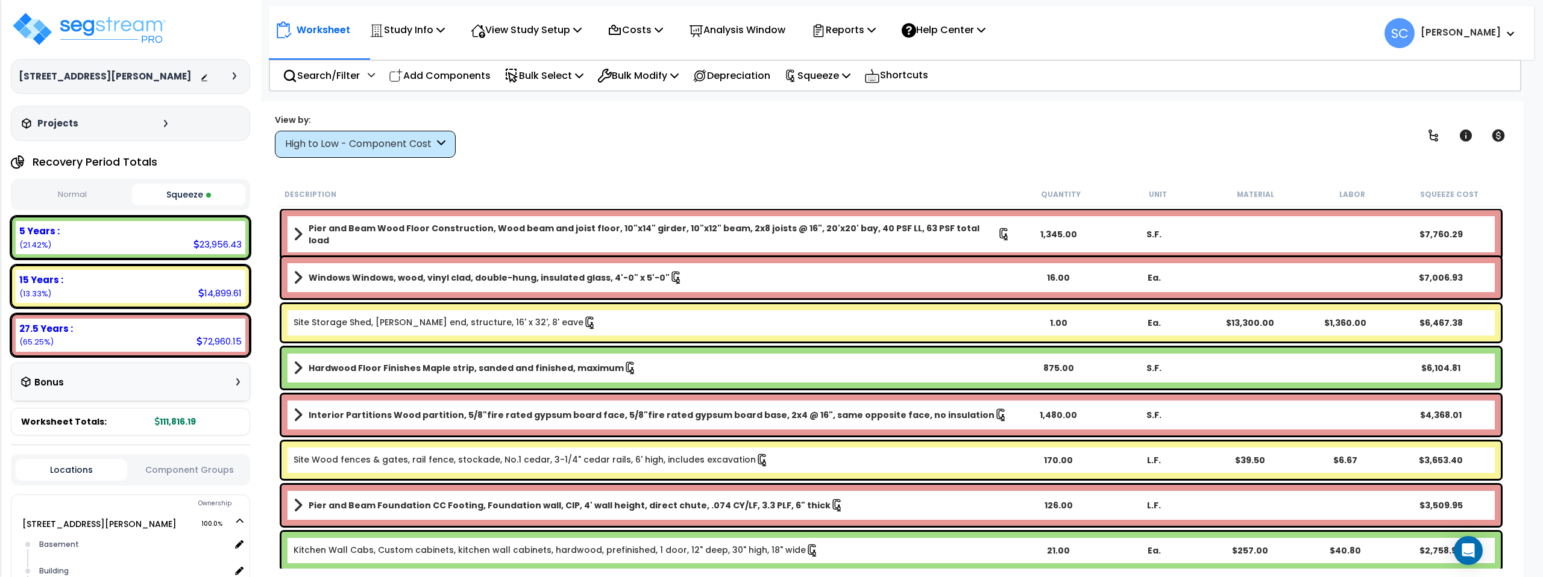
scroll to position [53, 0]
click at [135, 30] on img at bounding box center [89, 29] width 157 height 36
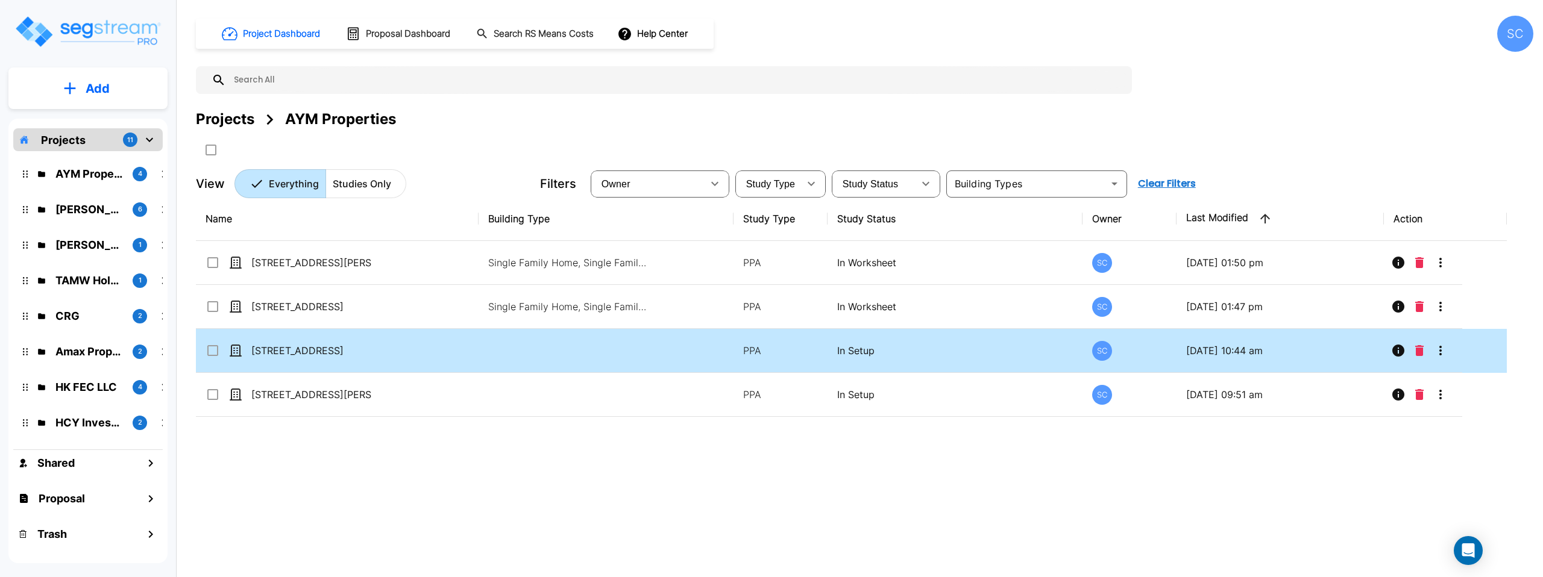
click at [532, 362] on td at bounding box center [606, 351] width 254 height 44
checkbox input "true"
click at [532, 362] on td at bounding box center [606, 351] width 254 height 44
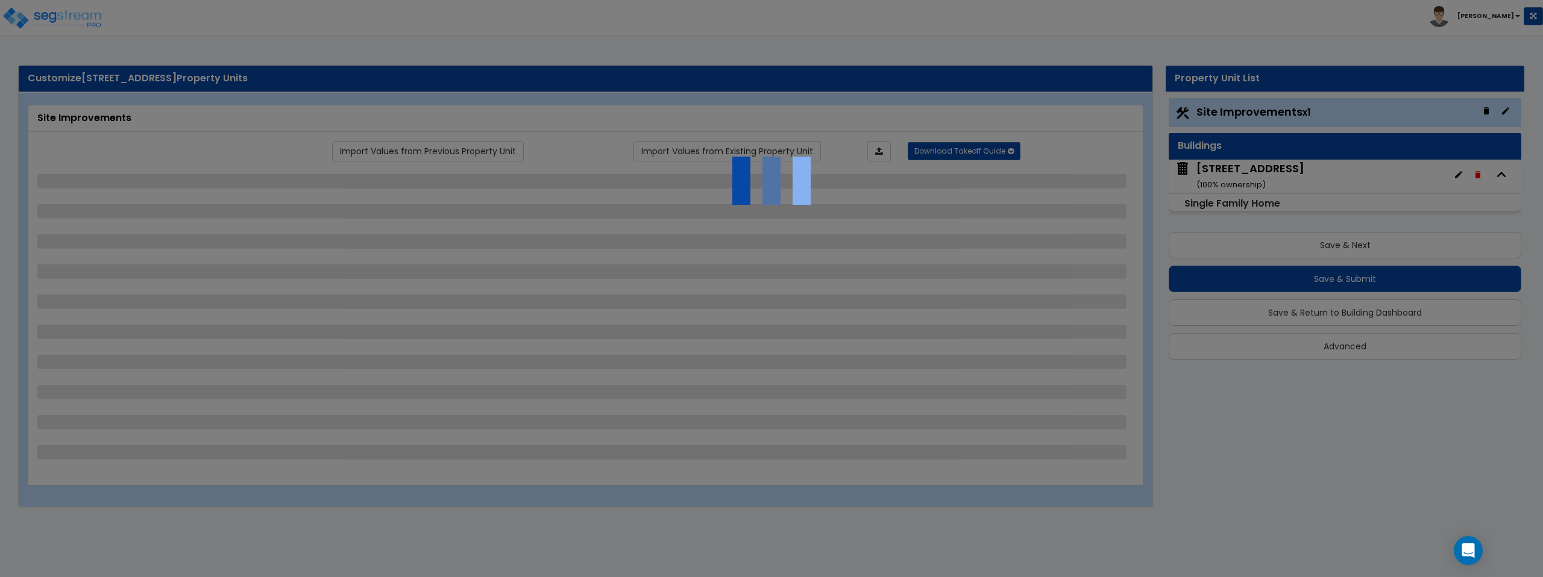
select select "2"
select select "1"
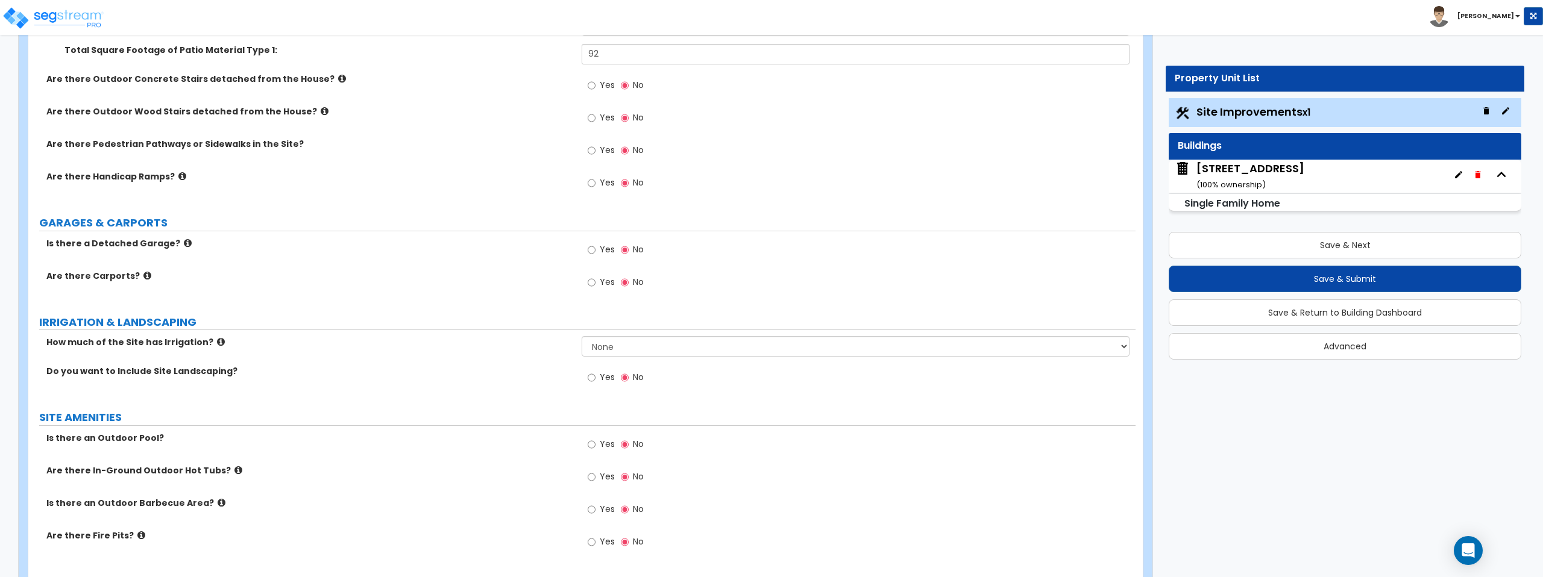
scroll to position [609, 0]
click at [592, 377] on input "Yes" at bounding box center [592, 375] width 8 height 13
radio input "true"
click at [592, 377] on input "Yes" at bounding box center [592, 375] width 8 height 13
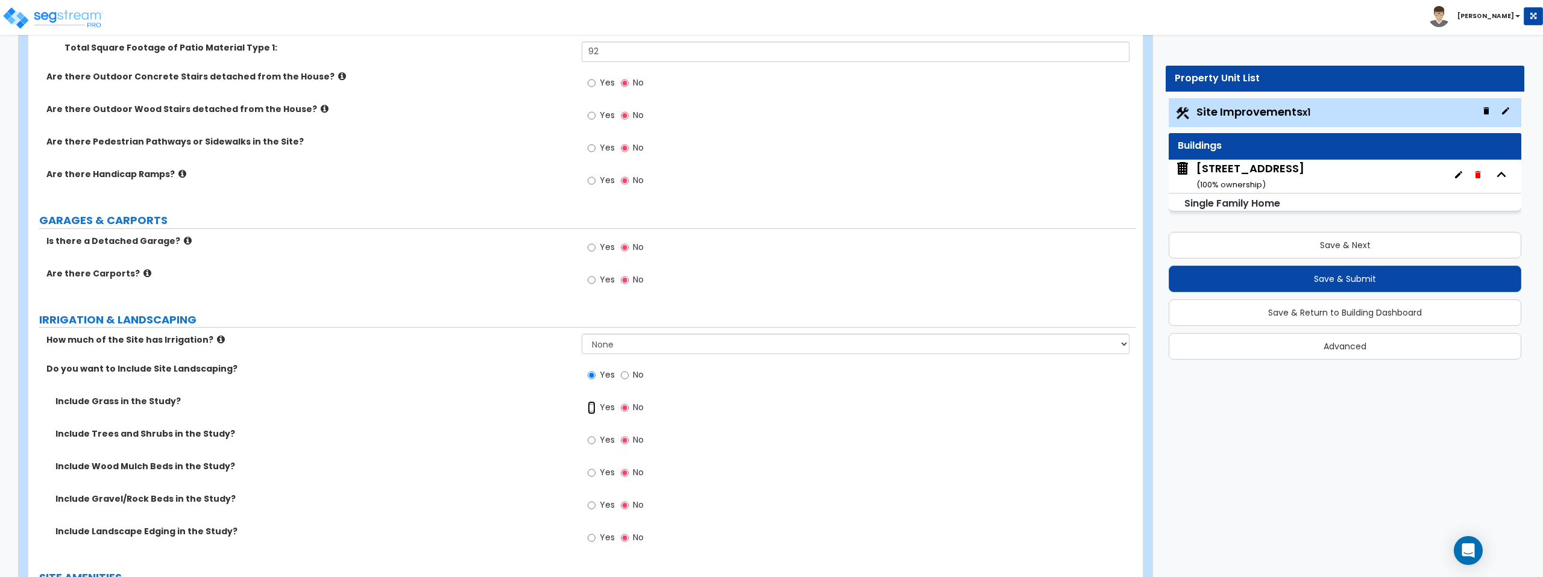
click at [592, 407] on input "Yes" at bounding box center [592, 407] width 8 height 13
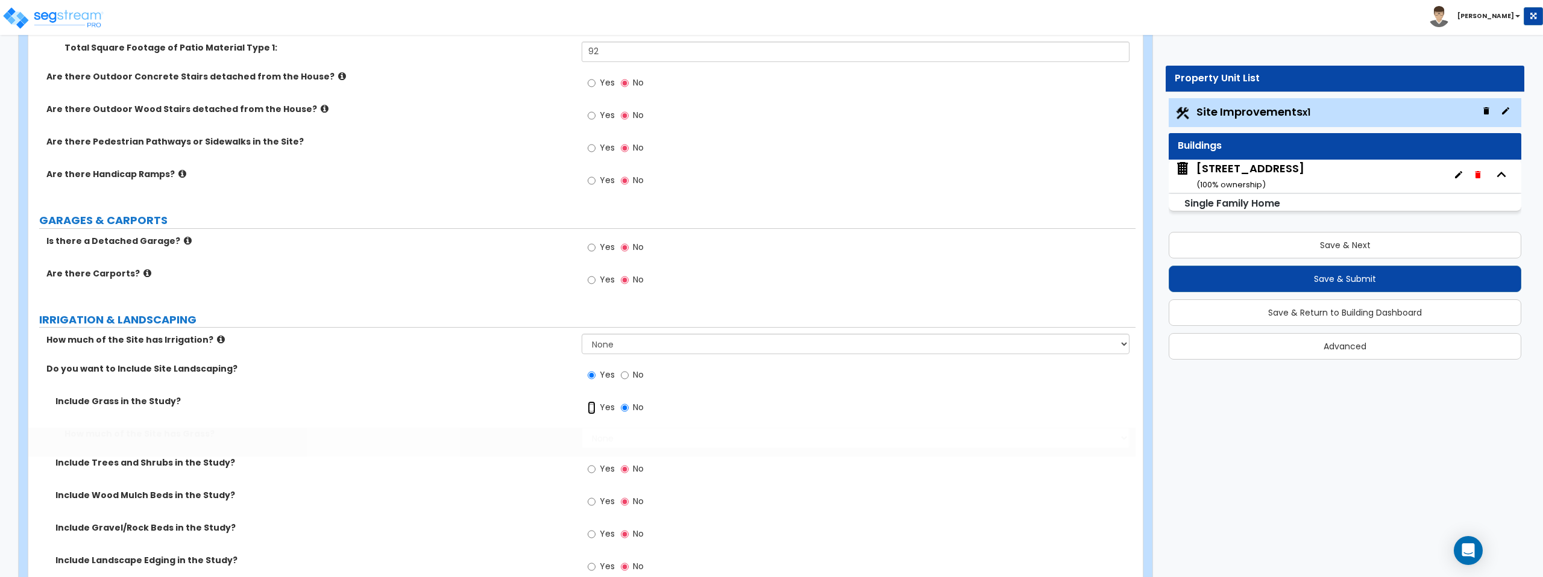
radio input "true"
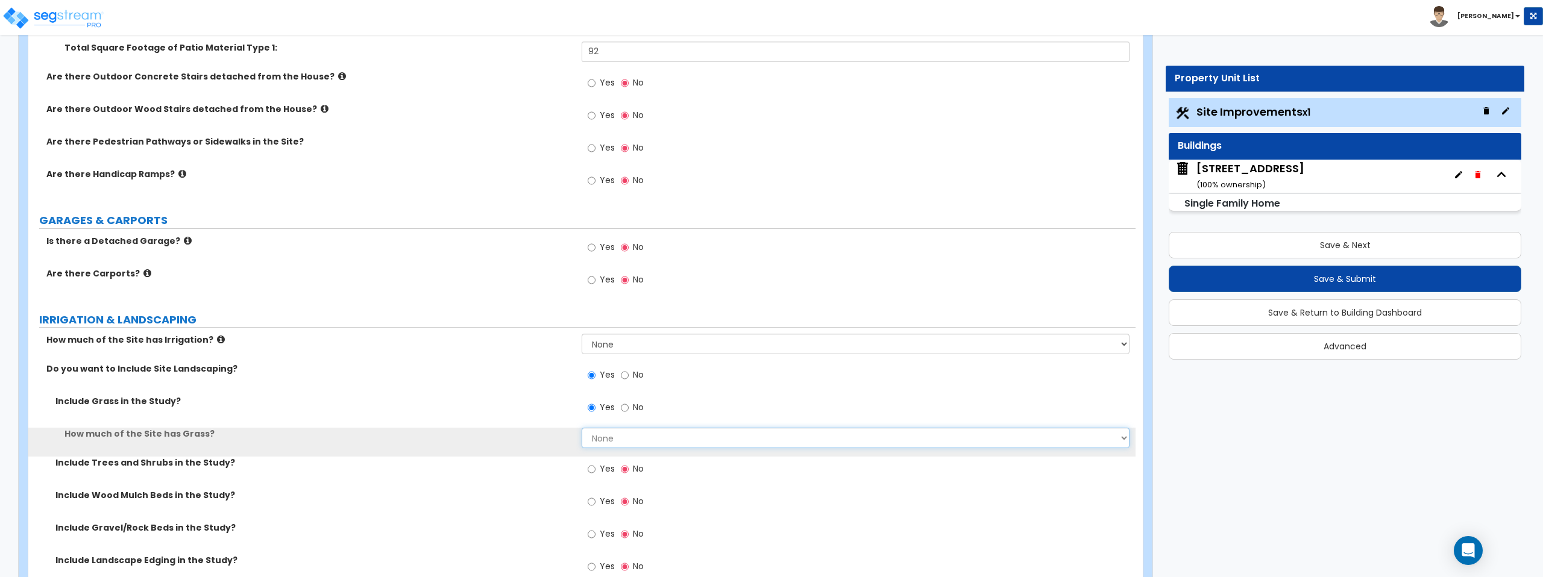
click at [591, 441] on select "None I want to Enter an Approximate Percentage I want to Enter the Square Foota…" at bounding box center [855, 438] width 547 height 20
select select "2"
click at [582, 428] on select "None I want to Enter an Approximate Percentage I want to Enter the Square Foota…" at bounding box center [855, 438] width 547 height 20
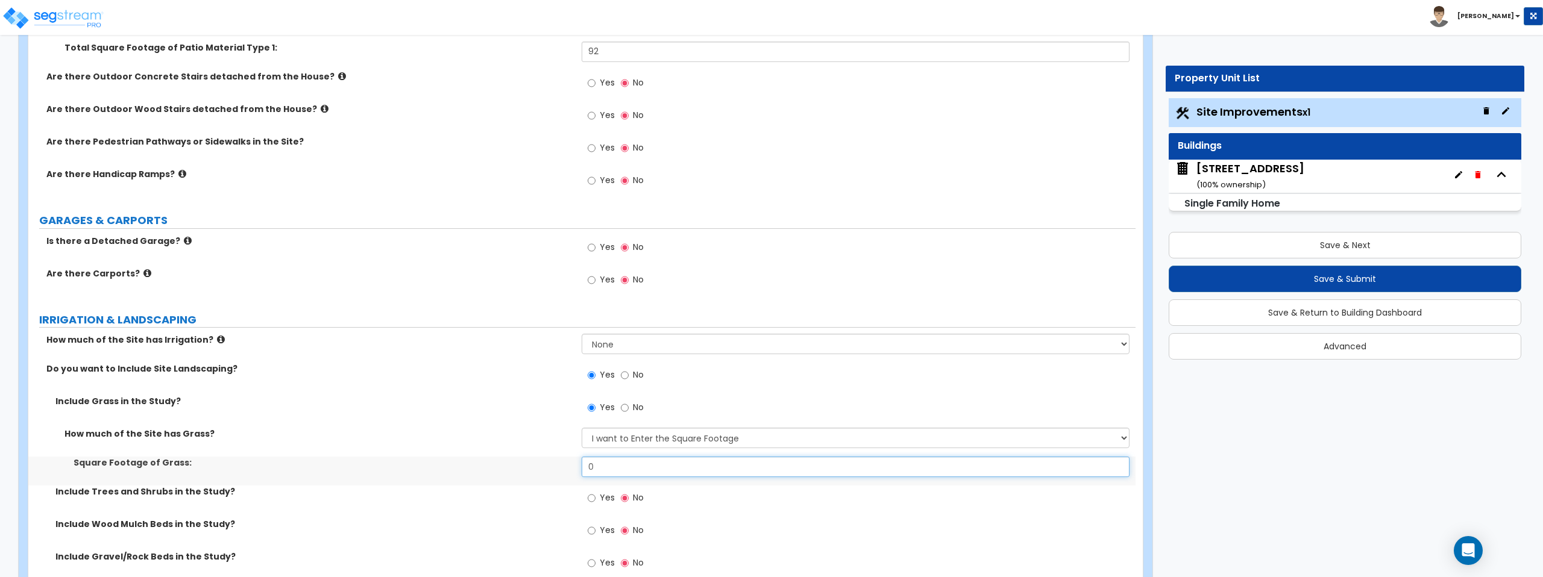
click at [648, 466] on input "0" at bounding box center [855, 467] width 547 height 20
type input "8,196.34"
click at [463, 400] on label "Include Grass in the Study?" at bounding box center [313, 401] width 517 height 12
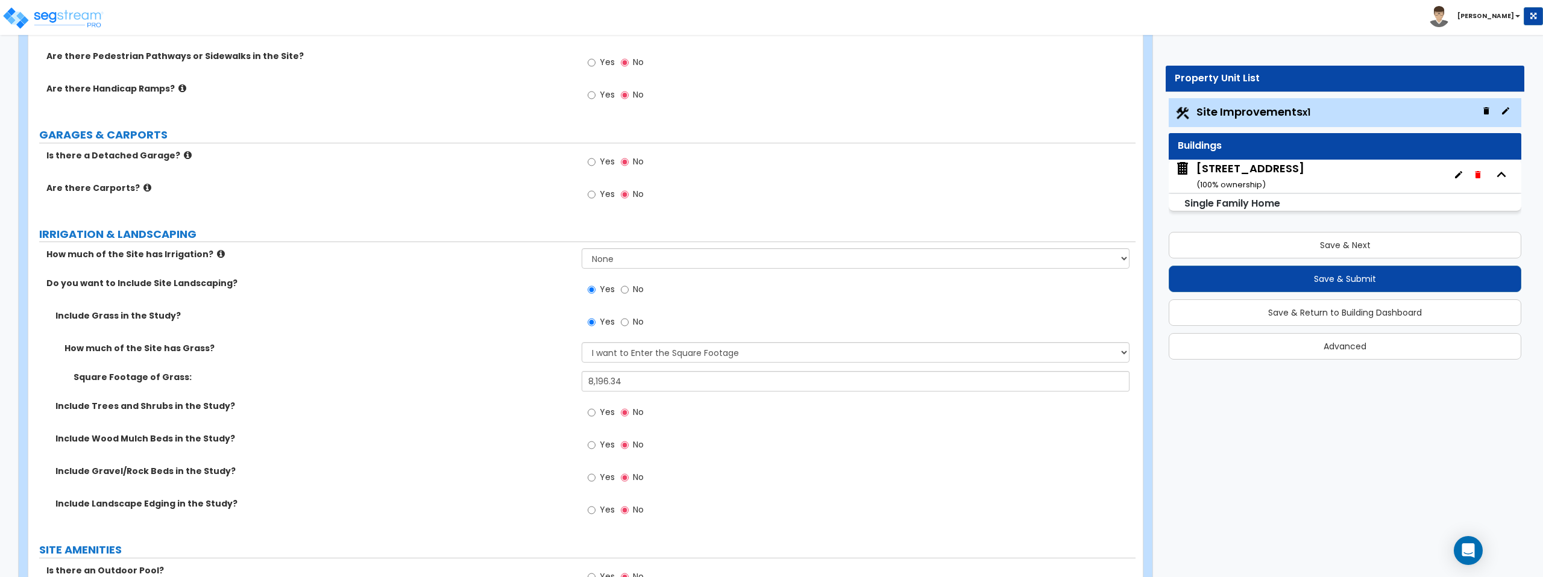
scroll to position [696, 0]
click at [590, 413] on input "Yes" at bounding box center [592, 411] width 8 height 13
radio input "true"
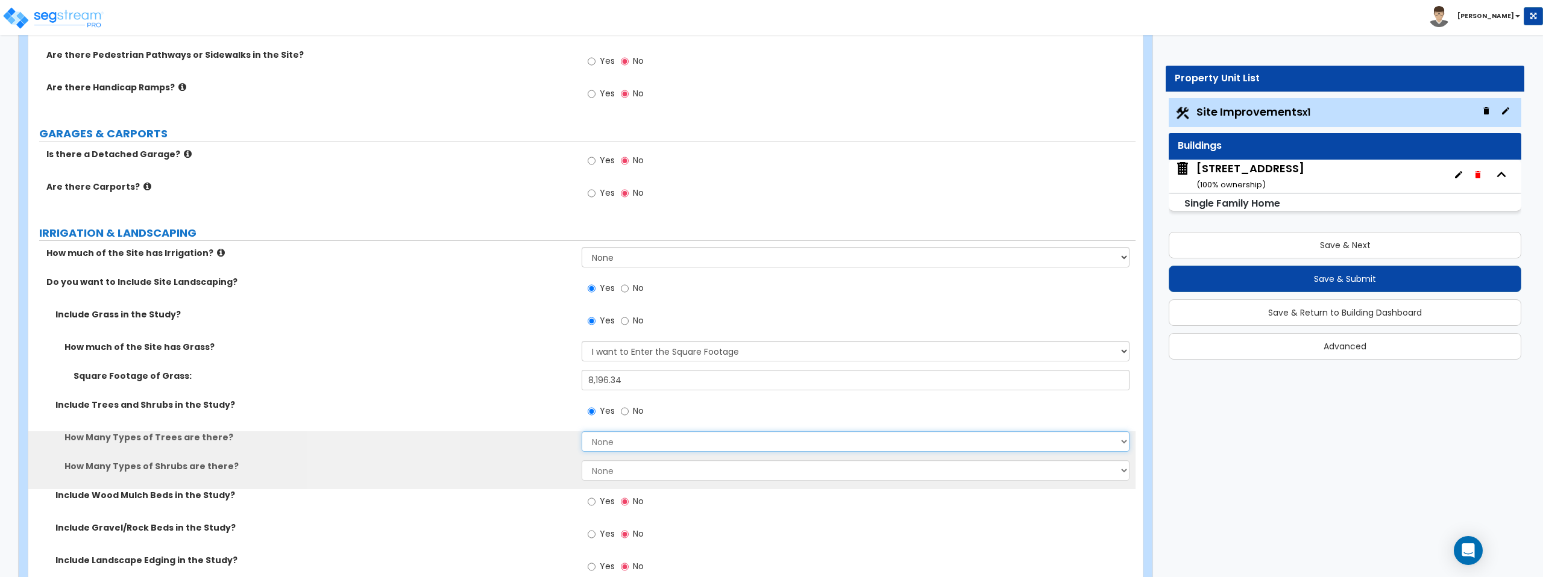
click at [600, 439] on select "None 1 2 3" at bounding box center [855, 442] width 547 height 20
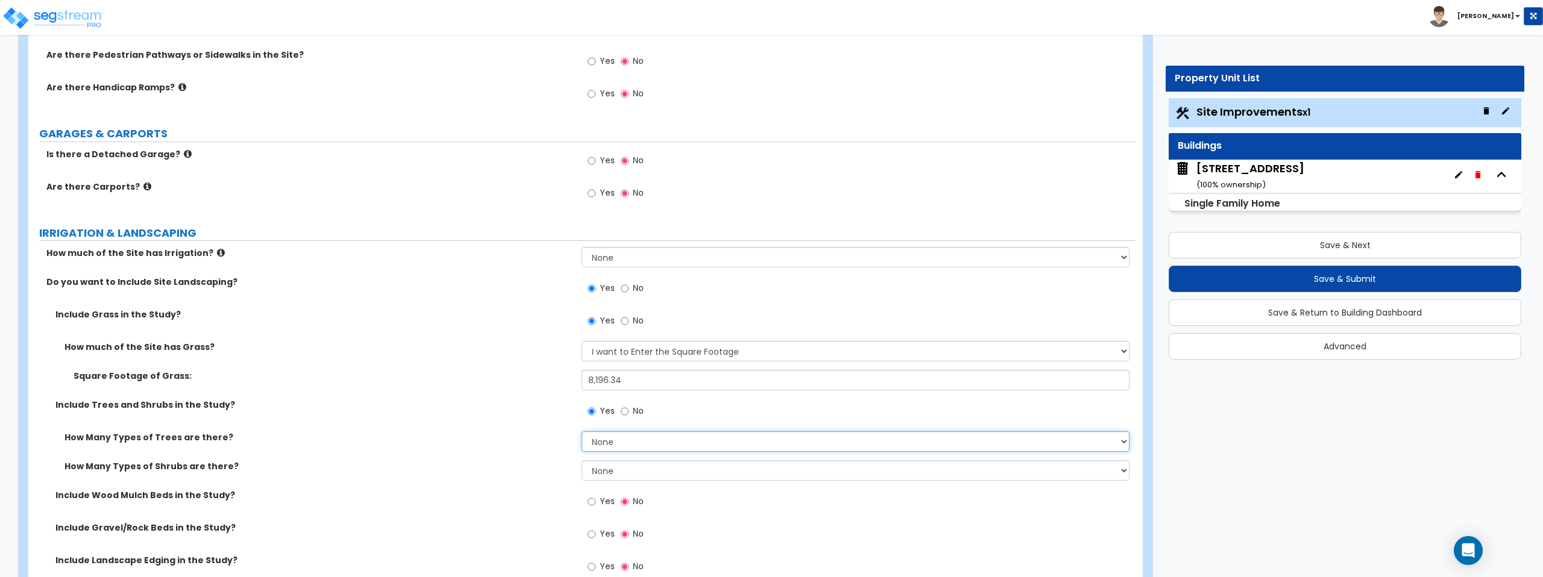
select select "1"
click at [582, 432] on select "None 1 2 3" at bounding box center [855, 442] width 547 height 20
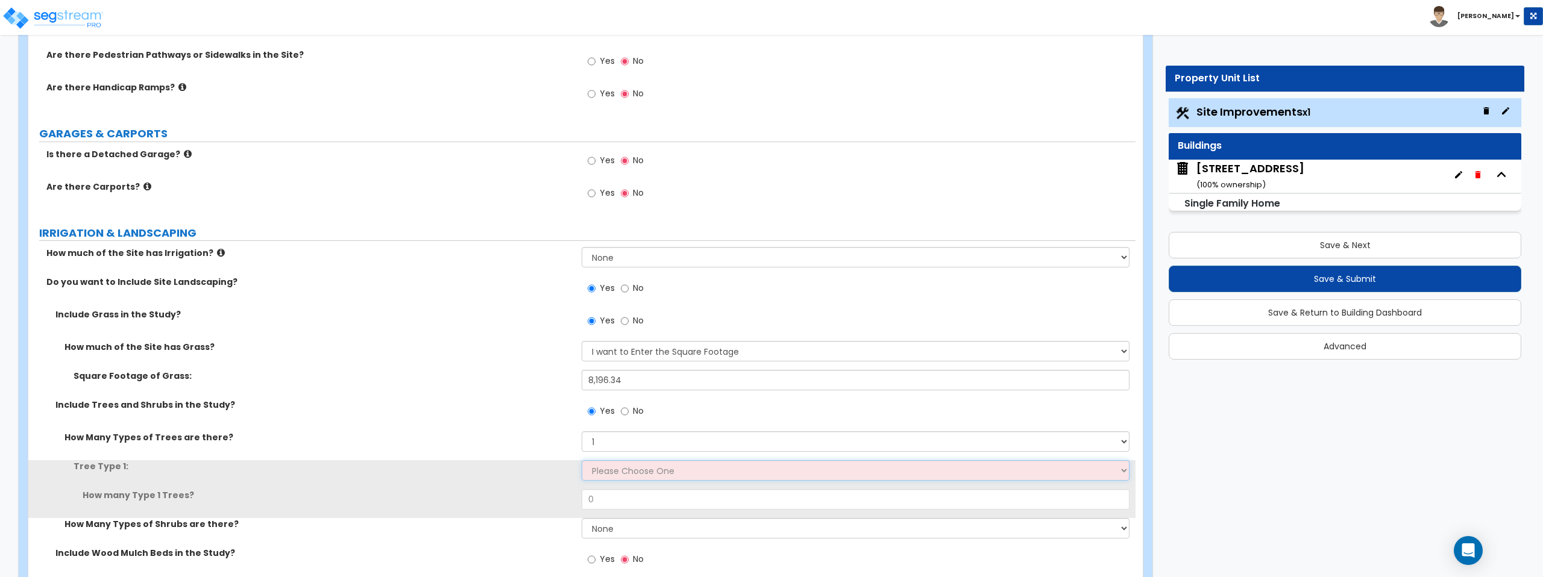
click at [617, 468] on select "Please Choose One Honey Locust Planetree Poplar Elm Hawthorn Linden Maple Red M…" at bounding box center [855, 470] width 547 height 20
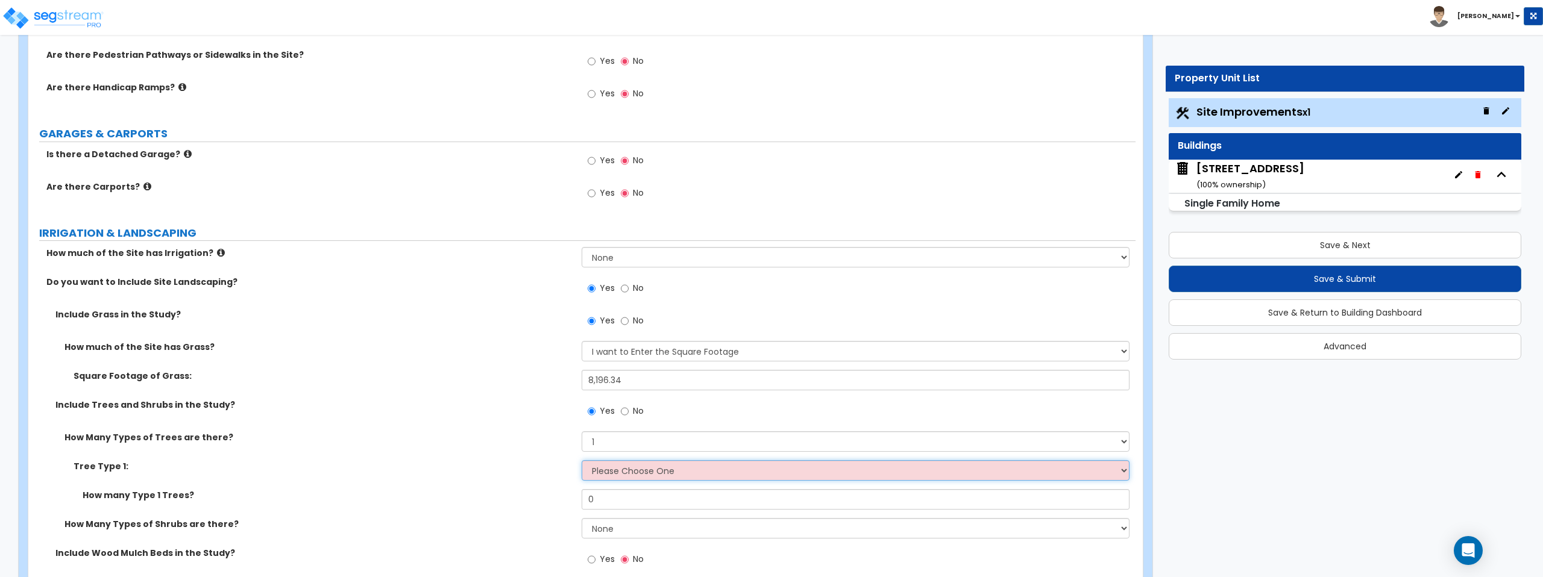
select select "4"
click at [582, 460] on select "Please Choose One Honey Locust Planetree Poplar Elm Hawthorn Linden Maple Red M…" at bounding box center [855, 470] width 547 height 20
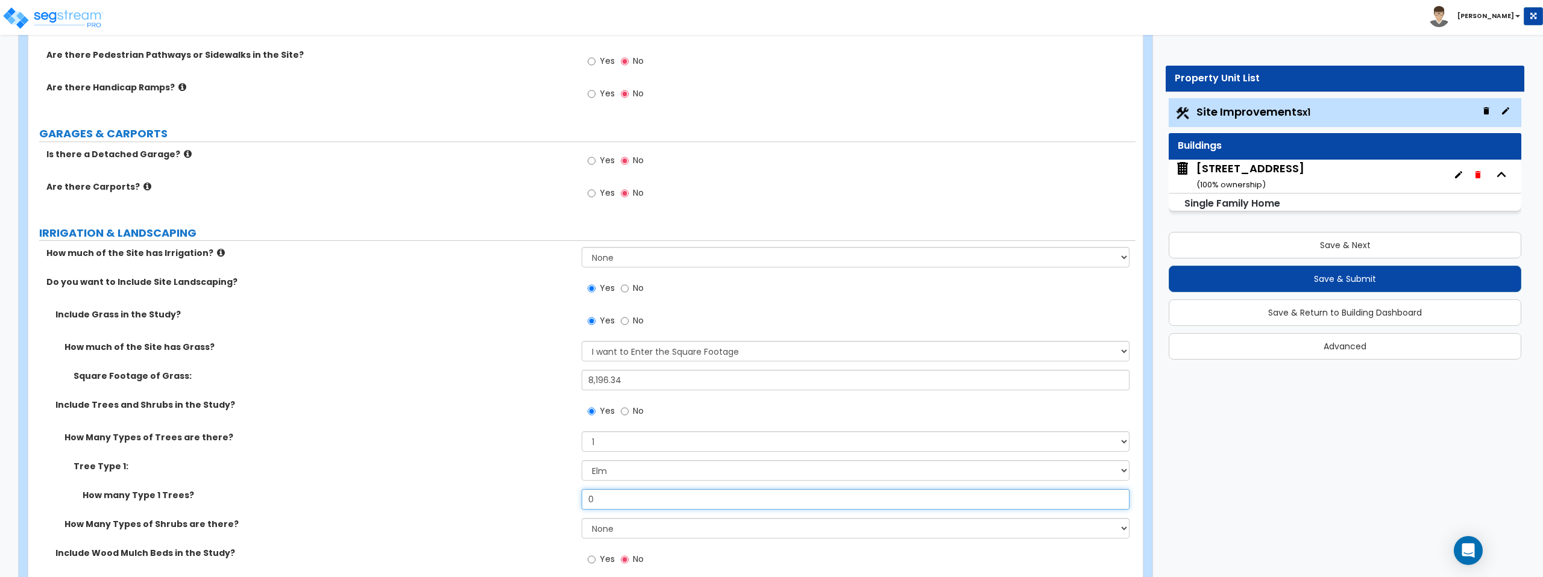
click at [618, 500] on input "0" at bounding box center [855, 499] width 547 height 20
type input "1"
click at [549, 455] on div "How Many Types of Trees are there? None 1 2 3" at bounding box center [581, 446] width 1107 height 29
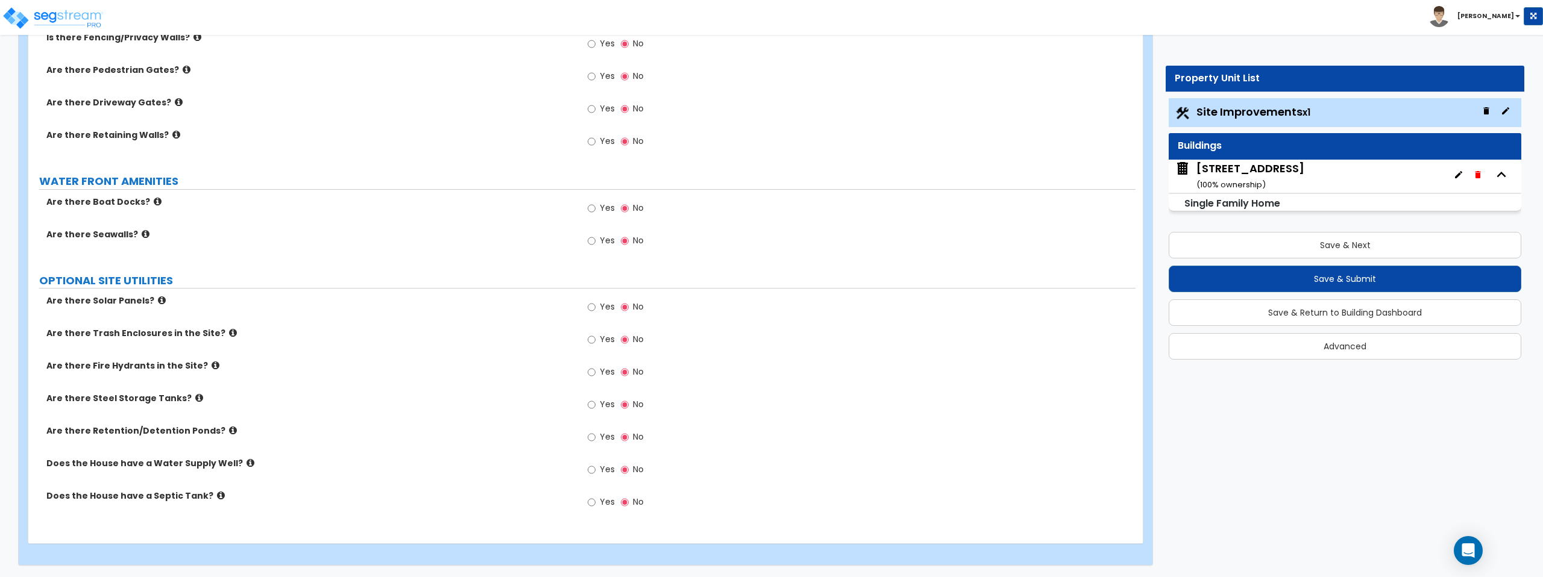
scroll to position [1805, 0]
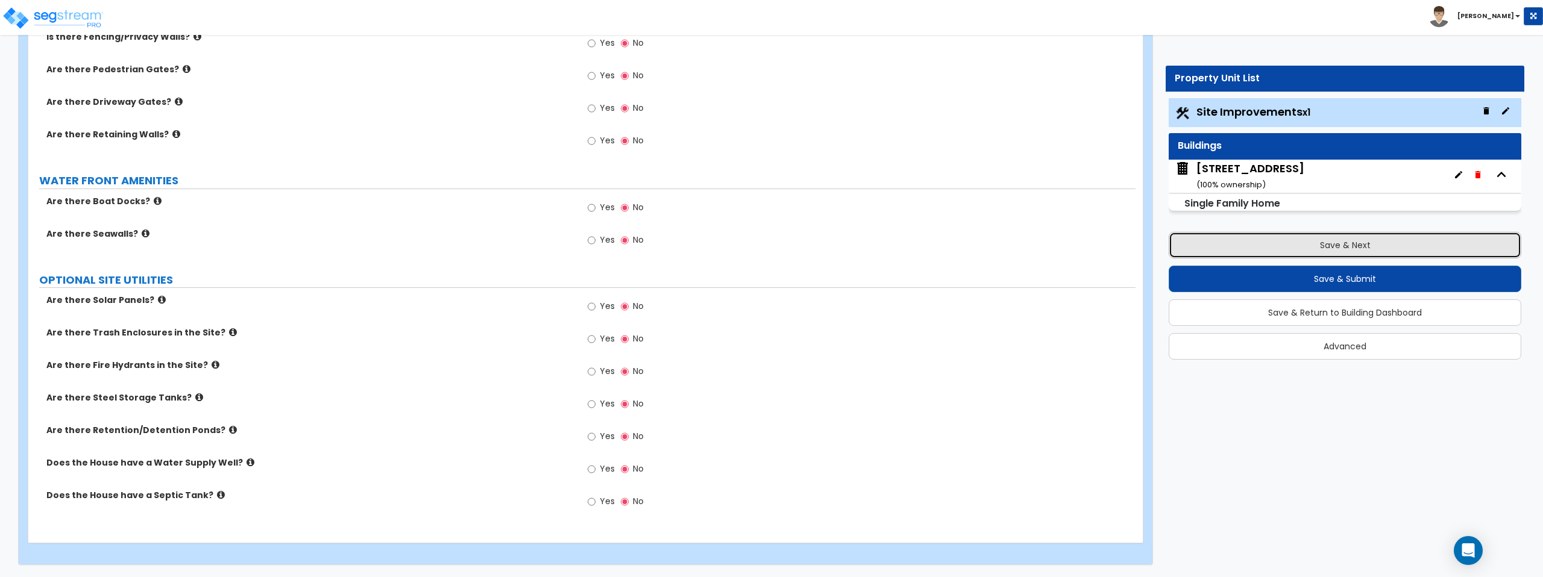
click at [1290, 242] on button "Save & Next" at bounding box center [1345, 245] width 353 height 27
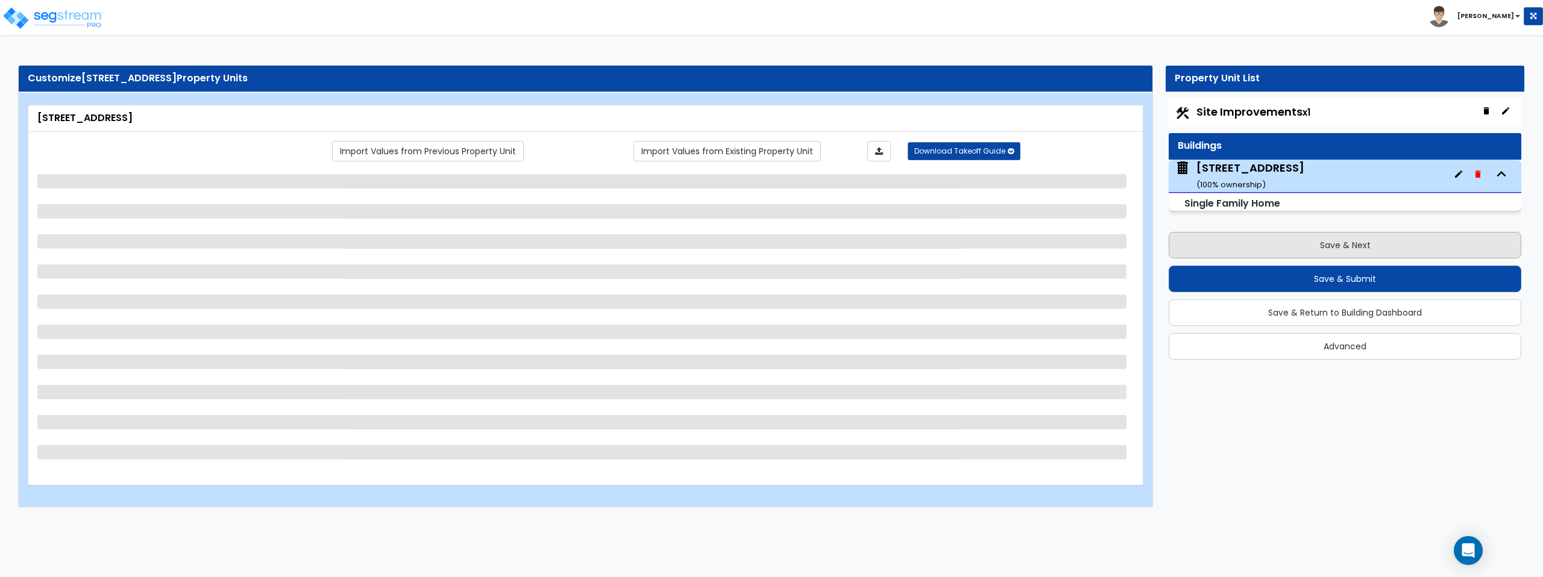
scroll to position [0, 0]
select select "1"
select select "7"
select select "3"
select select "1"
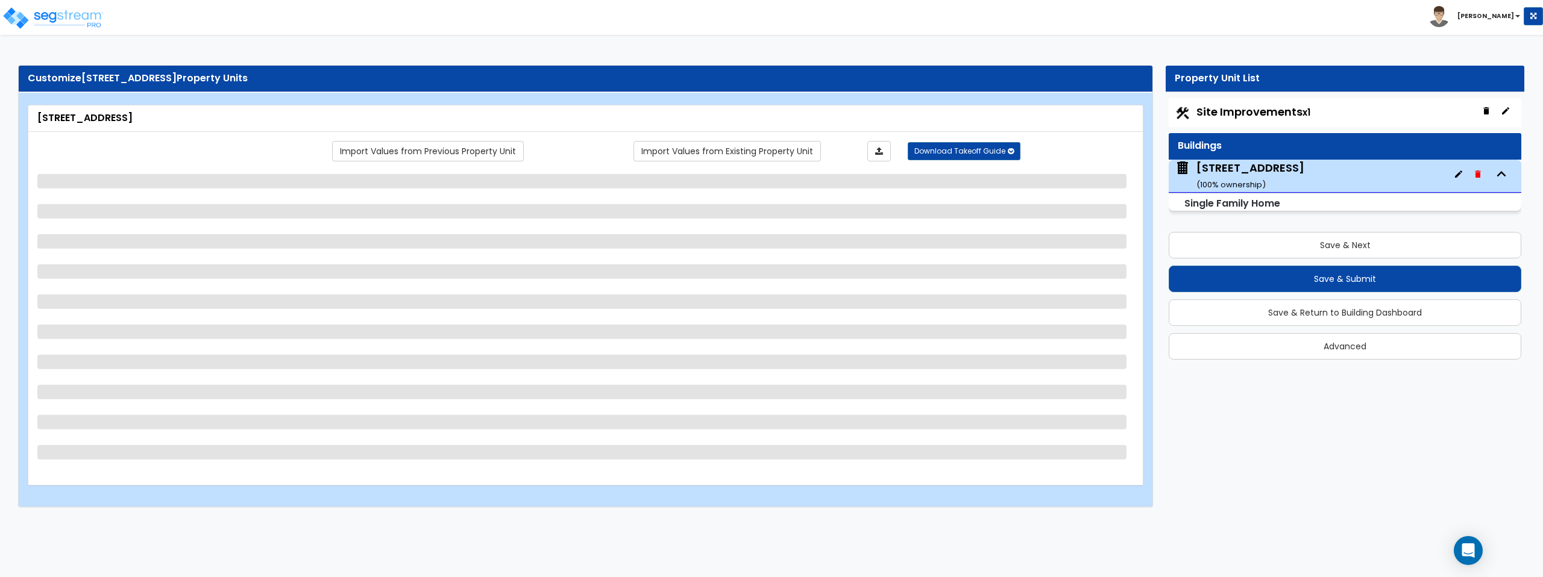
select select "5"
select select "1"
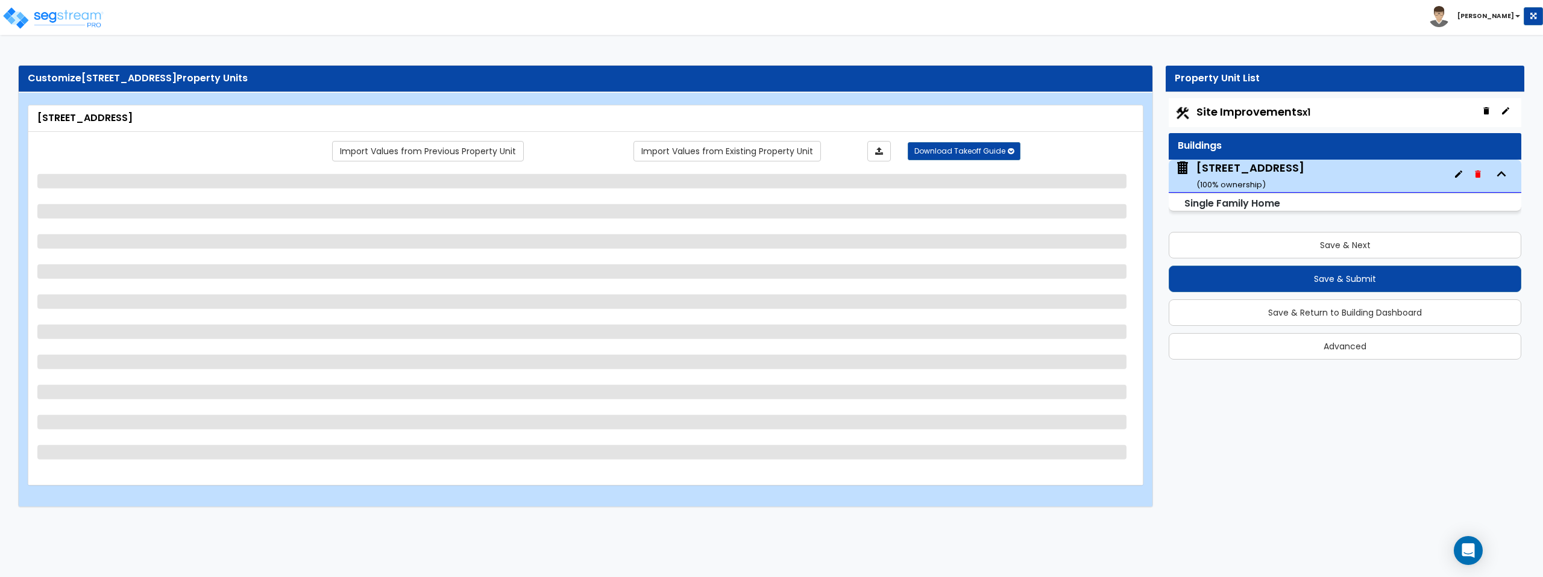
select select "2"
select select "1"
select select "2"
select select "1"
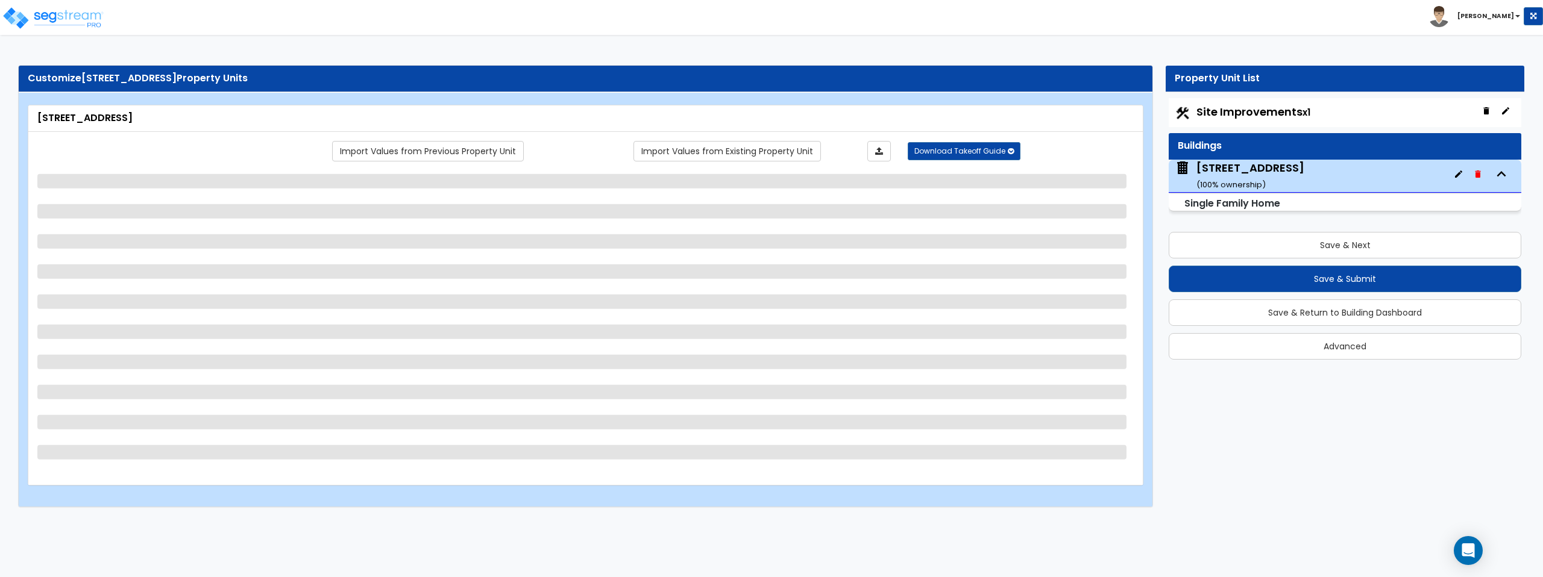
select select "6"
select select "1"
select select "6"
select select "3"
select select "2"
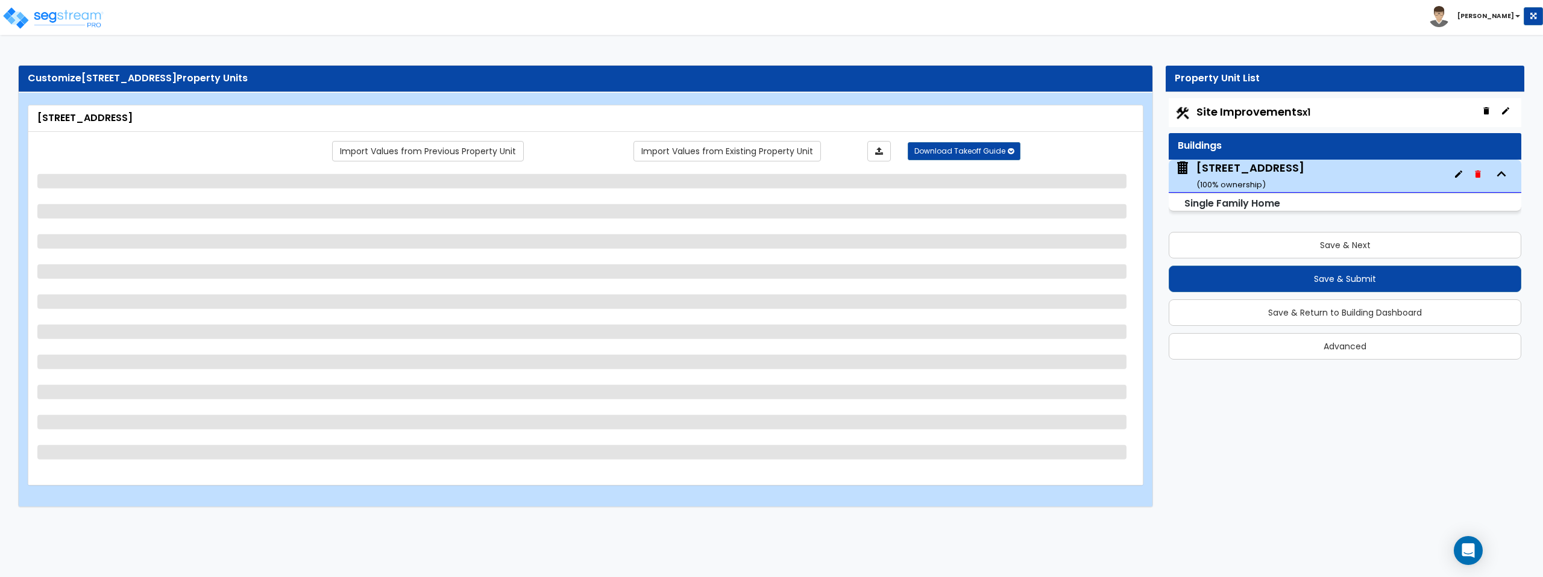
select select "3"
select select "2"
select select "3"
select select "2"
select select "1"
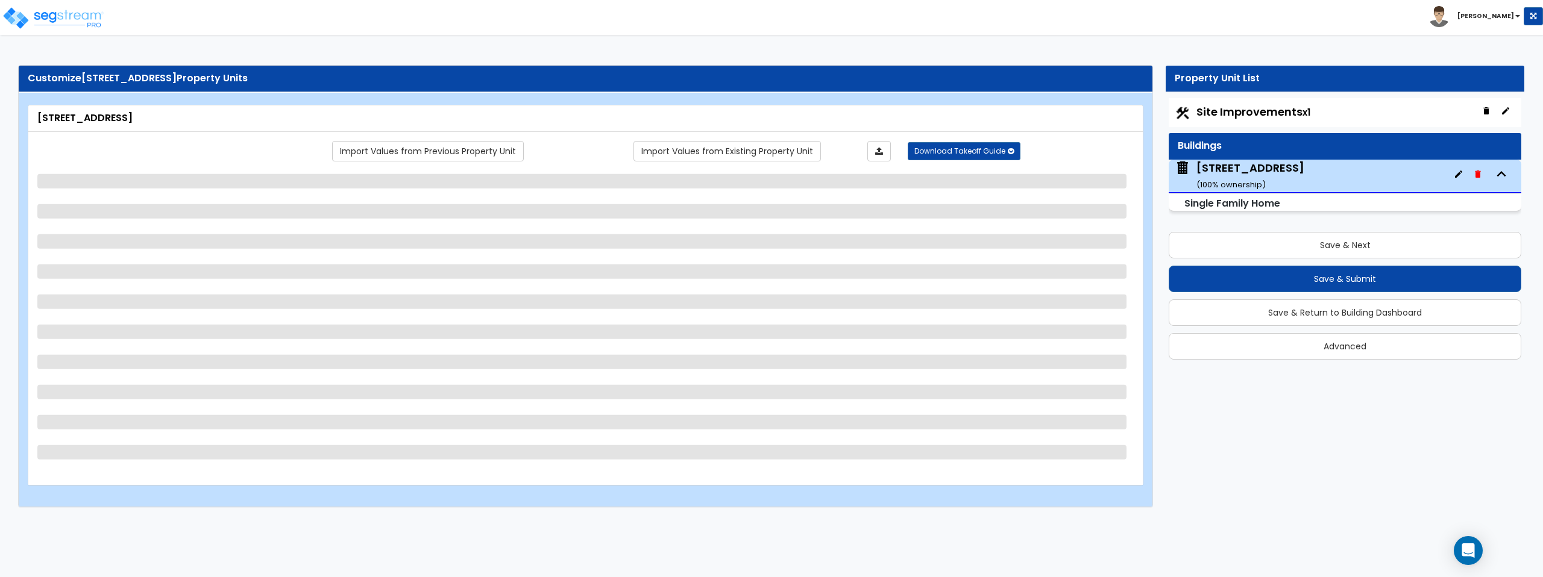
select select "1"
select select "2"
select select "1"
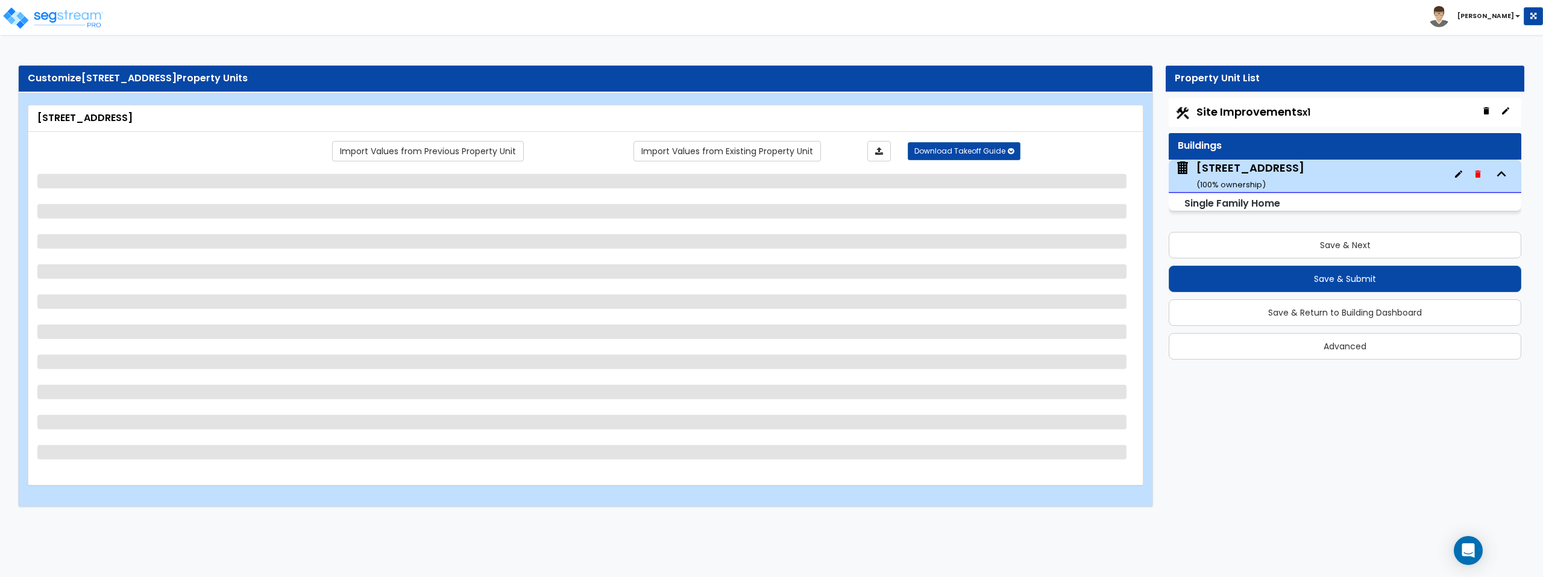
select select "2"
select select "1"
select select "2"
select select "1"
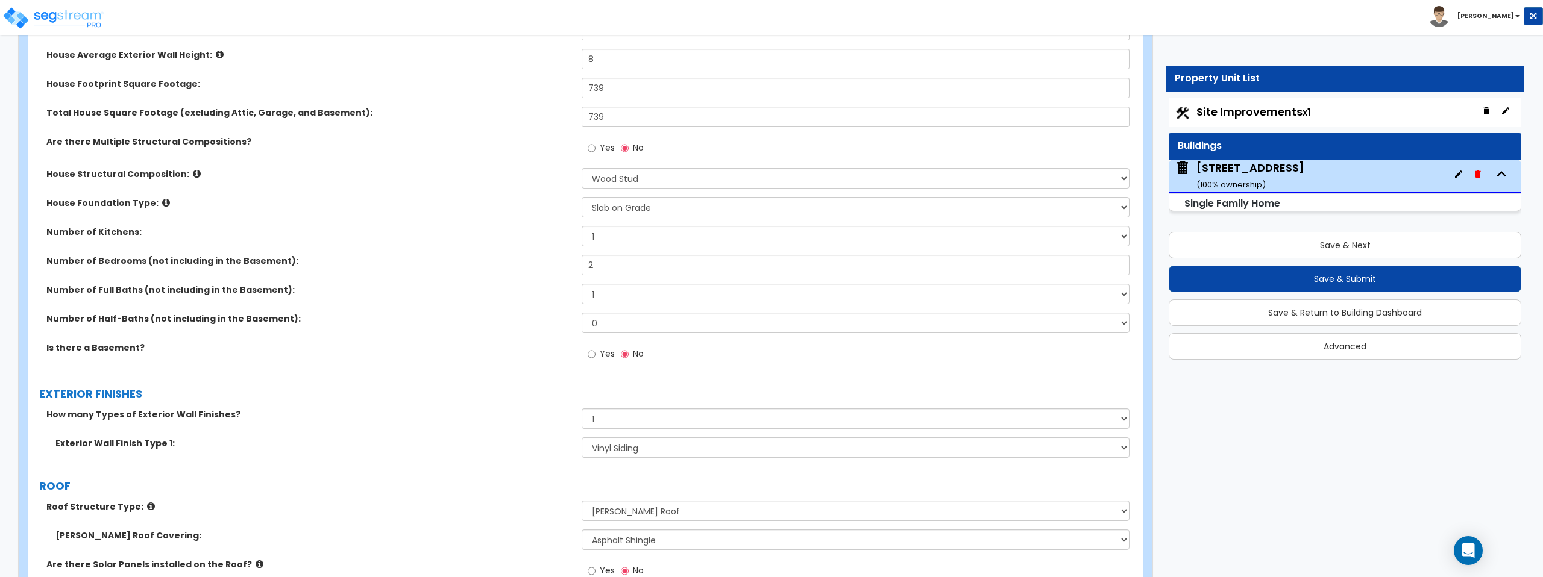
scroll to position [282, 0]
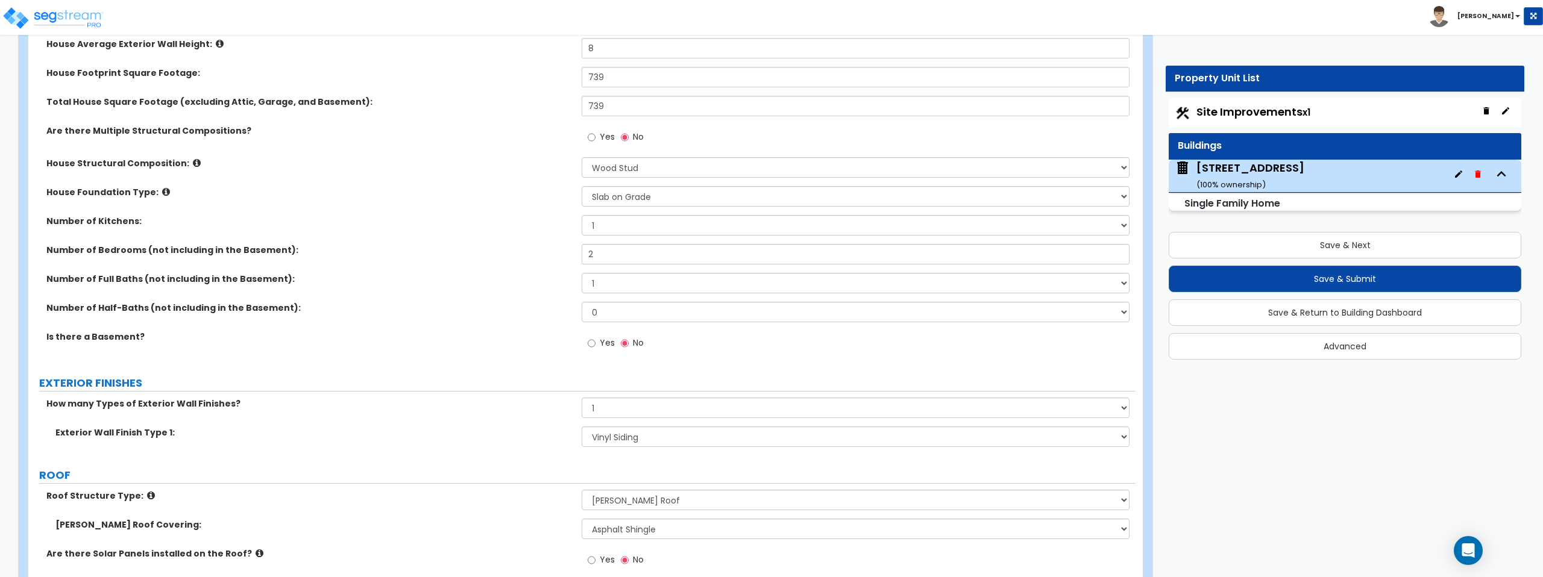
click at [587, 344] on div "Yes No" at bounding box center [616, 345] width 68 height 28
click at [590, 345] on input "Yes" at bounding box center [592, 343] width 8 height 13
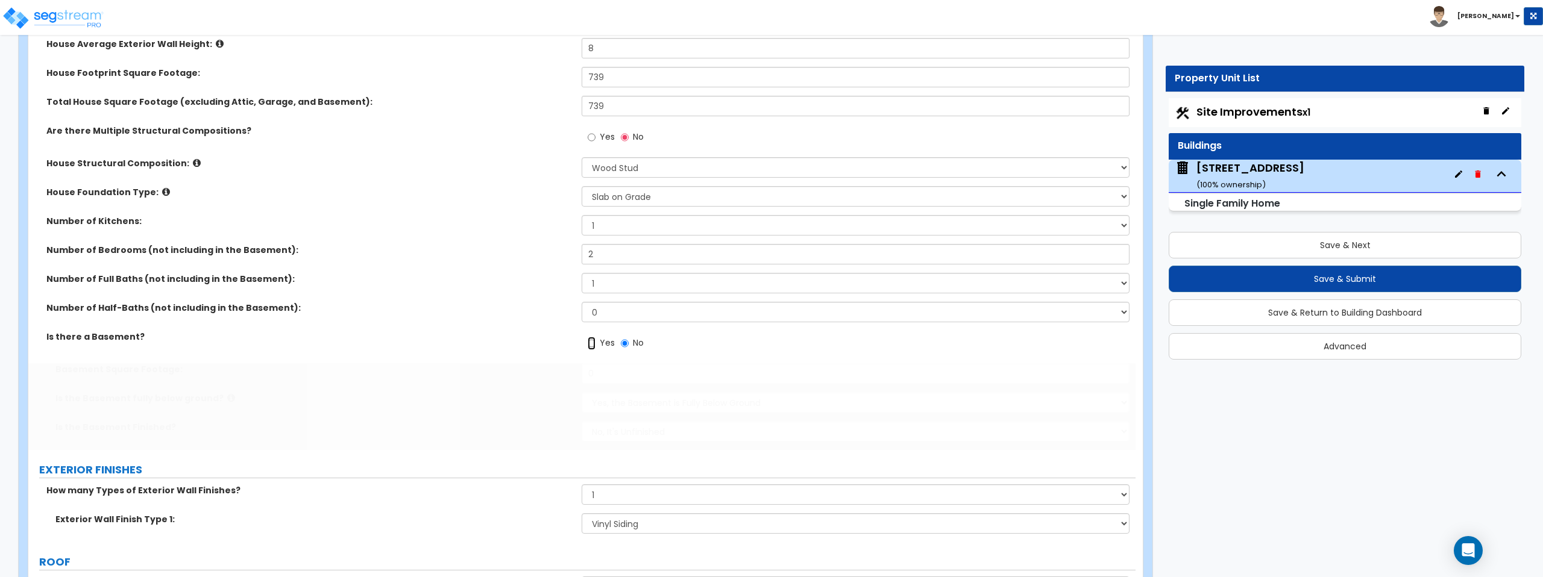
radio input "true"
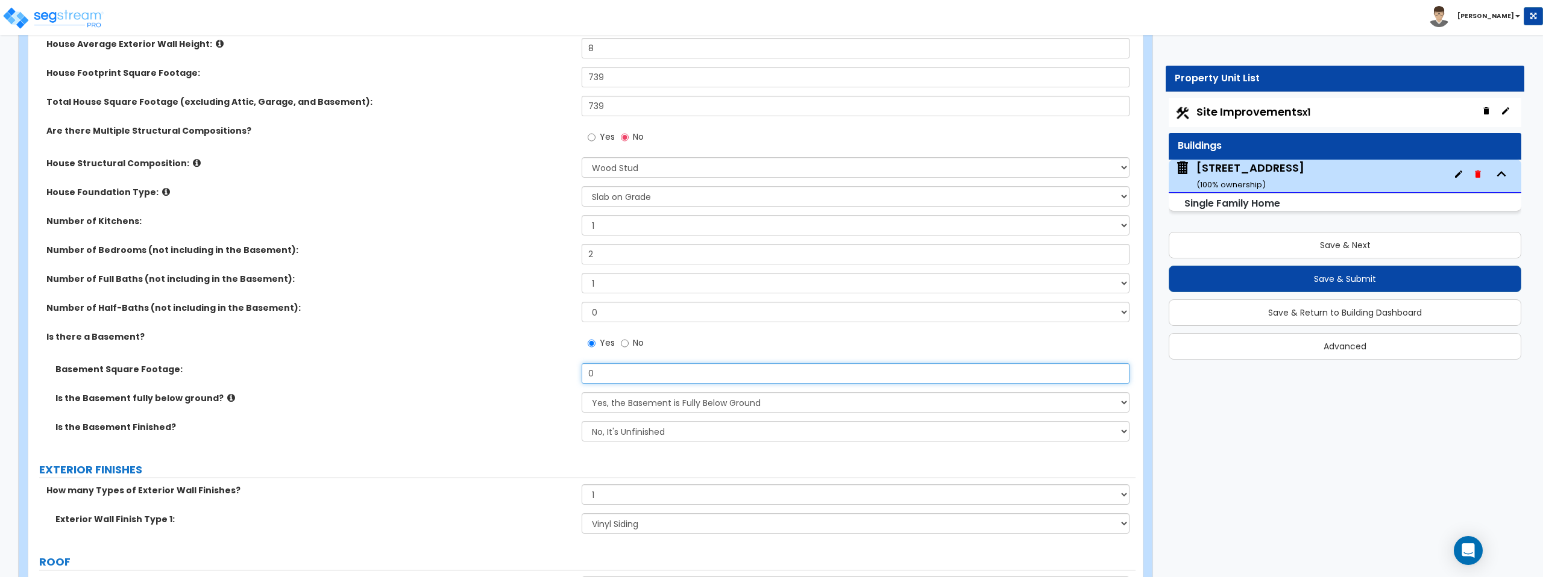
click at [632, 365] on input "0" at bounding box center [855, 373] width 547 height 20
type input "353.83"
click at [459, 349] on div "Is there a Basement? Yes No" at bounding box center [581, 347] width 1107 height 33
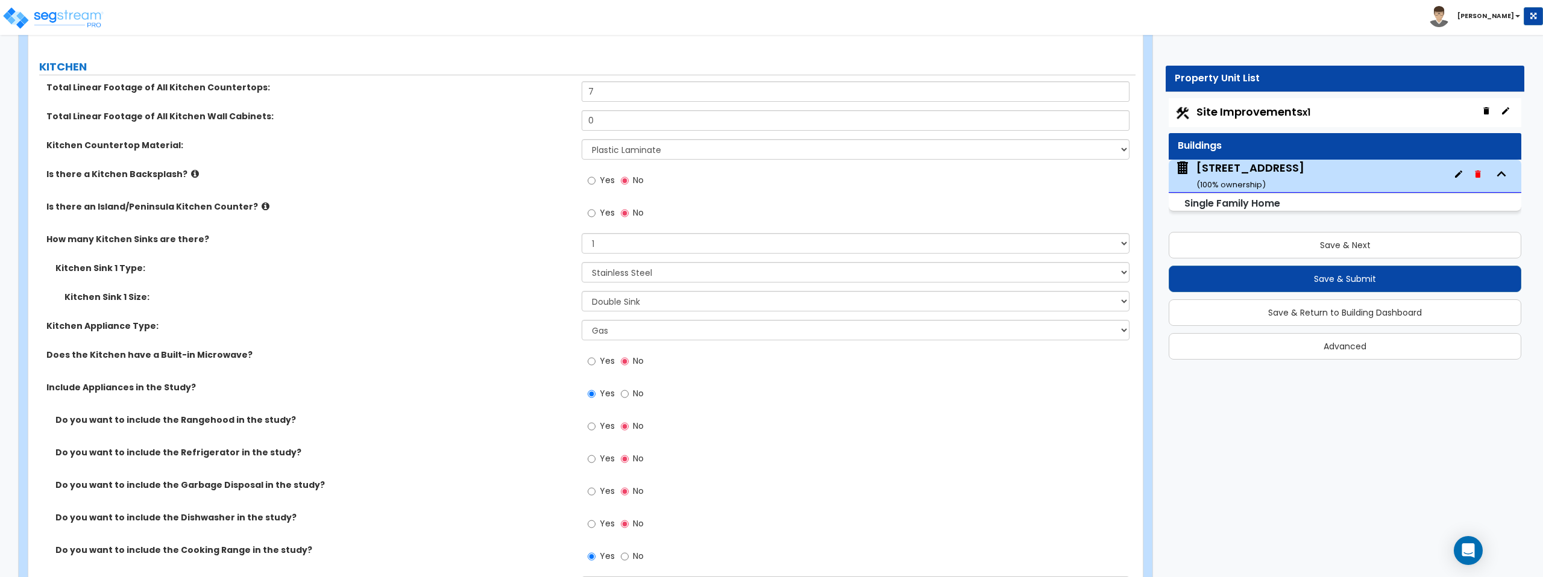
scroll to position [3378, 0]
click at [592, 459] on input "Yes" at bounding box center [592, 457] width 8 height 13
radio input "true"
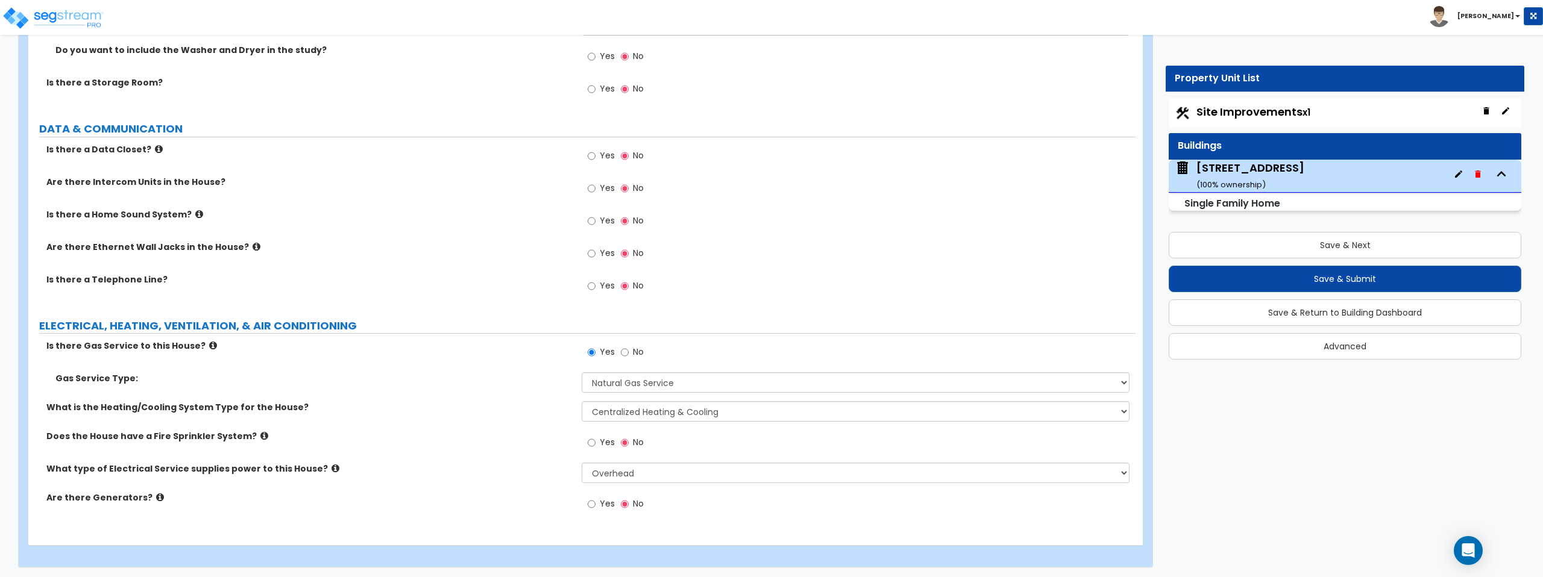
scroll to position [4134, 0]
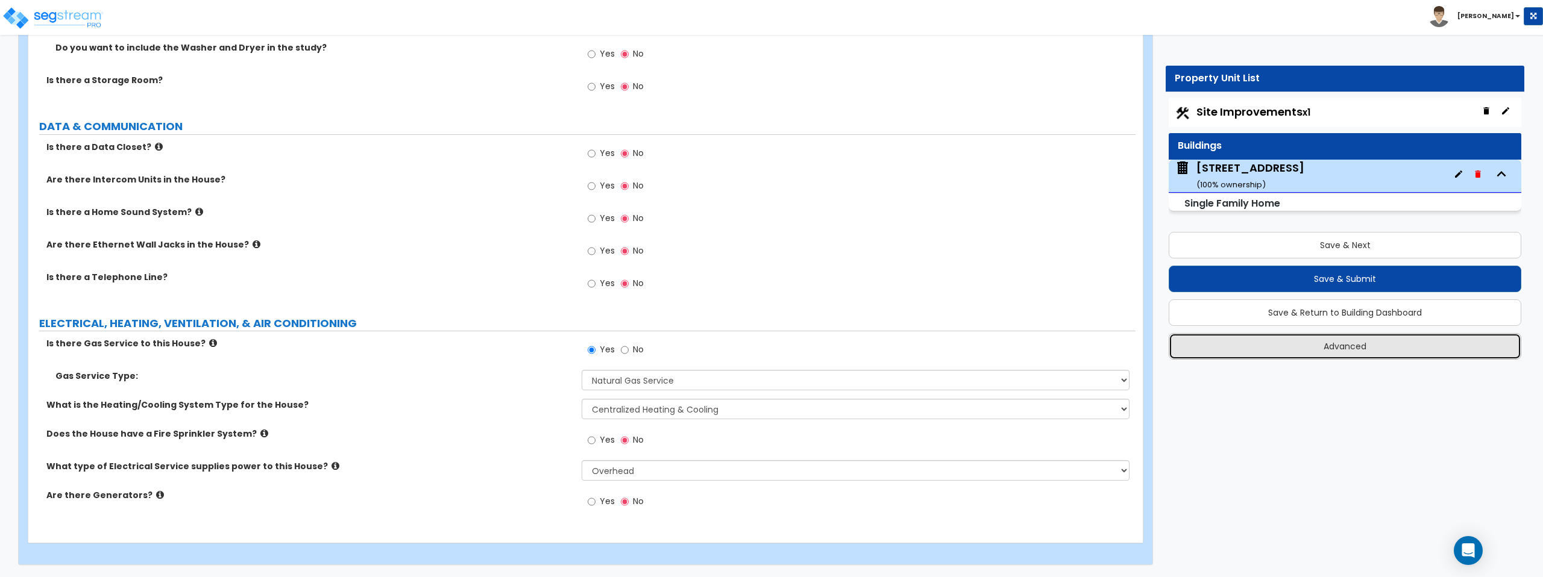
click at [1354, 346] on button "Advanced" at bounding box center [1345, 346] width 353 height 27
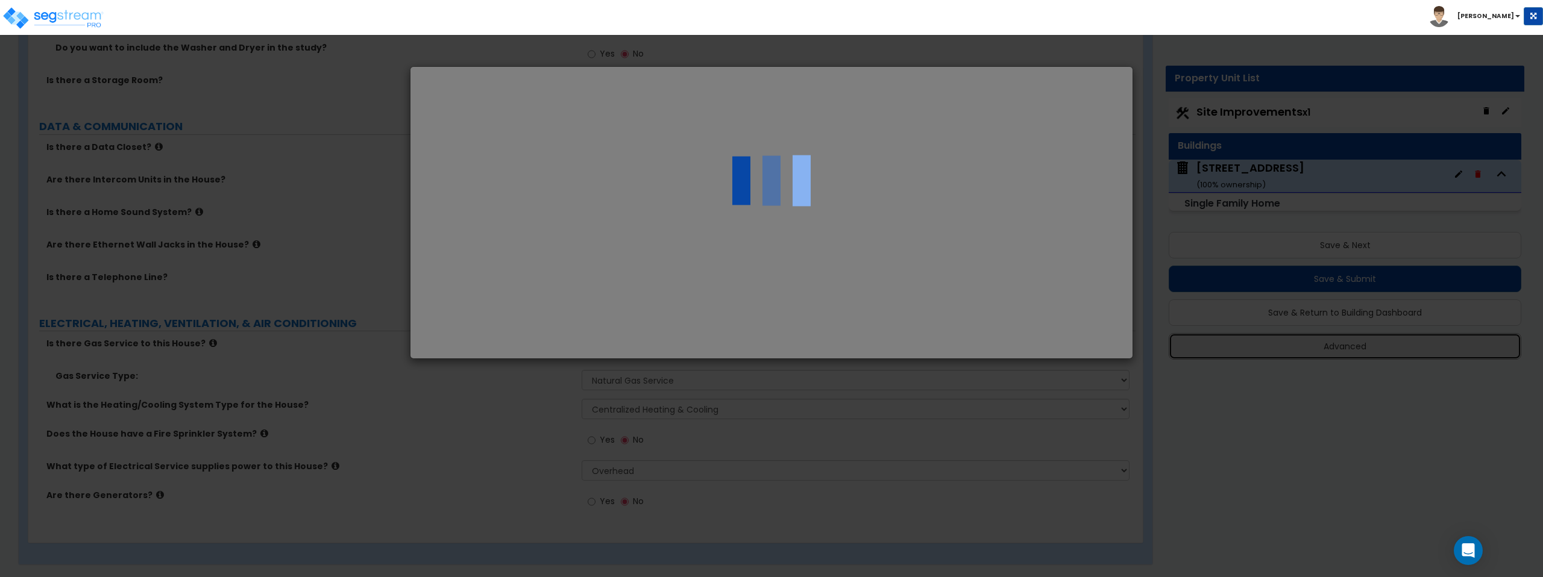
select select "MO"
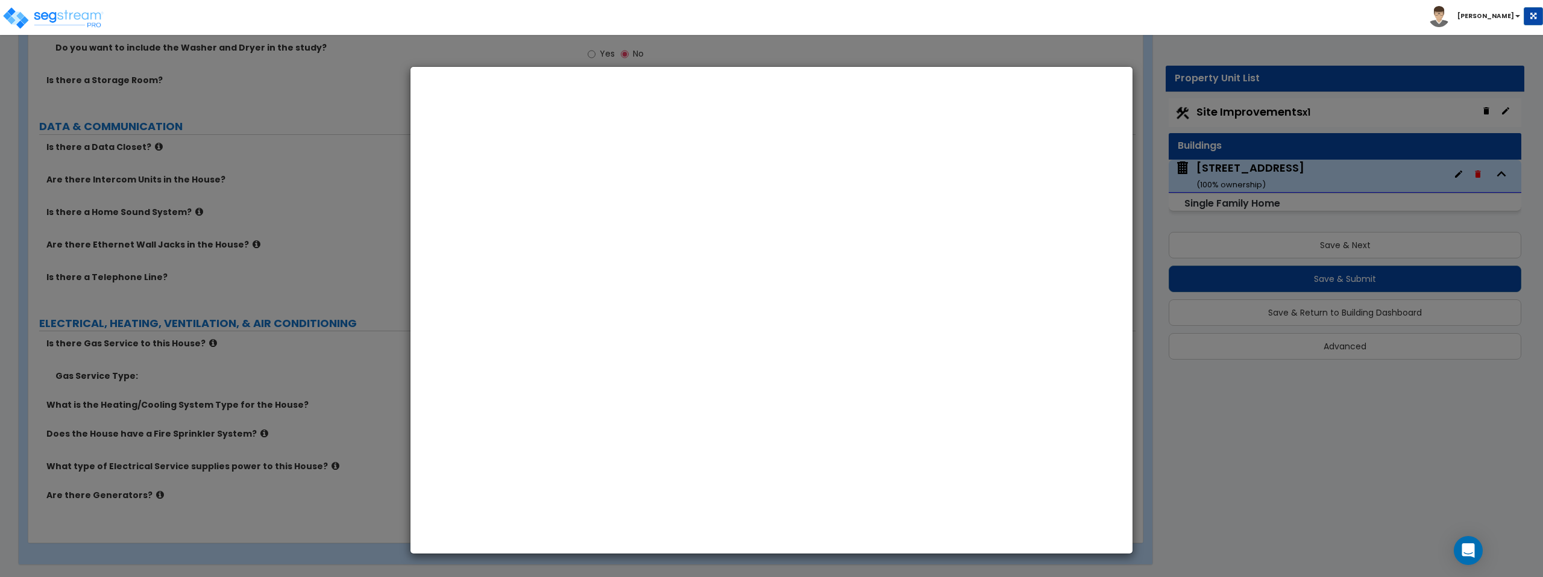
select select "2024"
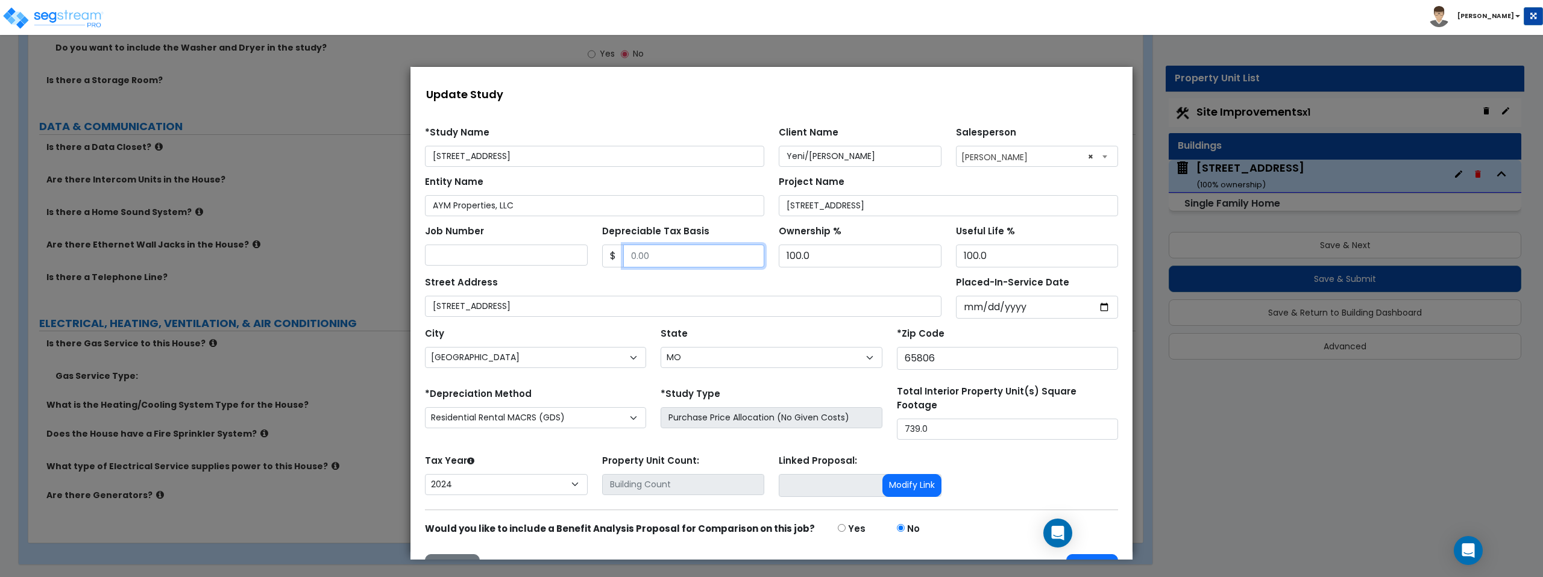
click at [678, 258] on input "Depreciable Tax Basis" at bounding box center [694, 256] width 142 height 23
click at [594, 285] on div "Street Address 533 South Park Ave" at bounding box center [683, 295] width 517 height 43
click at [685, 262] on input "120,950.00" at bounding box center [694, 256] width 142 height 23
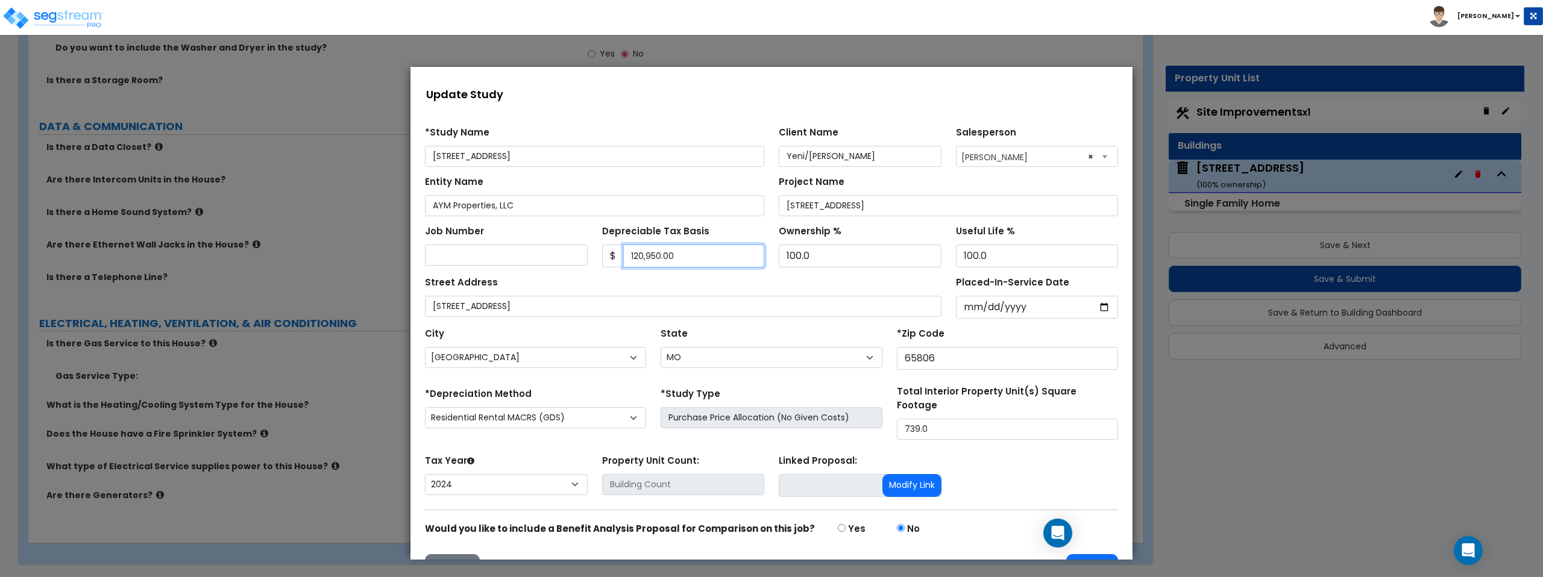
click at [685, 262] on input "120,950.00" at bounding box center [694, 256] width 142 height 23
type input "89,032.64"
click at [720, 232] on div "Depreciable Tax Basis $ 89,032.64" at bounding box center [683, 244] width 163 height 45
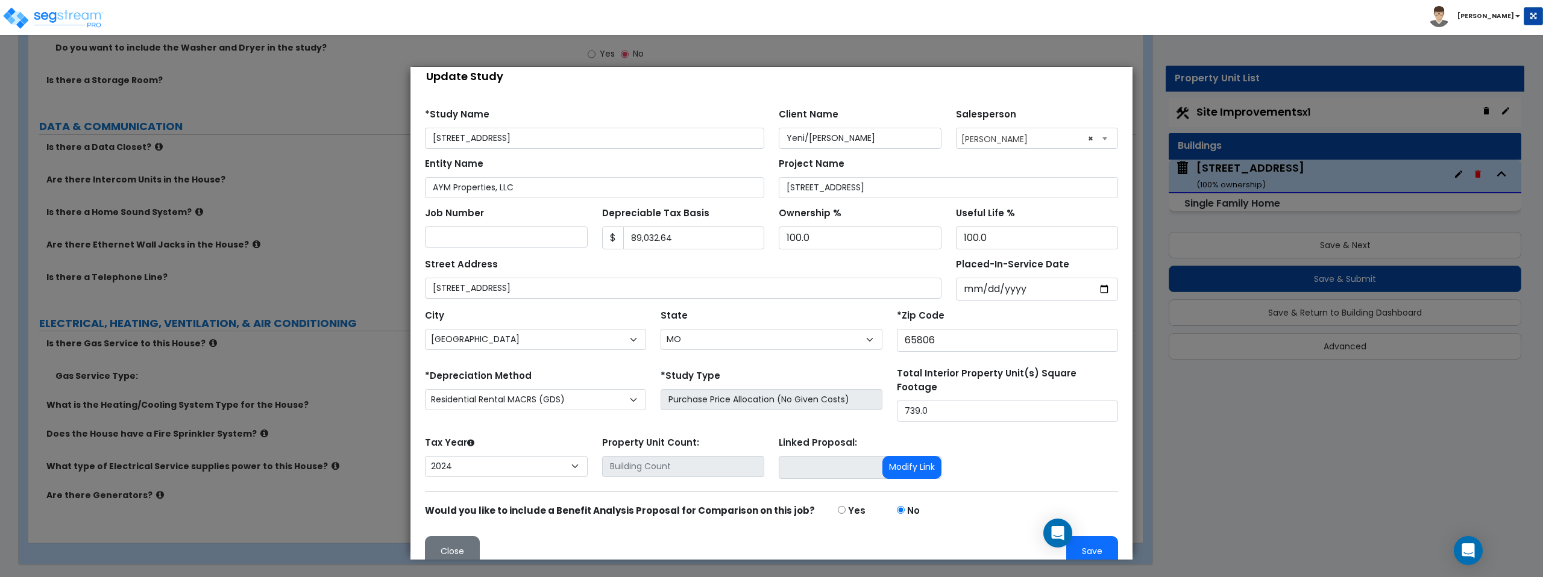
scroll to position [28, 0]
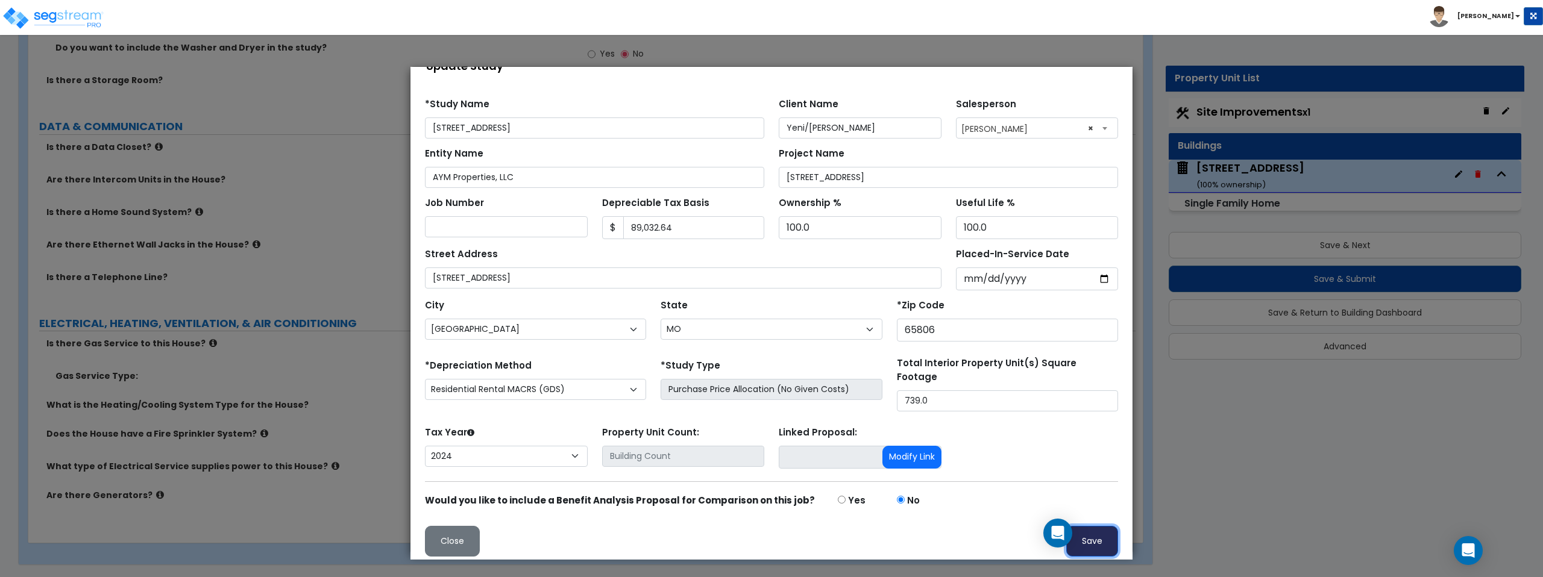
click at [1096, 532] on button "Save" at bounding box center [1092, 541] width 52 height 31
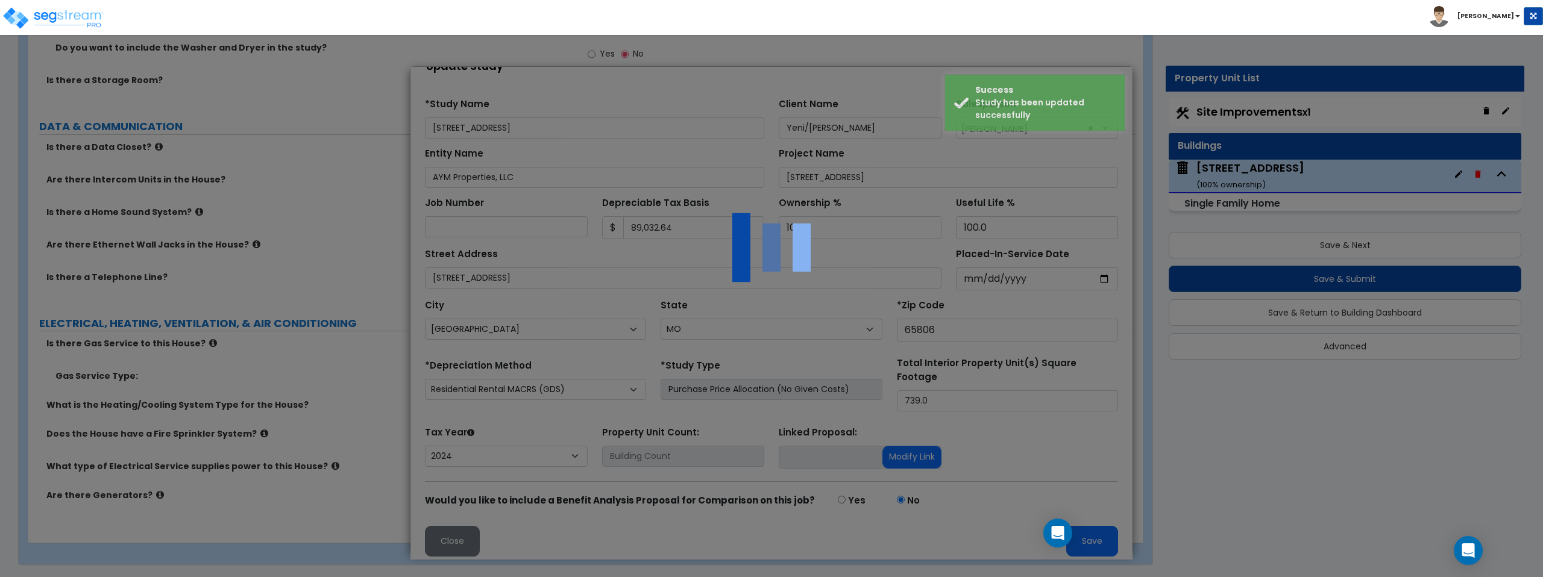
scroll to position [0, 0]
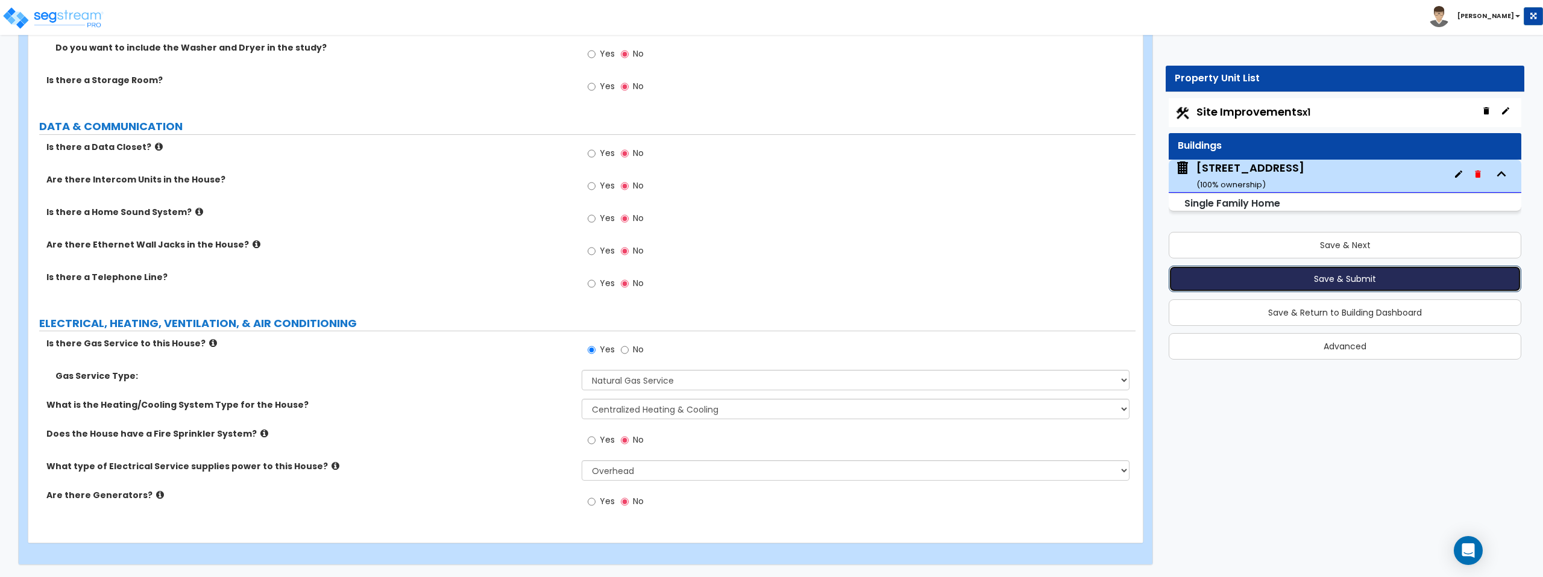
click at [1313, 280] on button "Save & Submit" at bounding box center [1345, 279] width 353 height 27
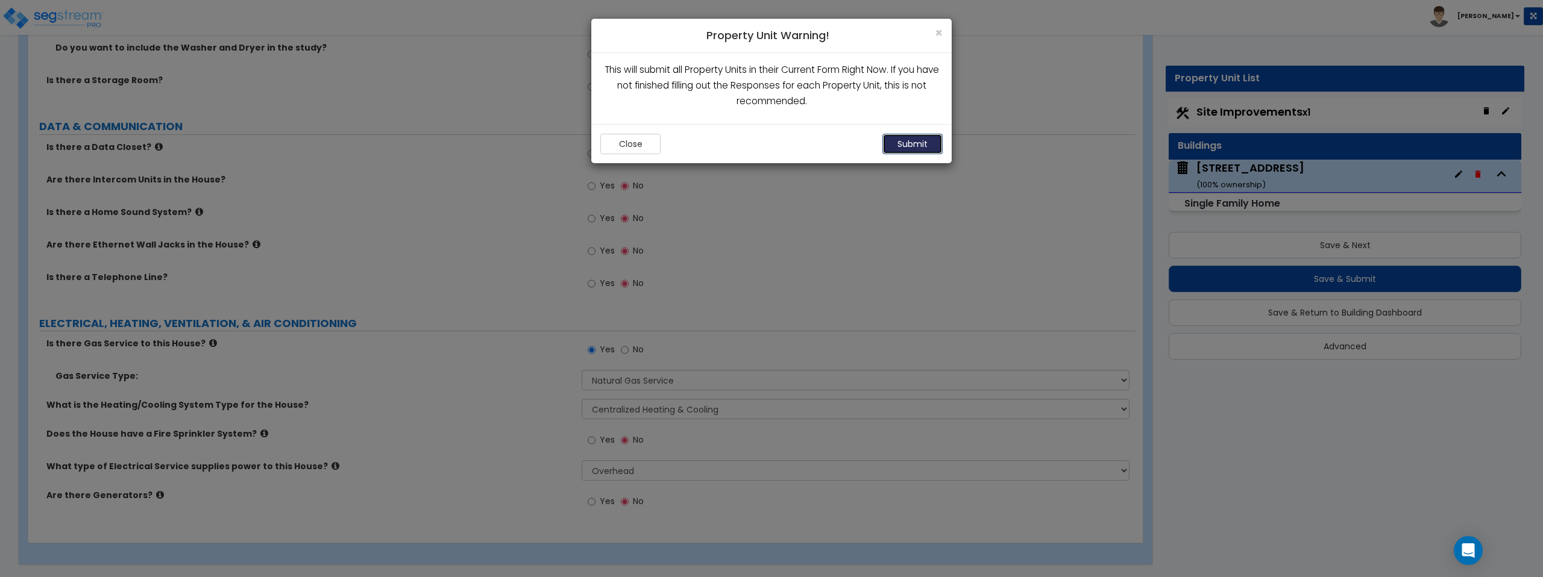
click at [933, 147] on button "Submit" at bounding box center [912, 144] width 60 height 20
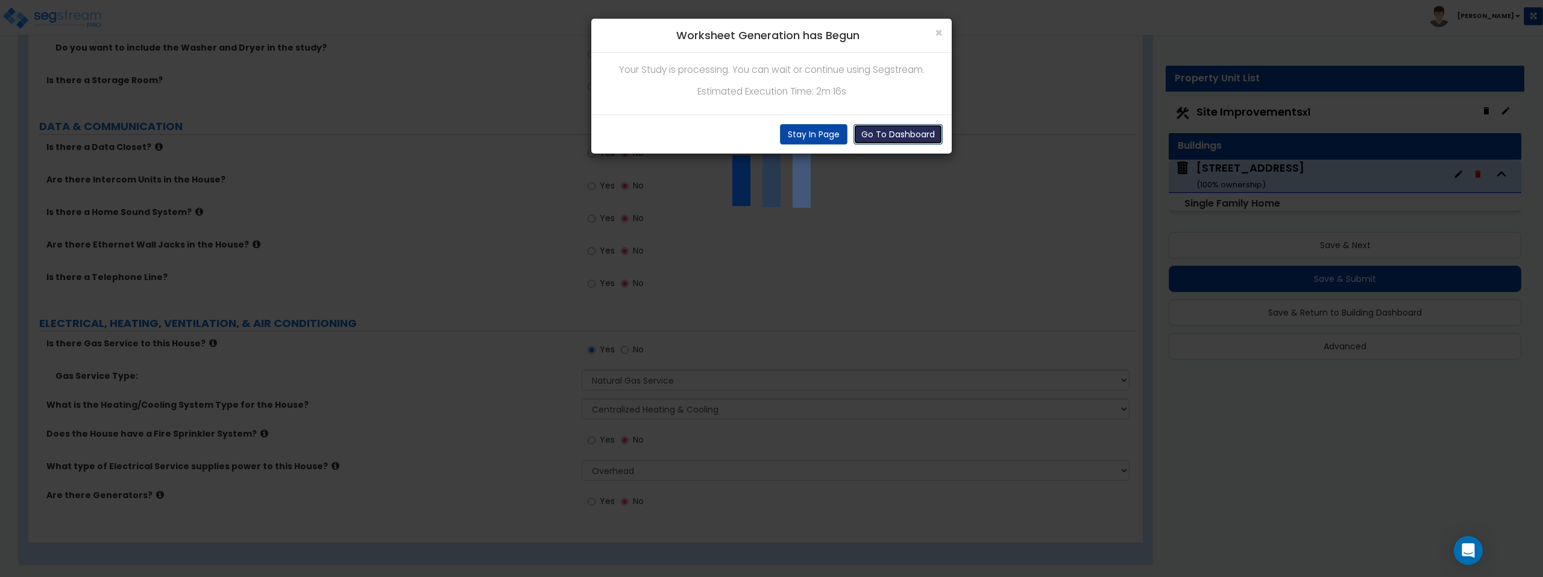
click at [903, 135] on button "Go To Dashboard" at bounding box center [897, 134] width 89 height 20
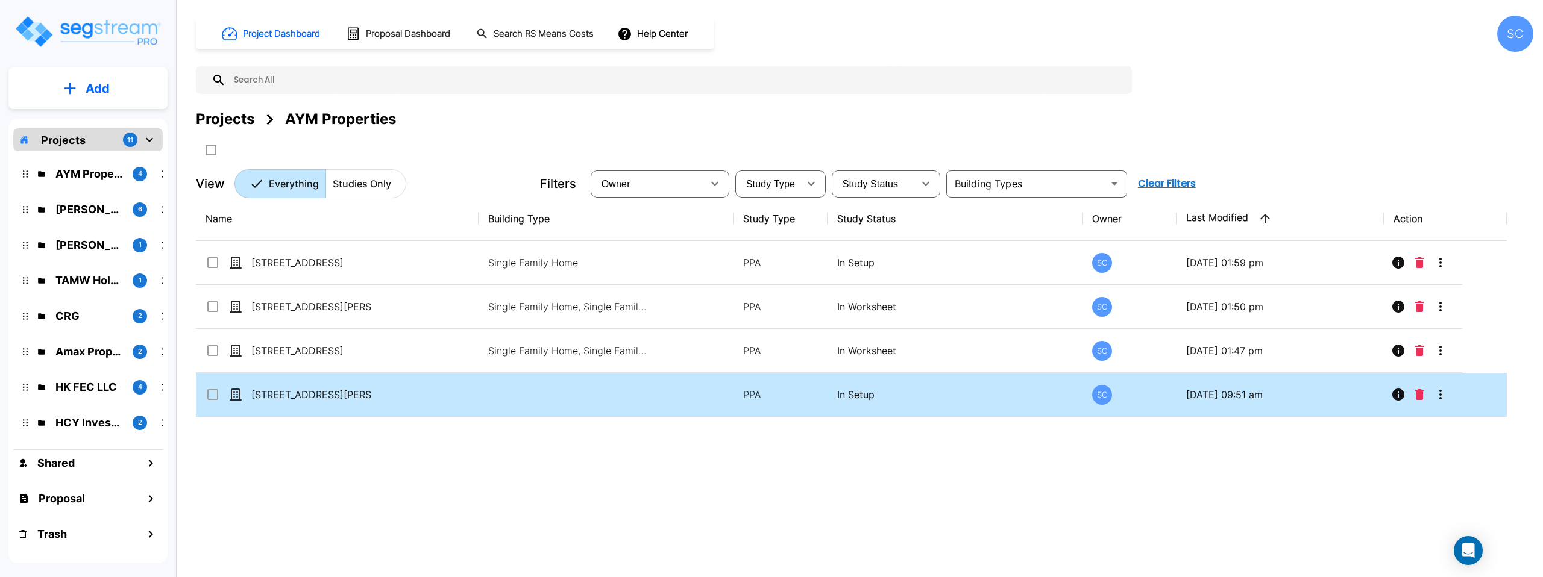
click at [567, 400] on td at bounding box center [606, 395] width 254 height 44
checkbox input "true"
click at [567, 400] on td at bounding box center [606, 395] width 254 height 44
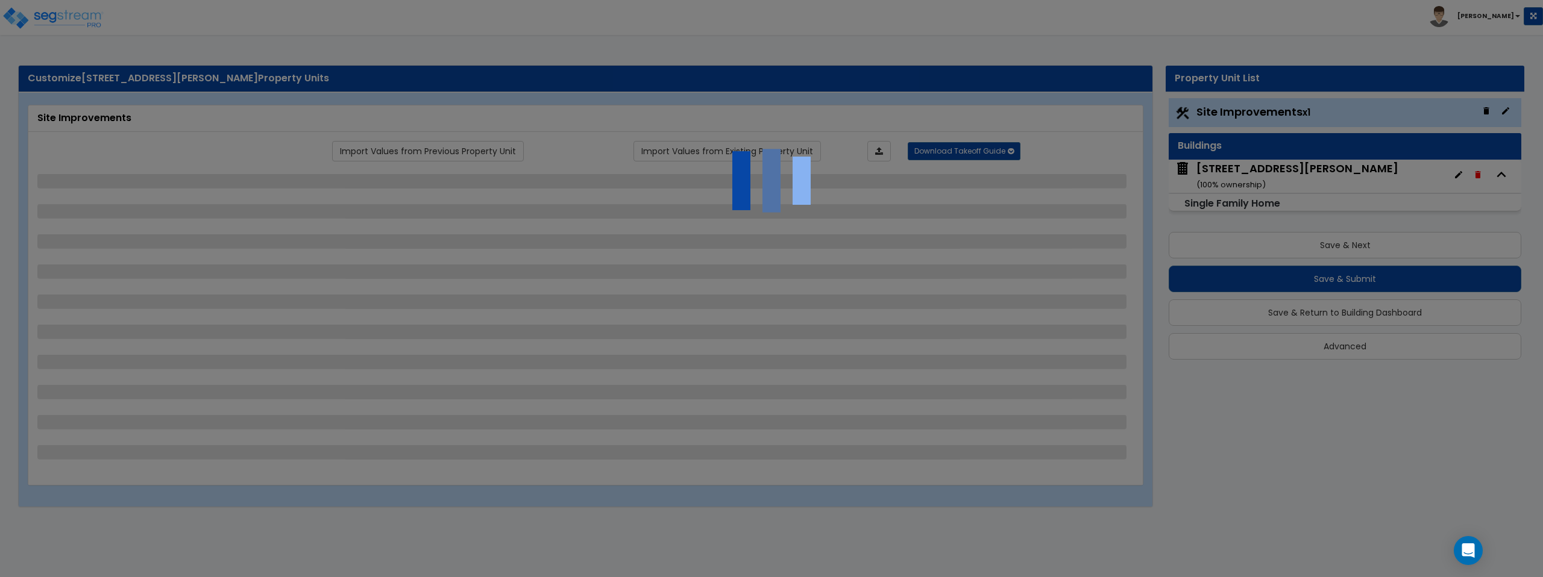
select select "2"
select select "1"
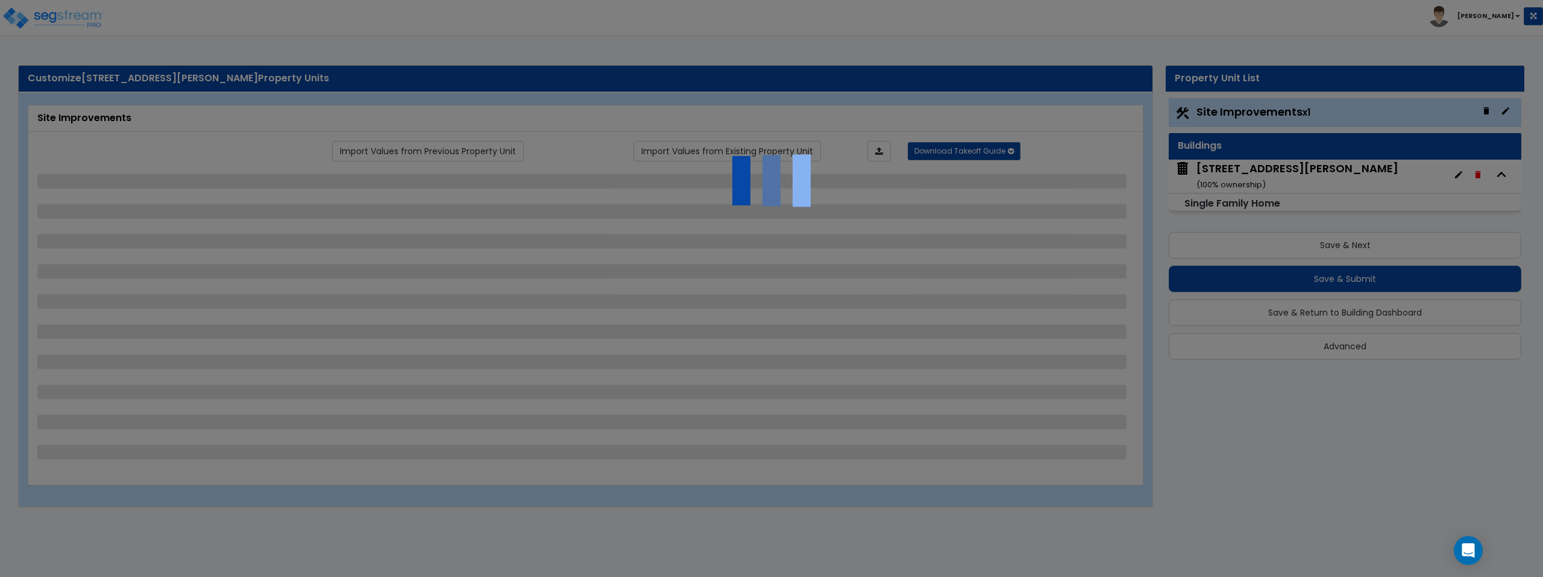
select select "1"
select select "3"
select select "1"
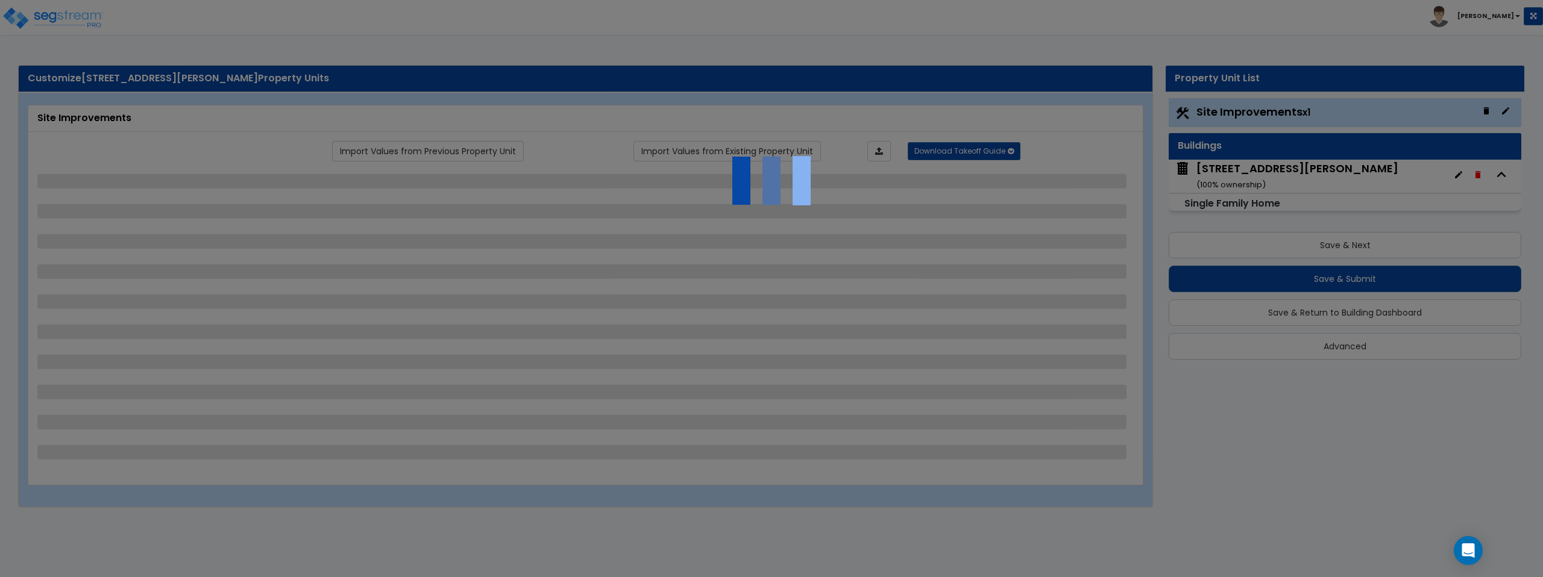
select select "1"
select select "2"
select select "1"
select select "2"
select select "1"
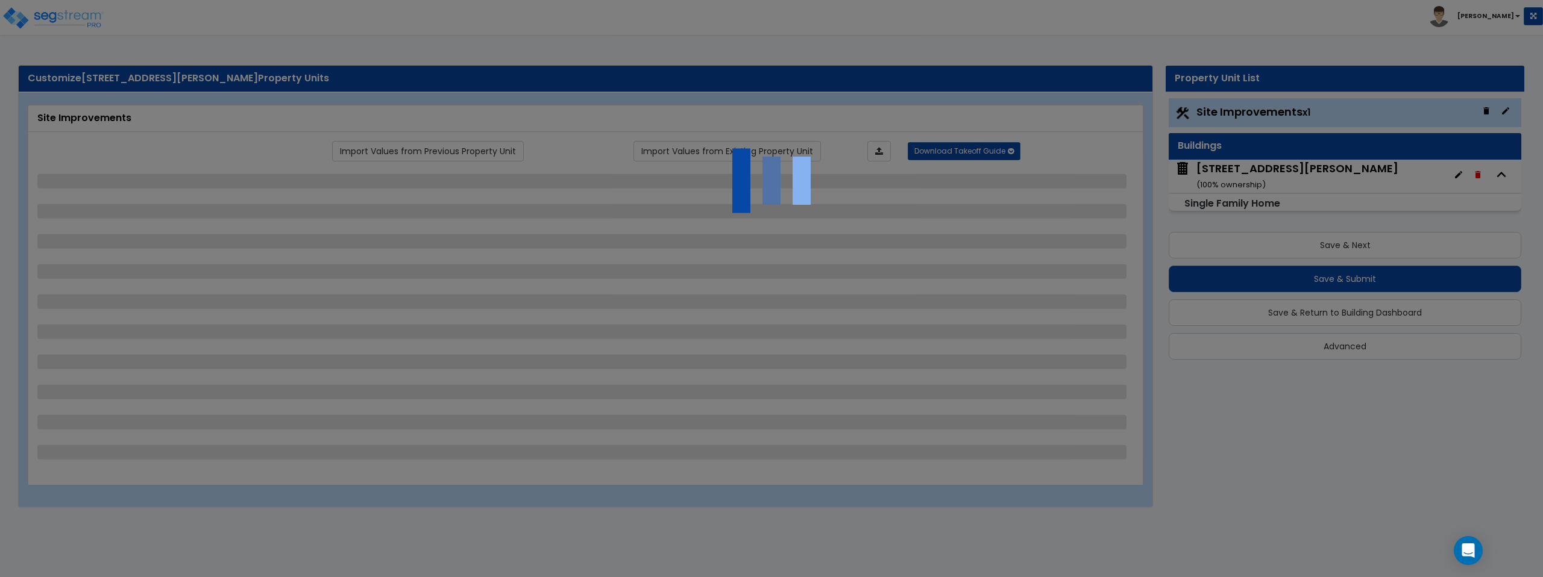
select select "1"
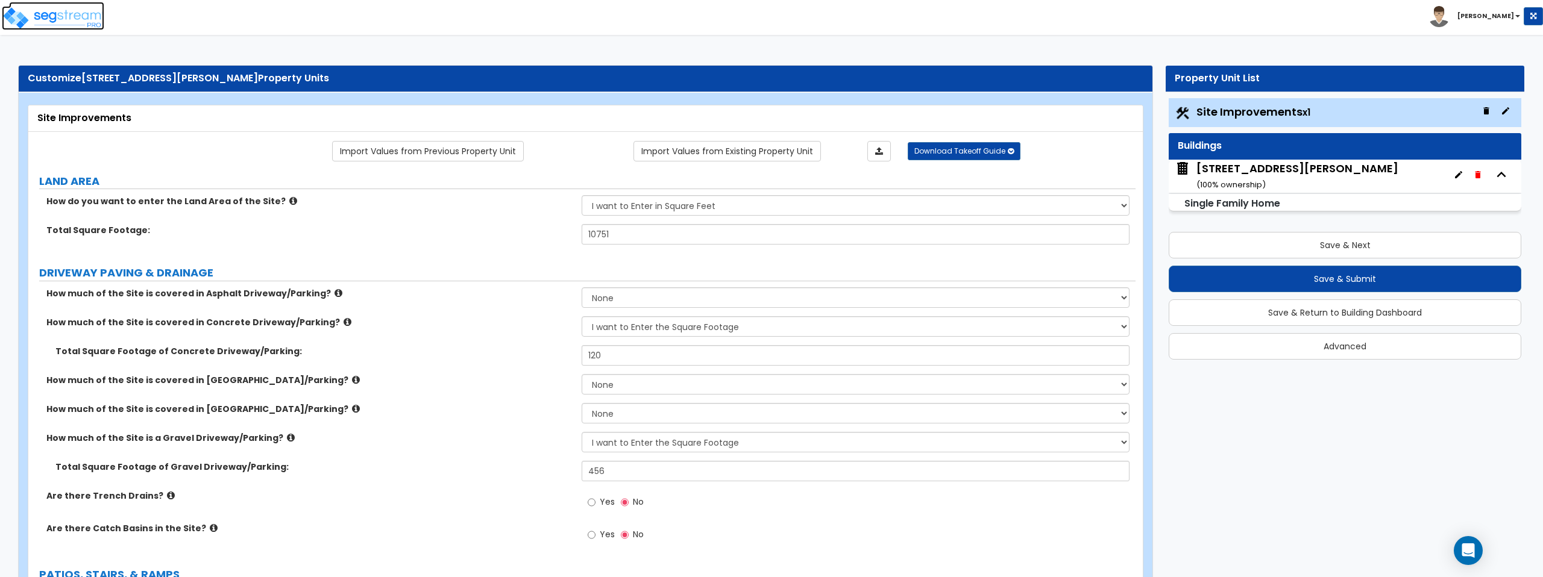
click at [69, 18] on img at bounding box center [53, 18] width 102 height 24
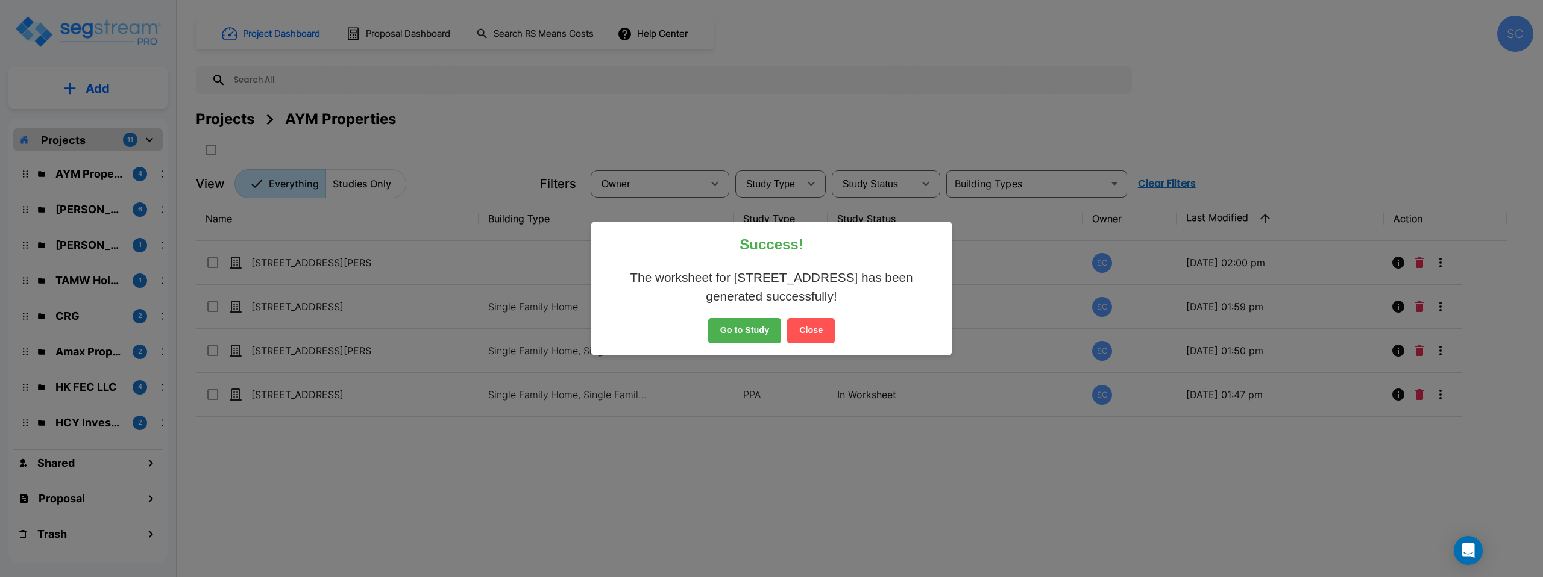
click at [740, 321] on button "Go to Study" at bounding box center [745, 330] width 74 height 25
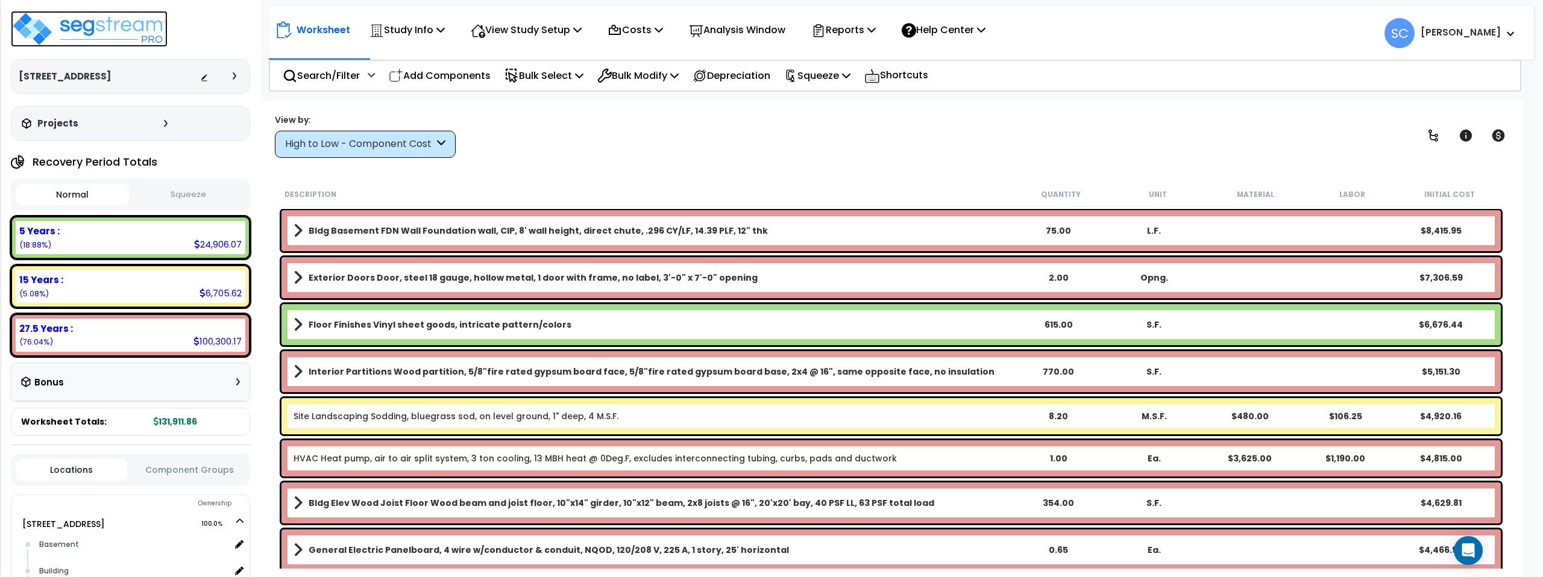
click at [98, 31] on img at bounding box center [89, 29] width 157 height 36
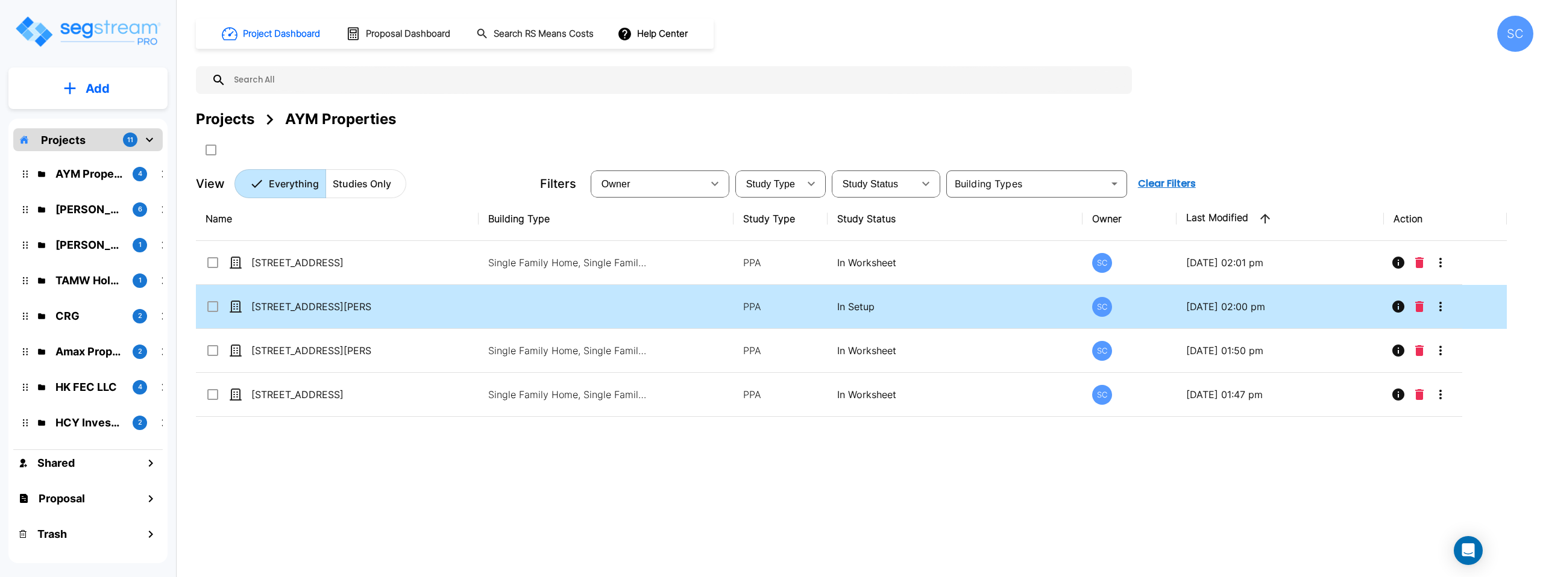
click at [438, 301] on td "[STREET_ADDRESS][PERSON_NAME]" at bounding box center [337, 307] width 283 height 44
checkbox input "true"
click at [438, 301] on td "[STREET_ADDRESS][PERSON_NAME]" at bounding box center [337, 307] width 283 height 44
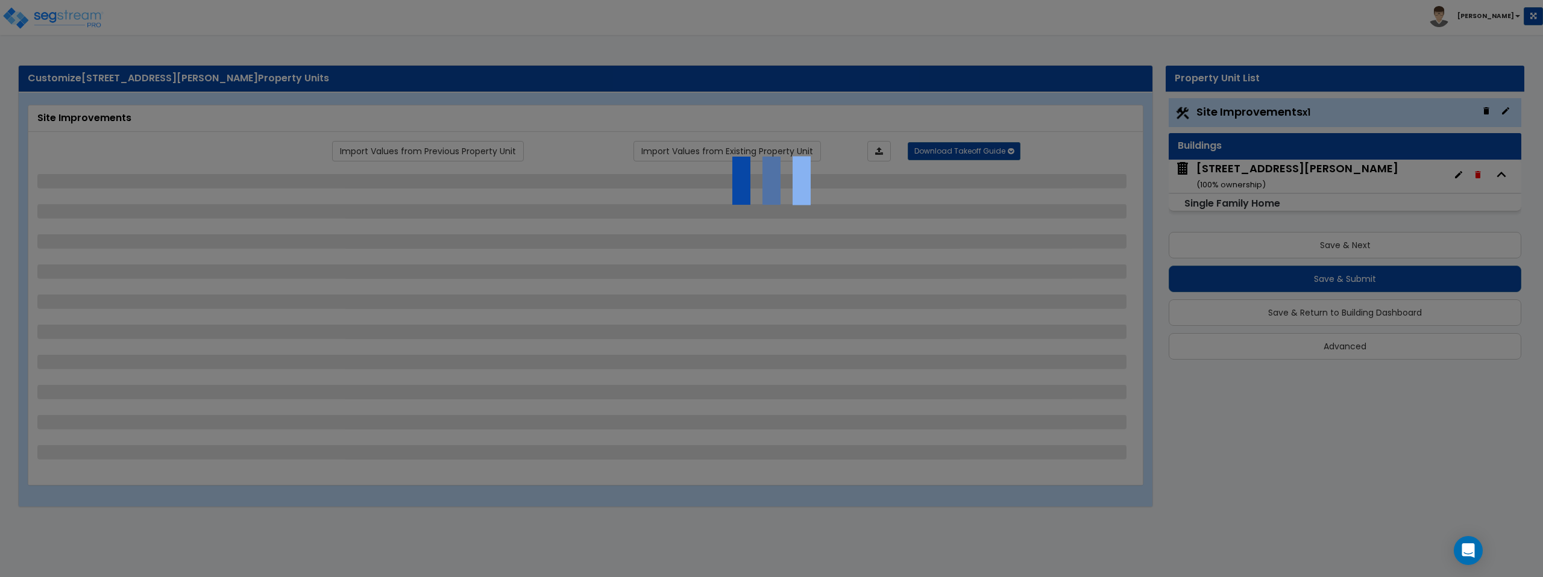
select select "2"
select select "1"
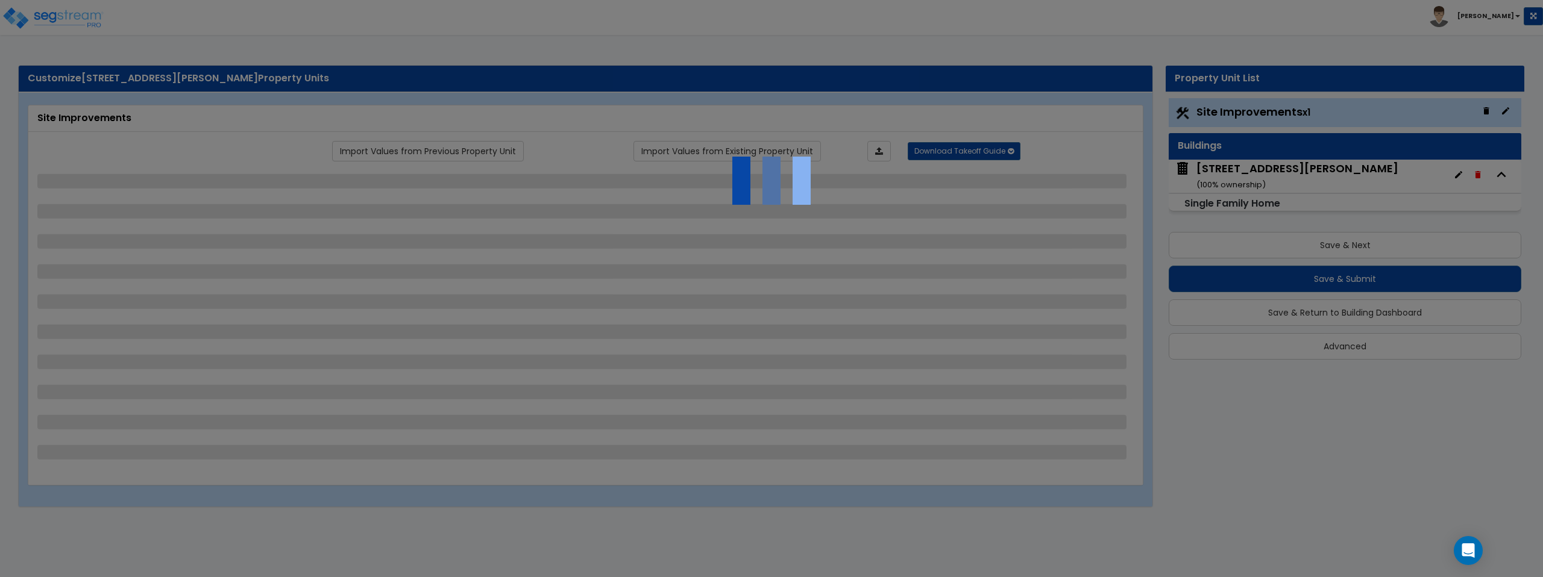
select select "1"
select select "3"
select select "1"
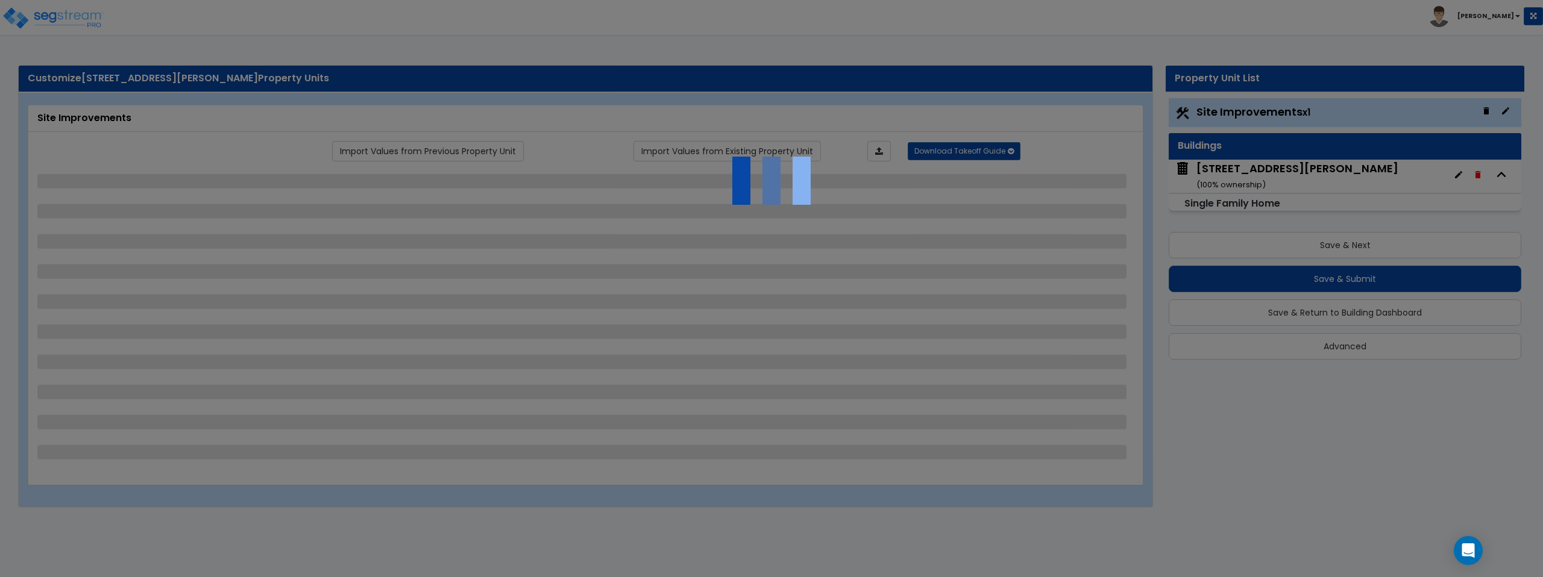
select select "1"
select select "2"
select select "1"
select select "2"
select select "1"
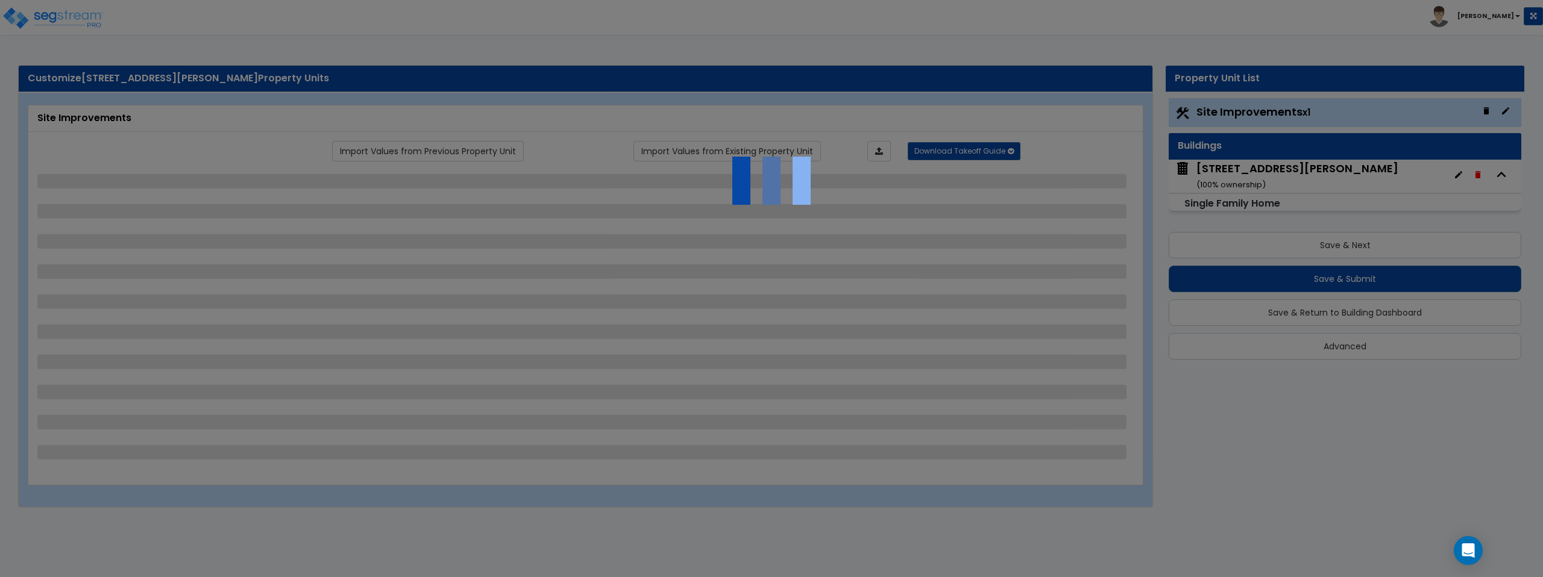
select select "1"
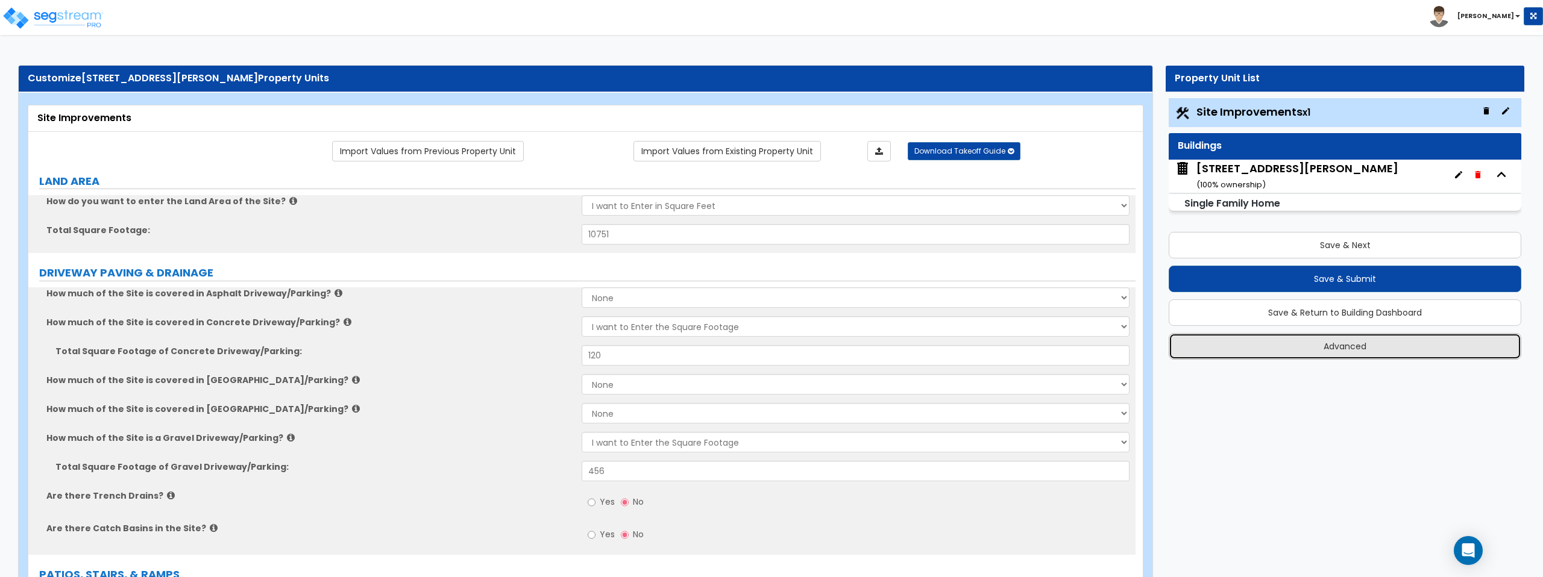
click at [1327, 353] on button "Advanced" at bounding box center [1345, 346] width 353 height 27
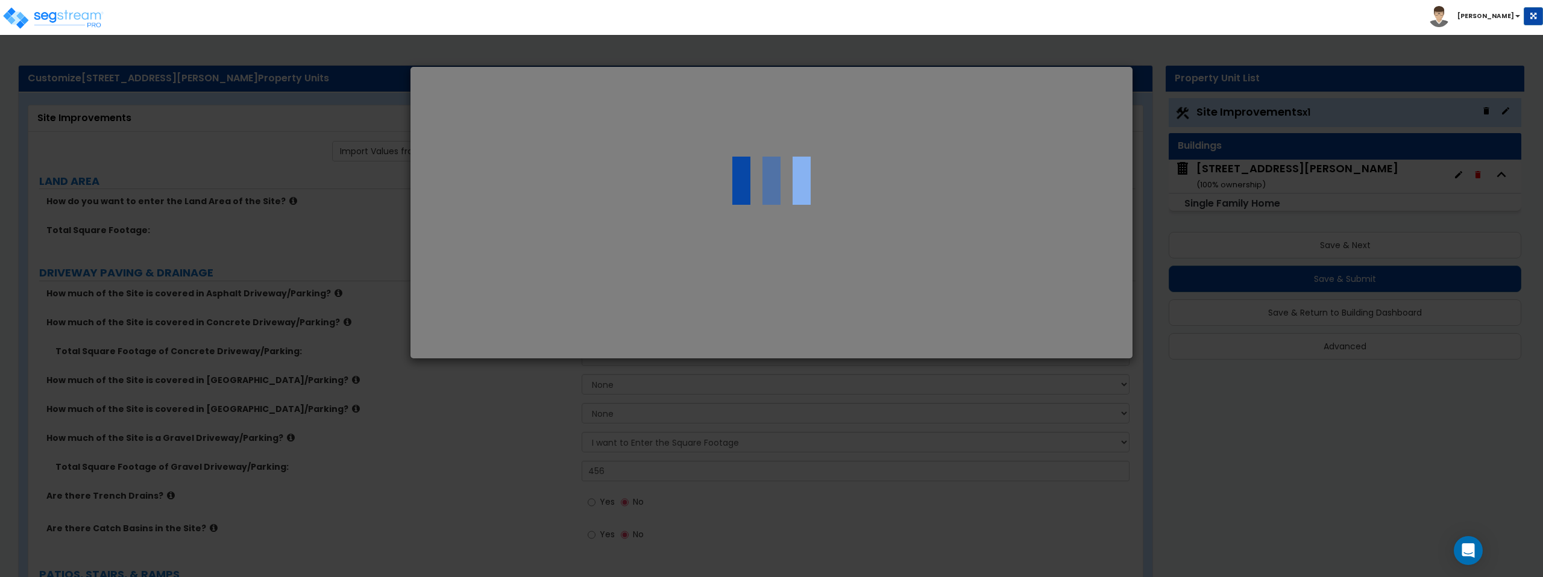
select select "MO"
select select "2023"
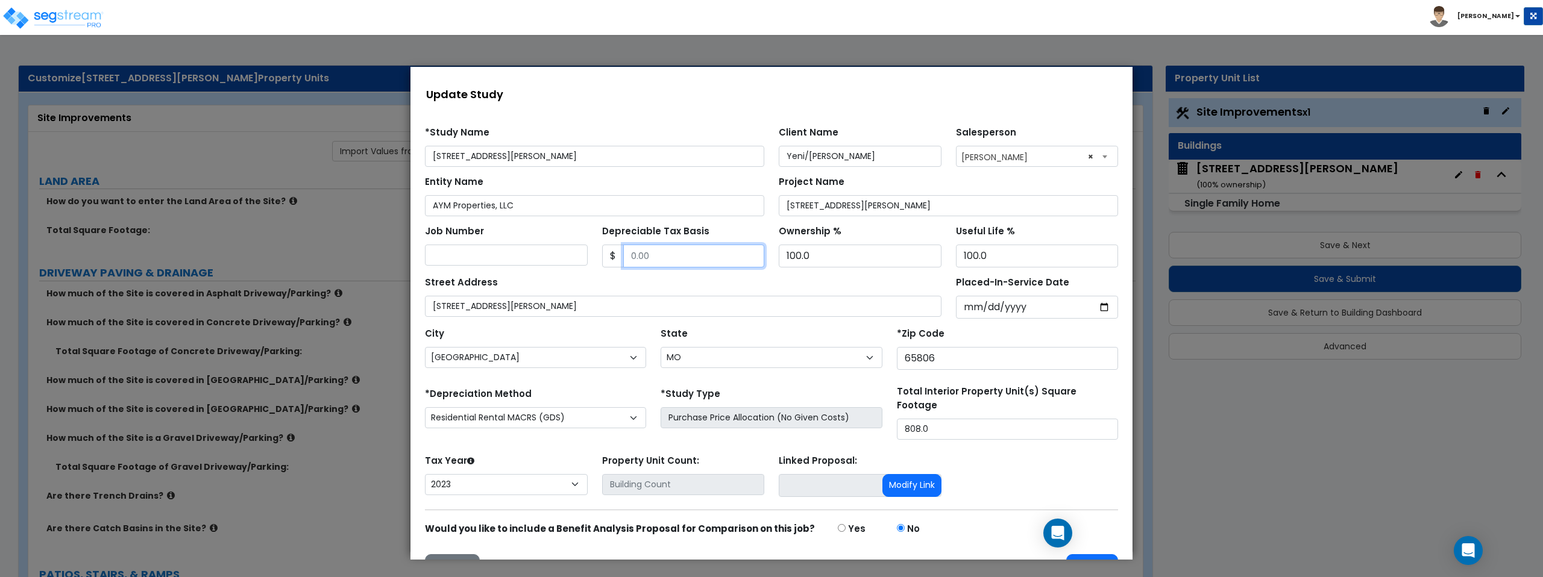
click at [665, 246] on input "Depreciable Tax Basis" at bounding box center [694, 256] width 142 height 23
click at [633, 257] on input "120,723.77" at bounding box center [694, 256] width 142 height 23
type input "100,723.77"
click at [684, 282] on div "Street Address 530 South Warren Ave." at bounding box center [683, 295] width 517 height 43
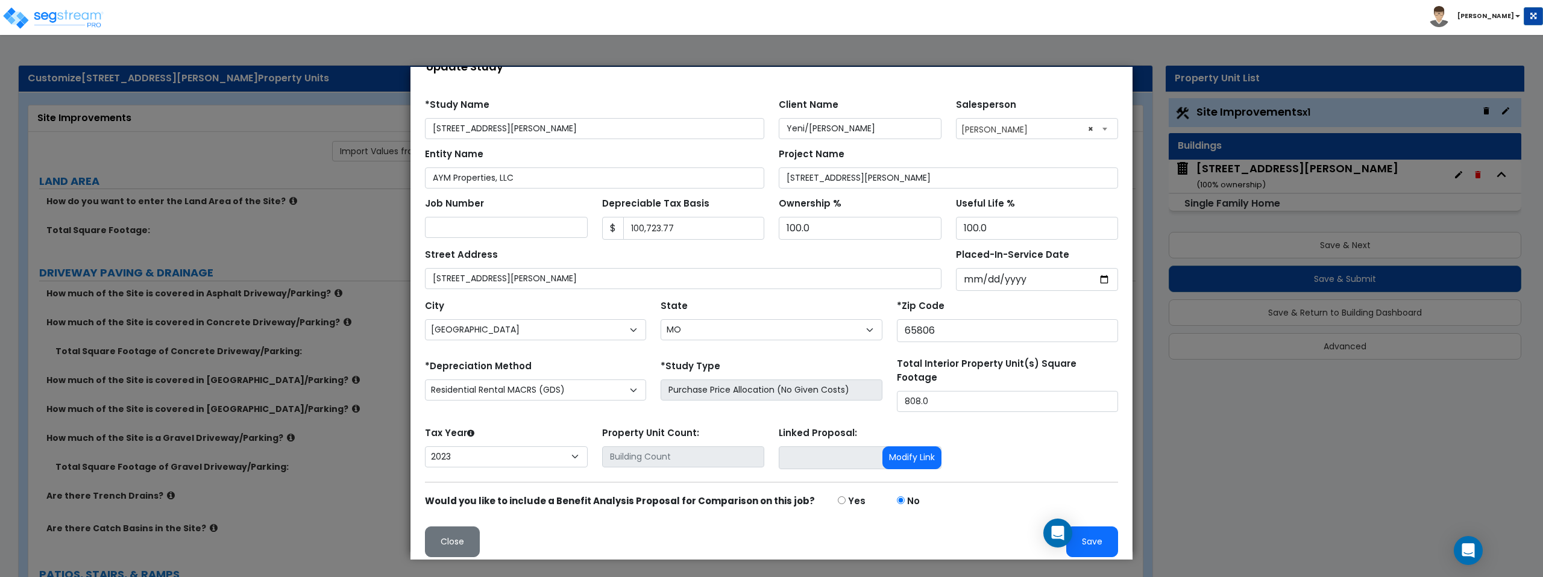
scroll to position [28, 0]
click at [1083, 536] on button "Save" at bounding box center [1092, 541] width 52 height 31
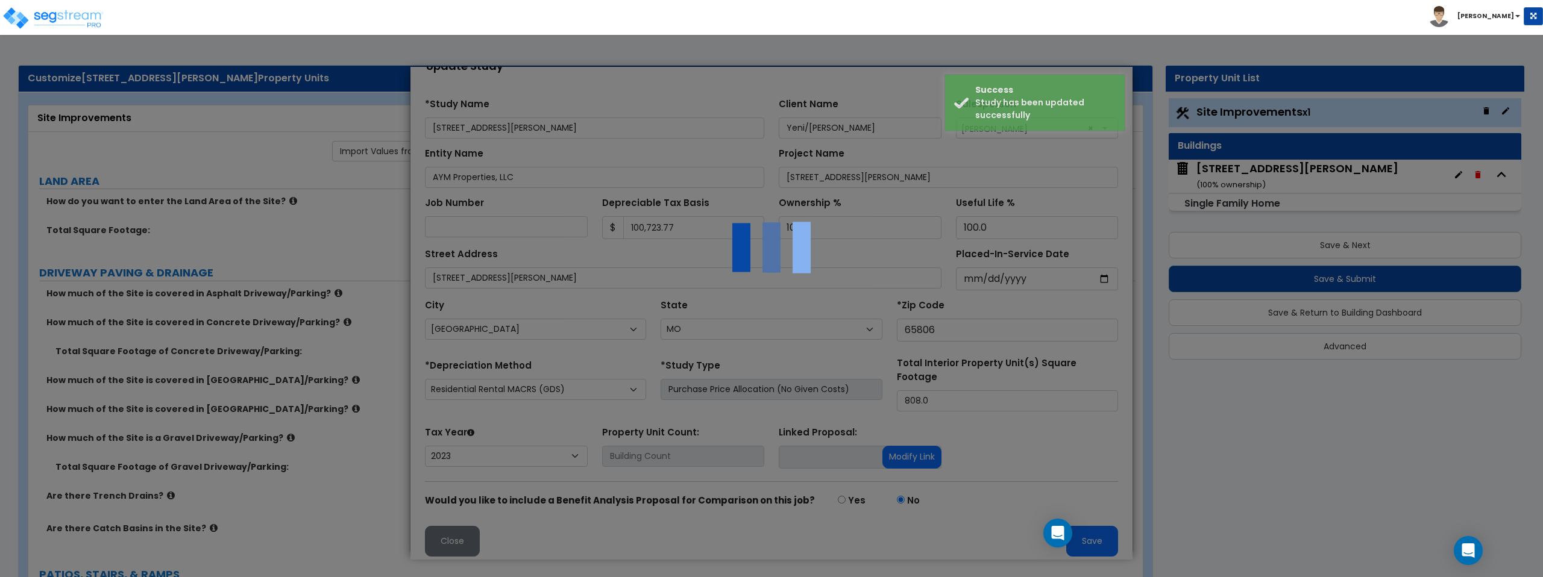
scroll to position [0, 0]
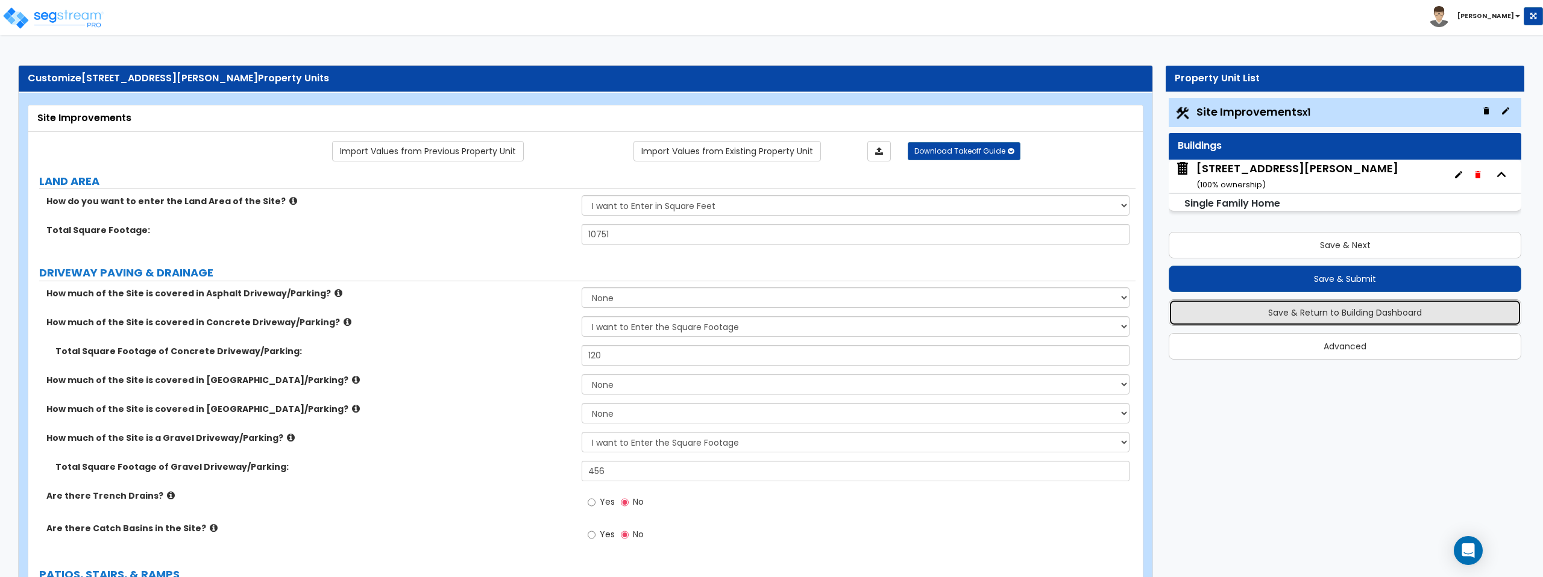
click at [1371, 316] on button "Save & Return to Building Dashboard" at bounding box center [1345, 313] width 353 height 27
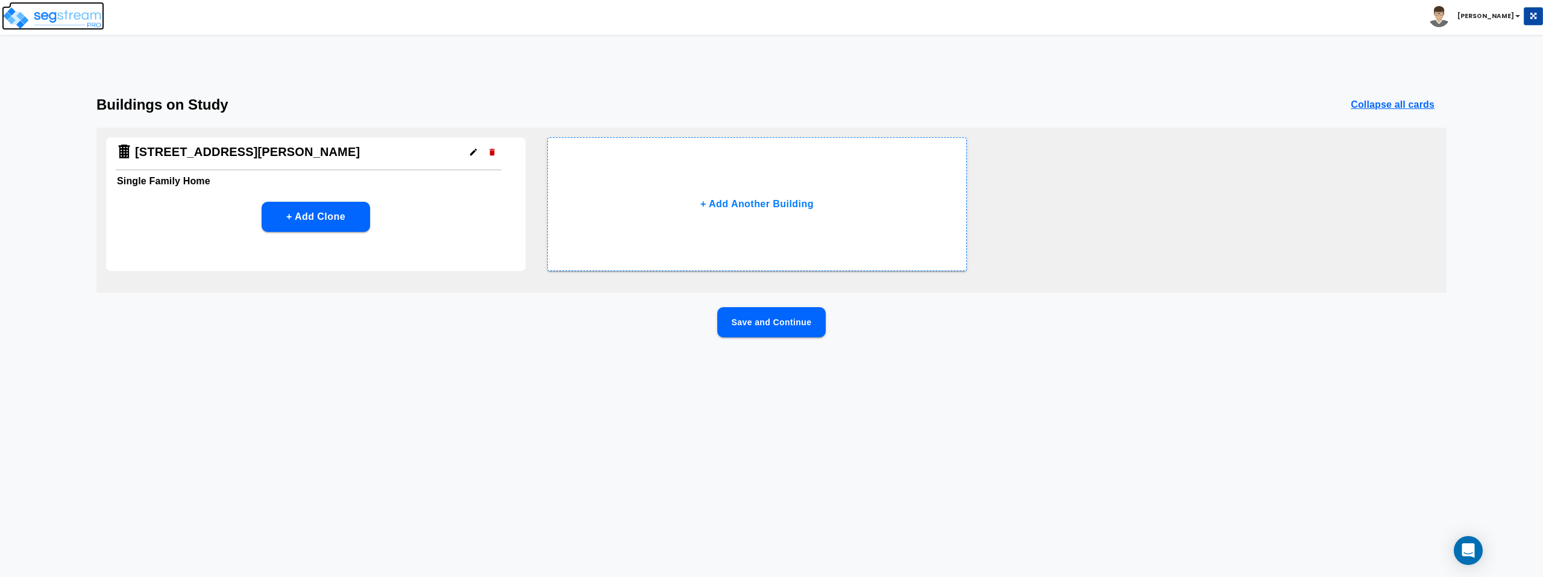
click at [78, 16] on img at bounding box center [53, 18] width 102 height 24
